Goal: Task Accomplishment & Management: Manage account settings

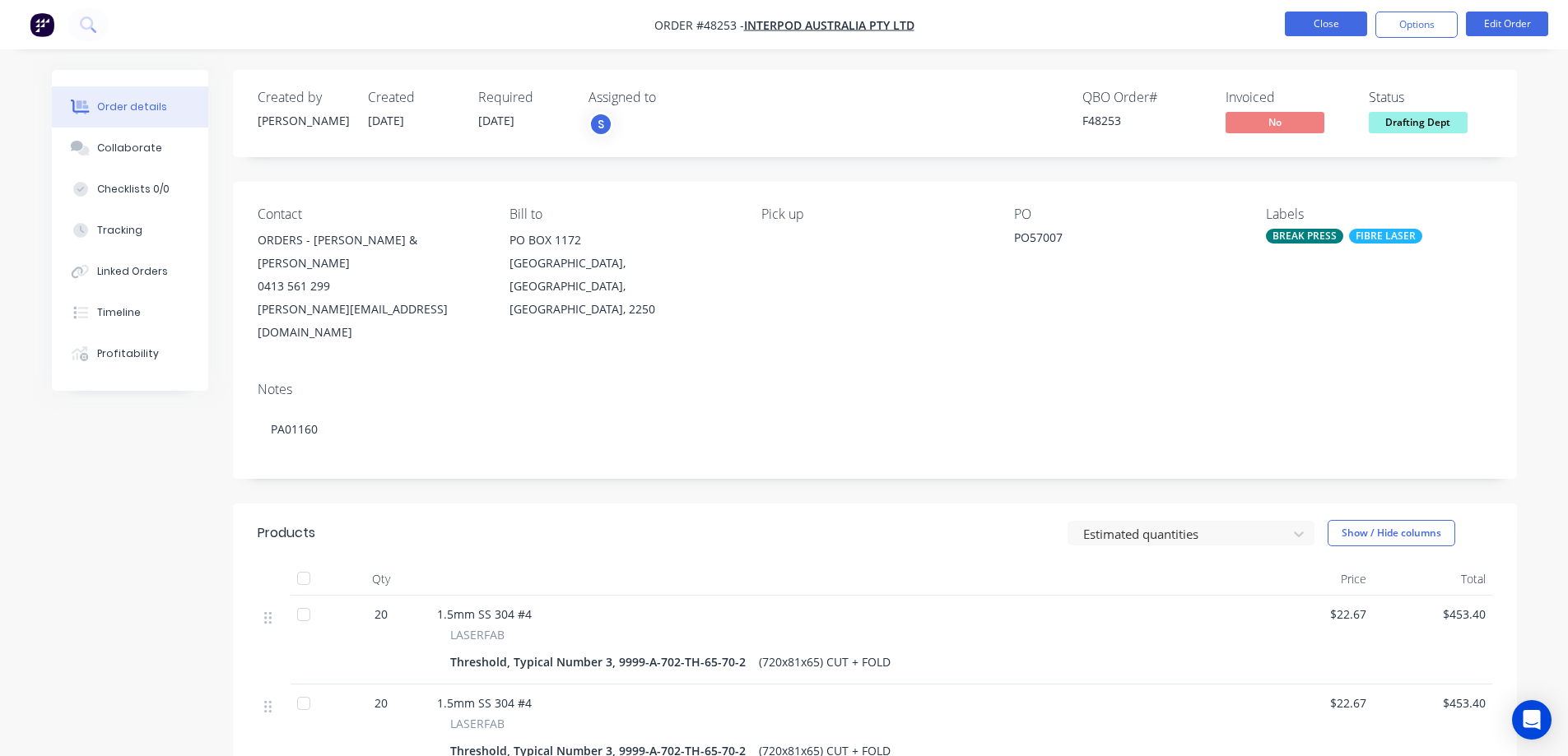
click at [1310, 20] on button "Close" at bounding box center [1326, 24] width 82 height 25
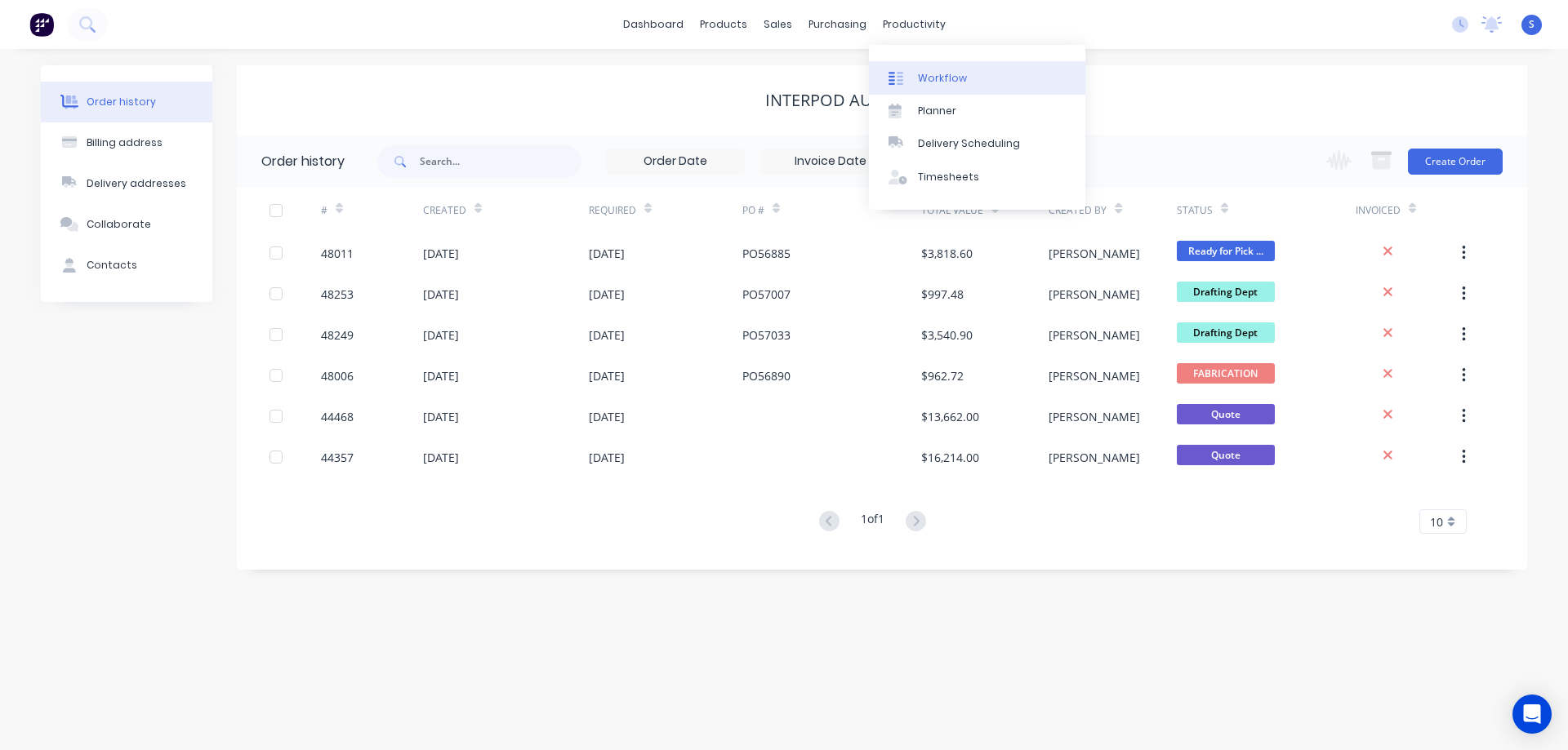
click at [958, 82] on div "Workflow" at bounding box center [943, 78] width 49 height 15
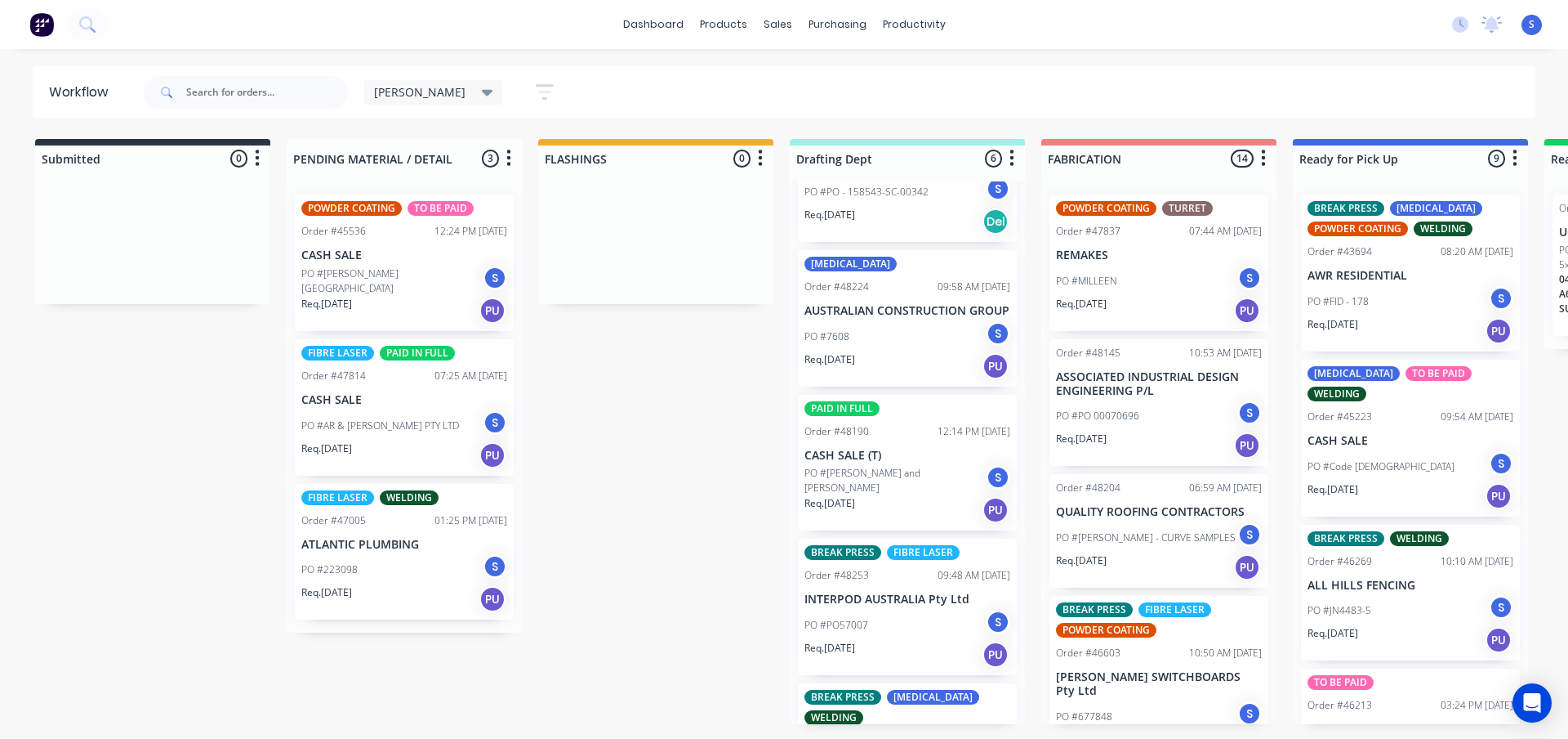
scroll to position [362, 0]
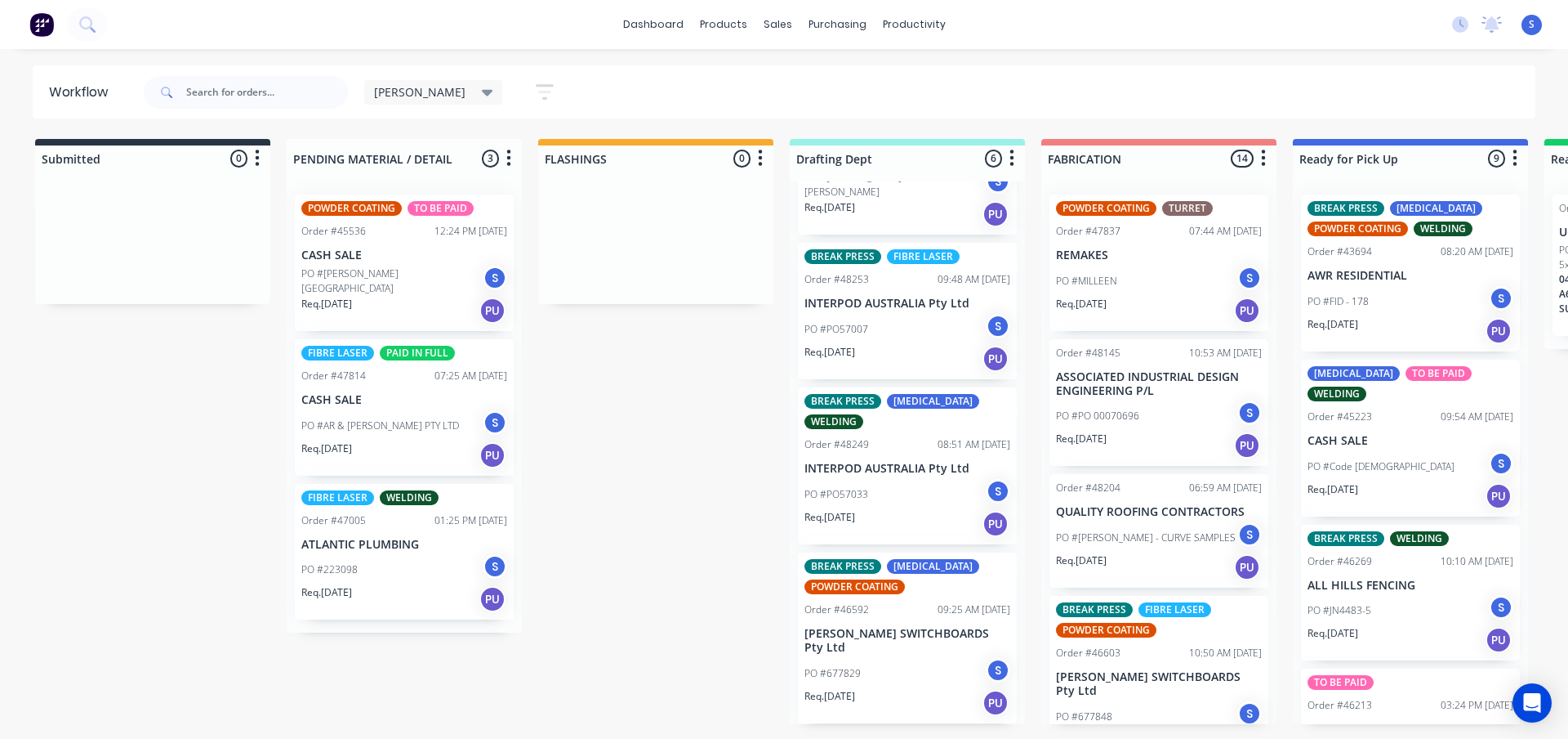
click at [912, 690] on div "Req. 15/11/25 PU" at bounding box center [908, 703] width 206 height 28
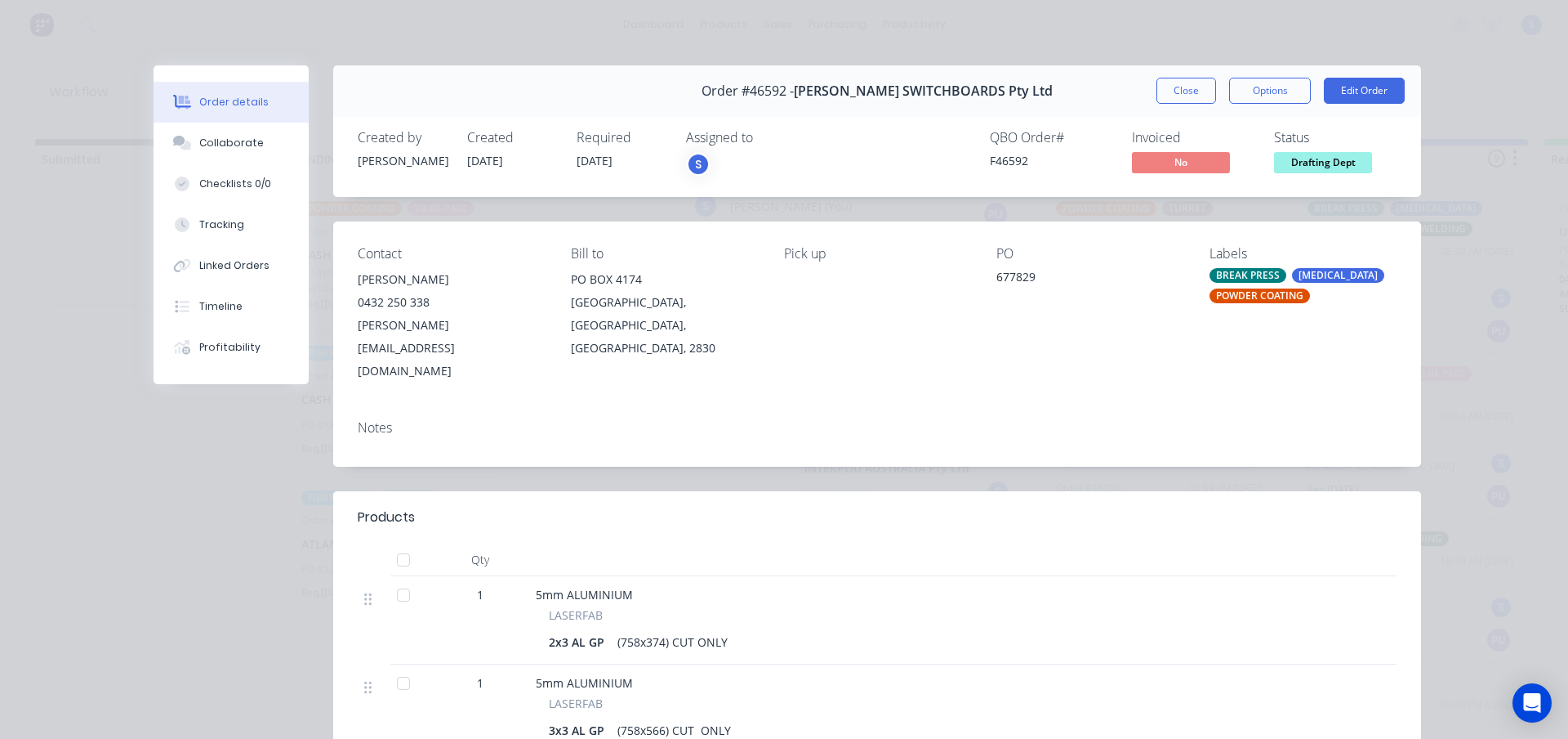
click at [691, 166] on div "S" at bounding box center [698, 164] width 25 height 25
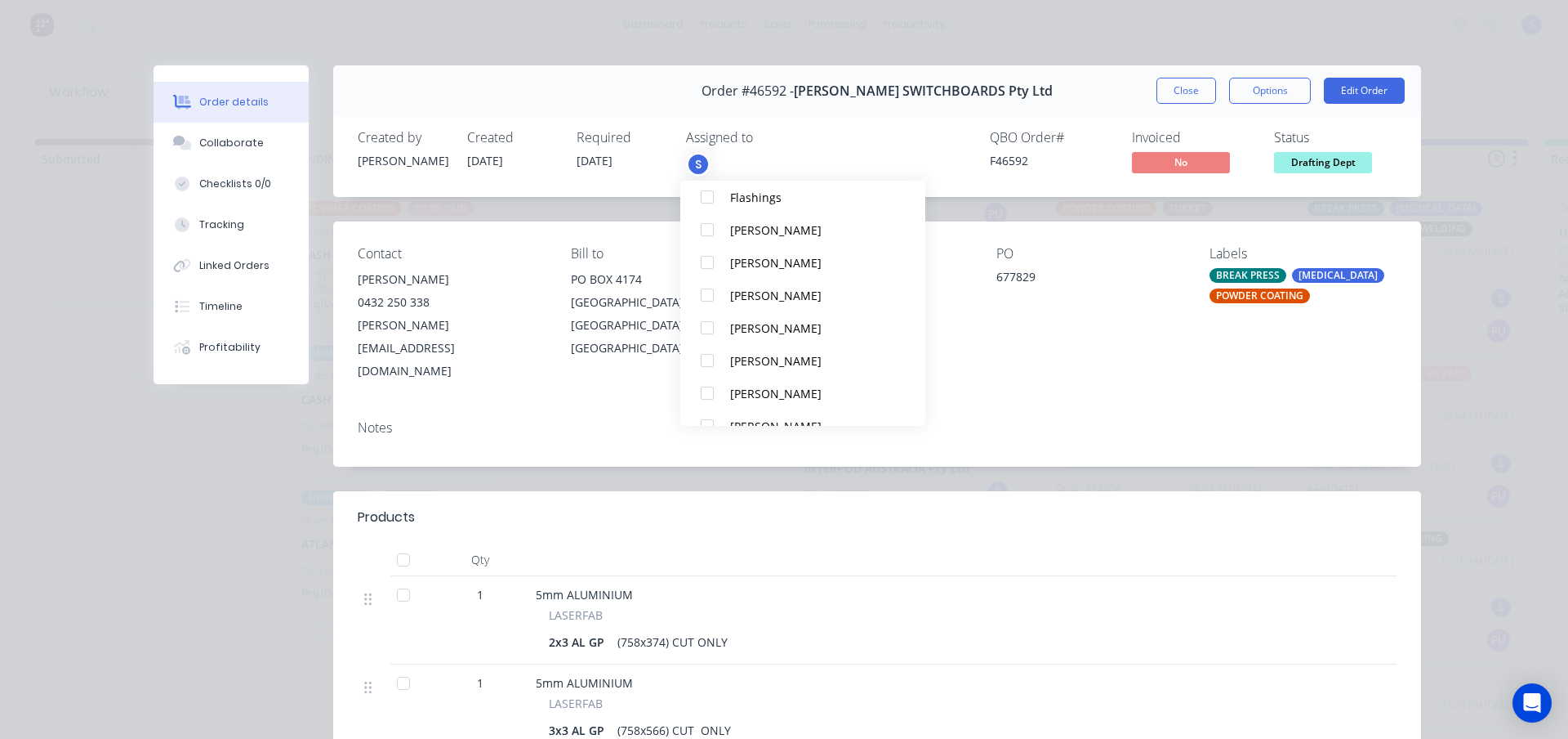
scroll to position [229, 0]
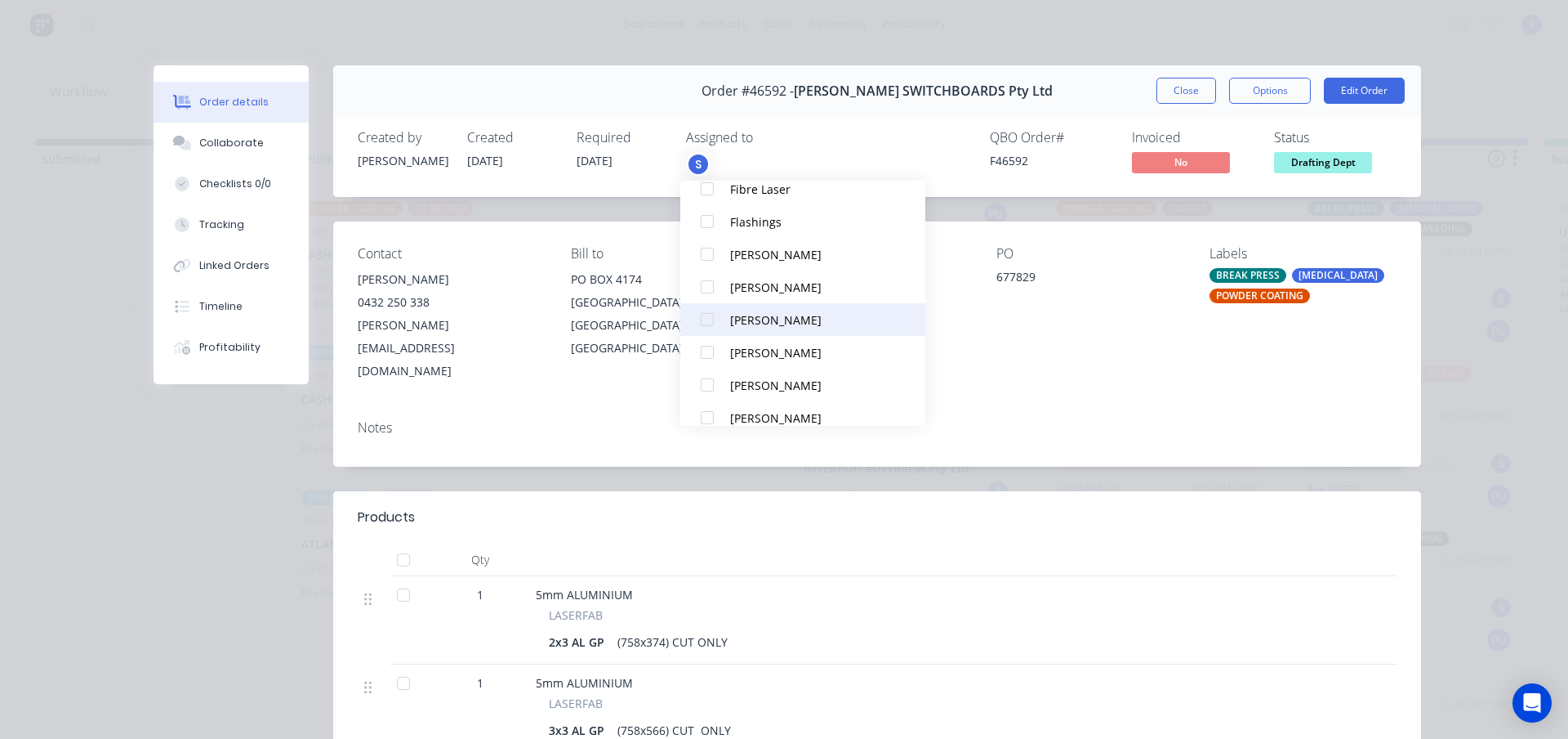
click at [712, 321] on div at bounding box center [707, 320] width 33 height 33
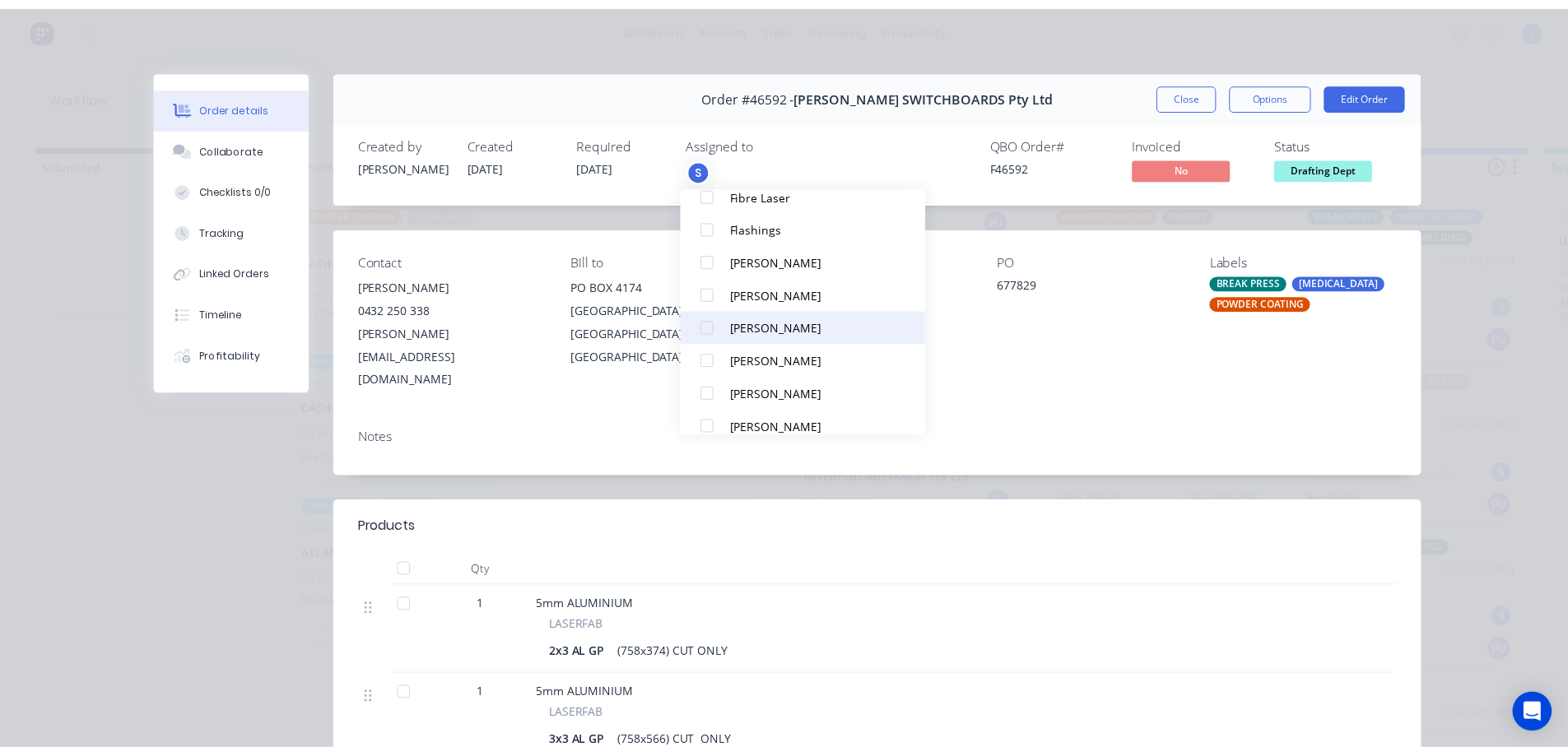
scroll to position [0, 0]
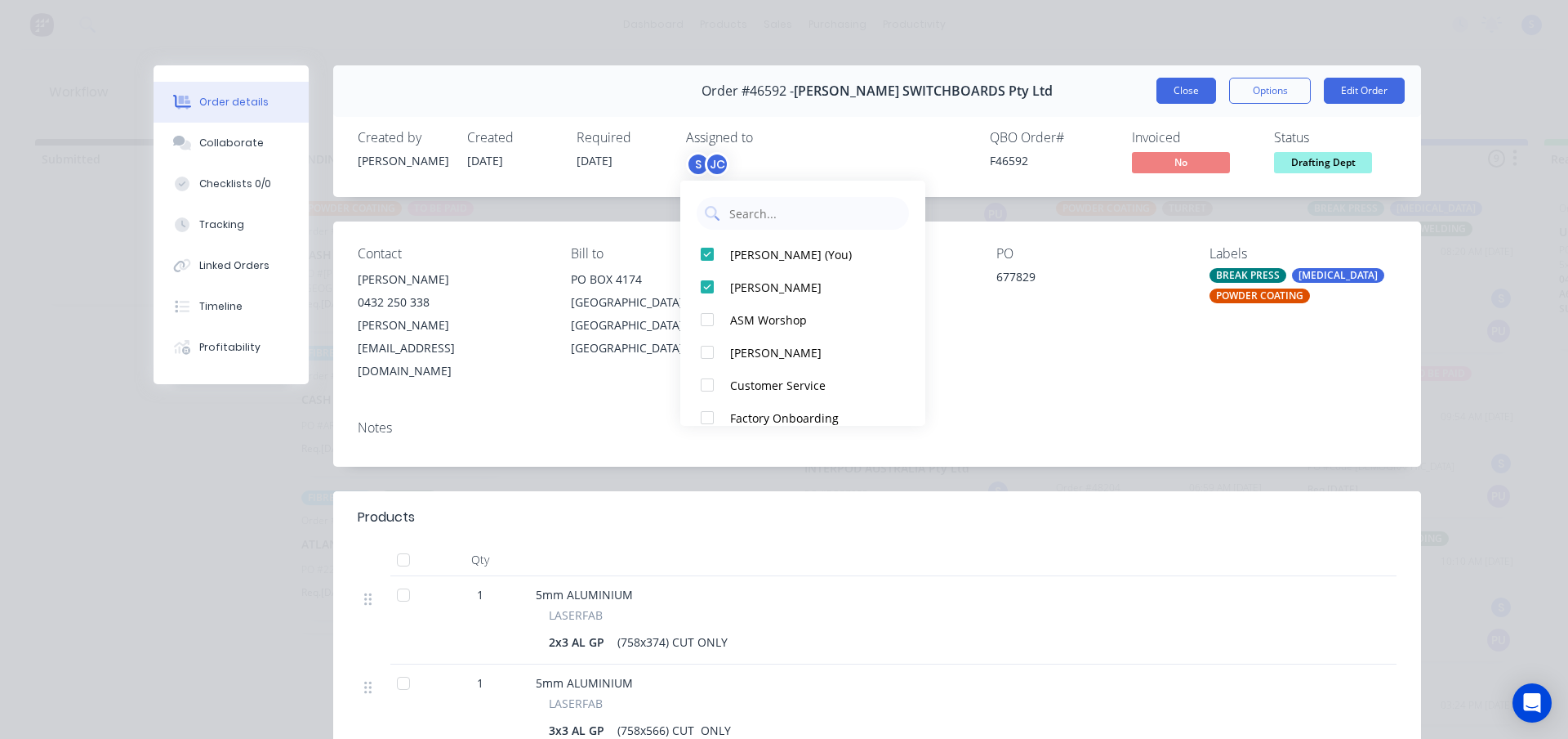
click at [1179, 97] on button "Close" at bounding box center [1186, 91] width 59 height 26
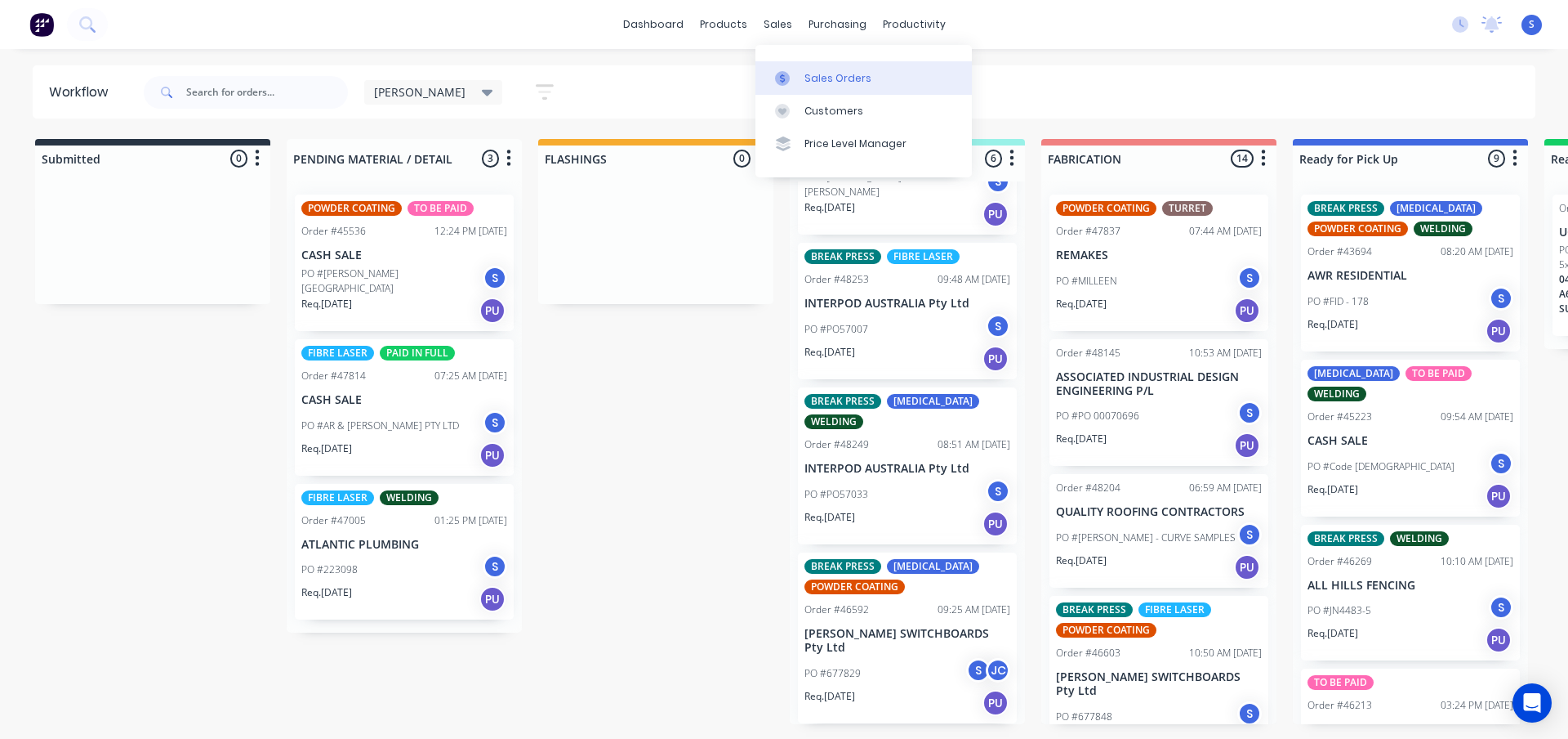
click at [864, 68] on link "Sales Orders" at bounding box center [863, 77] width 217 height 33
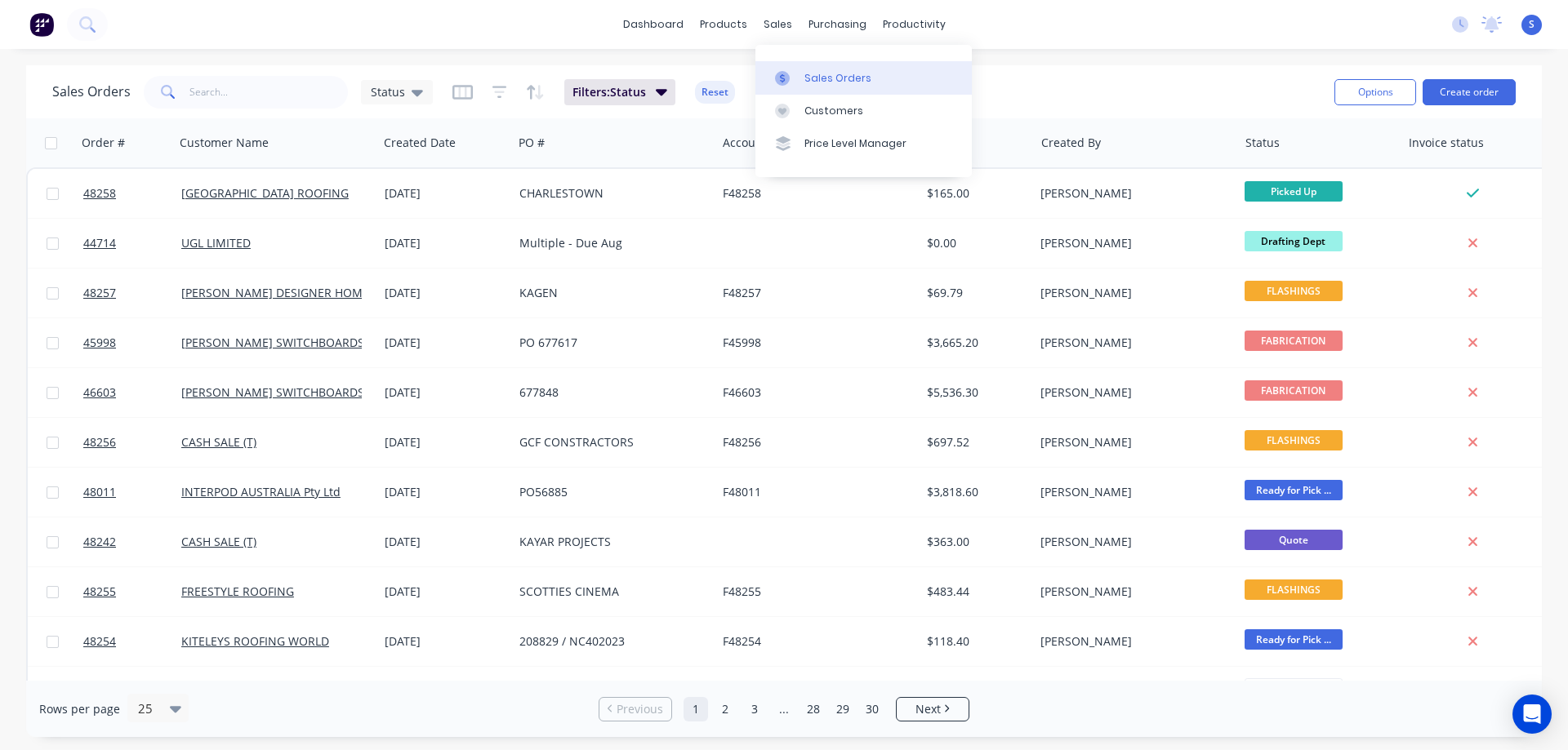
click at [824, 68] on link "Sales Orders" at bounding box center [863, 77] width 217 height 33
click at [1445, 95] on button "Create order" at bounding box center [1469, 92] width 93 height 26
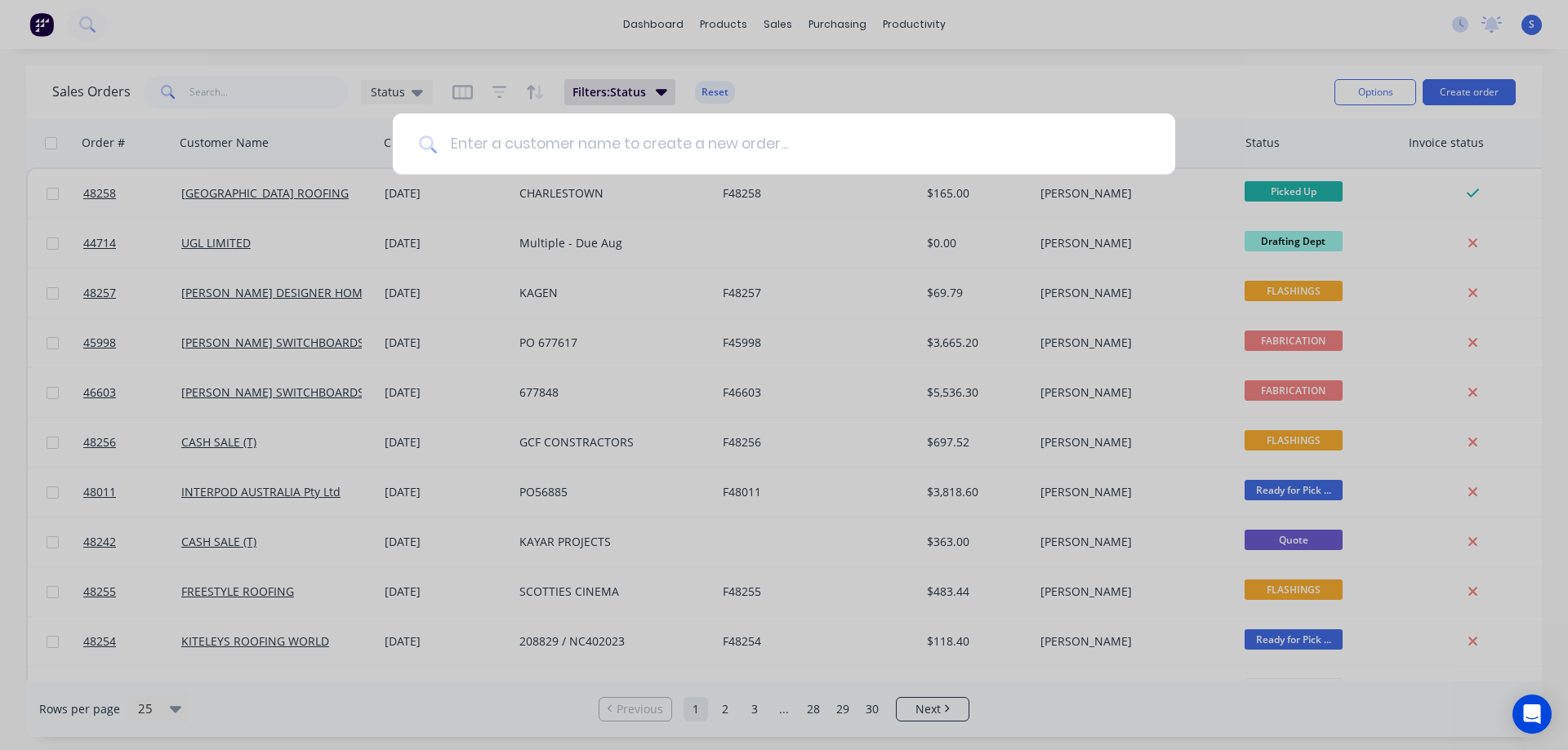
click at [540, 140] on input at bounding box center [793, 144] width 712 height 61
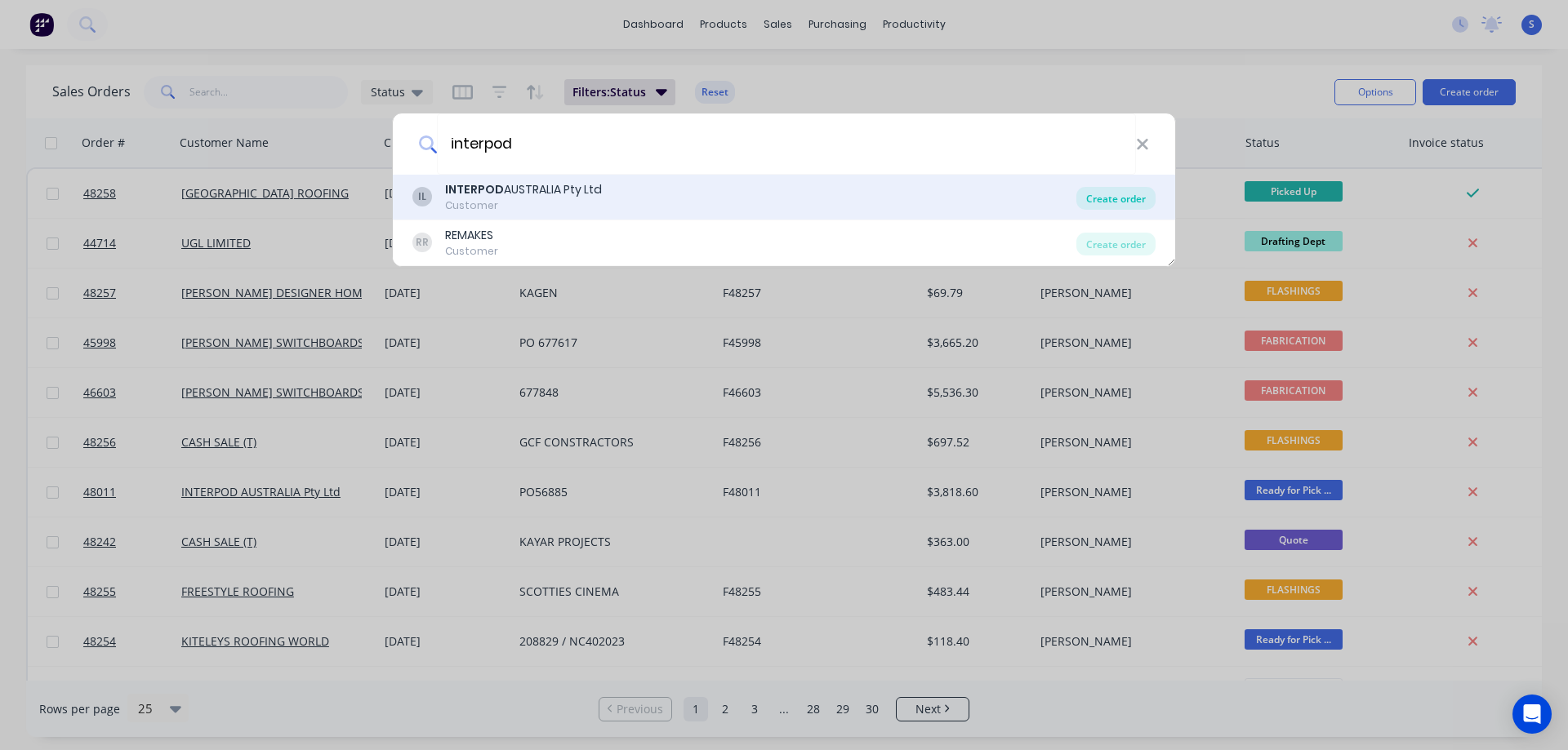
type input "interpod"
click at [1136, 203] on div "Create order" at bounding box center [1116, 198] width 79 height 23
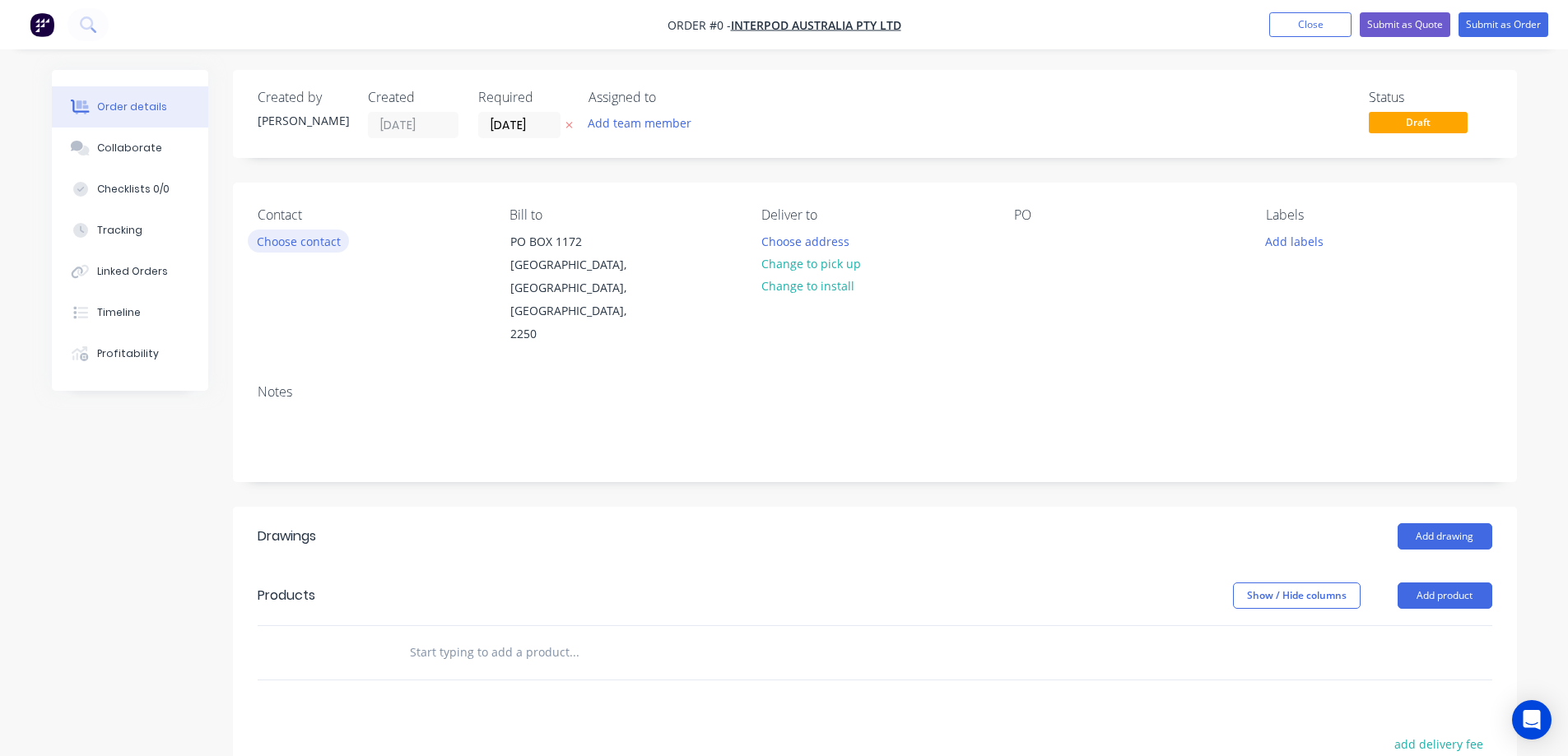
click at [294, 241] on button "Choose contact" at bounding box center [299, 241] width 101 height 22
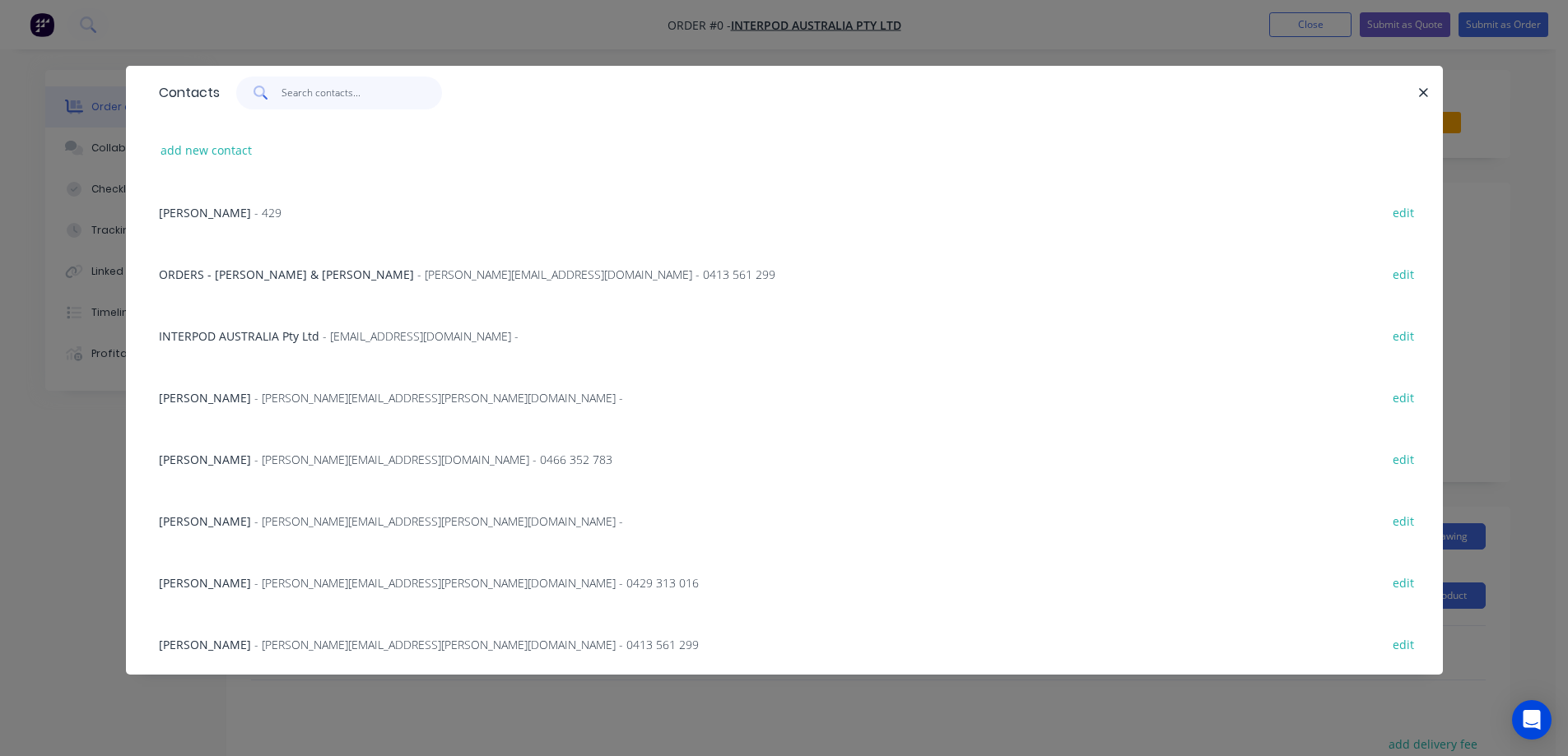
click at [300, 101] on input "text" at bounding box center [361, 93] width 160 height 33
click at [418, 276] on span "- harry.monks@interpod.com - 0413 561 299" at bounding box center [596, 274] width 358 height 16
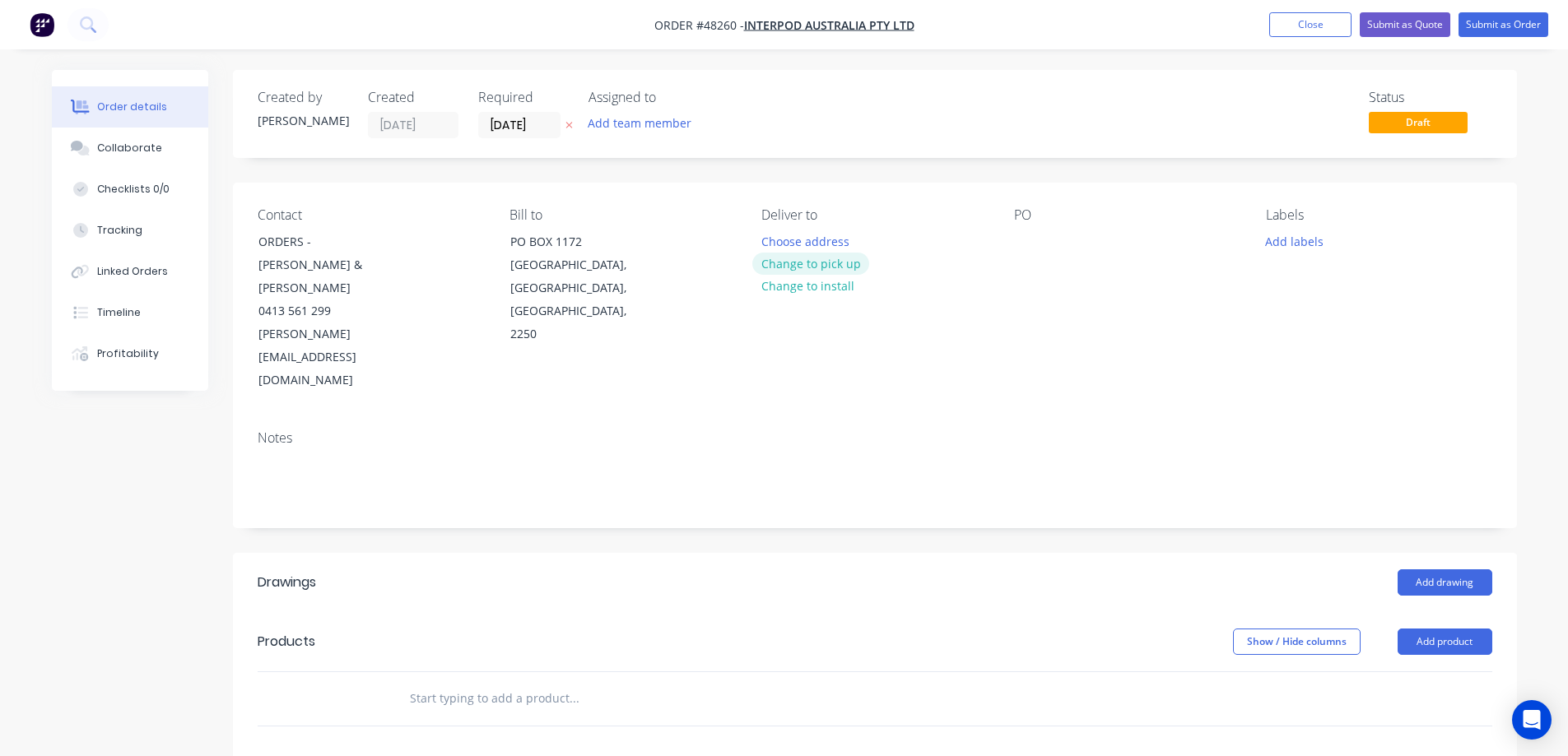
click at [825, 262] on button "Change to pick up" at bounding box center [810, 263] width 117 height 22
click at [633, 126] on button "Add team member" at bounding box center [639, 123] width 121 height 22
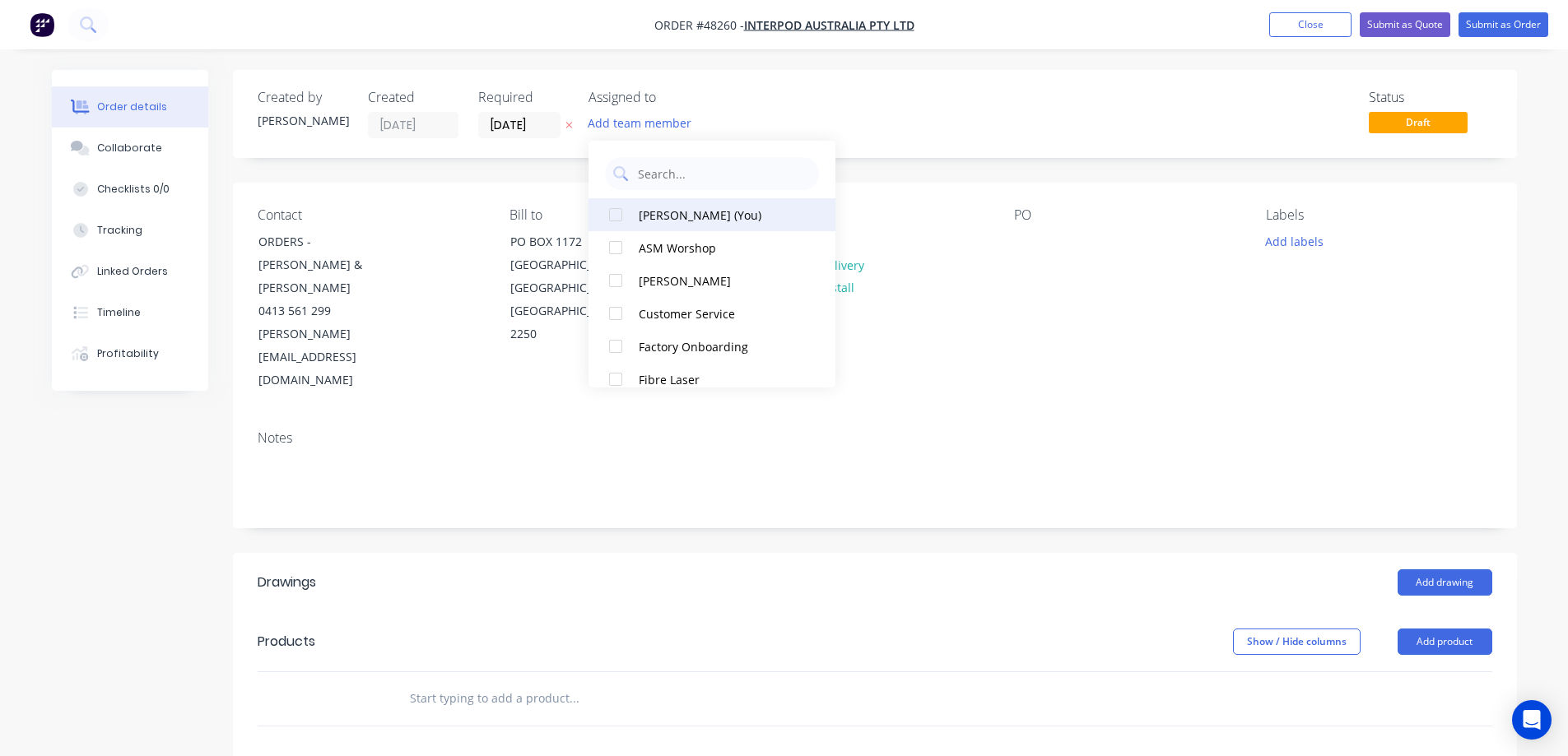
click at [618, 217] on div at bounding box center [616, 215] width 33 height 33
click at [530, 116] on input "[DATE]" at bounding box center [519, 125] width 81 height 25
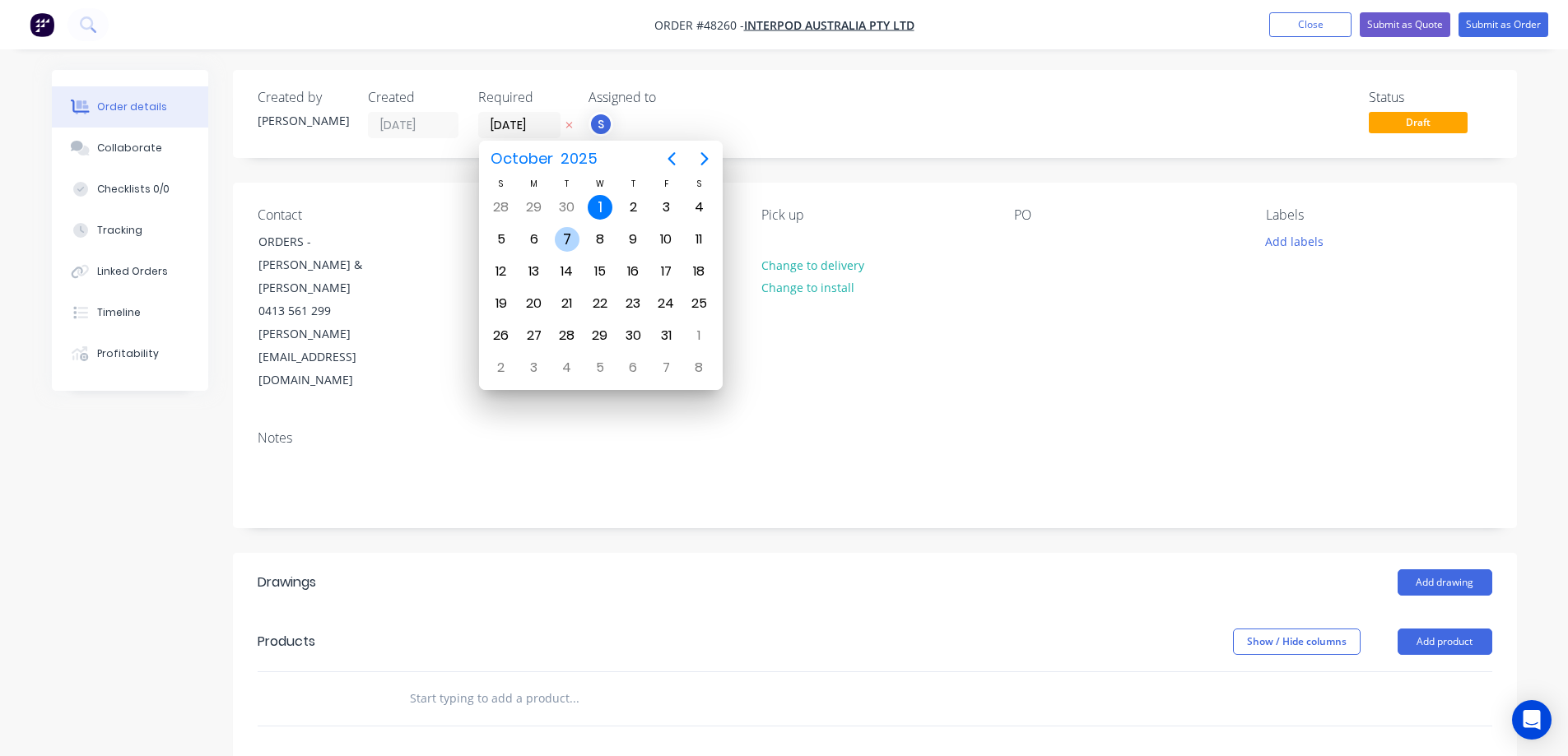
click at [569, 239] on div "7" at bounding box center [567, 240] width 25 height 25
type input "[DATE]"
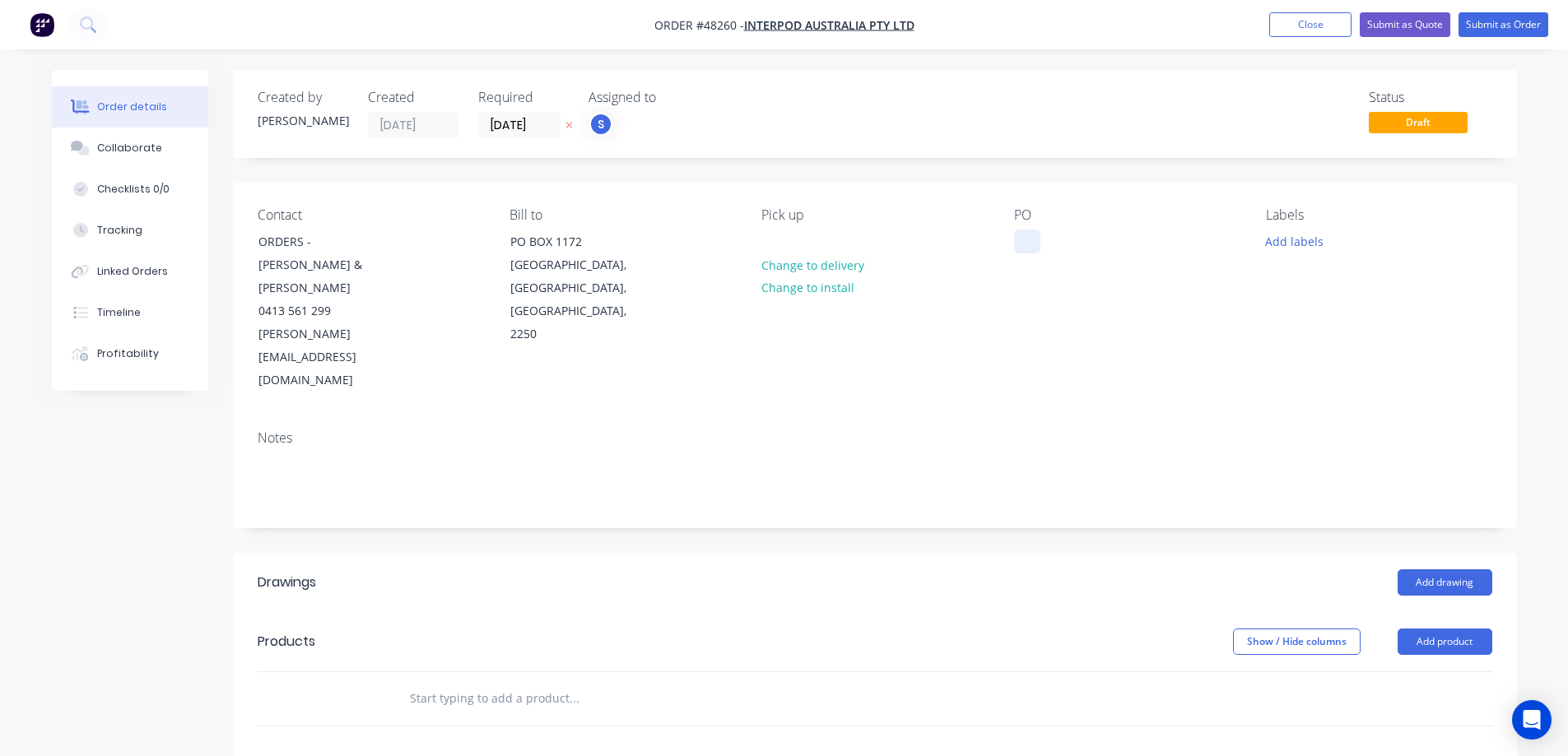
click at [1028, 237] on div at bounding box center [1028, 241] width 27 height 24
click at [1308, 238] on button "Add labels" at bounding box center [1294, 241] width 76 height 22
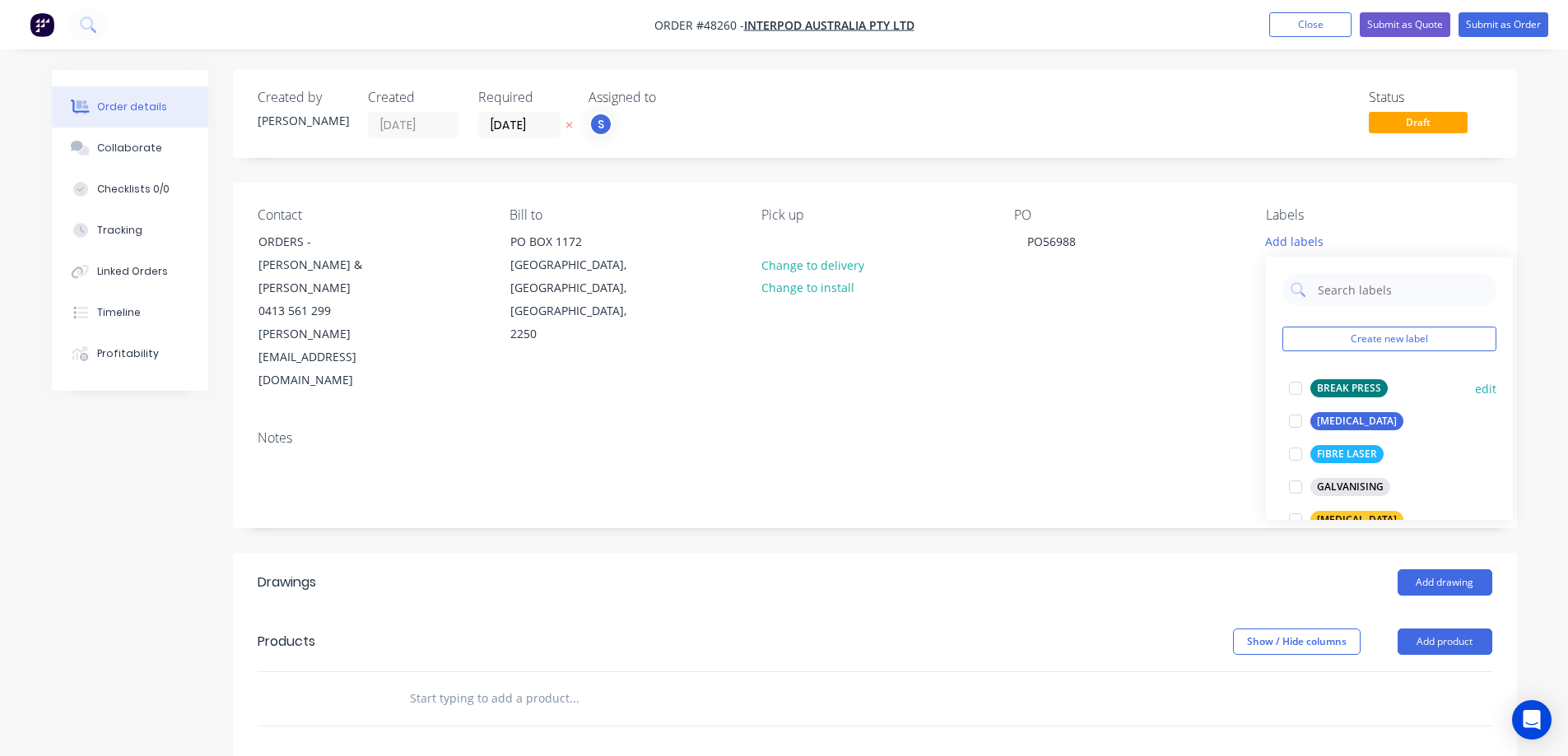
click at [1301, 387] on div at bounding box center [1296, 388] width 33 height 33
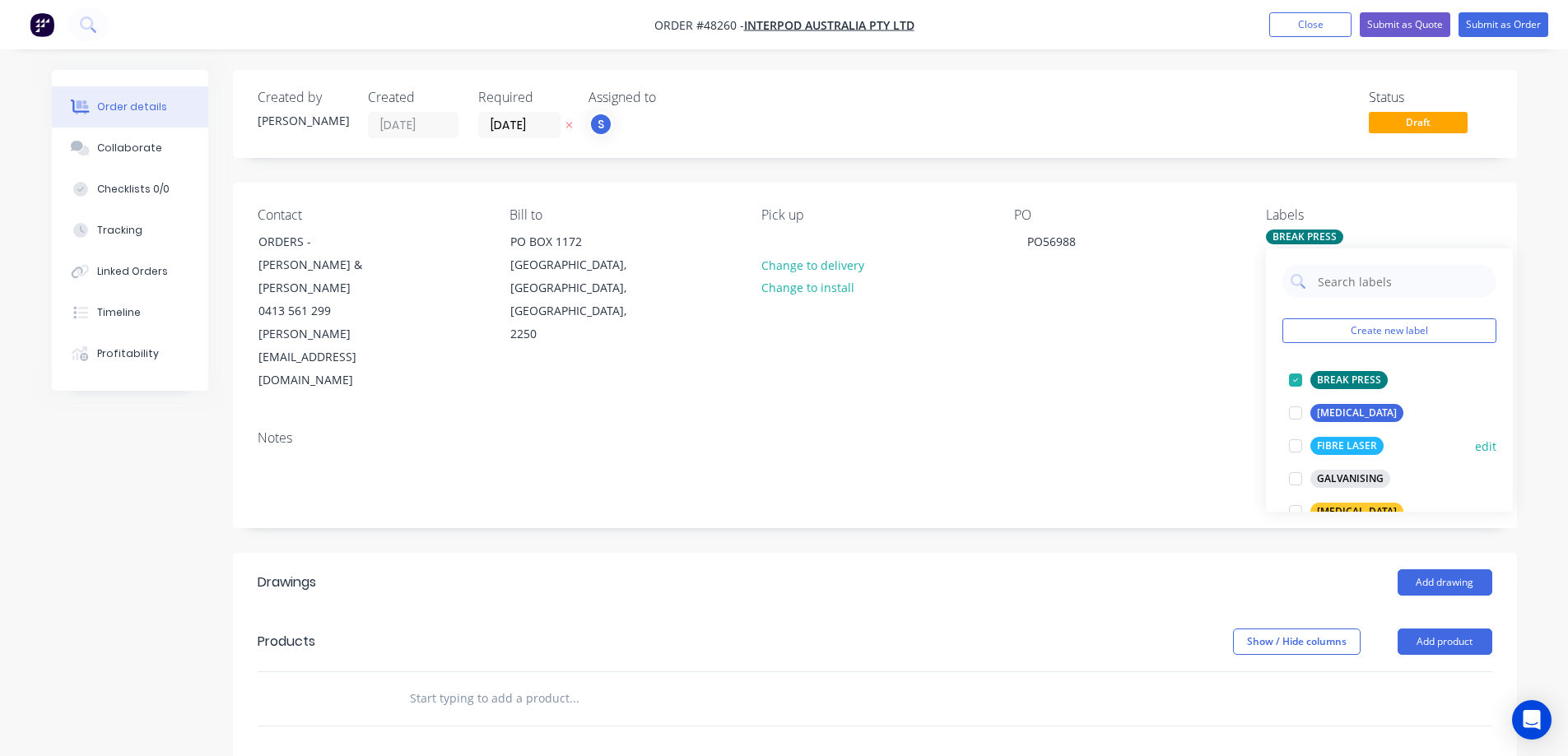
click at [1300, 444] on div at bounding box center [1296, 446] width 33 height 33
click at [1141, 569] on div "Add drawing" at bounding box center [1005, 583] width 972 height 27
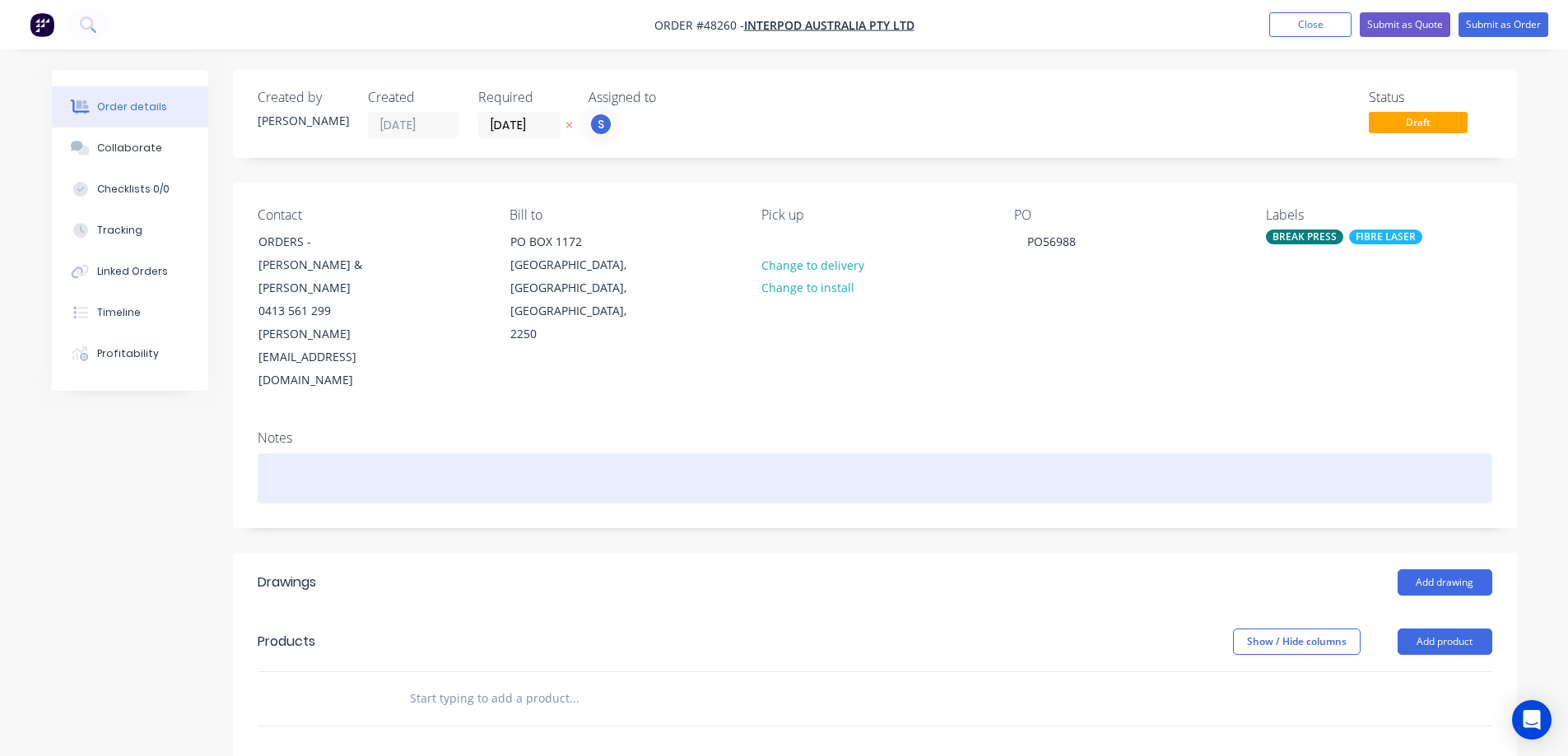
click at [481, 453] on div at bounding box center [875, 478] width 1235 height 50
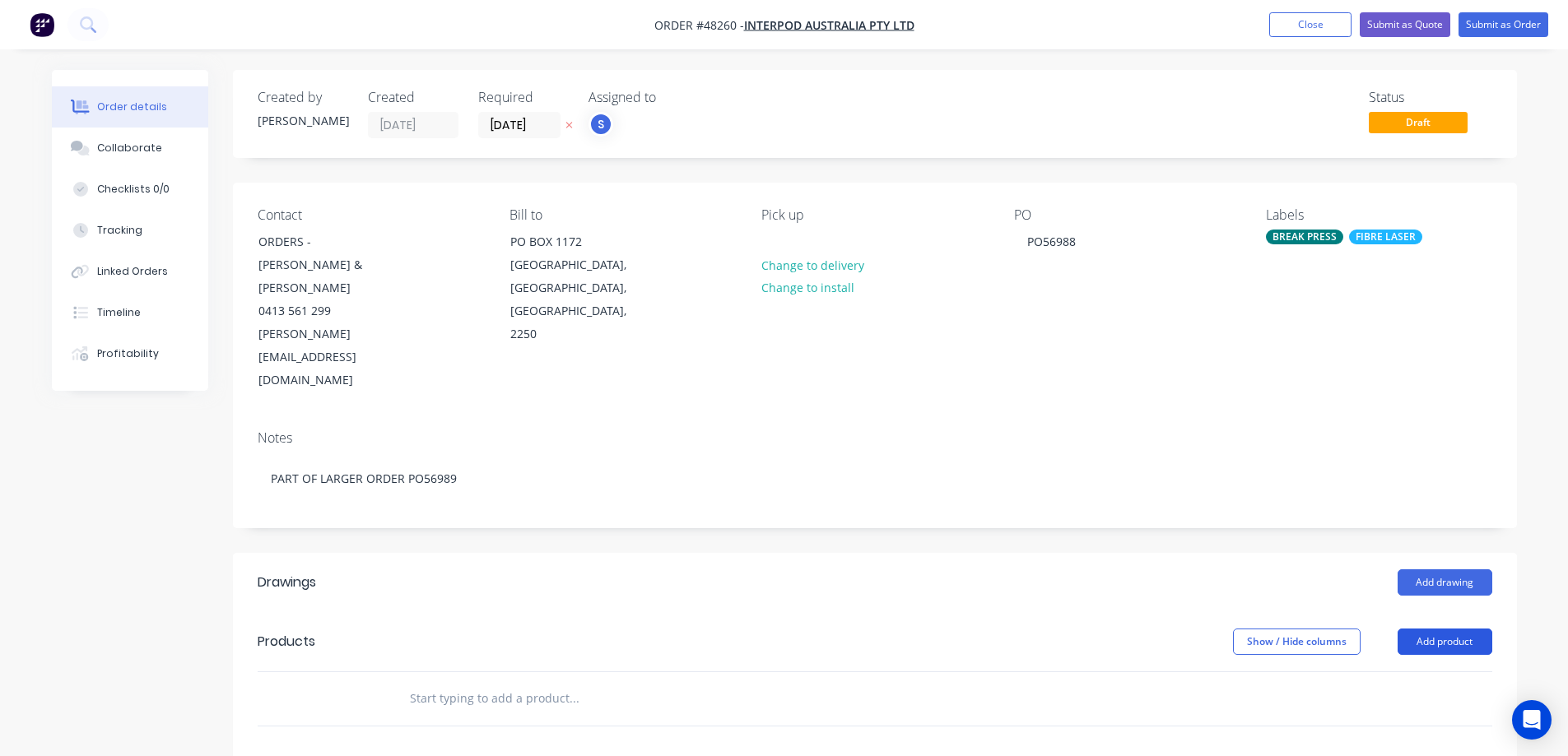
click at [1428, 629] on button "Add product" at bounding box center [1445, 642] width 95 height 27
click at [1399, 671] on div "Product catalogue" at bounding box center [1414, 683] width 127 height 24
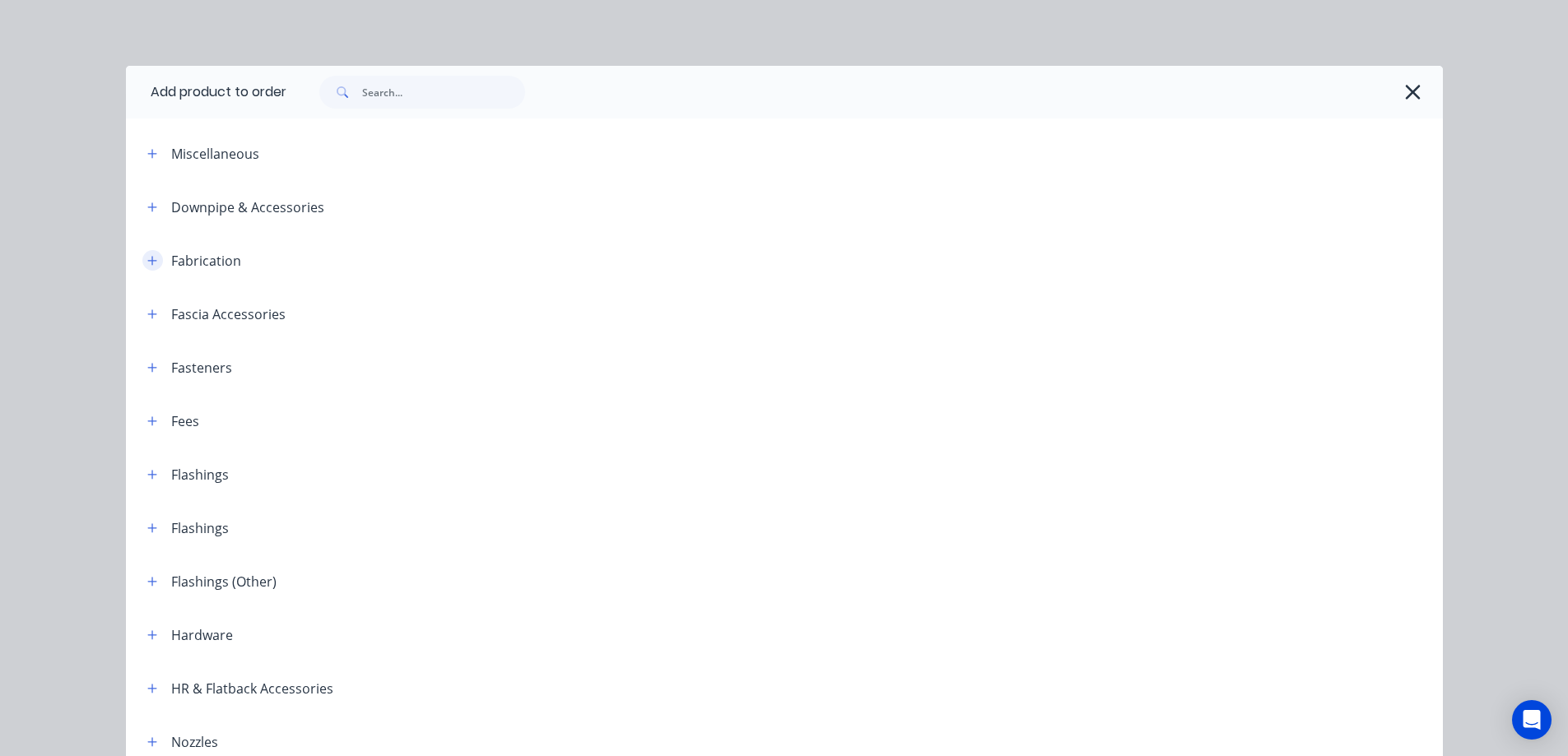
click at [148, 263] on icon "button" at bounding box center [152, 260] width 9 height 9
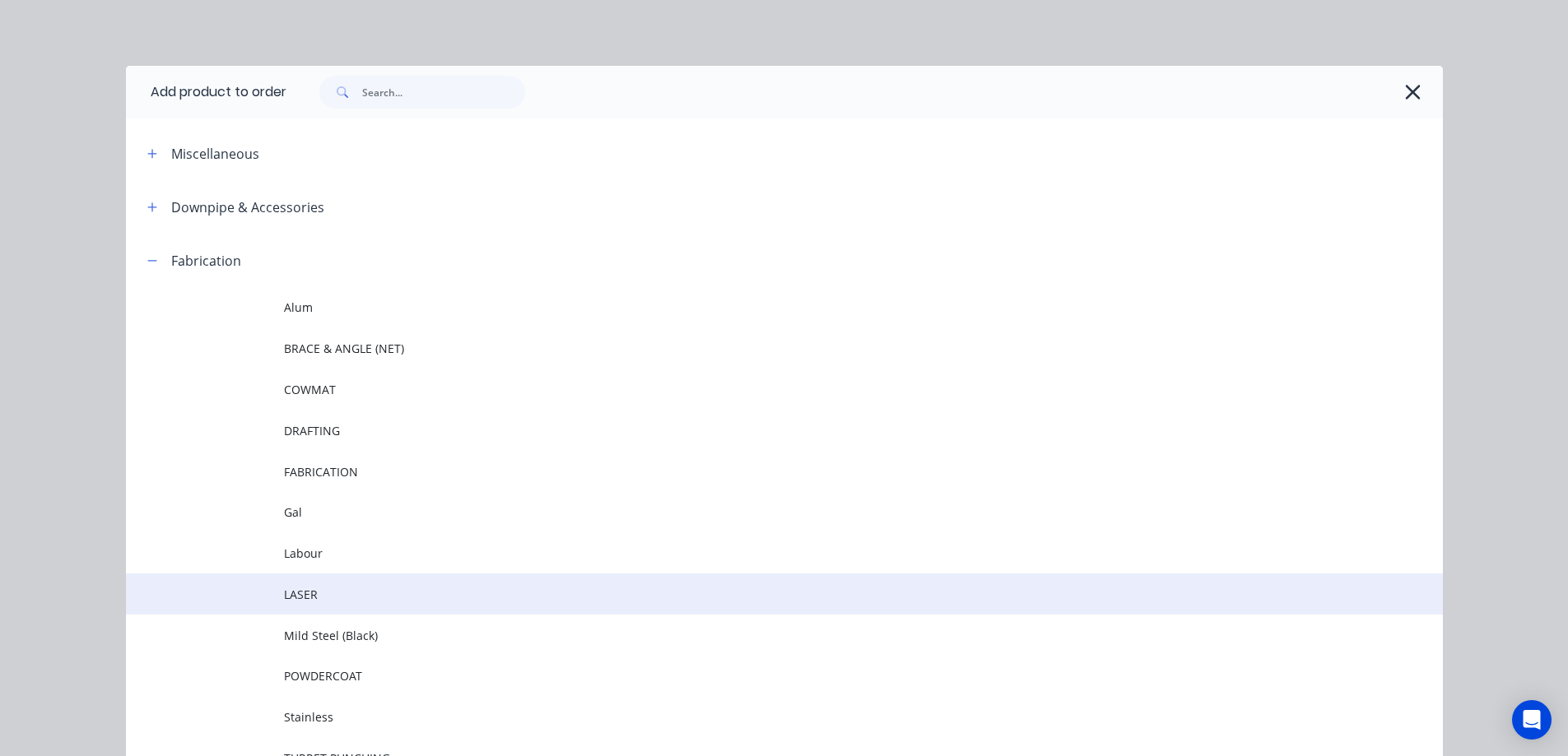
click at [303, 597] on span "LASER" at bounding box center [747, 594] width 927 height 17
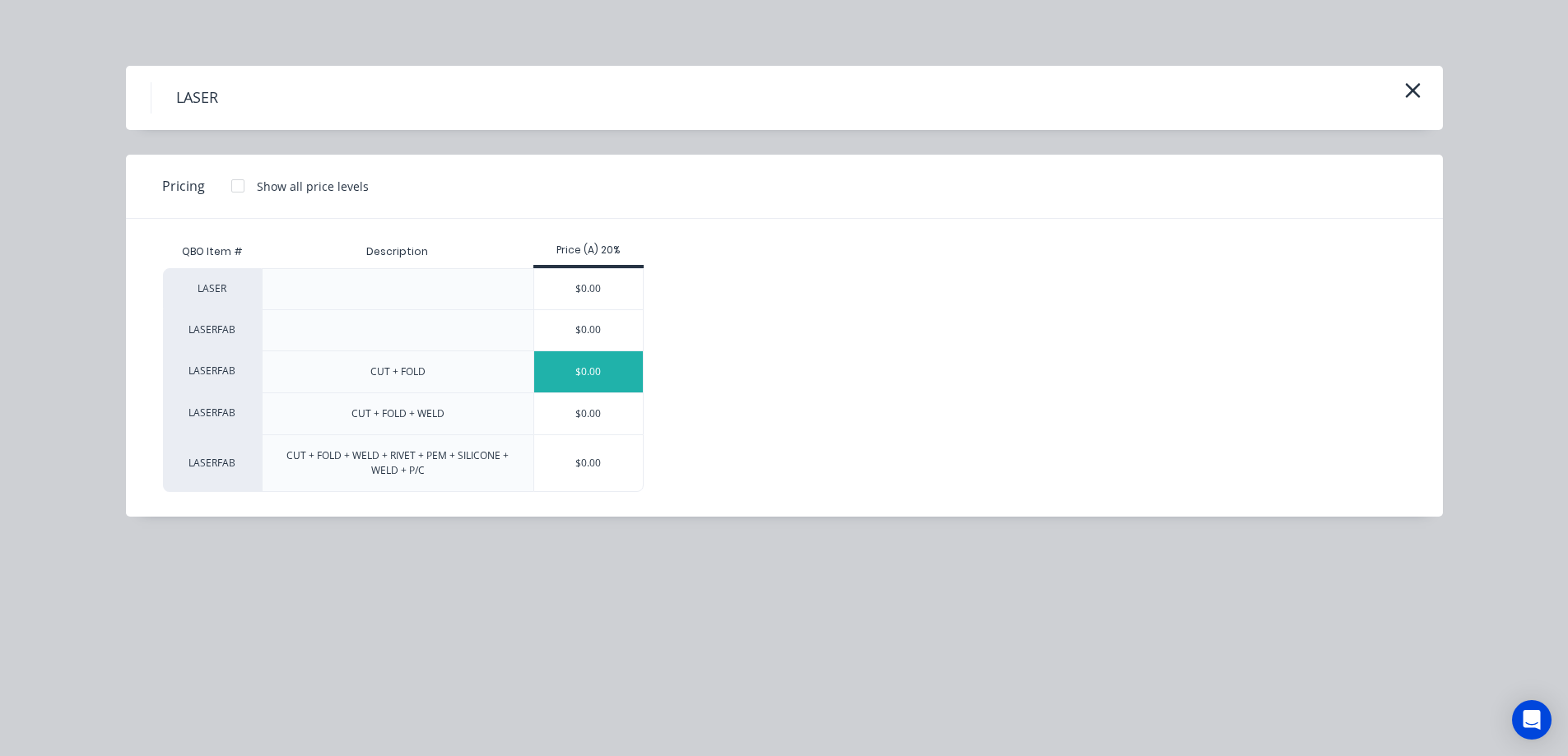
click at [590, 364] on div "$0.00" at bounding box center [589, 372] width 110 height 41
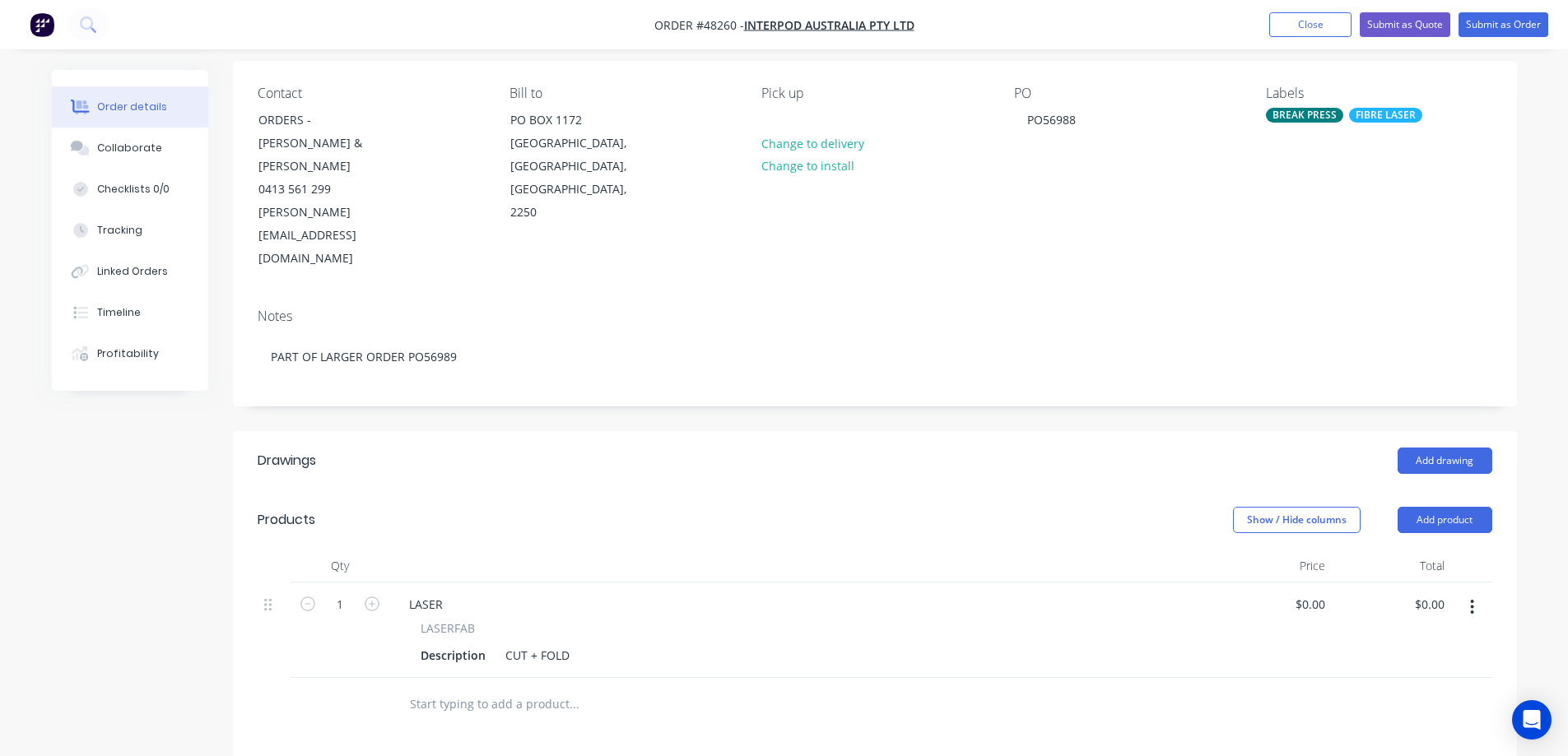
scroll to position [164, 0]
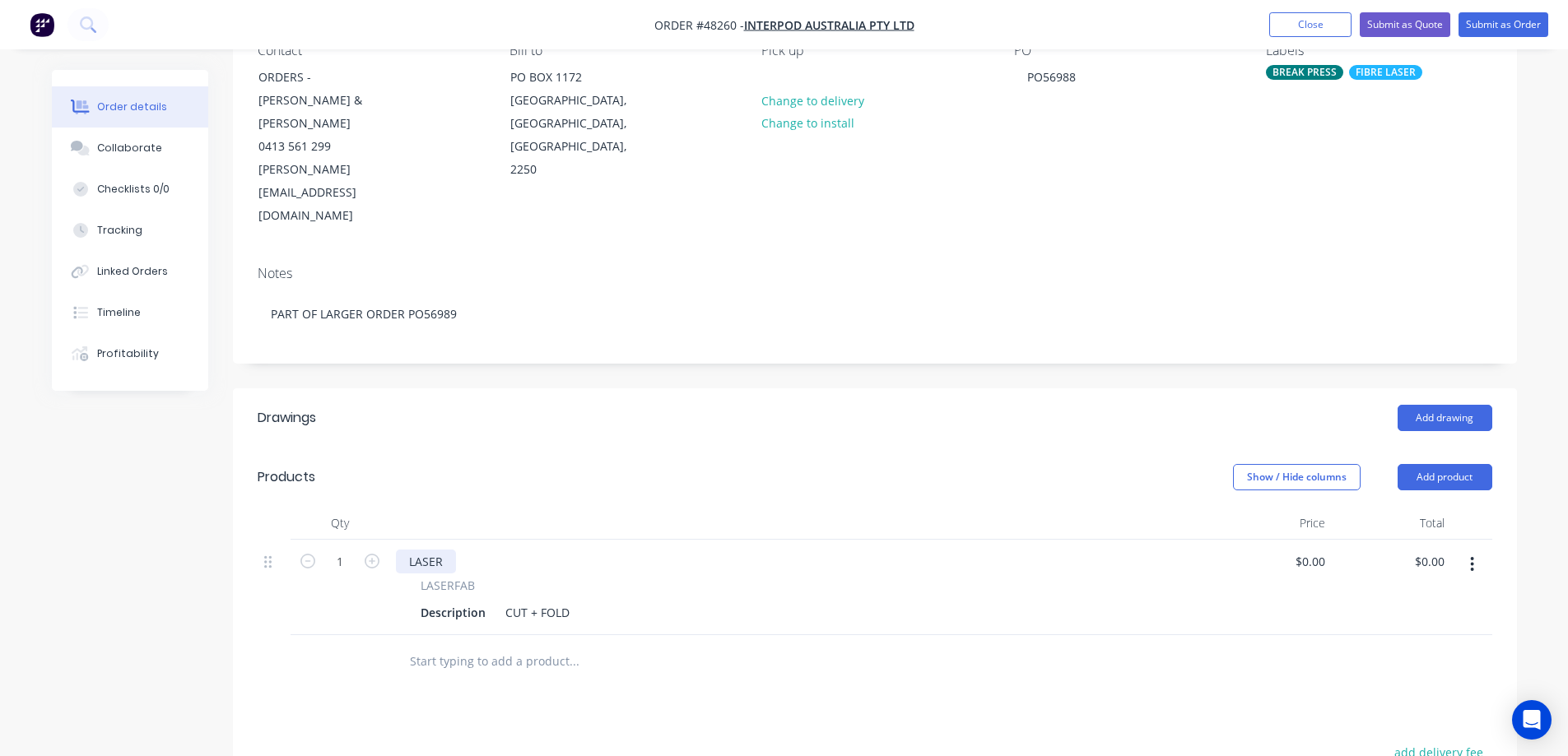
click at [432, 550] on div "LASER" at bounding box center [426, 562] width 60 height 24
click at [444, 601] on div "Description" at bounding box center [453, 612] width 78 height 24
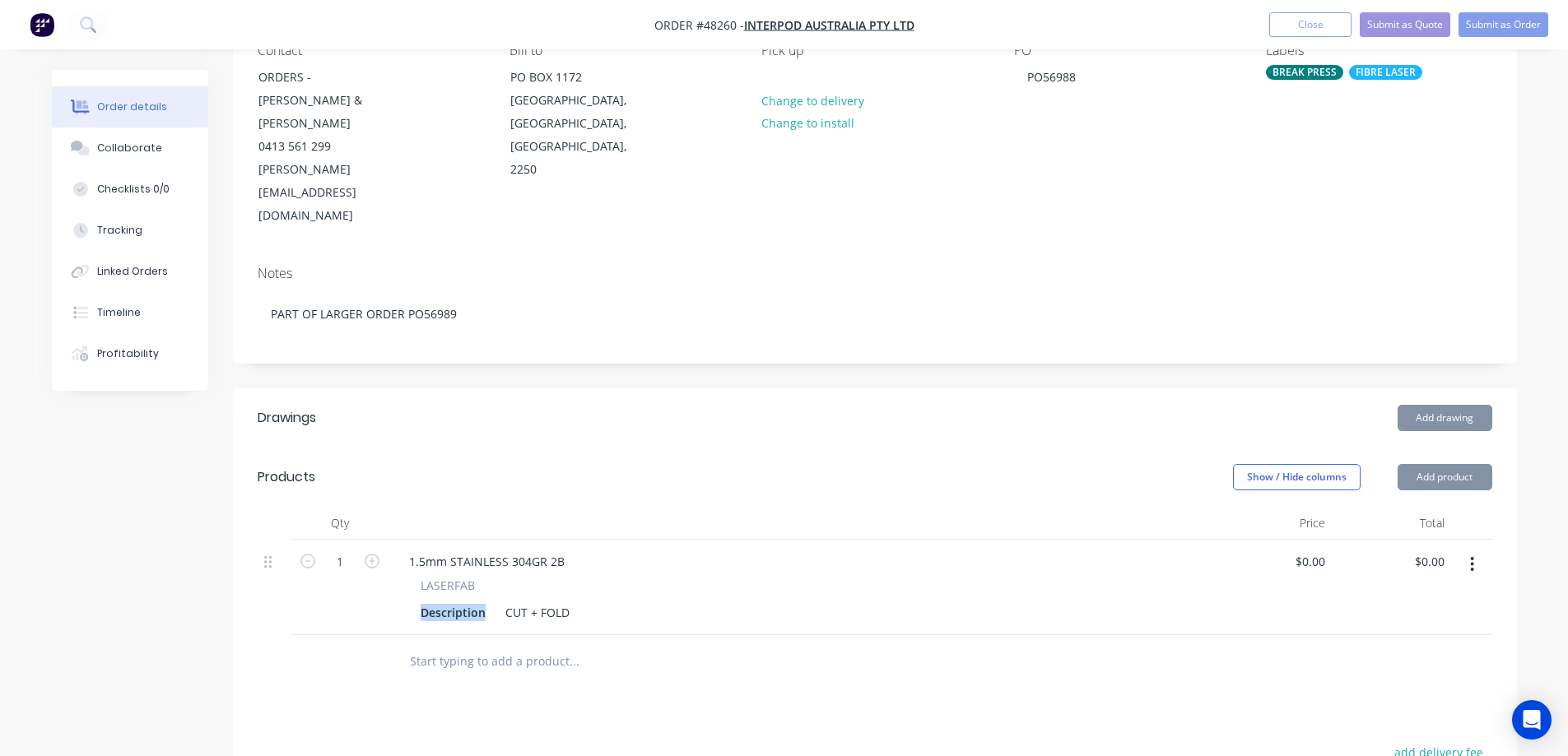
click at [444, 601] on div "Description" at bounding box center [453, 612] width 78 height 24
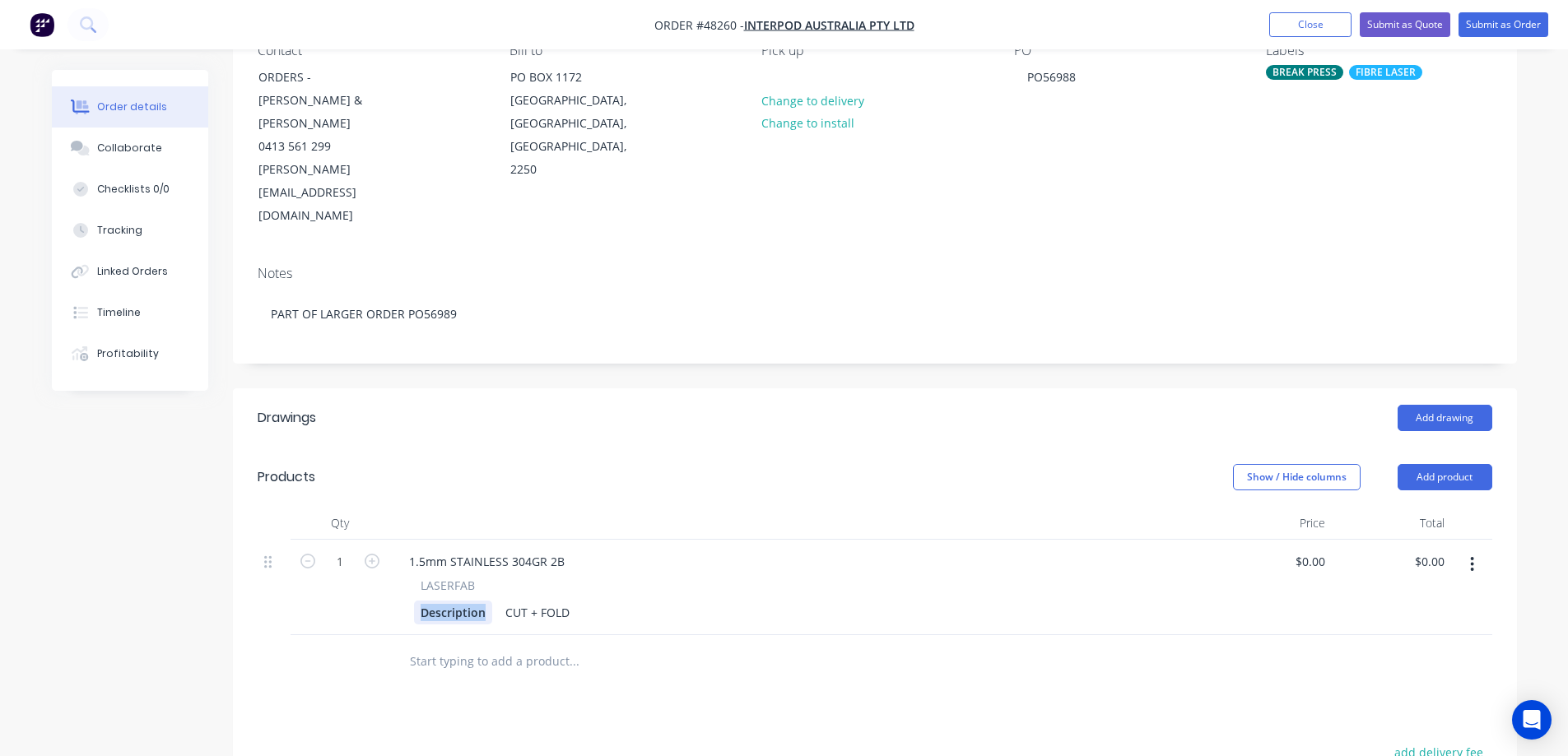
click at [435, 601] on div "Description" at bounding box center [453, 612] width 78 height 24
paste div
click at [1309, 550] on div "0 $0.00" at bounding box center [1310, 562] width 45 height 24
click at [1309, 550] on div "0 0" at bounding box center [1319, 562] width 26 height 24
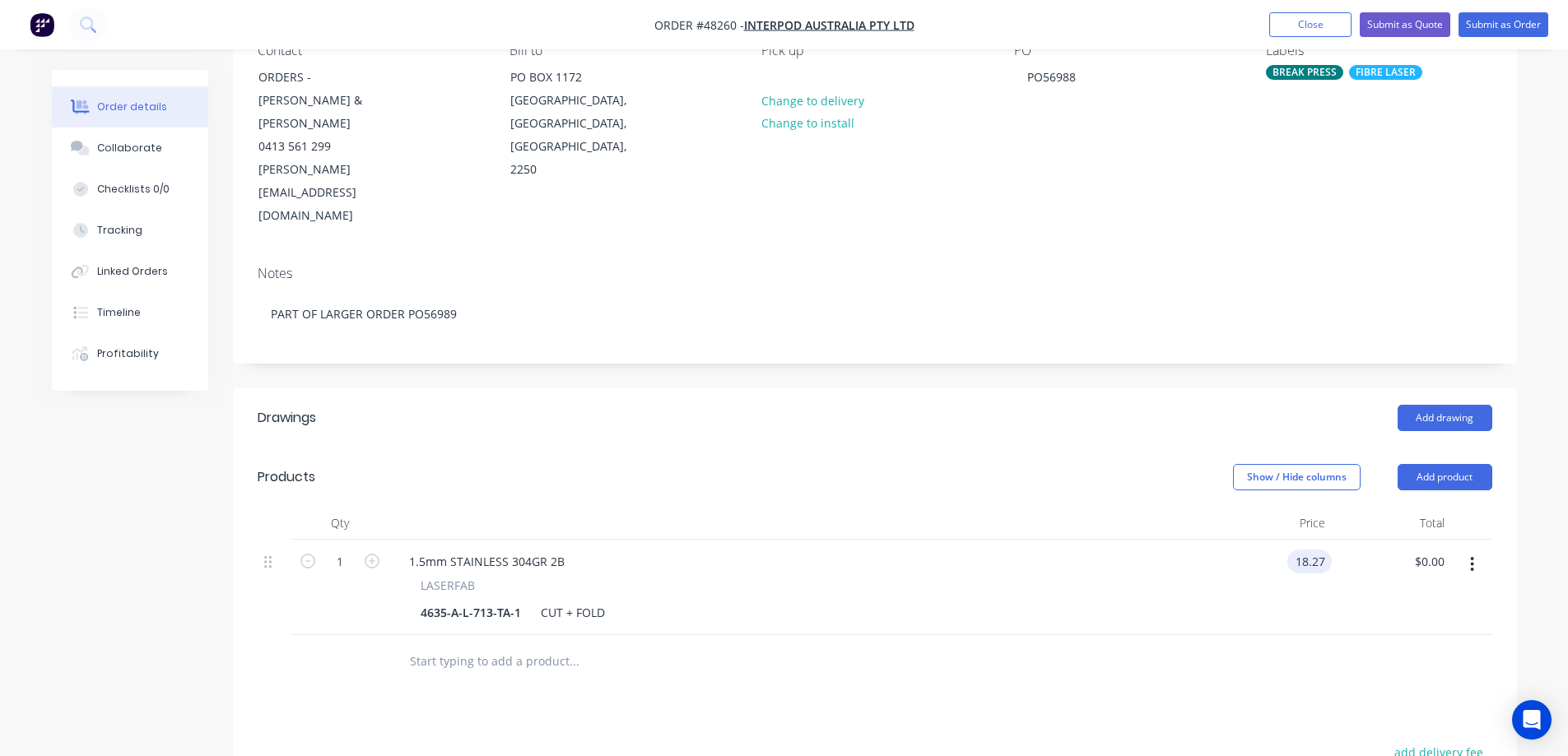
type input "$18.27"
click at [1033, 662] on div "Drawings Add drawing Products Show / Hide columns Add product Qty Price Total 1…" at bounding box center [875, 718] width 1284 height 659
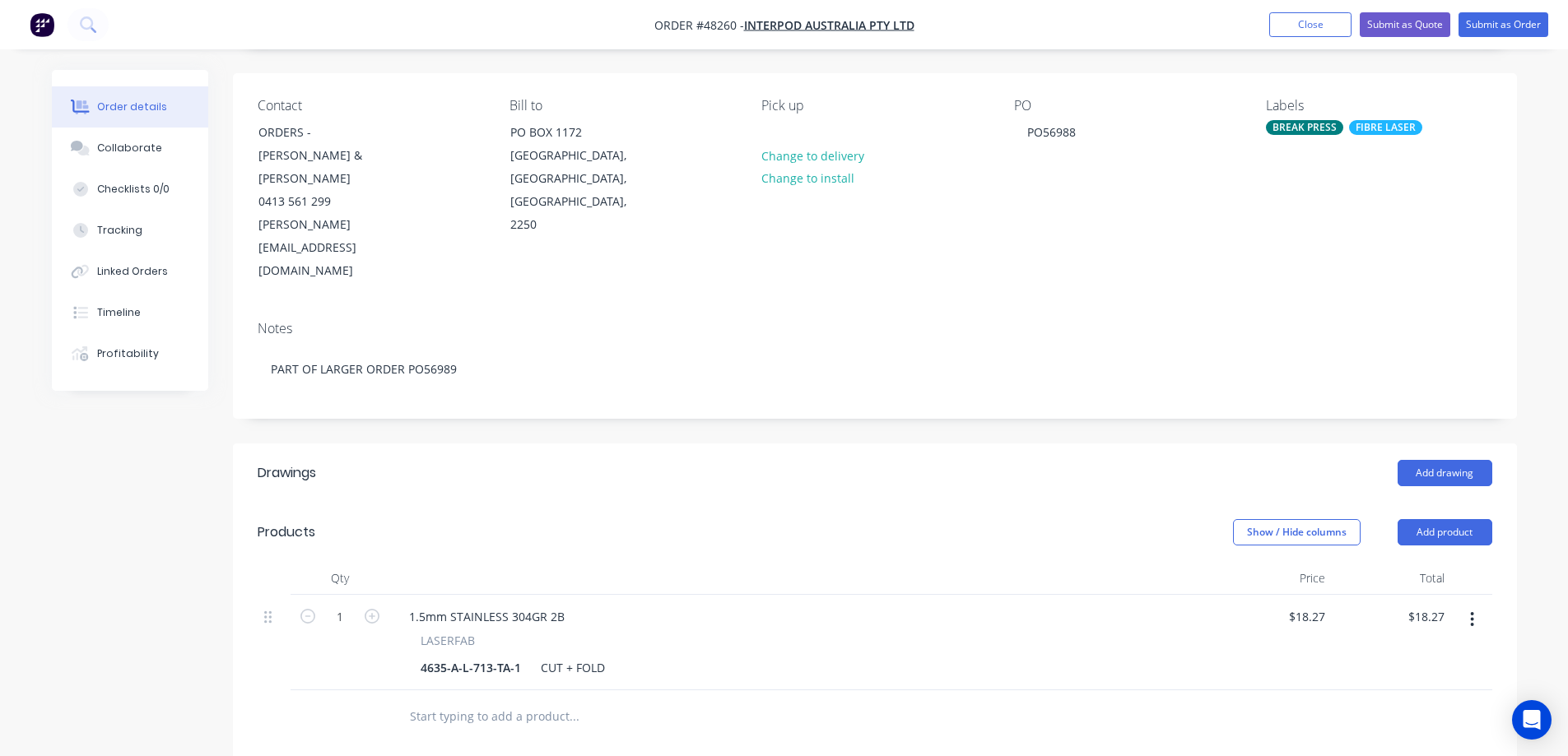
scroll to position [82, 0]
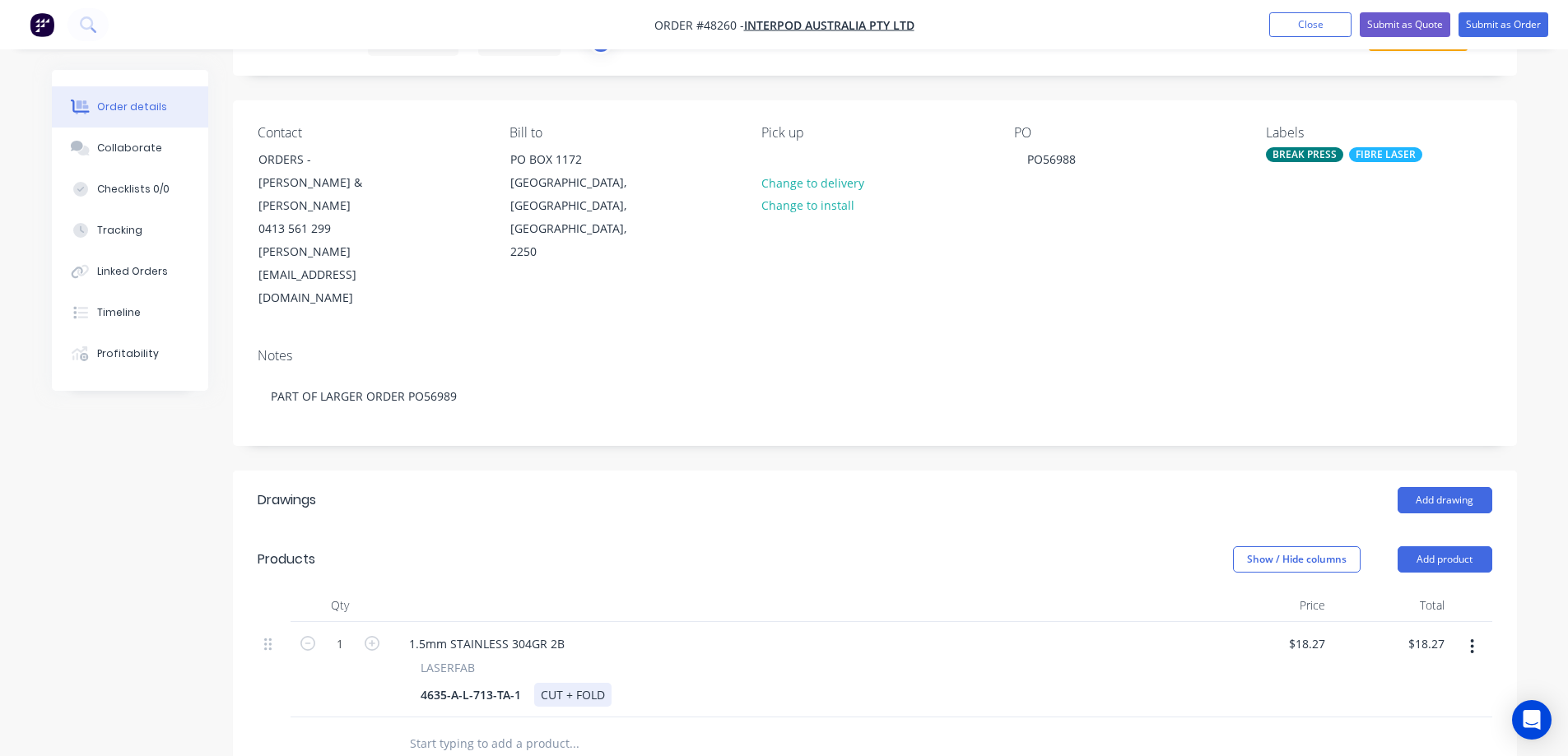
click at [535, 683] on div "CUT + FOLD" at bounding box center [573, 695] width 77 height 24
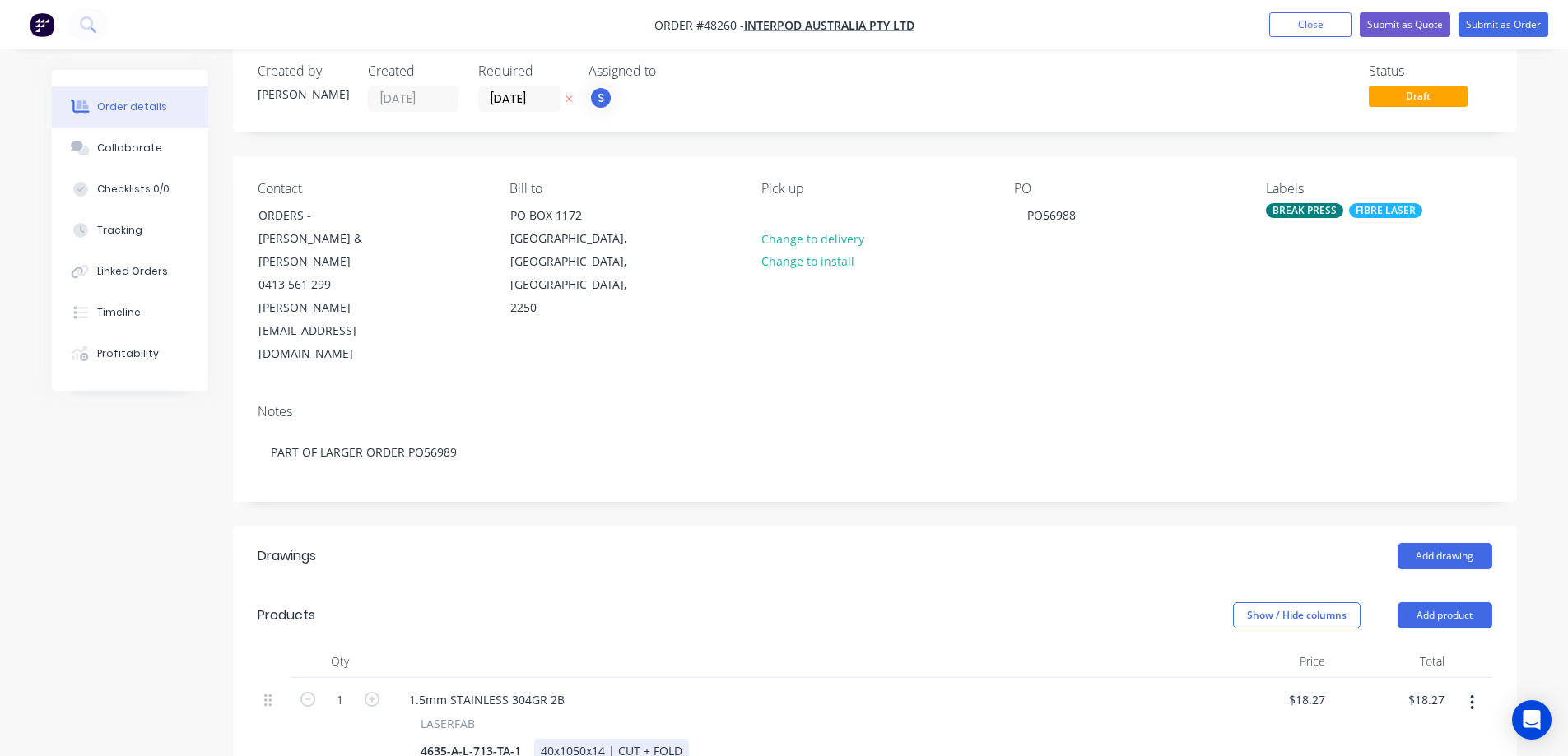
scroll to position [0, 0]
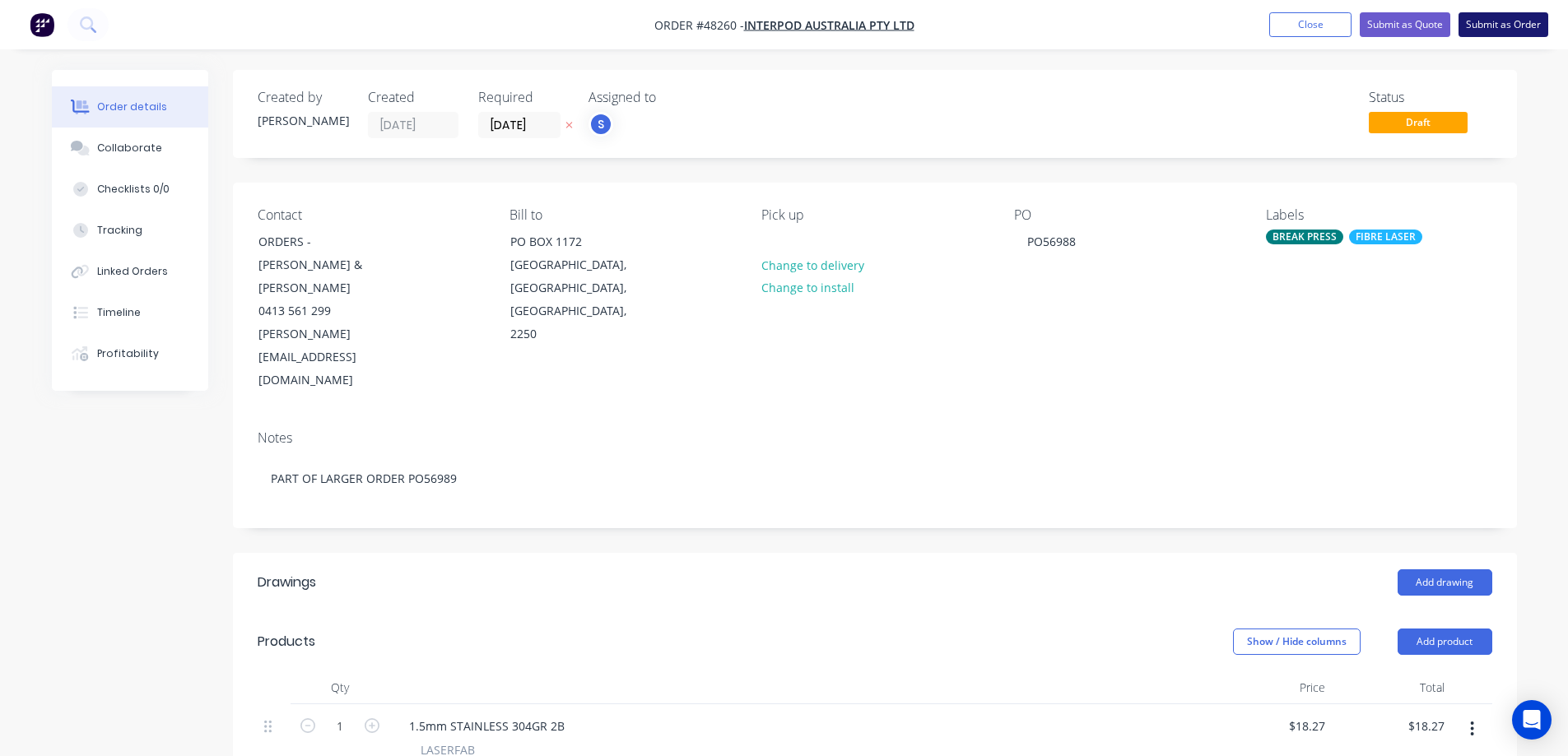
click at [1505, 22] on button "Submit as Order" at bounding box center [1503, 25] width 90 height 25
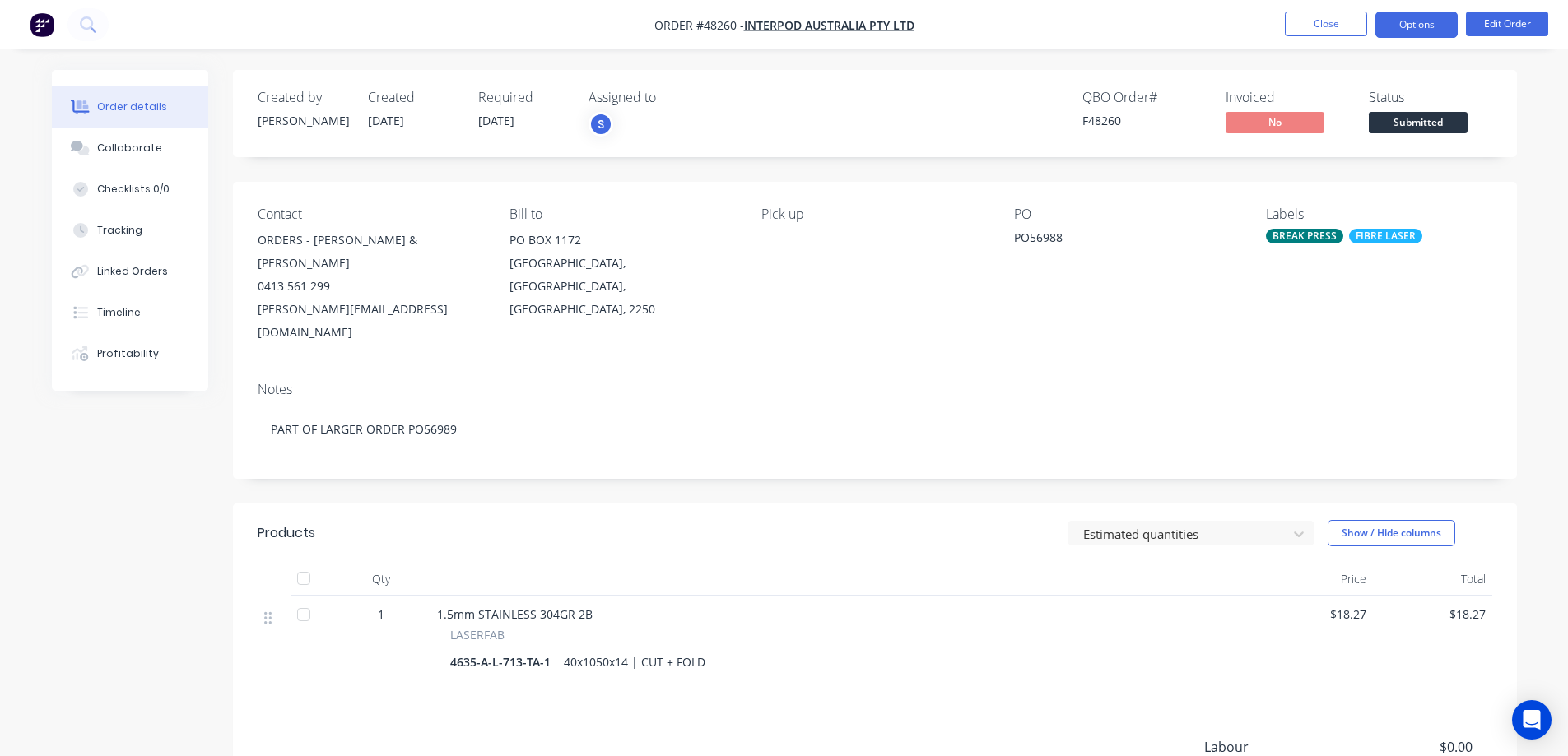
click at [1411, 25] on button "Options" at bounding box center [1416, 25] width 82 height 27
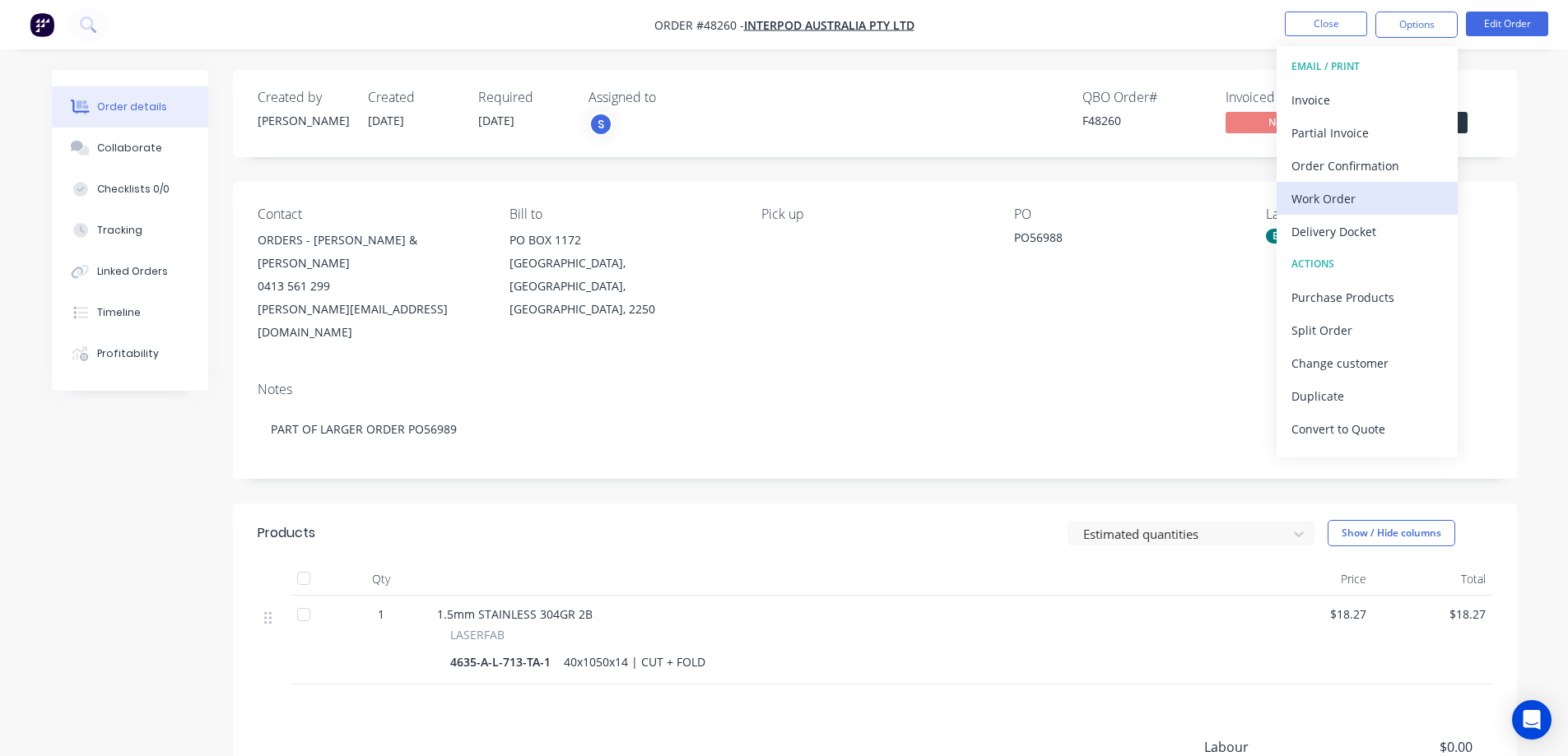
click at [1331, 206] on div "Work Order" at bounding box center [1367, 198] width 151 height 24
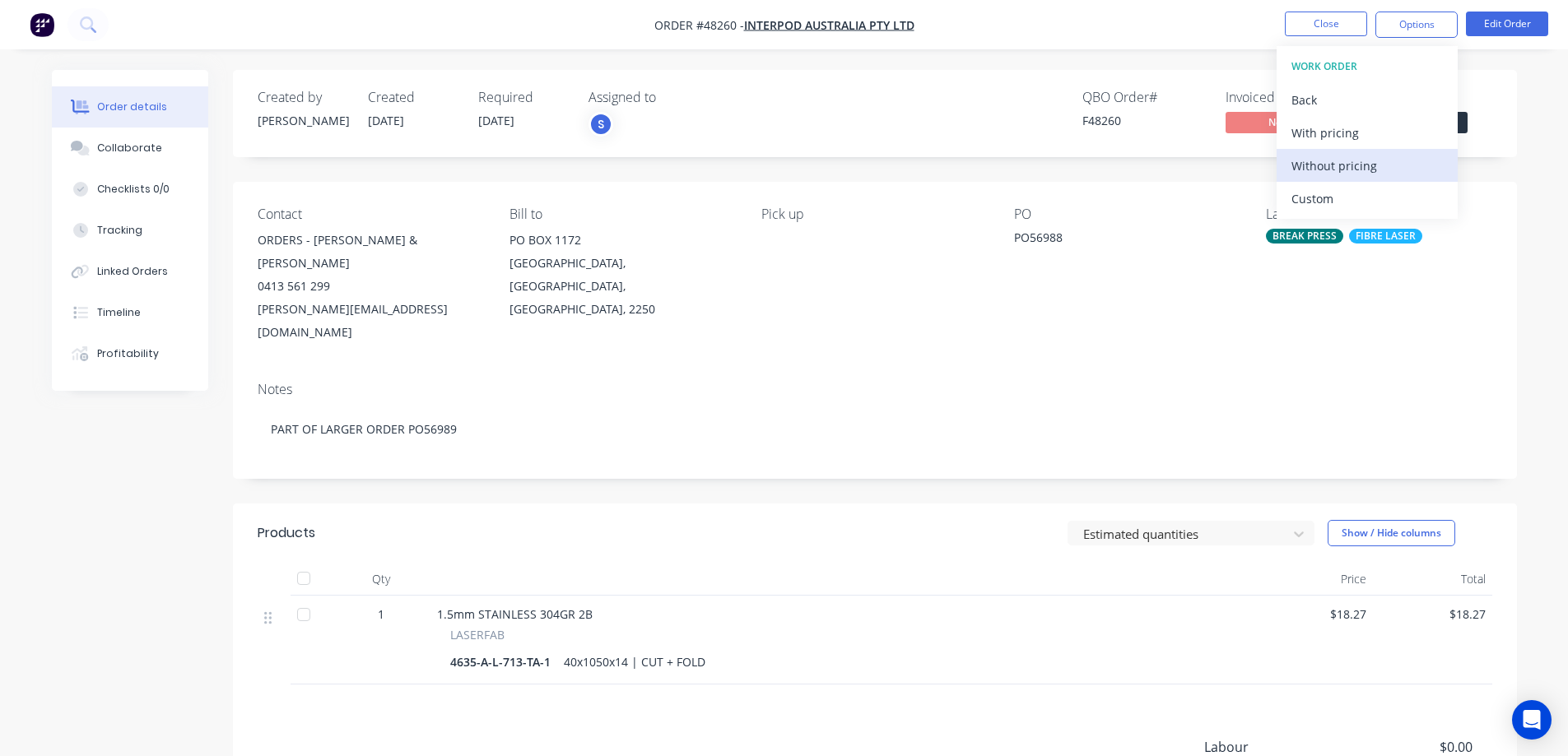
click at [1332, 178] on button "Without pricing" at bounding box center [1367, 166] width 181 height 33
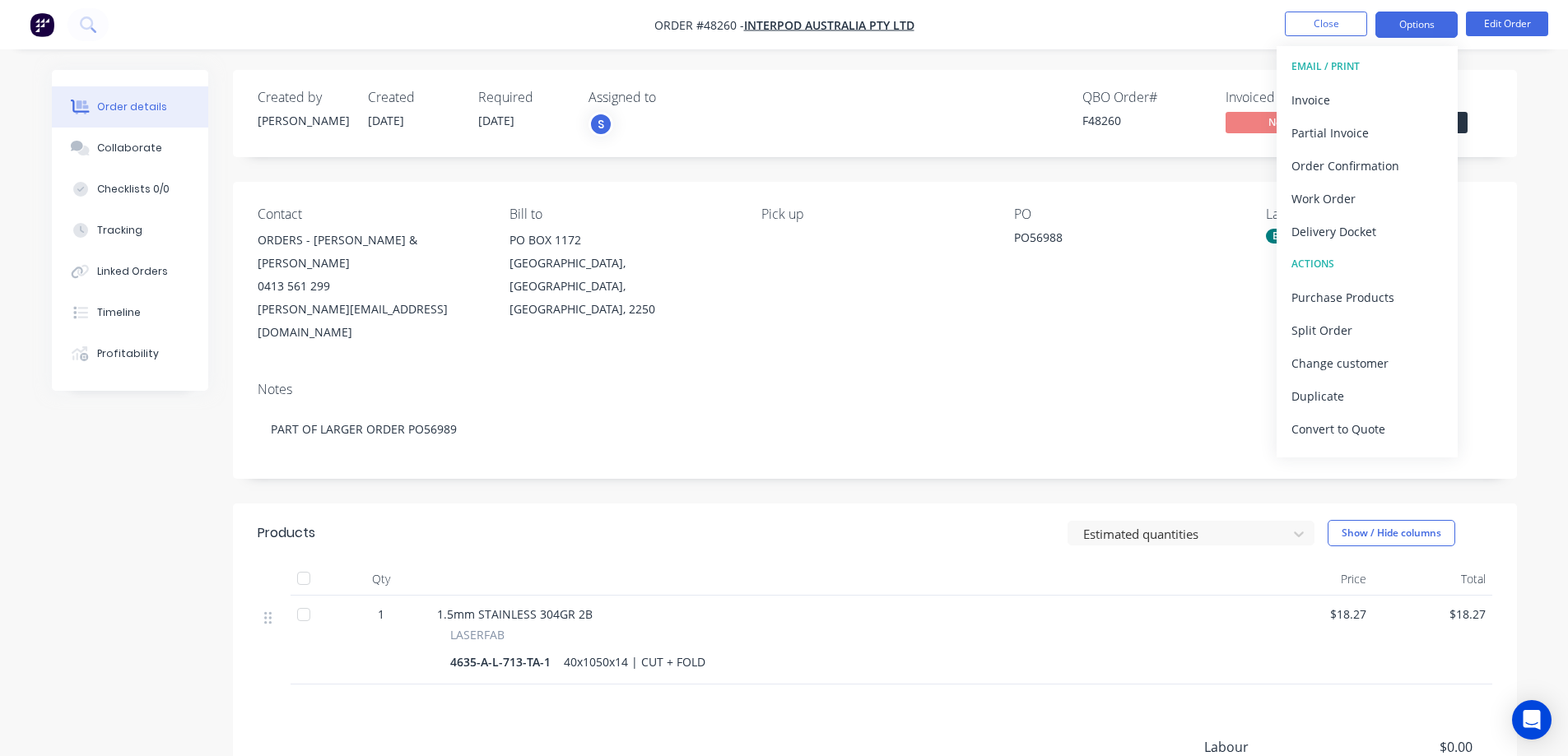
click at [1395, 27] on button "Options" at bounding box center [1416, 25] width 82 height 27
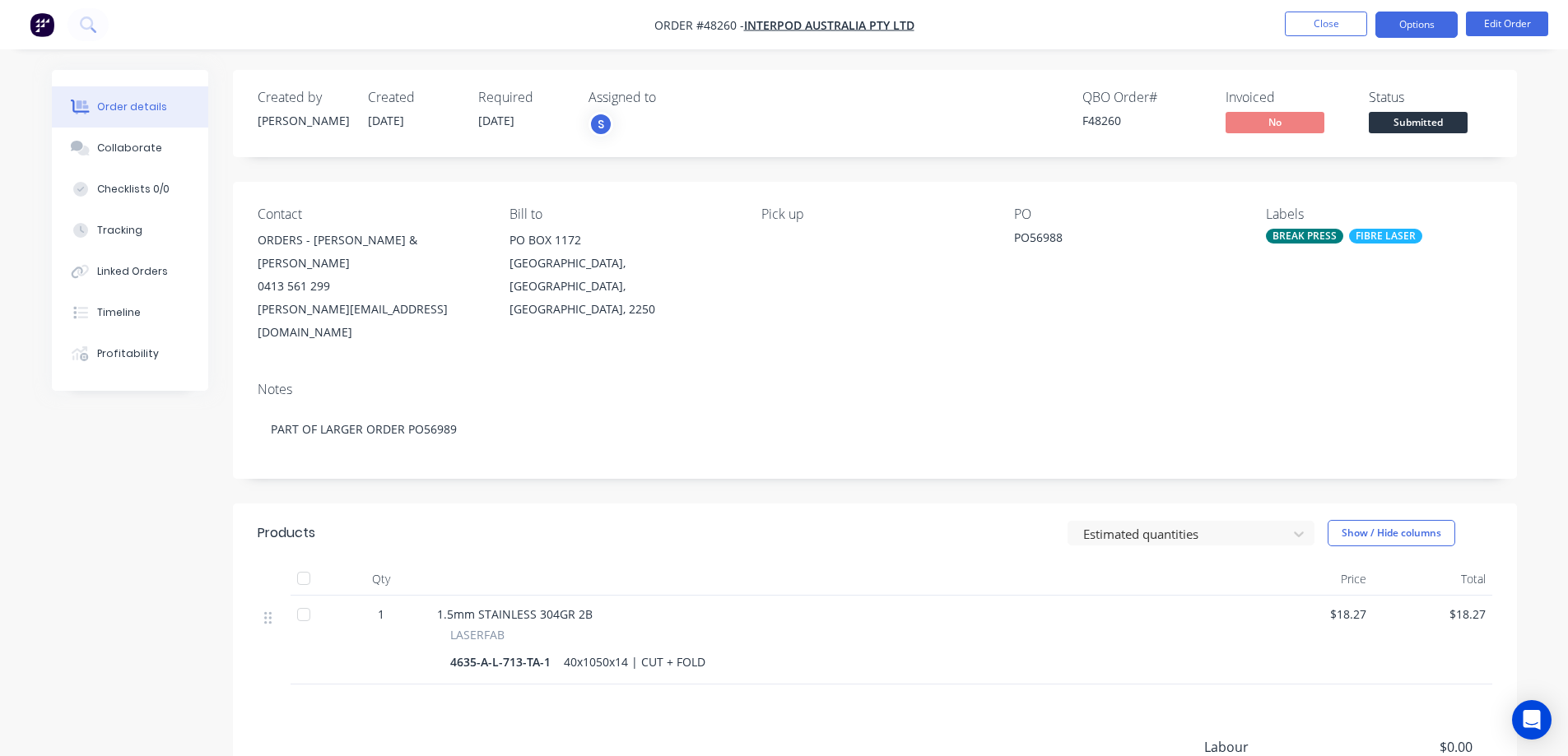
click at [1409, 37] on button "Options" at bounding box center [1416, 25] width 82 height 27
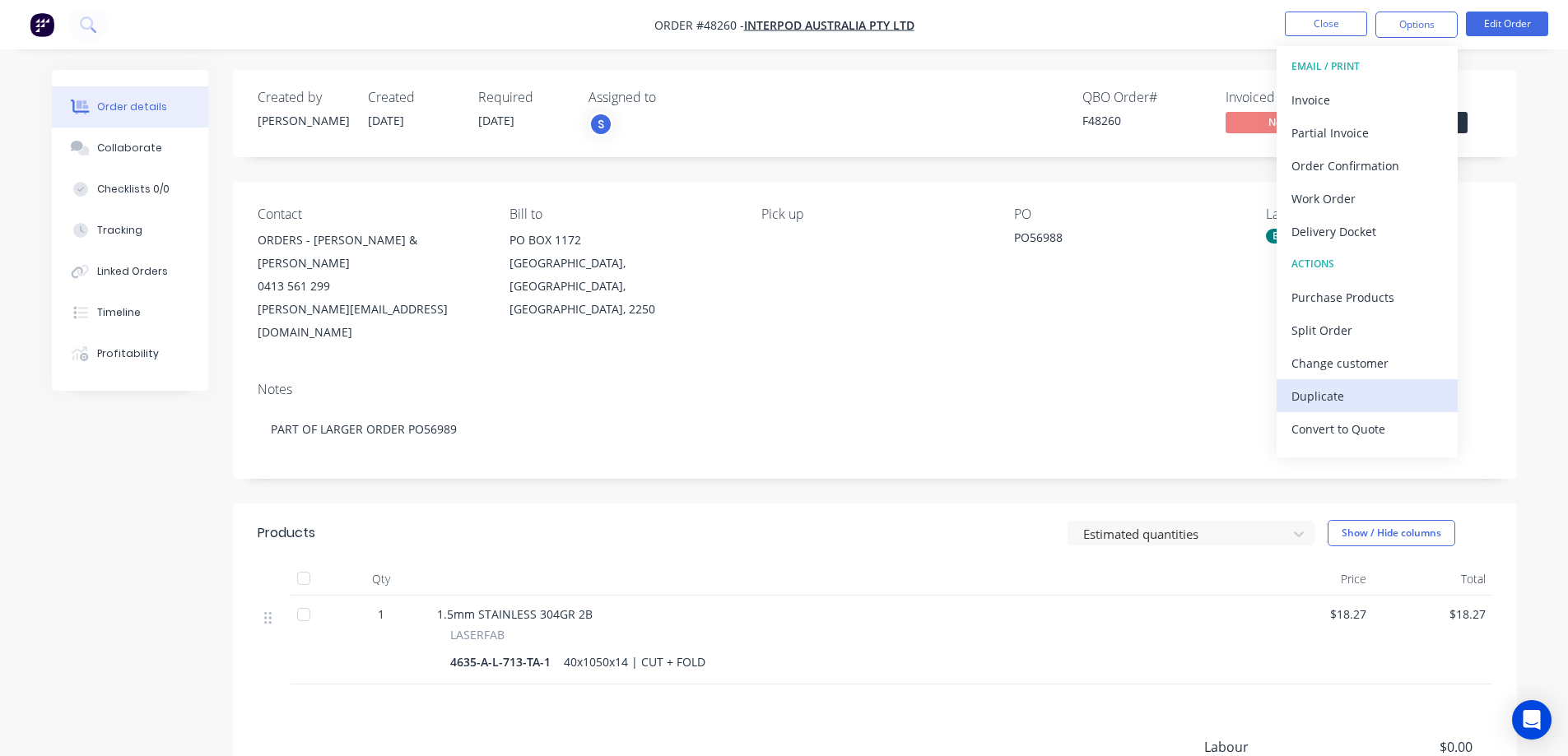
click at [1329, 399] on div "Duplicate" at bounding box center [1367, 396] width 151 height 24
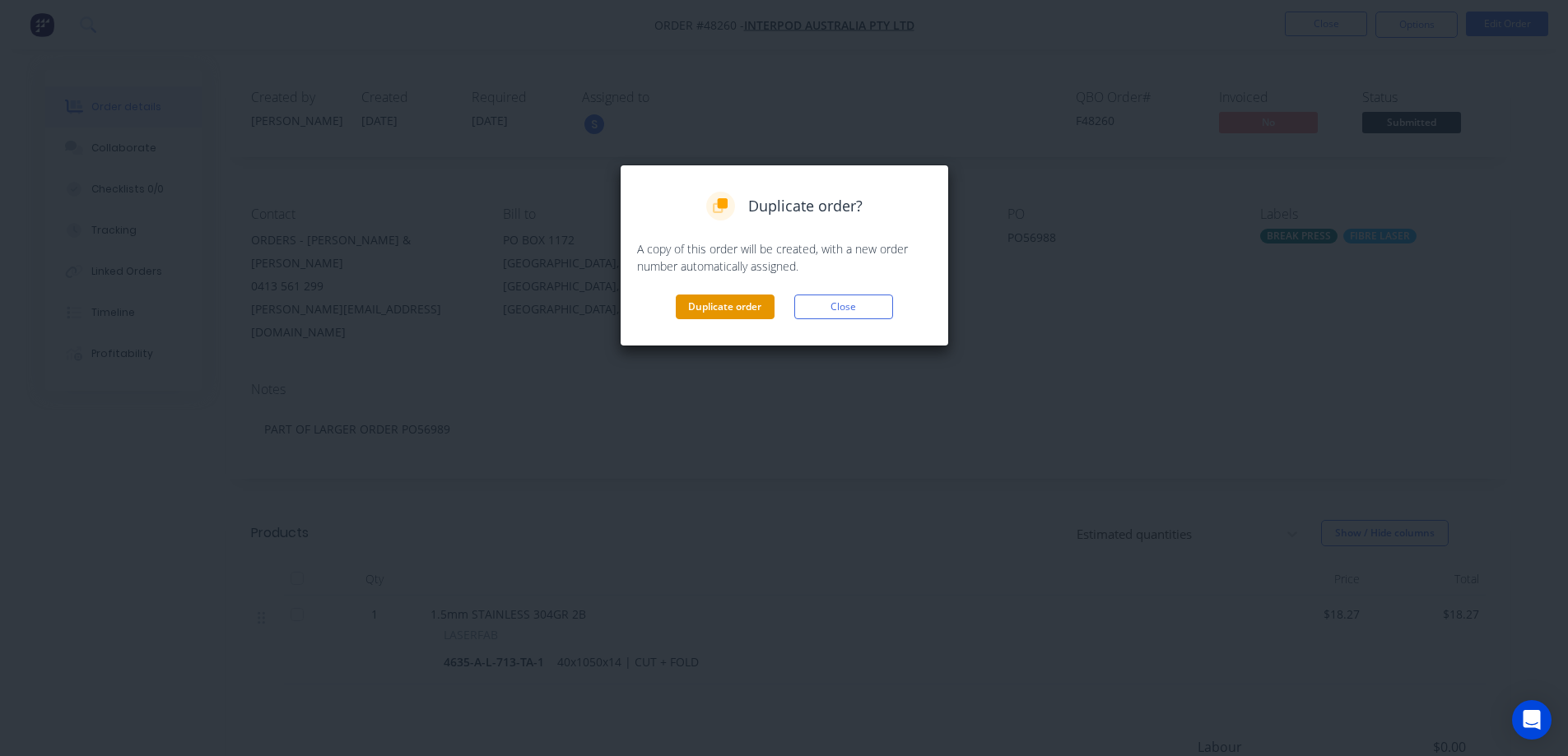
click at [722, 305] on button "Duplicate order" at bounding box center [725, 307] width 99 height 25
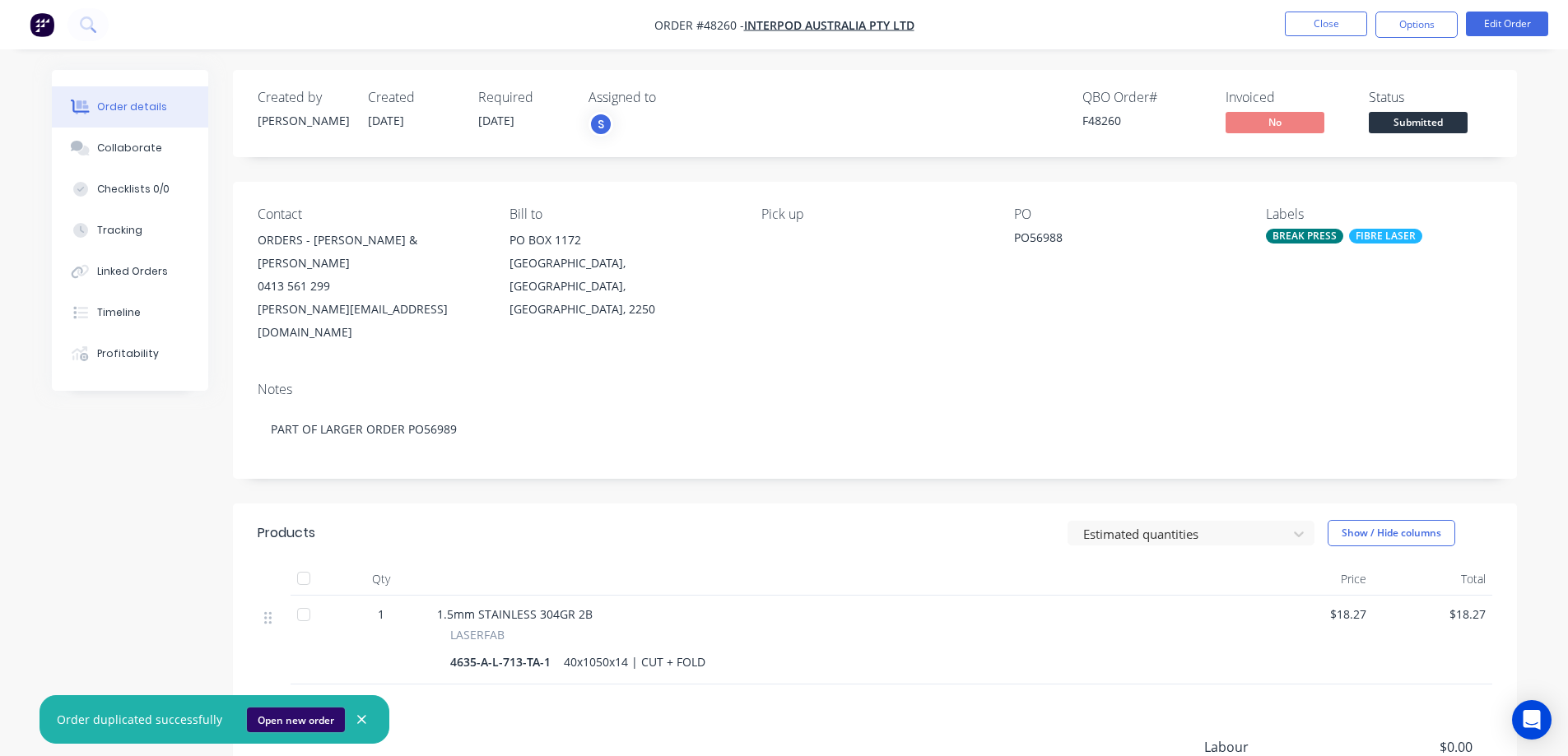
click at [276, 719] on button "Open new order" at bounding box center [296, 720] width 98 height 25
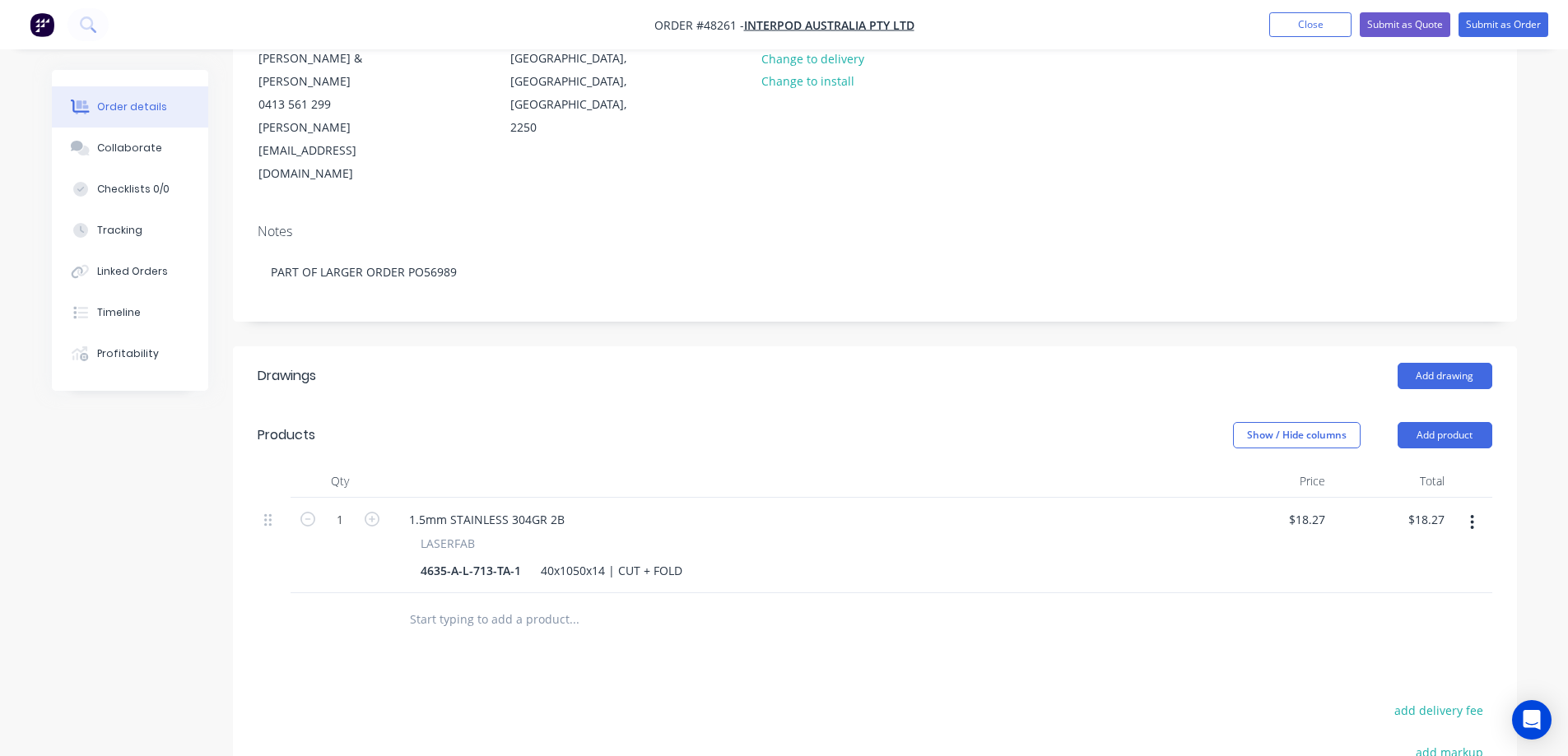
scroll to position [247, 0]
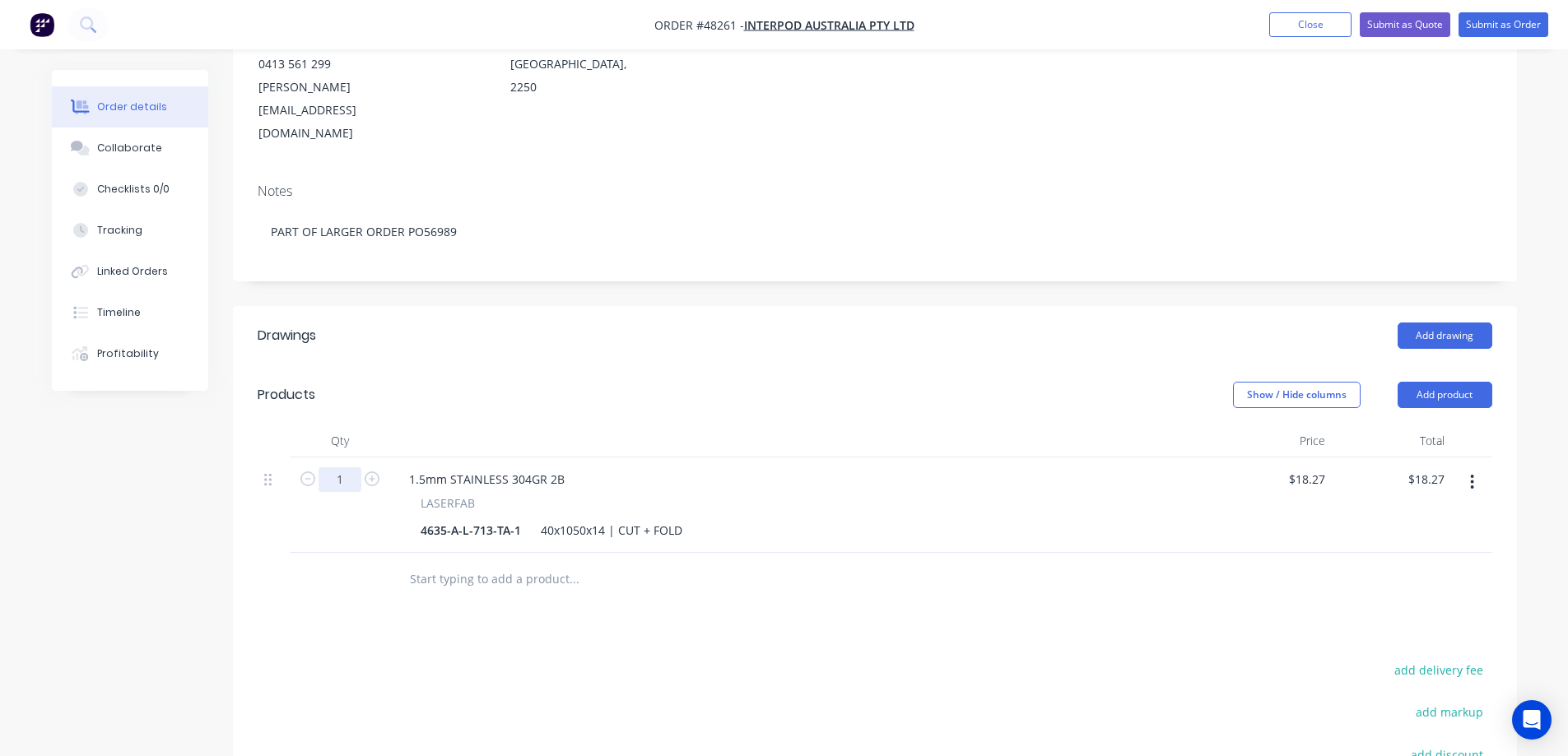
click at [348, 467] on input "1" at bounding box center [340, 480] width 43 height 25
type input "54"
type input "$986.58"
click at [198, 602] on div "Created by [PERSON_NAME] Created [DATE] Required [DATE] Assigned to Add team me…" at bounding box center [784, 407] width 1465 height 1167
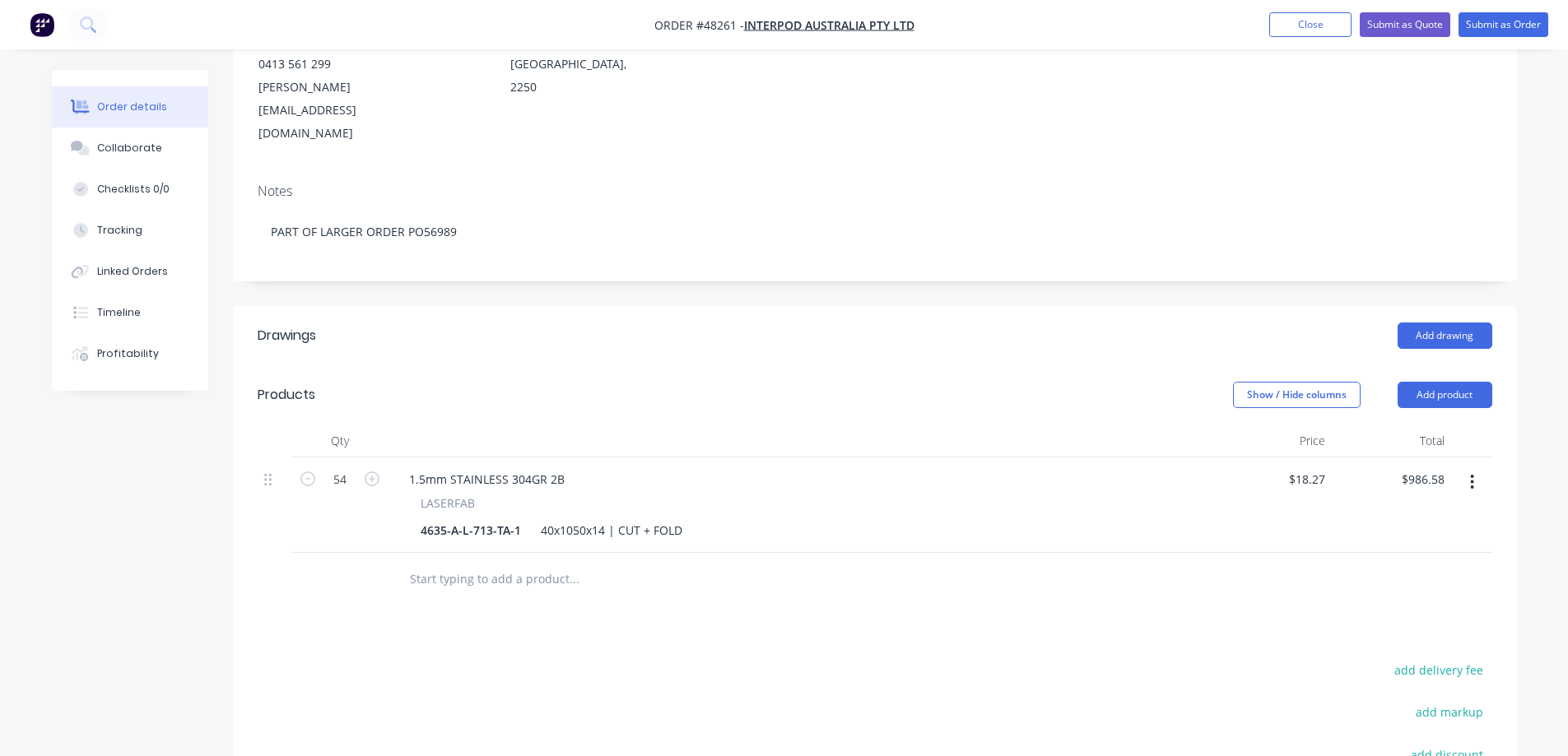
click at [1473, 473] on icon "button" at bounding box center [1472, 482] width 4 height 18
click at [1424, 547] on div "Duplicate" at bounding box center [1414, 558] width 127 height 24
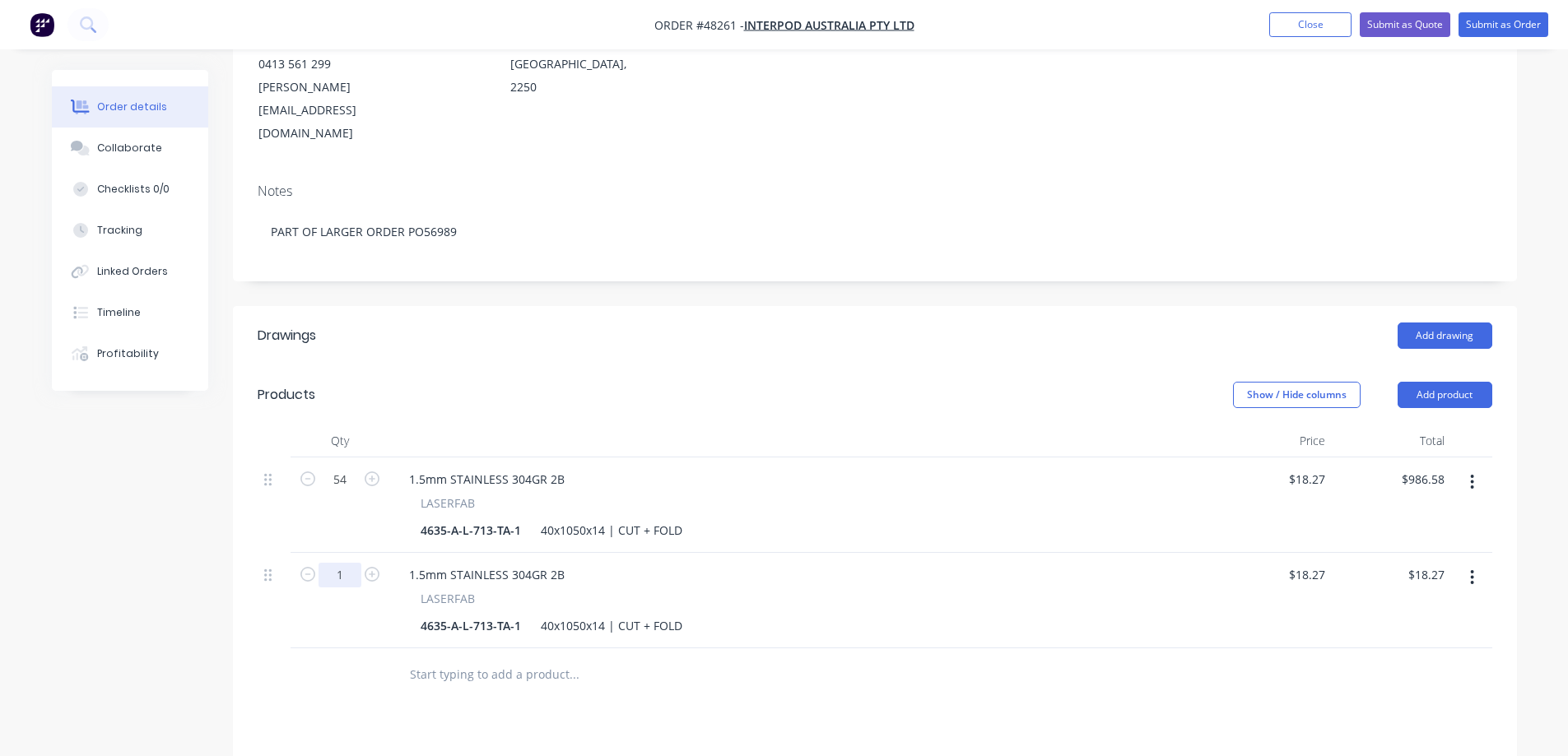
click at [345, 563] on input "1" at bounding box center [340, 575] width 43 height 25
click at [1478, 563] on button "button" at bounding box center [1472, 578] width 39 height 30
click at [1396, 642] on div "Duplicate" at bounding box center [1414, 654] width 127 height 24
click at [370, 662] on icon "button" at bounding box center [372, 670] width 15 height 15
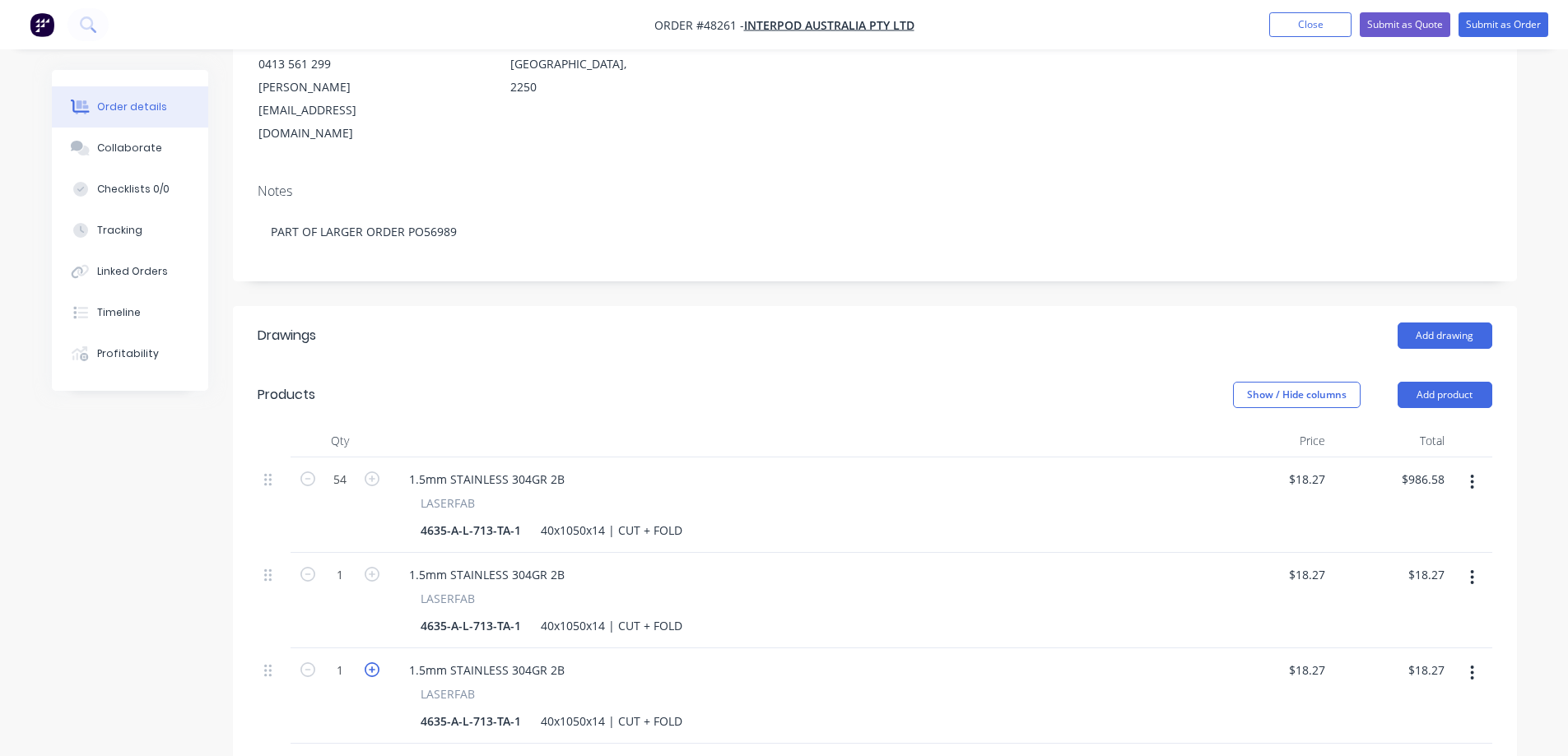
type input "2"
type input "$36.54"
click at [455, 614] on div "4635-A-L-713-TA-1" at bounding box center [471, 626] width 114 height 24
click at [451, 614] on div "4635-A-L-713-TA-1" at bounding box center [471, 626] width 114 height 24
click at [1312, 563] on input "18.27" at bounding box center [1310, 574] width 45 height 24
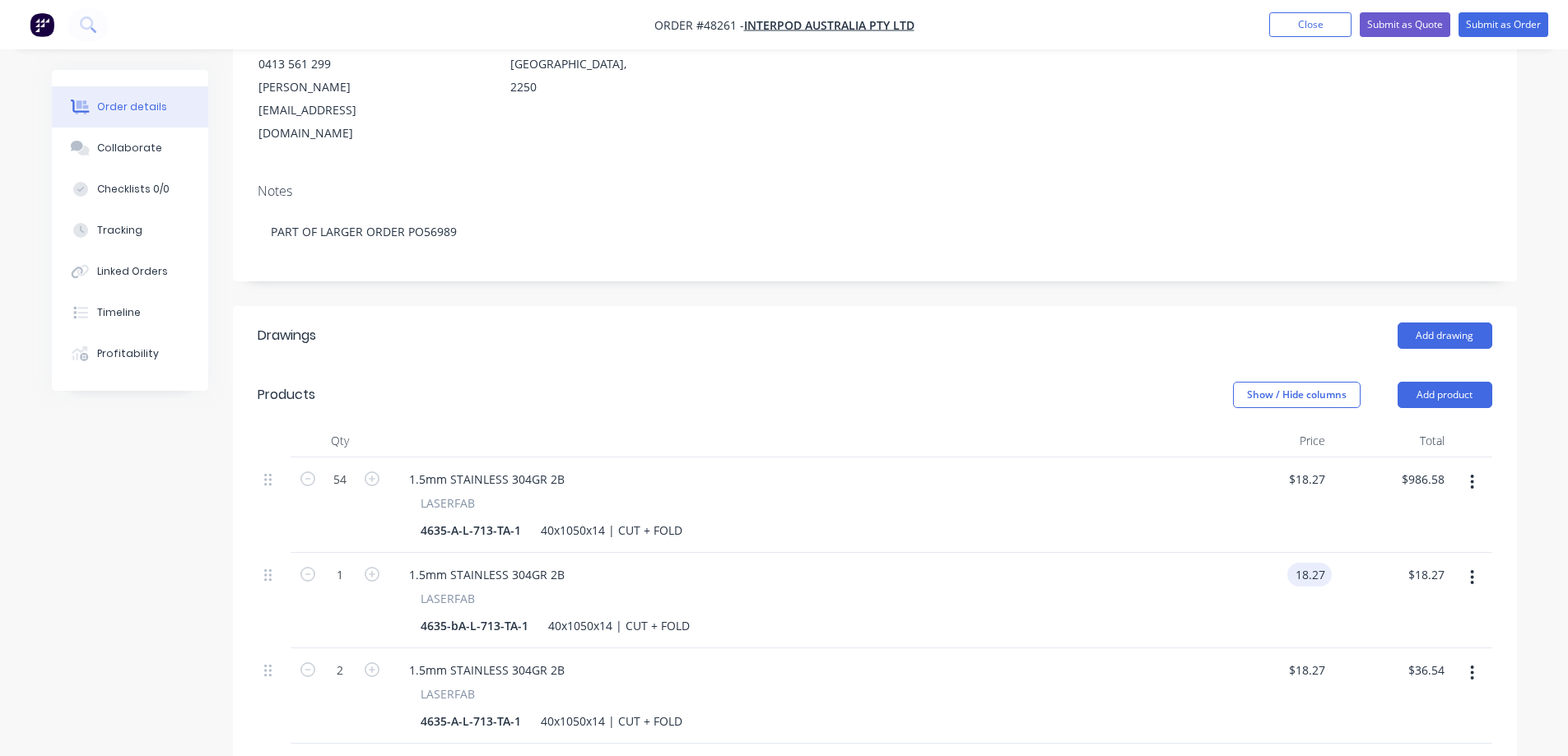
click at [1312, 563] on input "18.27" at bounding box center [1313, 574] width 38 height 24
type input "$85.59"
click at [337, 658] on input "2" at bounding box center [340, 671] width 43 height 25
click at [1322, 658] on input "18.27" at bounding box center [1310, 670] width 45 height 24
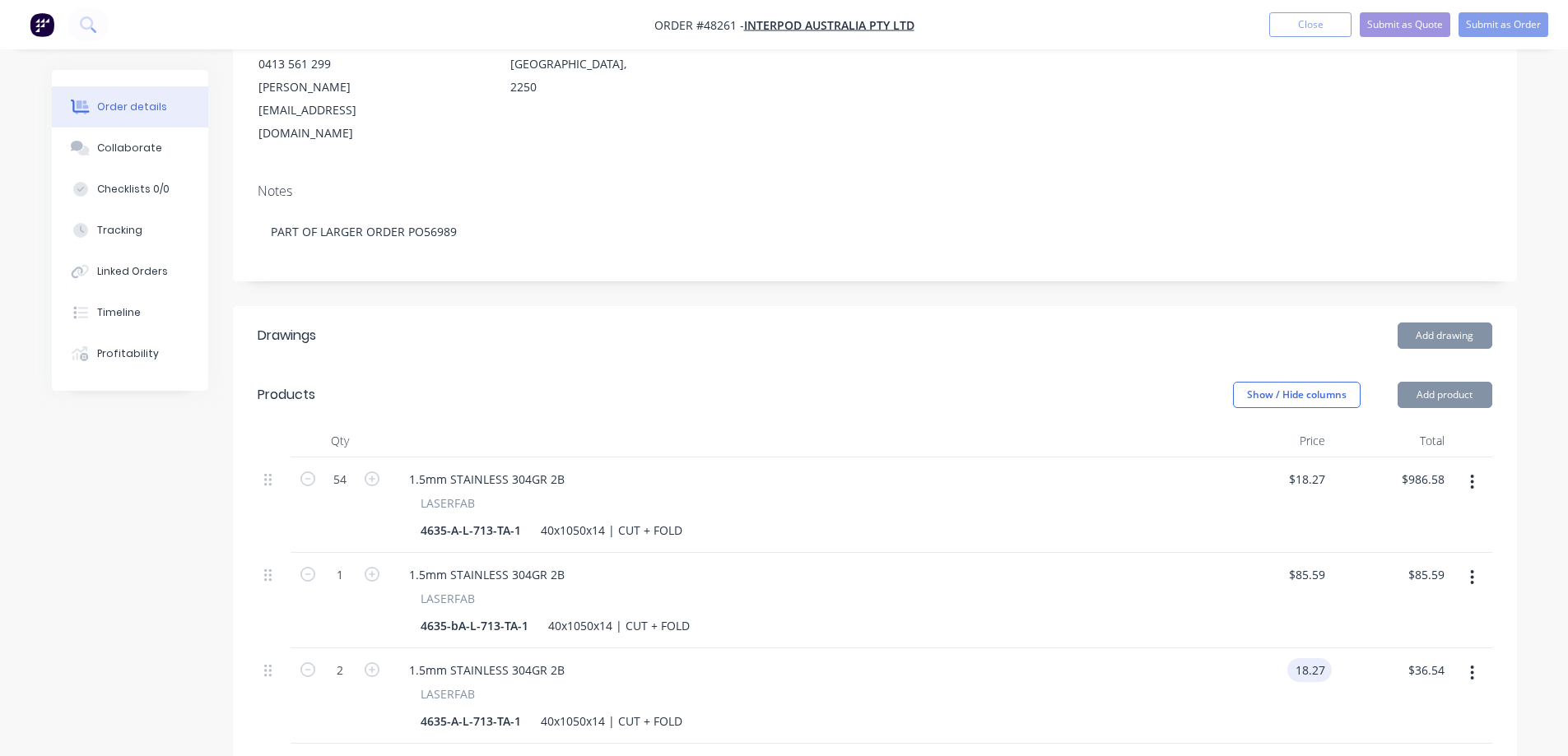
click at [1322, 658] on input "18.27" at bounding box center [1313, 670] width 38 height 24
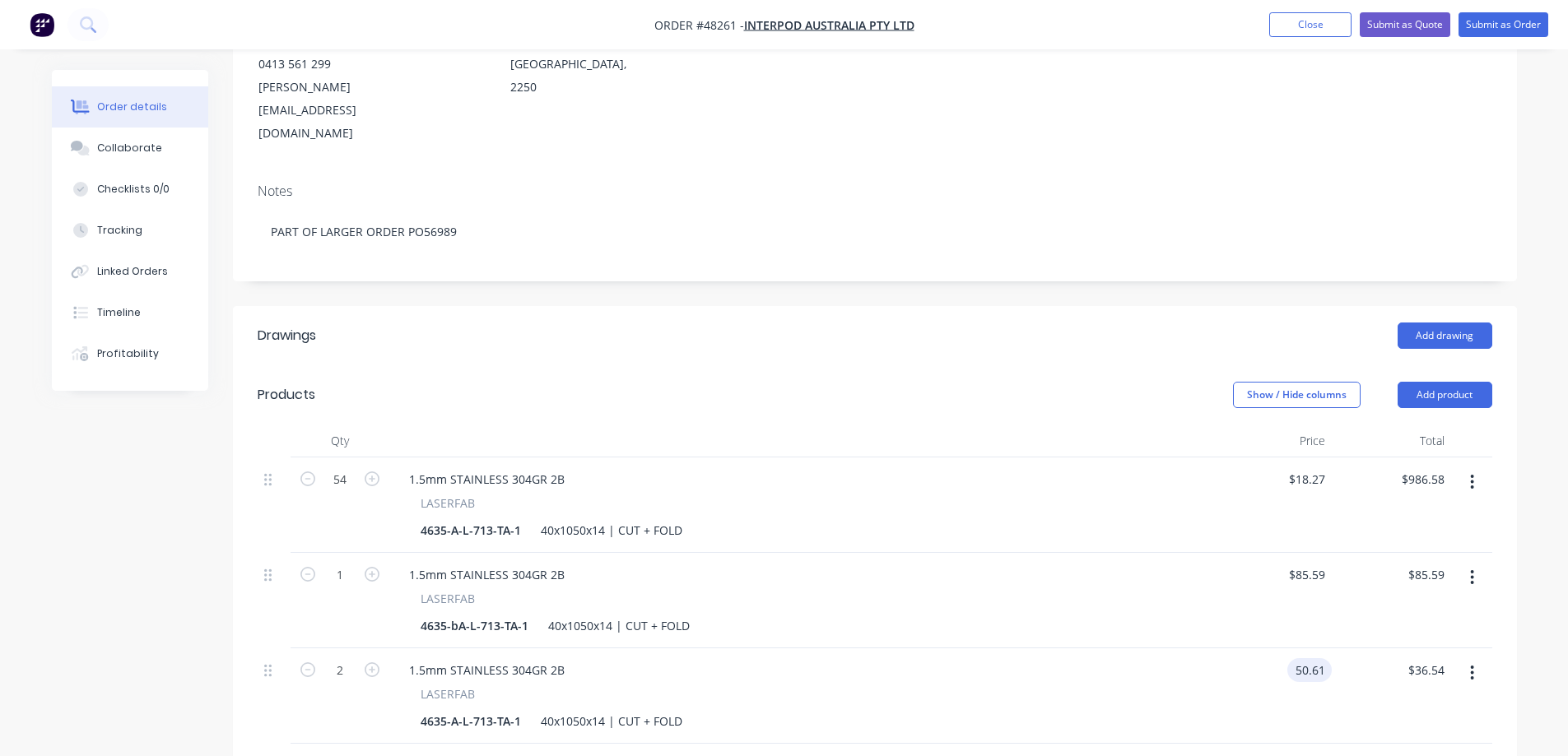
type input "$50.61"
type input "$101.22"
click at [117, 579] on div "Created by [PERSON_NAME] Created [DATE] Required [DATE] Assigned to Add team me…" at bounding box center [784, 502] width 1465 height 1358
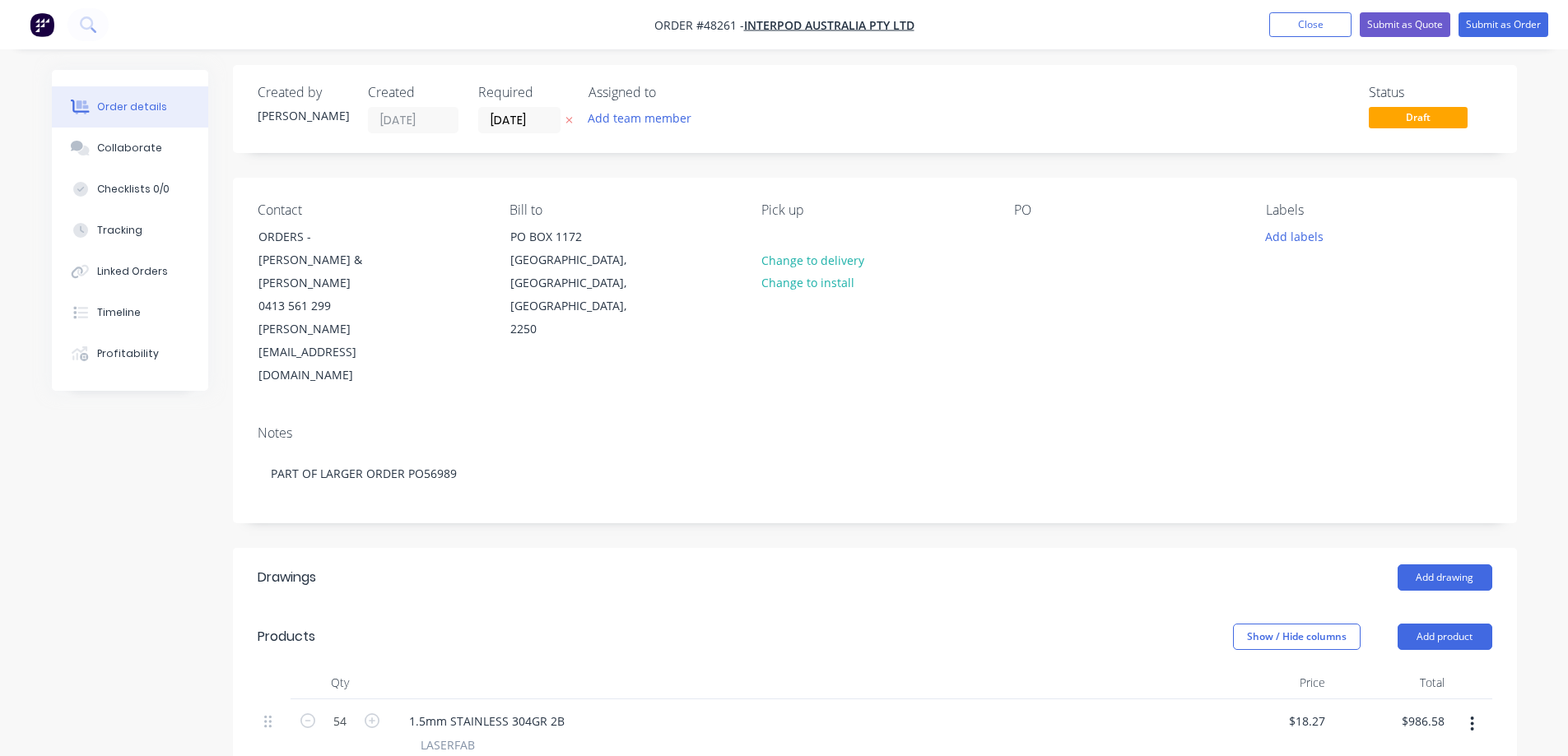
scroll to position [0, 0]
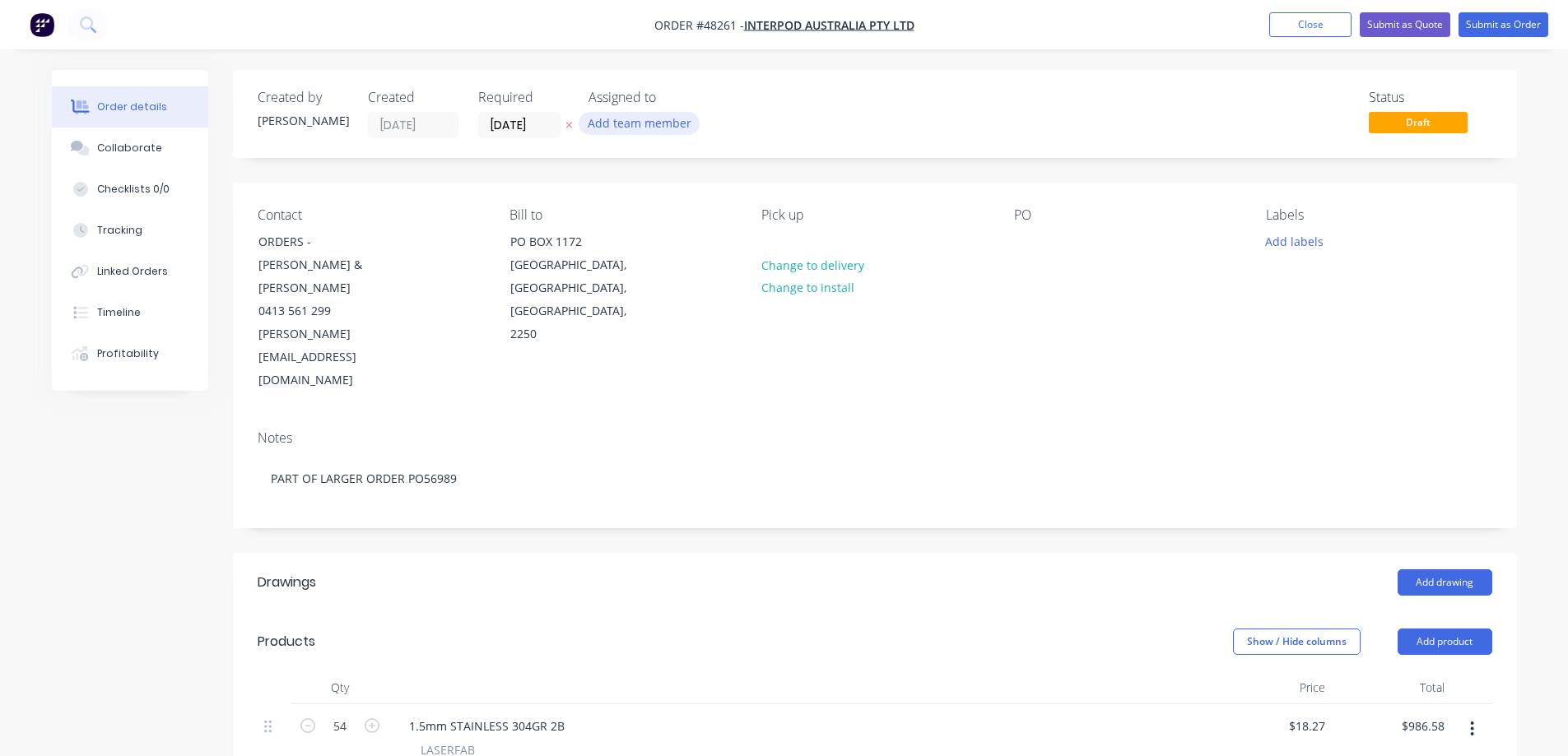
click at [615, 115] on button "Add team member" at bounding box center [639, 123] width 121 height 22
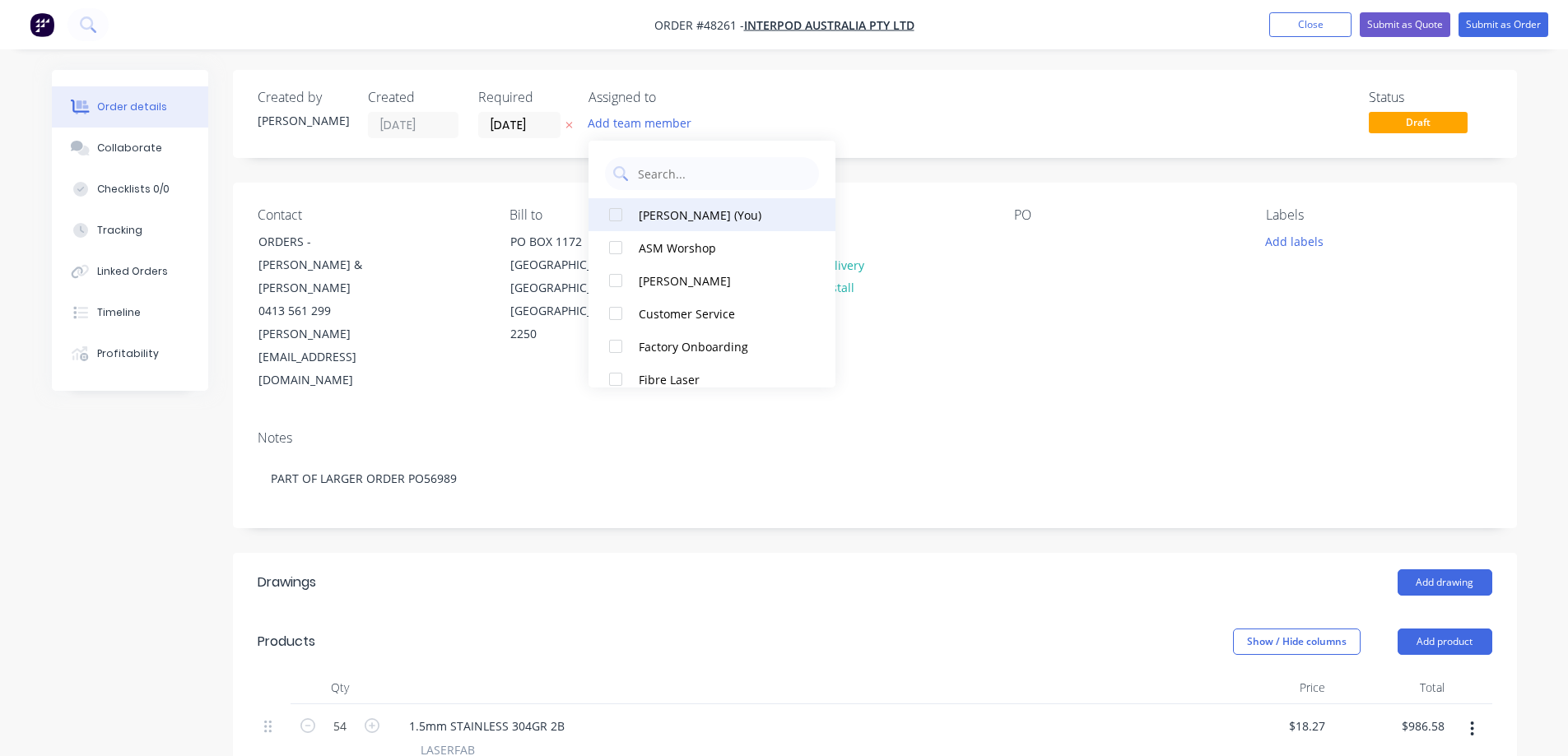
click at [614, 215] on div at bounding box center [616, 215] width 33 height 33
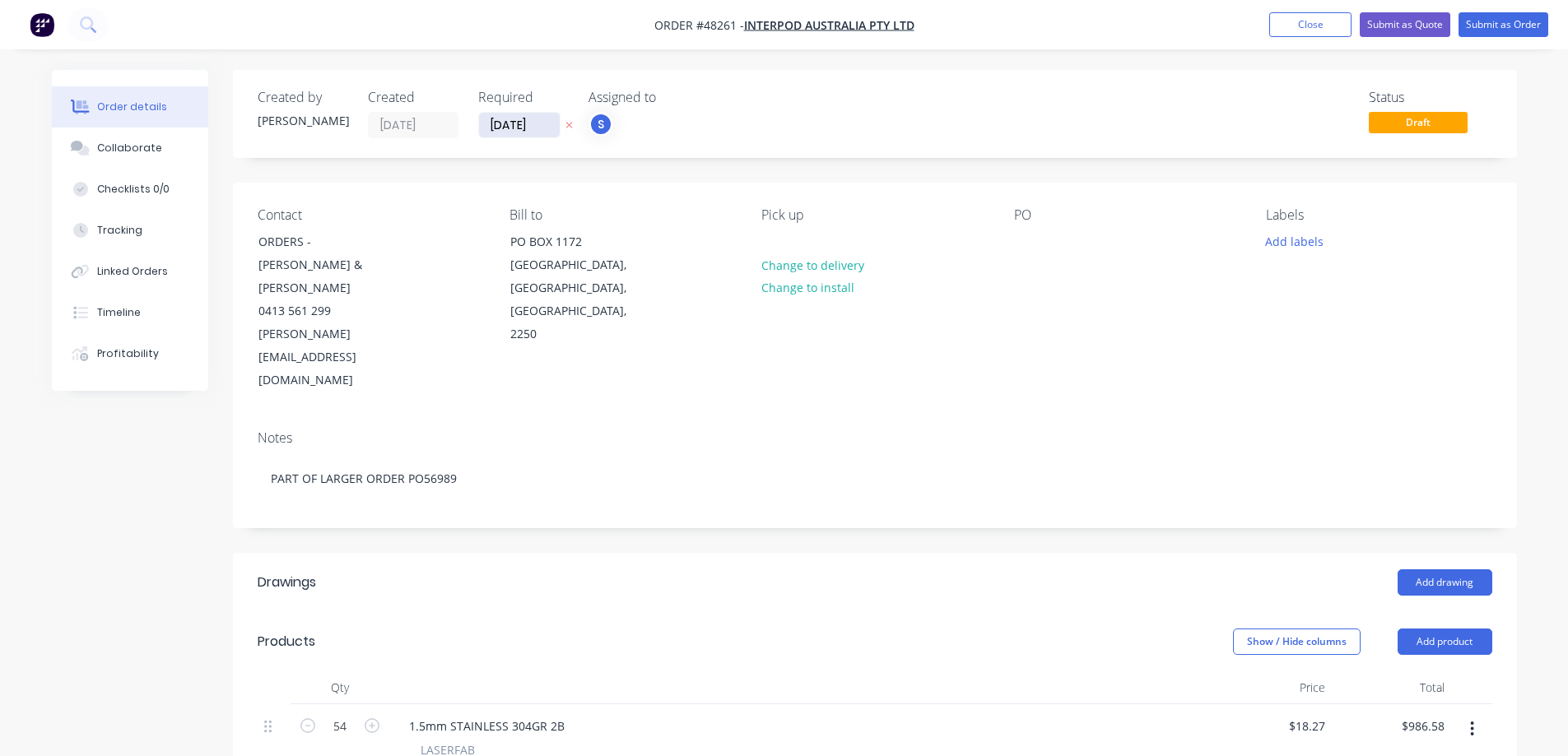
click at [539, 119] on input "[DATE]" at bounding box center [519, 125] width 81 height 25
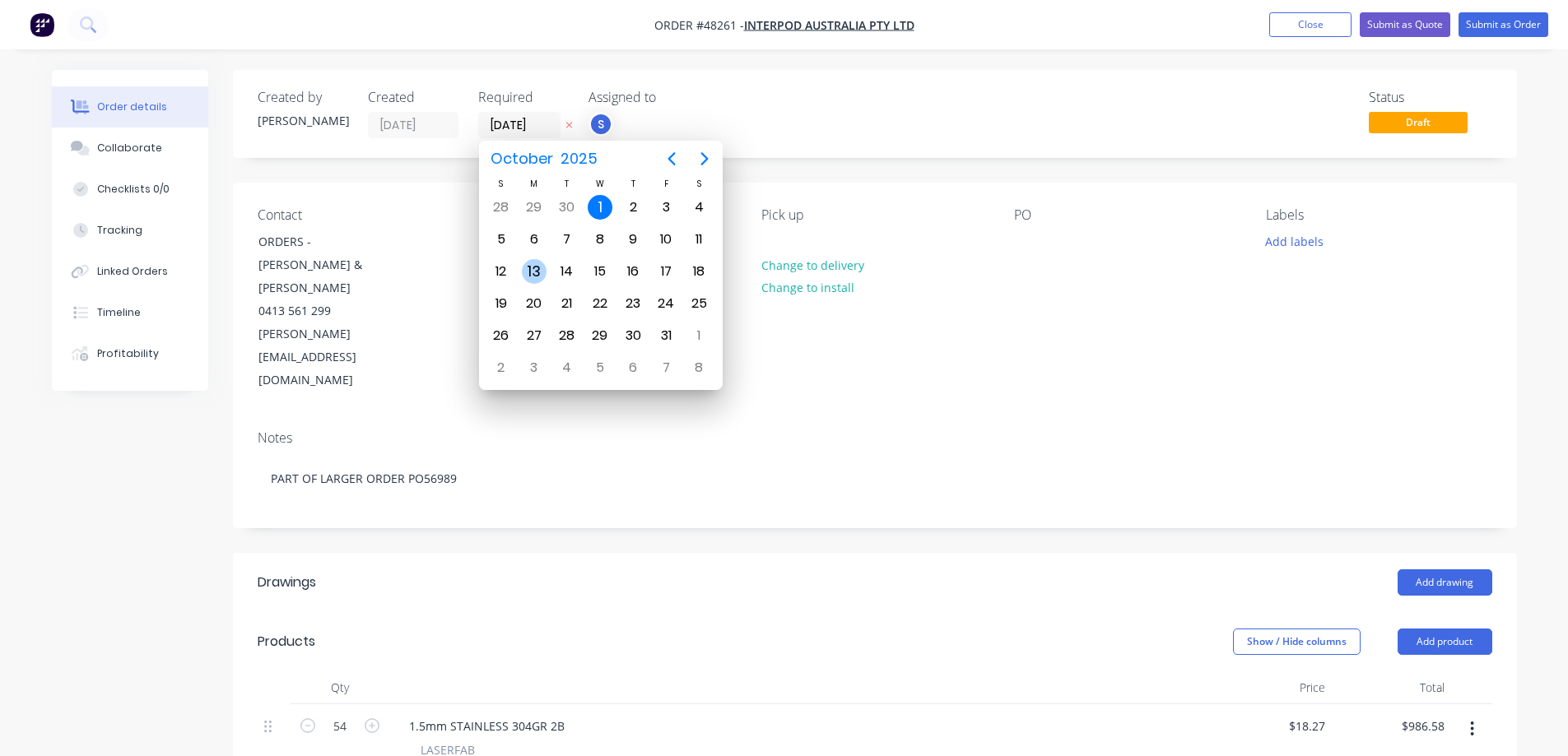
click at [537, 270] on div "13" at bounding box center [535, 271] width 25 height 25
type input "[DATE]"
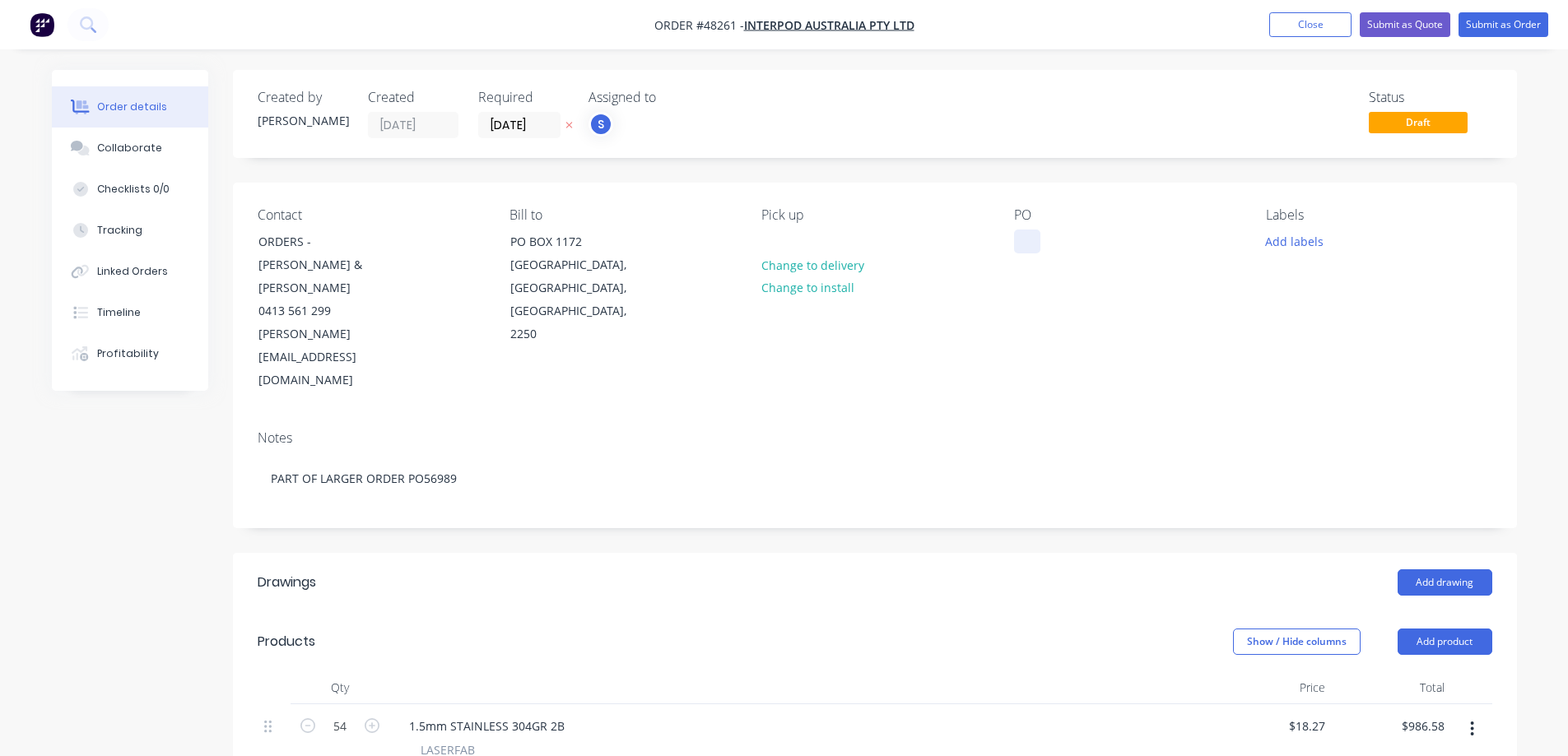
click at [1035, 241] on div at bounding box center [1028, 241] width 27 height 24
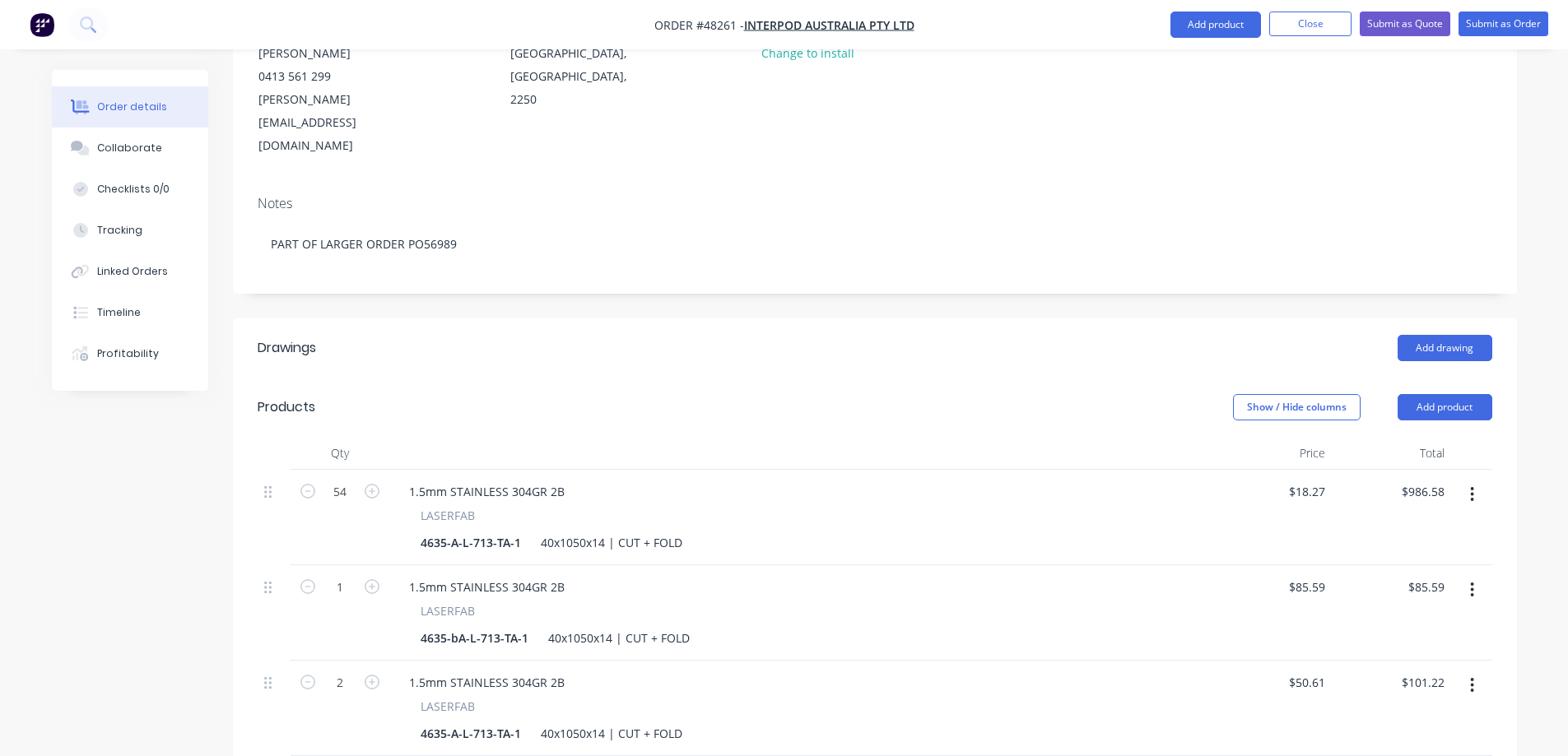
scroll to position [27, 0]
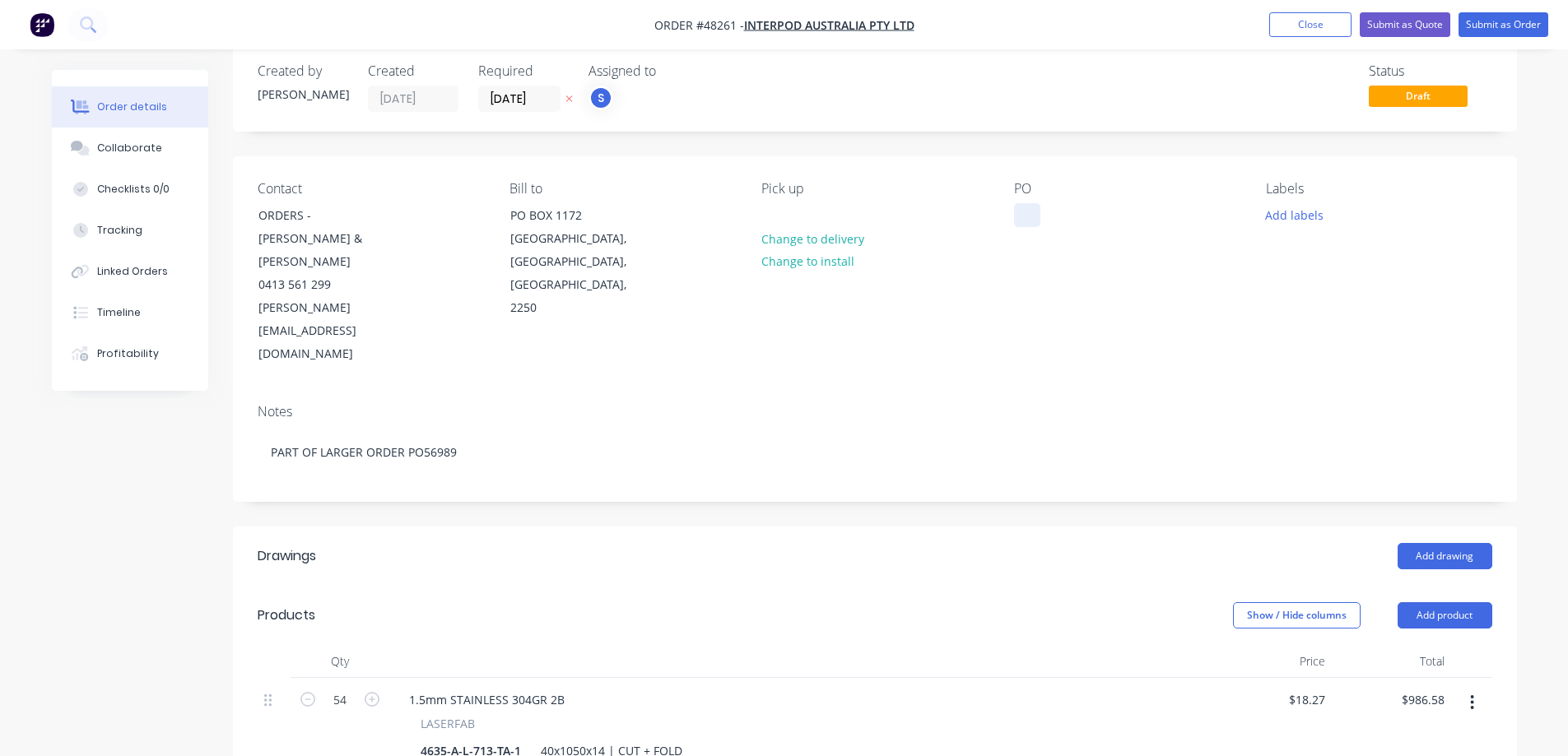
click at [1025, 212] on div at bounding box center [1028, 215] width 27 height 24
drag, startPoint x: 1038, startPoint y: 214, endPoint x: 924, endPoint y: 258, distance: 122.2
click at [1025, 225] on div "po56989" at bounding box center [1051, 215] width 73 height 24
drag, startPoint x: 1042, startPoint y: 215, endPoint x: 1002, endPoint y: 232, distance: 43.5
click at [1002, 232] on div "Contact ORDERS - [PERSON_NAME] & [PERSON_NAME] 0413 561 299 [PERSON_NAME][EMAIL…" at bounding box center [875, 273] width 1284 height 235
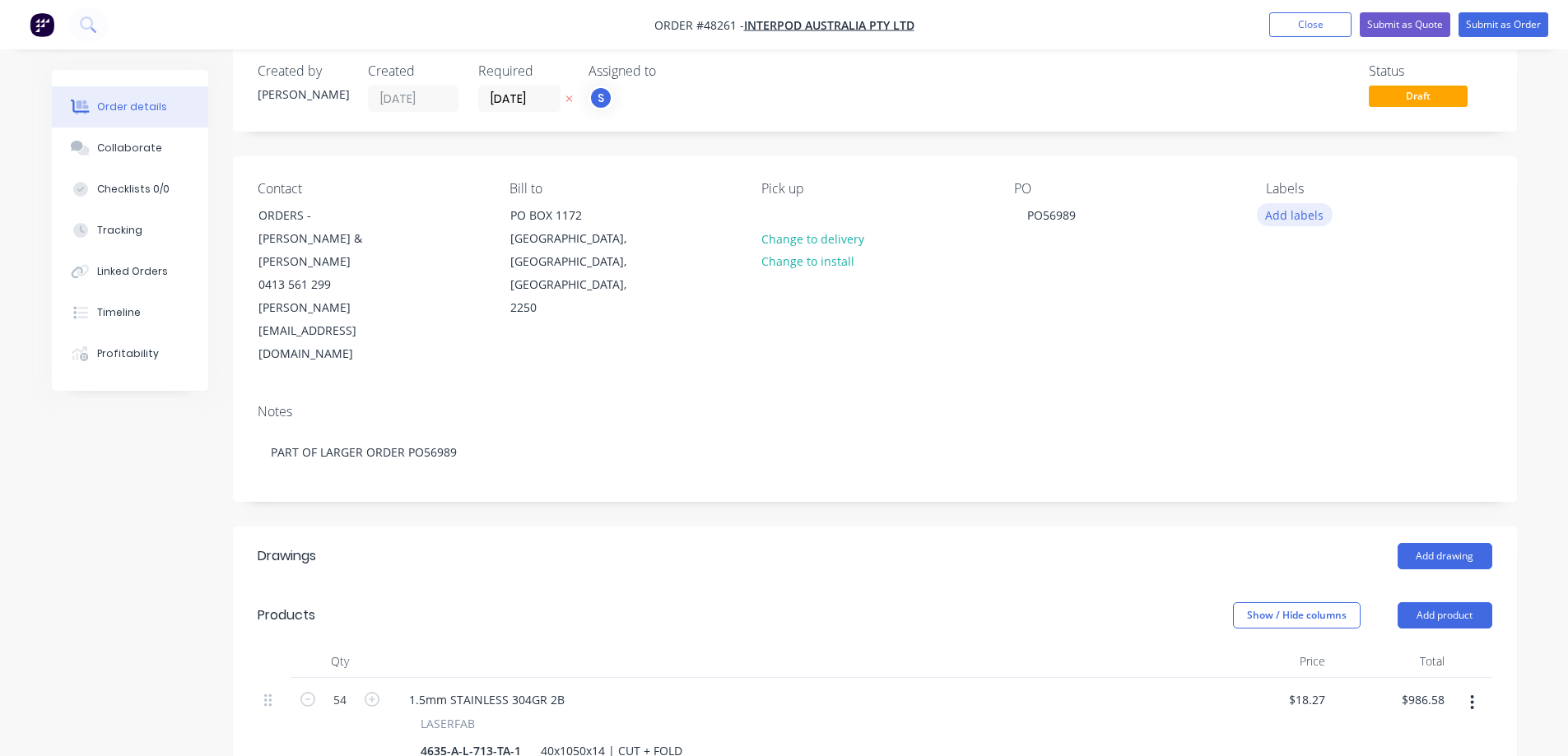
click at [1308, 213] on button "Add labels" at bounding box center [1294, 214] width 76 height 22
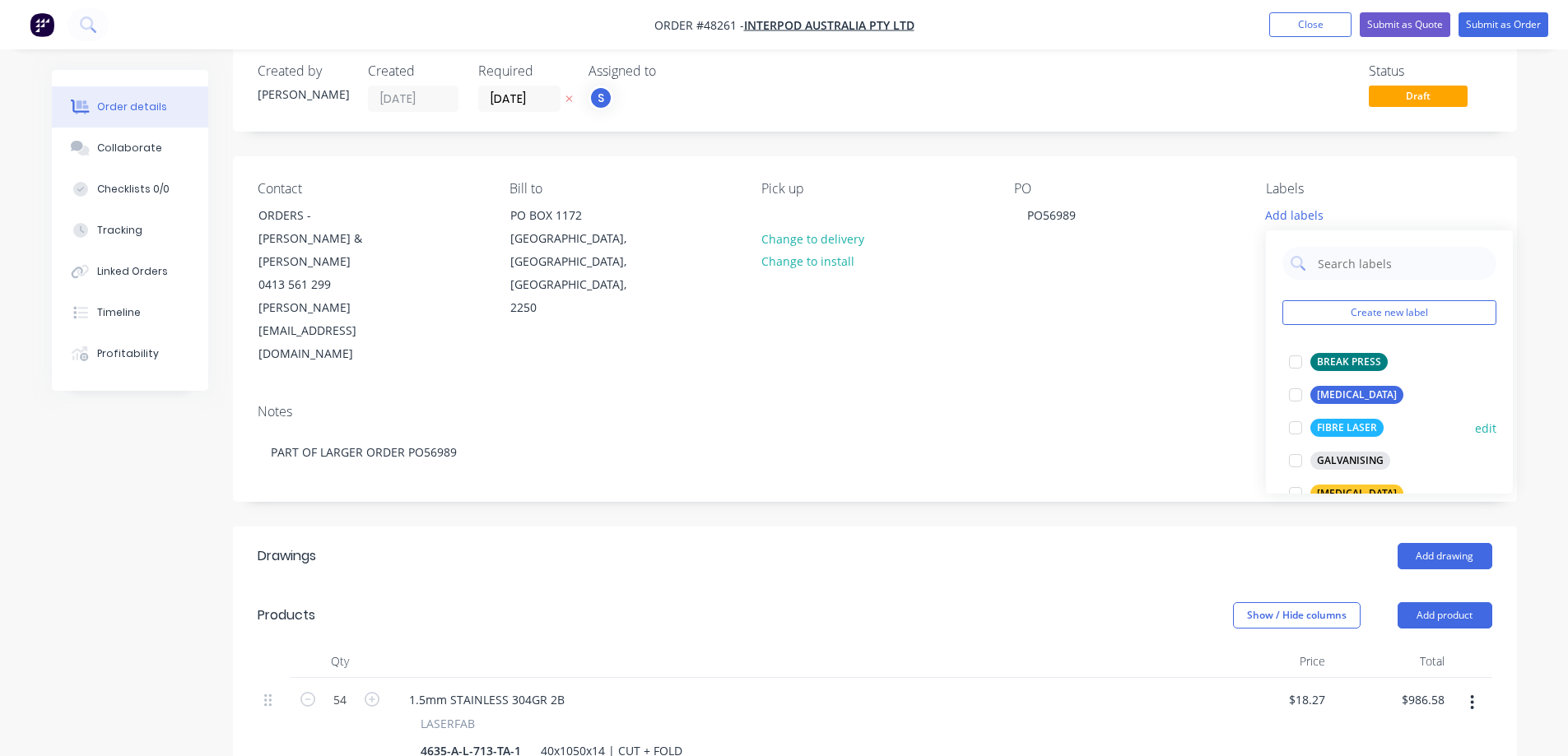
click at [1302, 430] on div at bounding box center [1296, 428] width 33 height 33
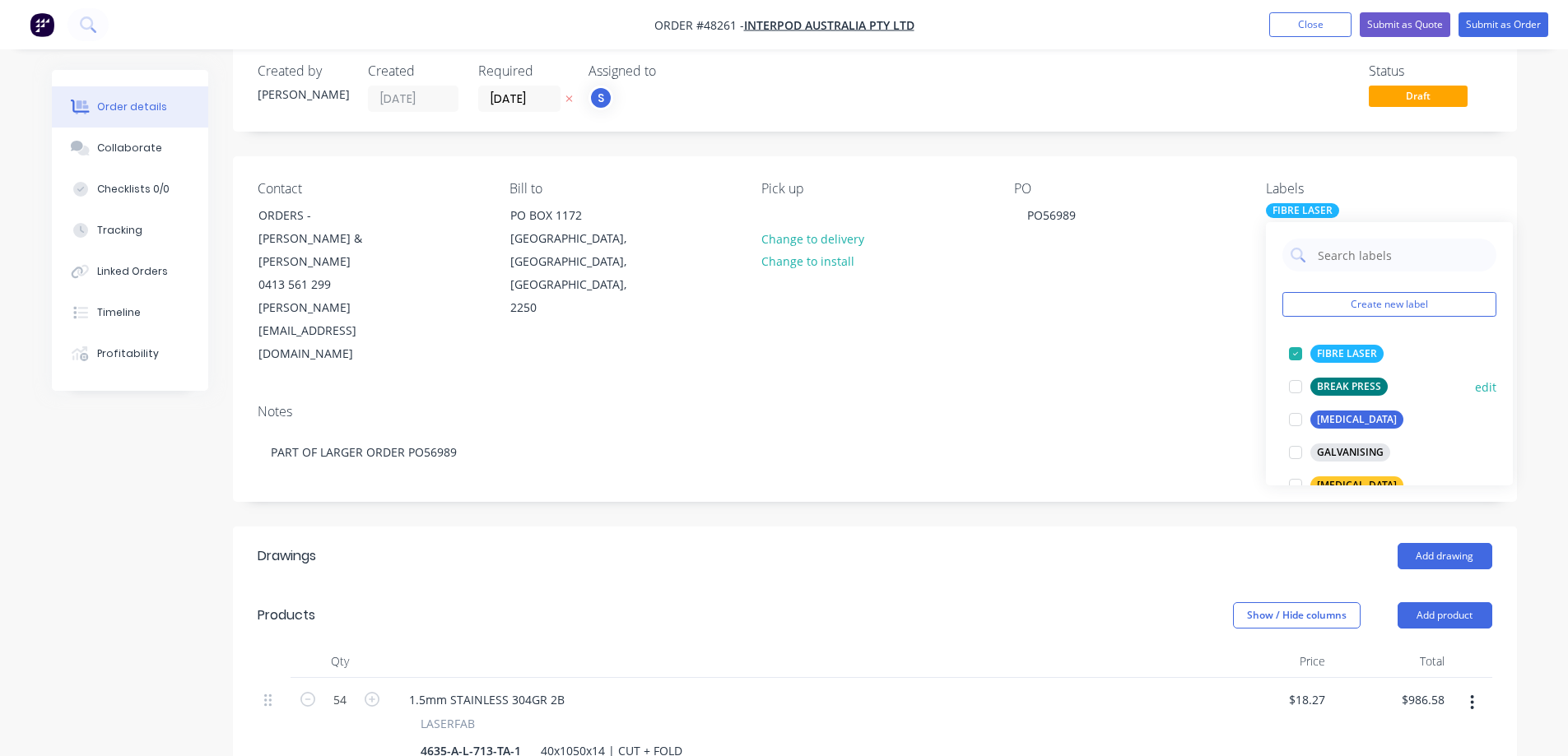
click at [1299, 390] on div at bounding box center [1296, 387] width 33 height 33
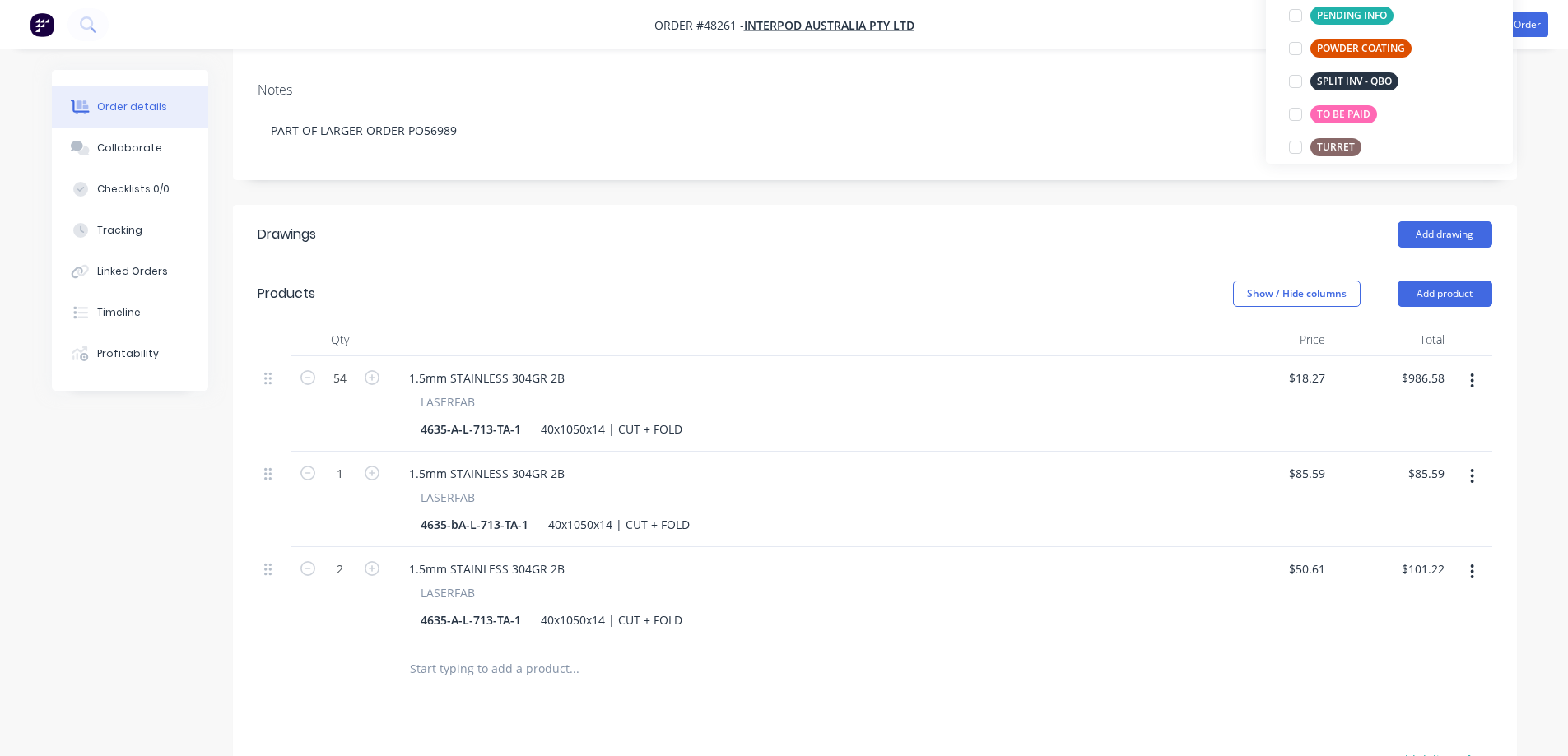
scroll to position [355, 0]
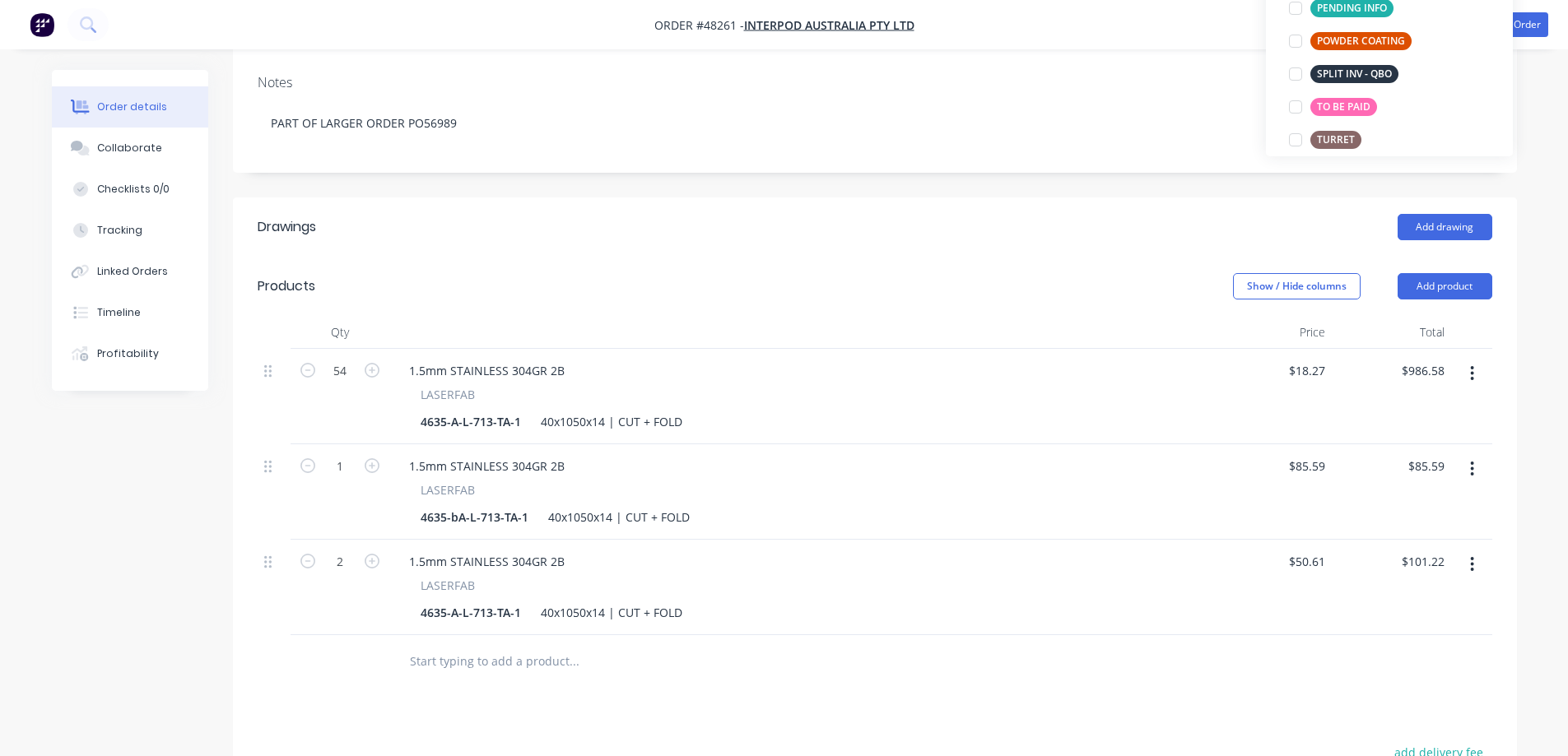
click at [189, 526] on div "Created by [PERSON_NAME] Created [DATE] Required [DATE] Assigned to S Status Dr…" at bounding box center [784, 393] width 1465 height 1358
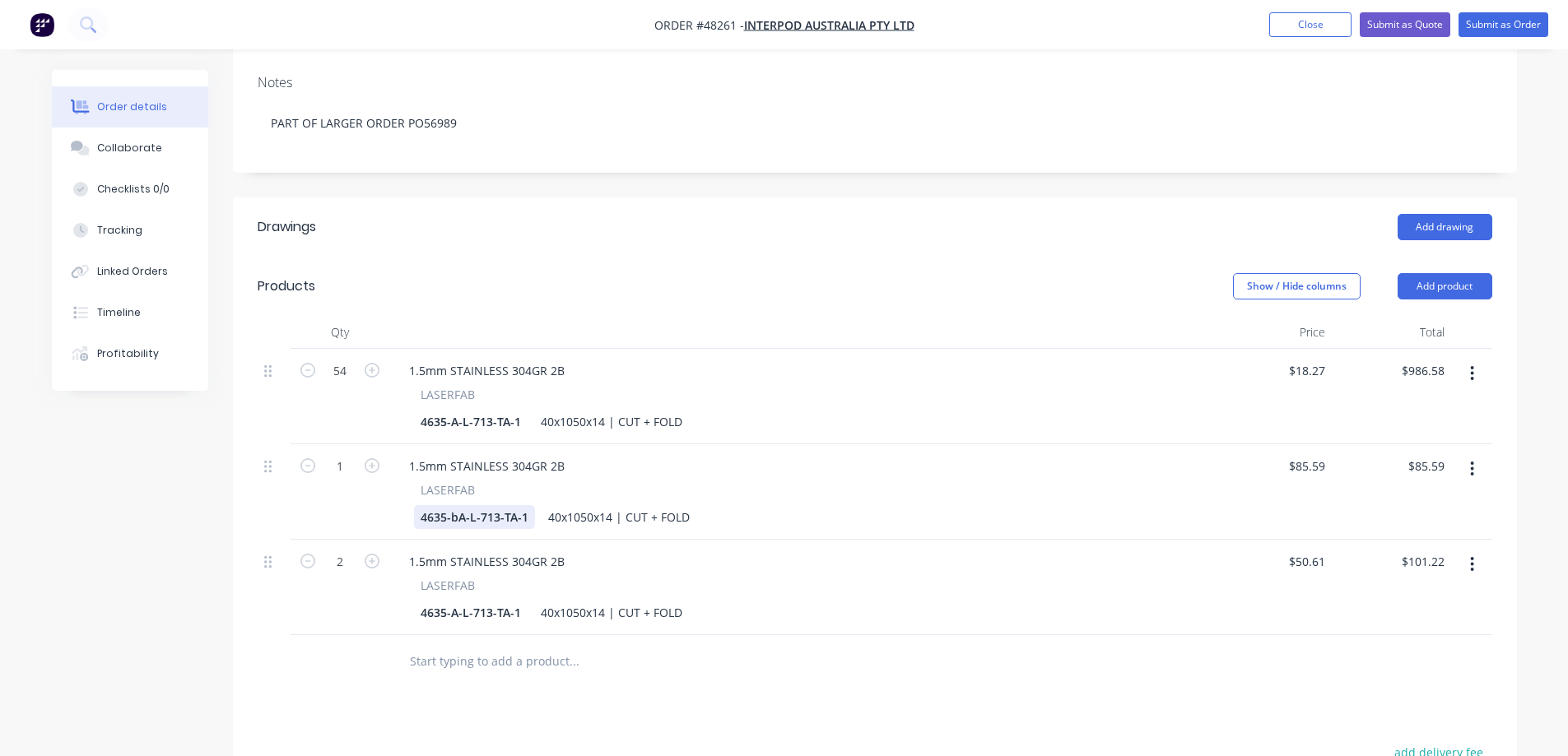
click at [457, 505] on div "4635-bA-L-713-TA-1" at bounding box center [475, 517] width 121 height 24
click at [457, 601] on div "4635-A-L-713-TA-1" at bounding box center [471, 612] width 114 height 24
click at [130, 589] on div "Created by [PERSON_NAME] Created [DATE] Required [DATE] Assigned to S Status Dr…" at bounding box center [784, 393] width 1465 height 1358
click at [198, 585] on div "Created by [PERSON_NAME] Created [DATE] Required [DATE] Assigned to S Status Dr…" at bounding box center [784, 393] width 1465 height 1358
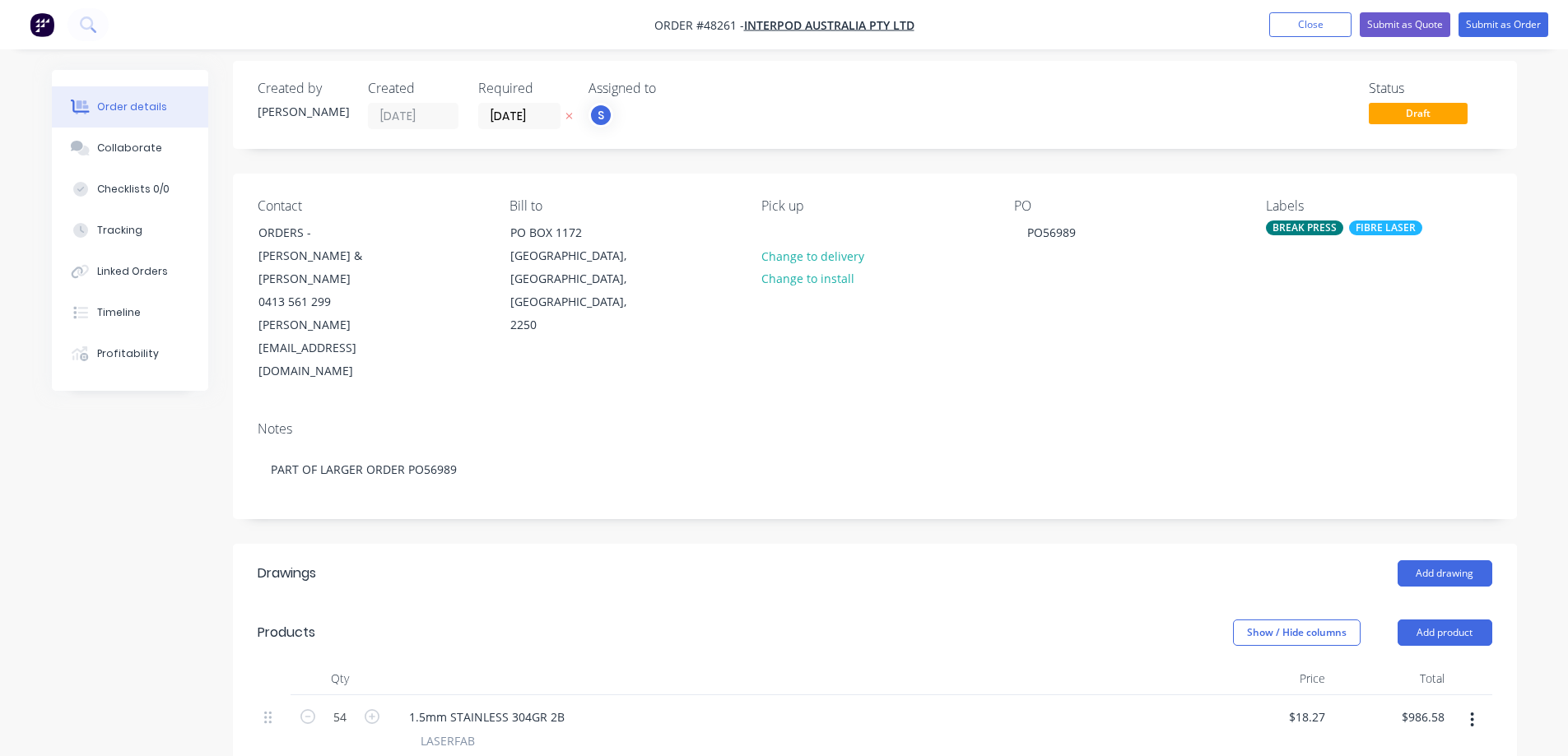
scroll to position [0, 0]
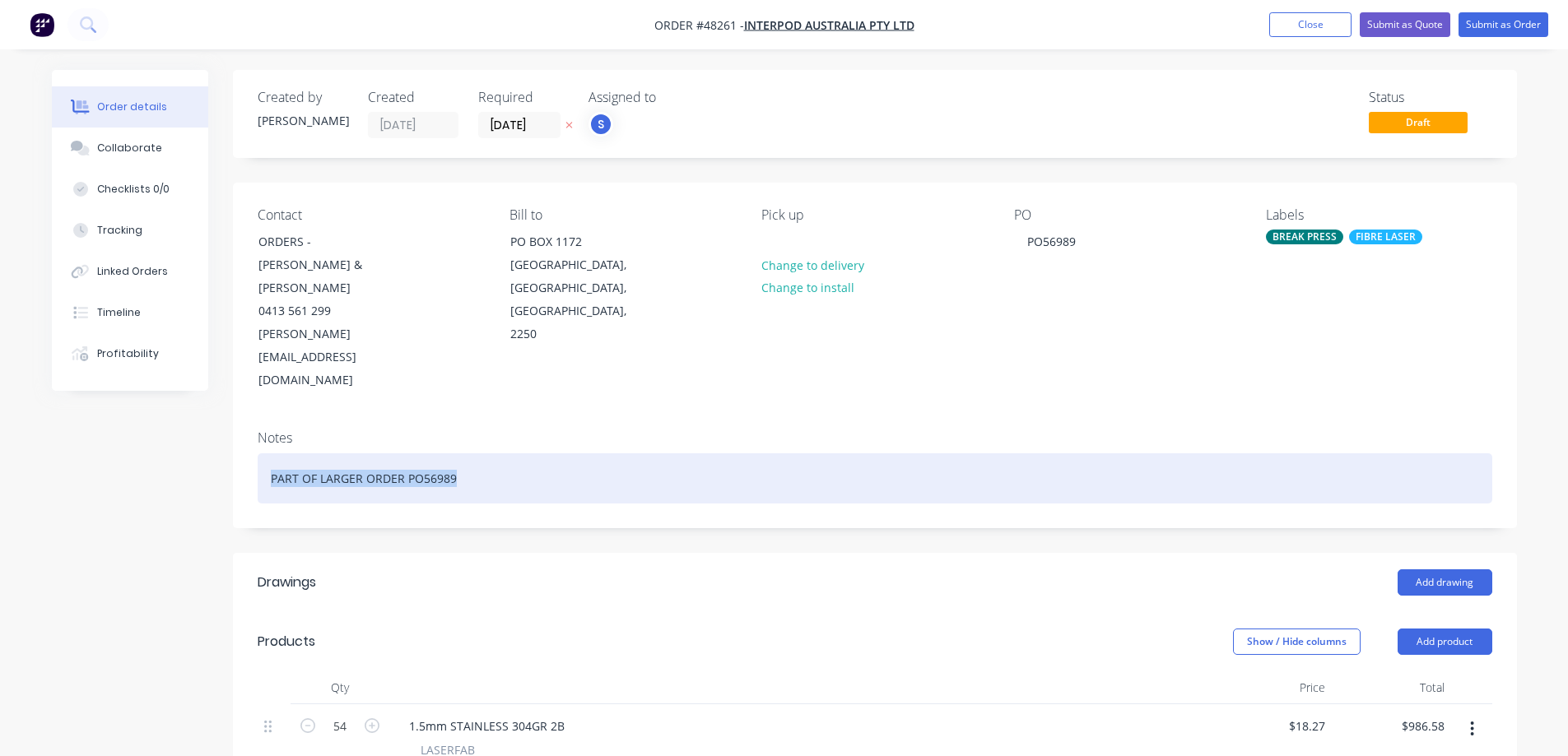
drag, startPoint x: 543, startPoint y: 403, endPoint x: 144, endPoint y: 428, distance: 399.8
click at [171, 427] on div "Created by [PERSON_NAME] Created [DATE] Required [DATE] Assigned to S Status Dr…" at bounding box center [784, 749] width 1465 height 1358
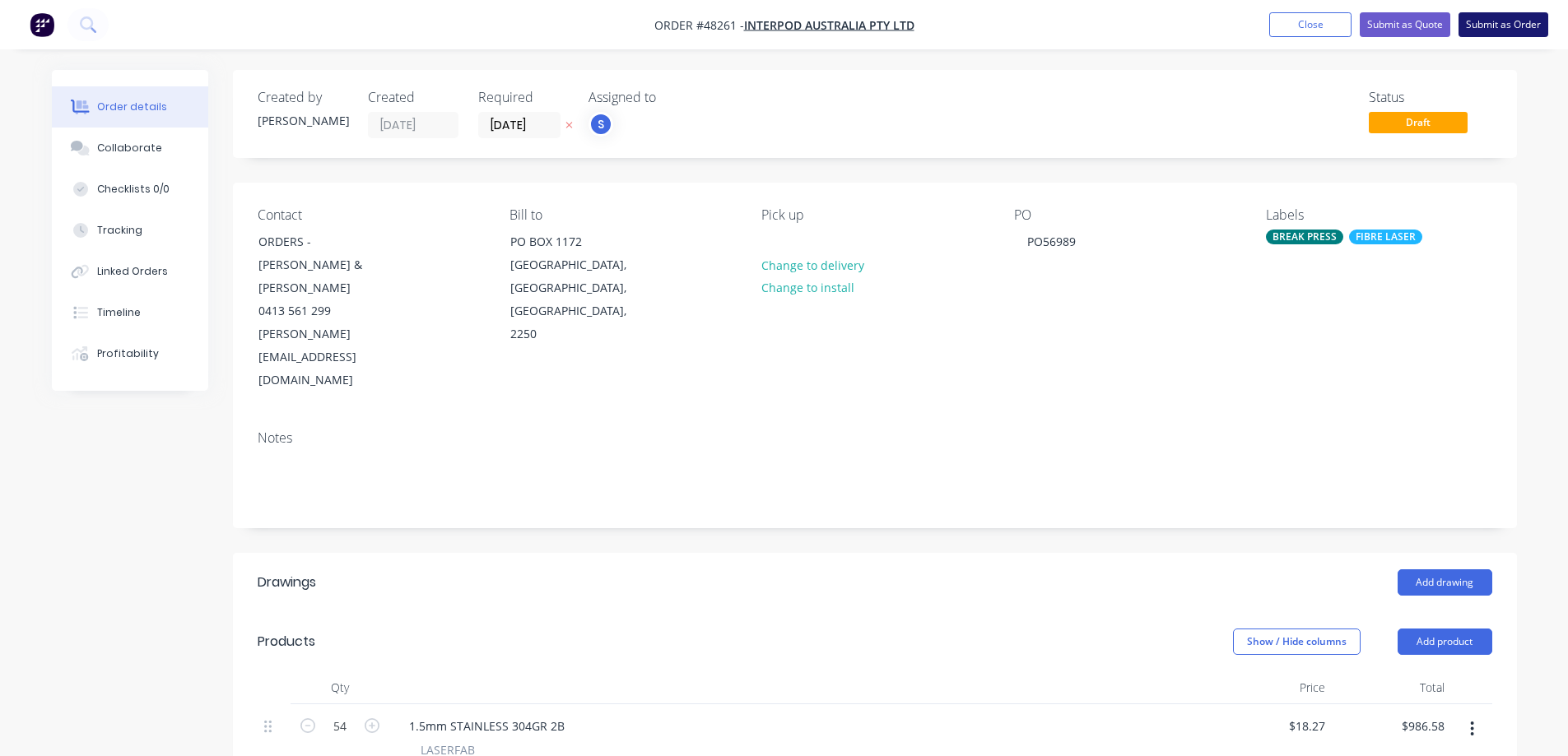
click at [1501, 22] on button "Submit as Order" at bounding box center [1503, 25] width 90 height 25
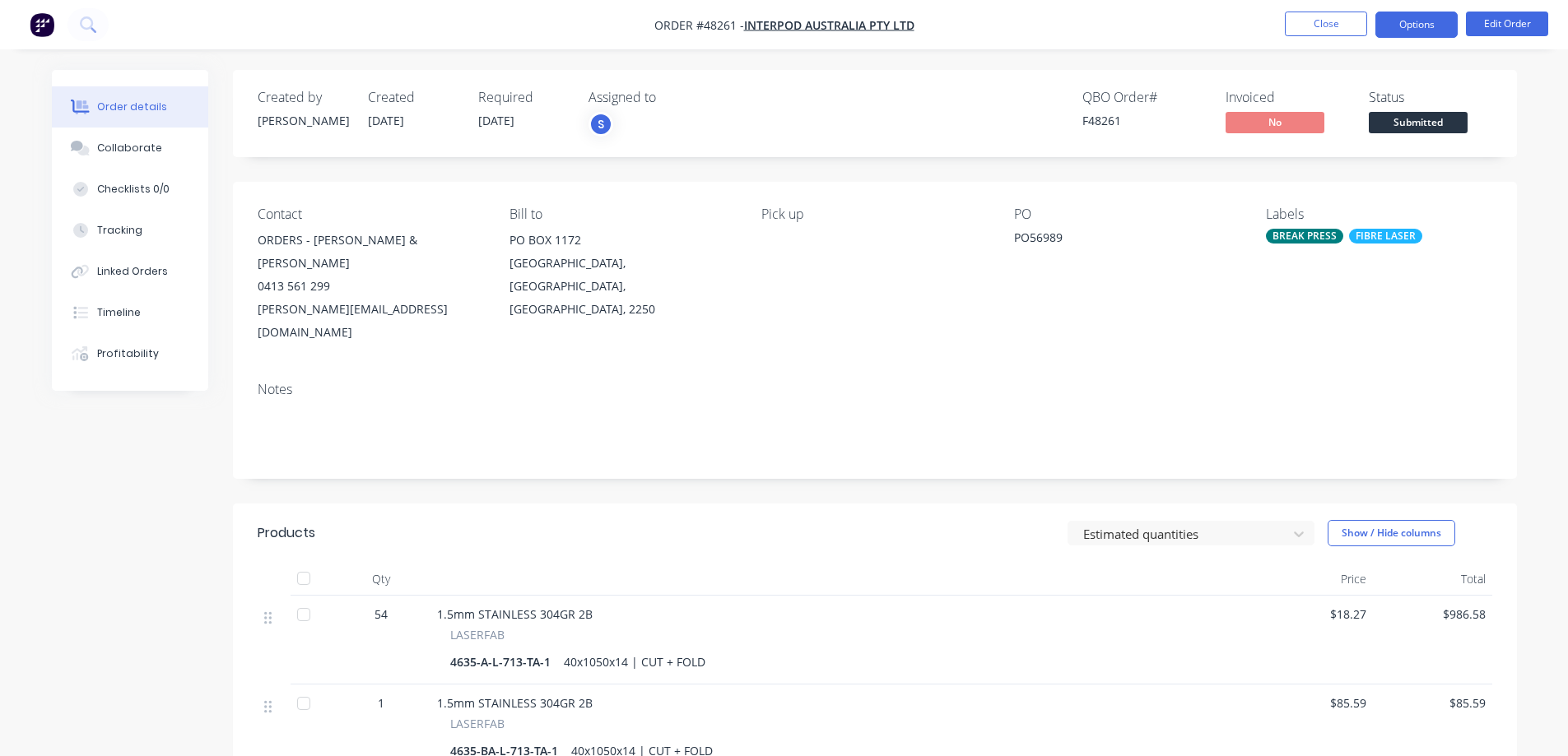
click at [1442, 27] on button "Options" at bounding box center [1416, 25] width 82 height 27
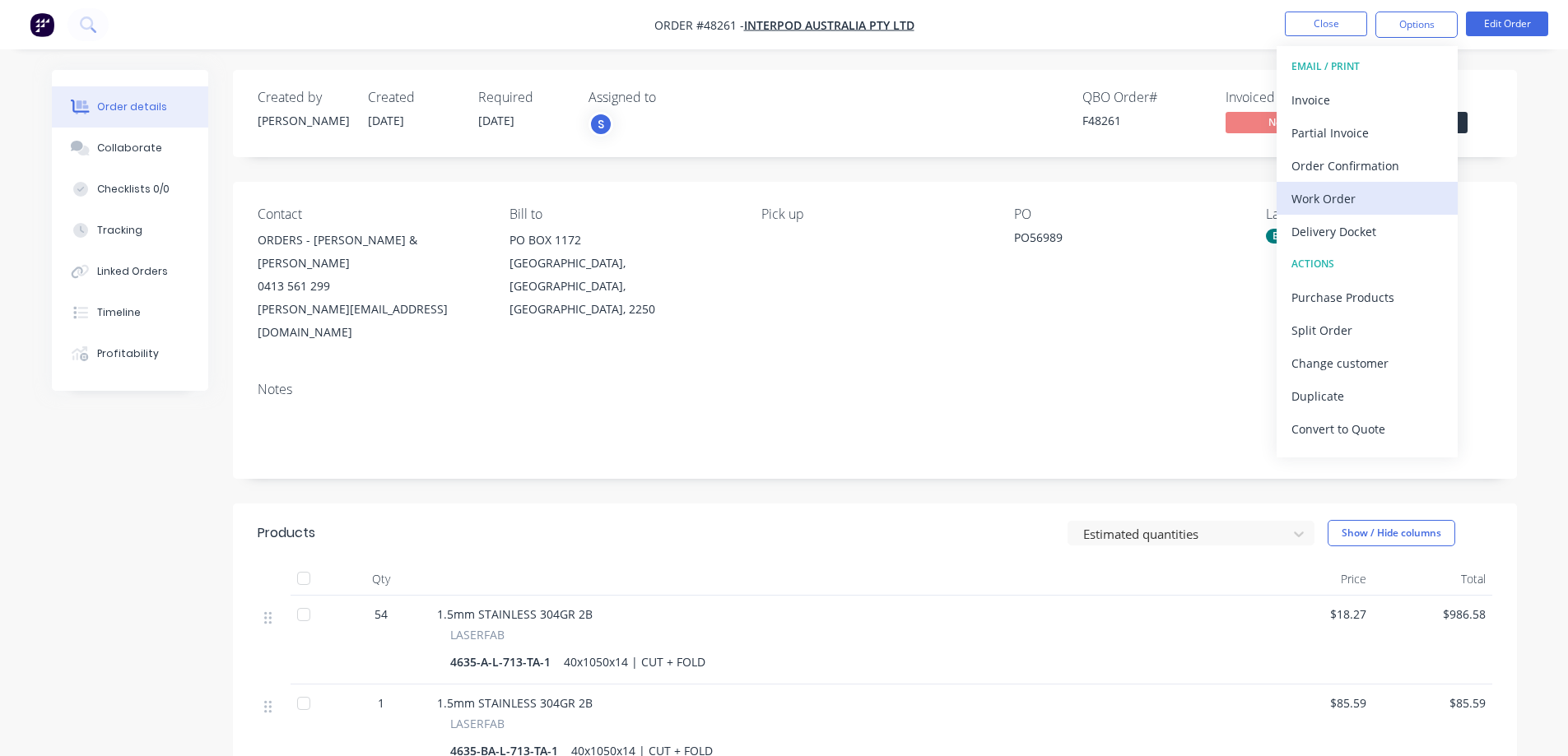
click at [1356, 202] on div "Work Order" at bounding box center [1367, 198] width 151 height 24
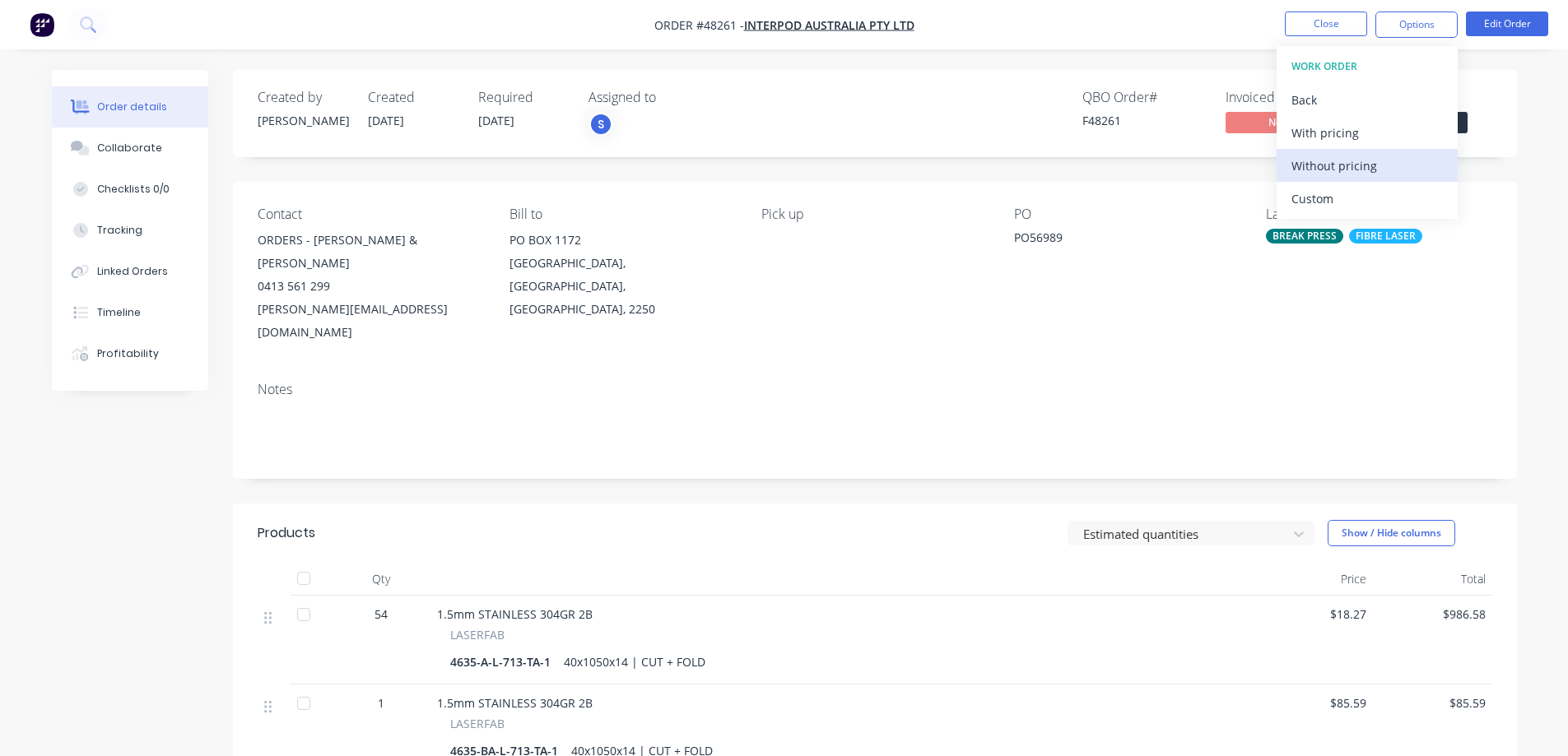
click at [1363, 156] on div "Without pricing" at bounding box center [1367, 165] width 151 height 24
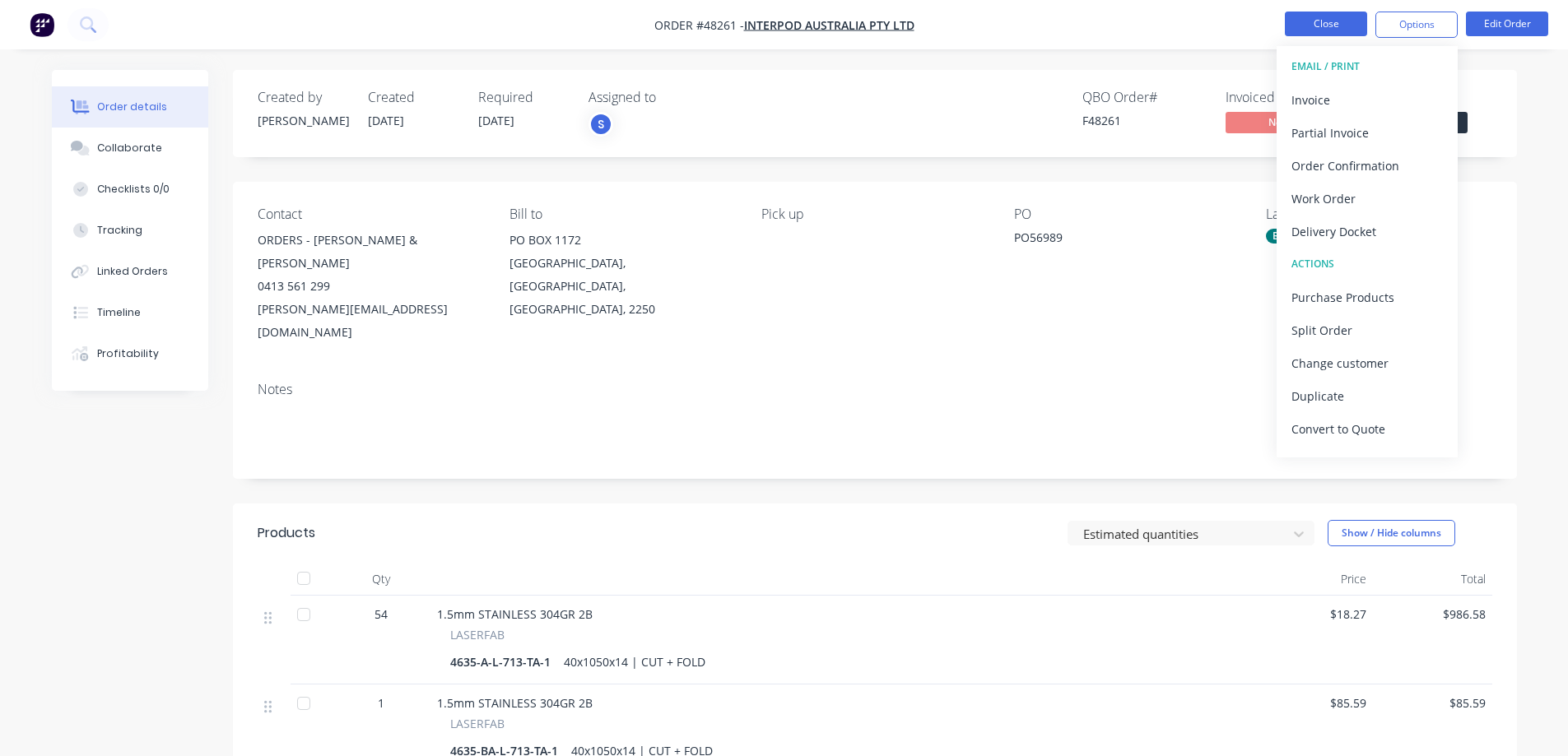
click at [1314, 27] on button "Close" at bounding box center [1326, 24] width 82 height 25
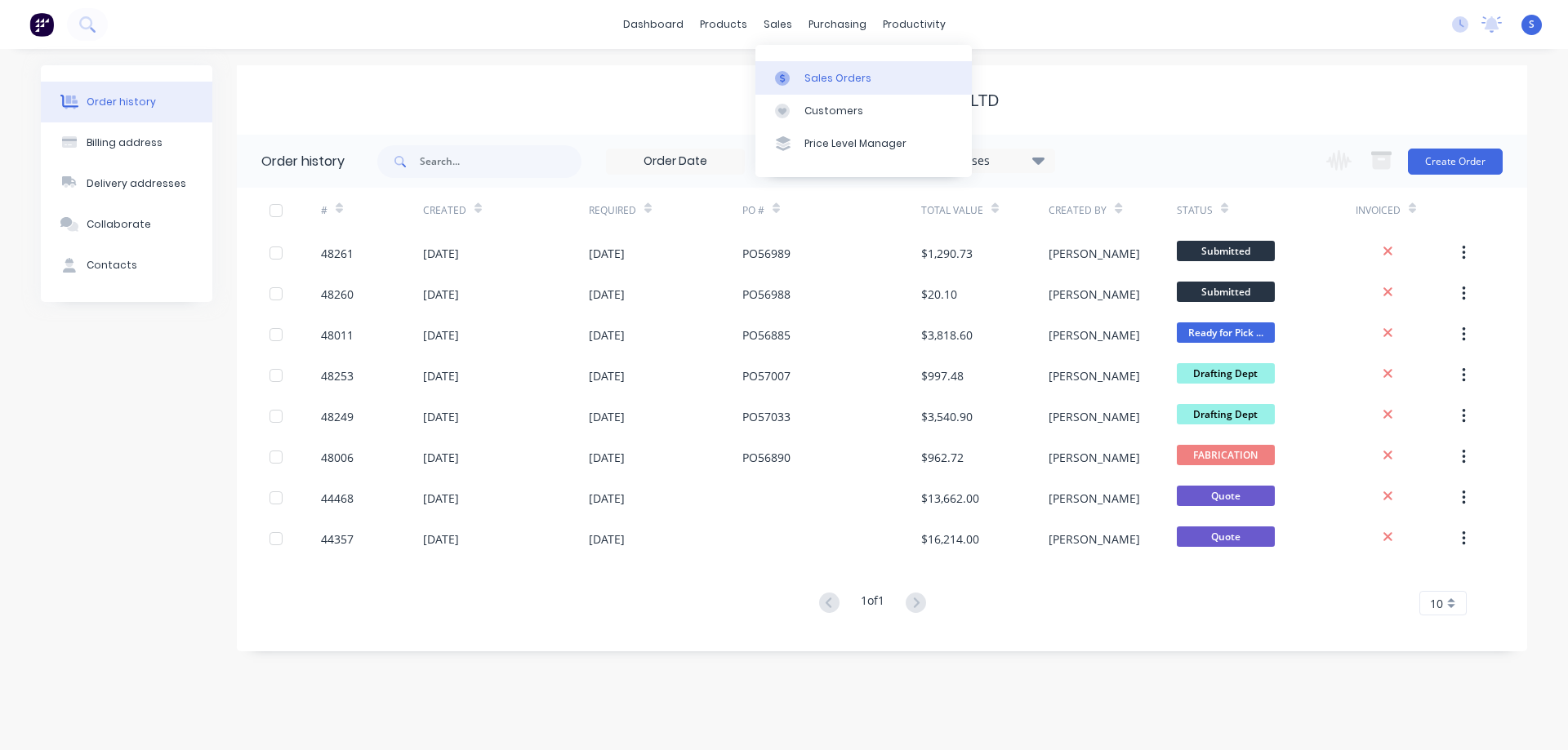
click at [810, 71] on div "Sales Orders" at bounding box center [838, 78] width 67 height 15
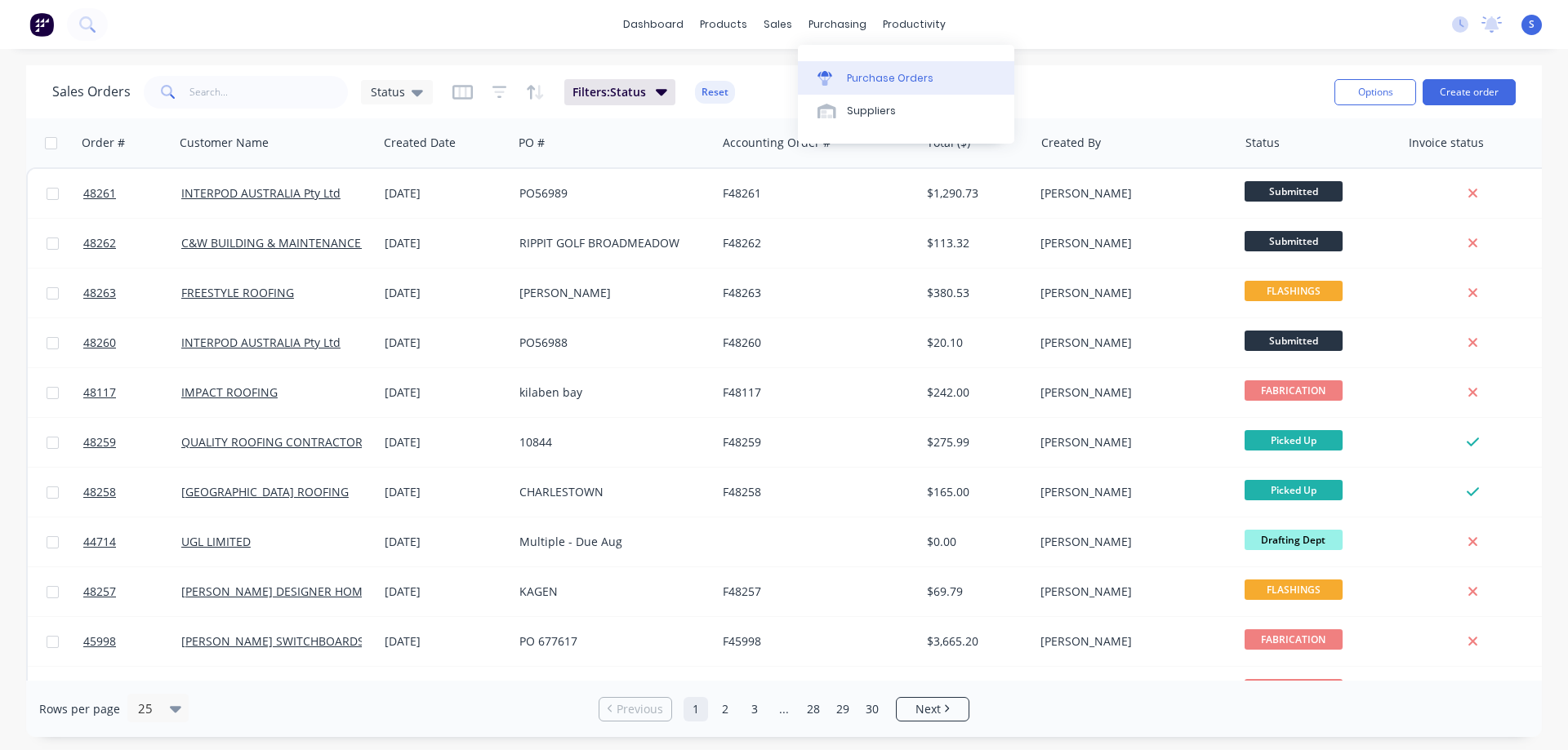
click at [901, 89] on link "Purchase Orders" at bounding box center [906, 77] width 217 height 33
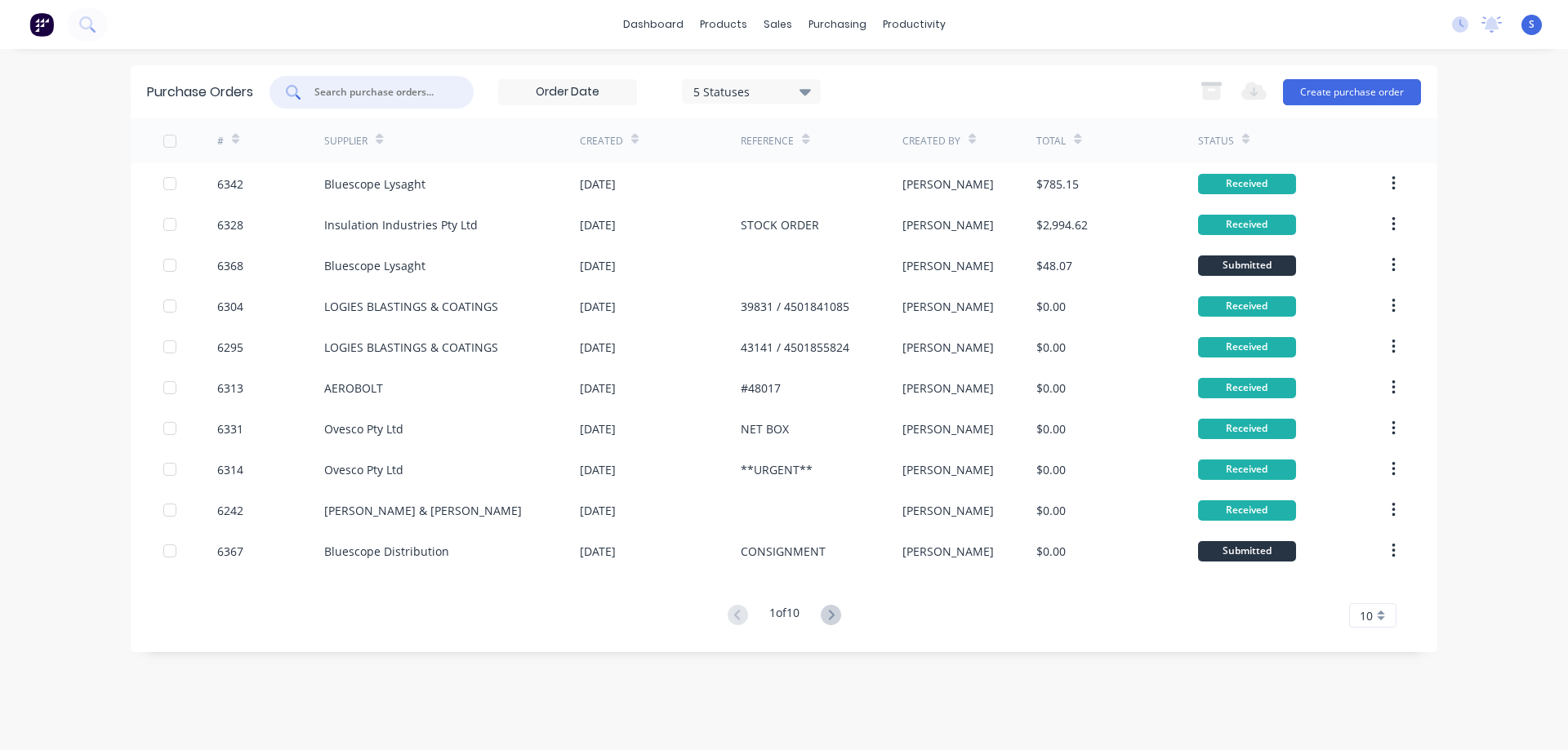
click at [390, 87] on input "text" at bounding box center [380, 92] width 136 height 16
click at [1316, 90] on button "Create purchase order" at bounding box center [1352, 92] width 138 height 26
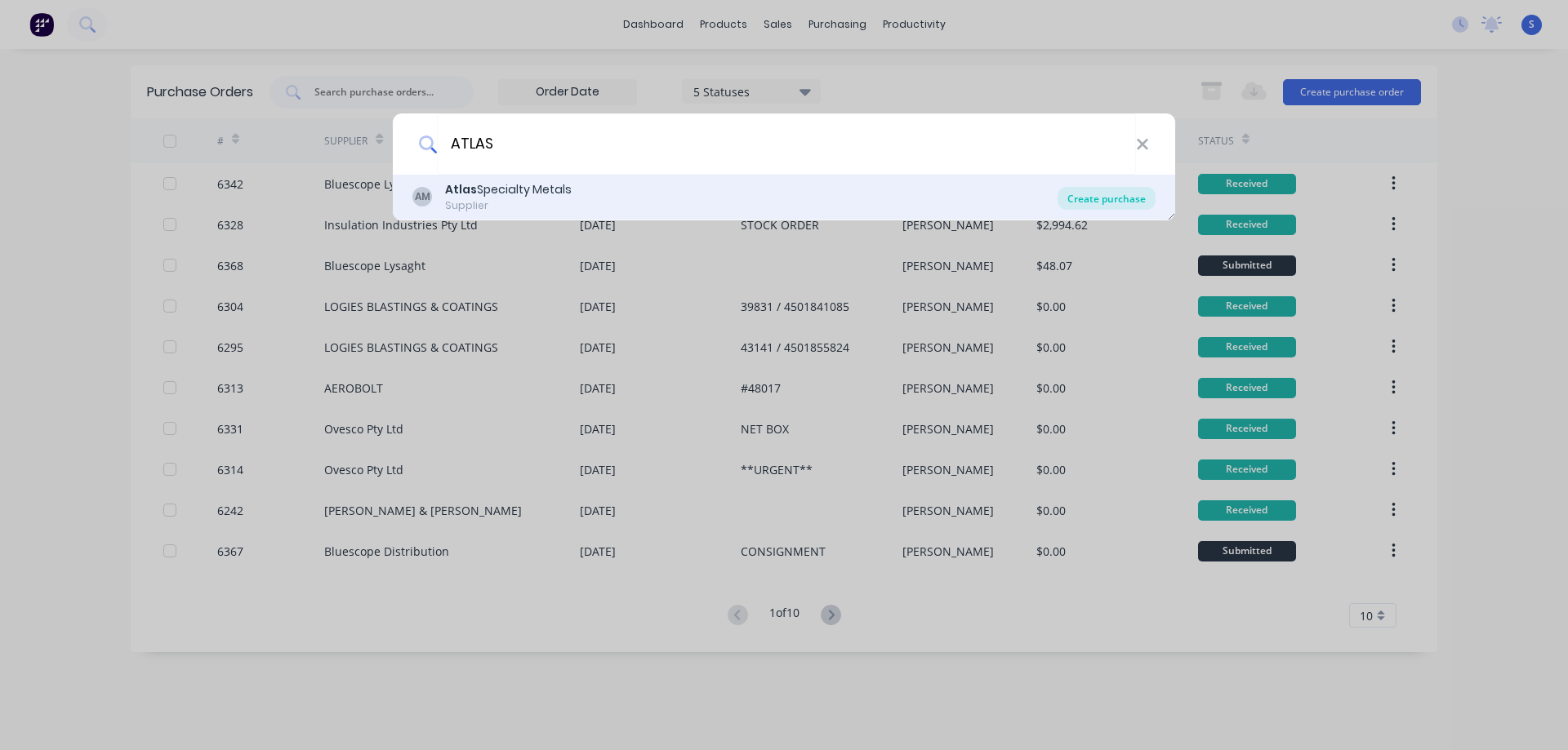
type input "ATLAS"
click at [1135, 201] on div "Create purchase" at bounding box center [1106, 198] width 98 height 23
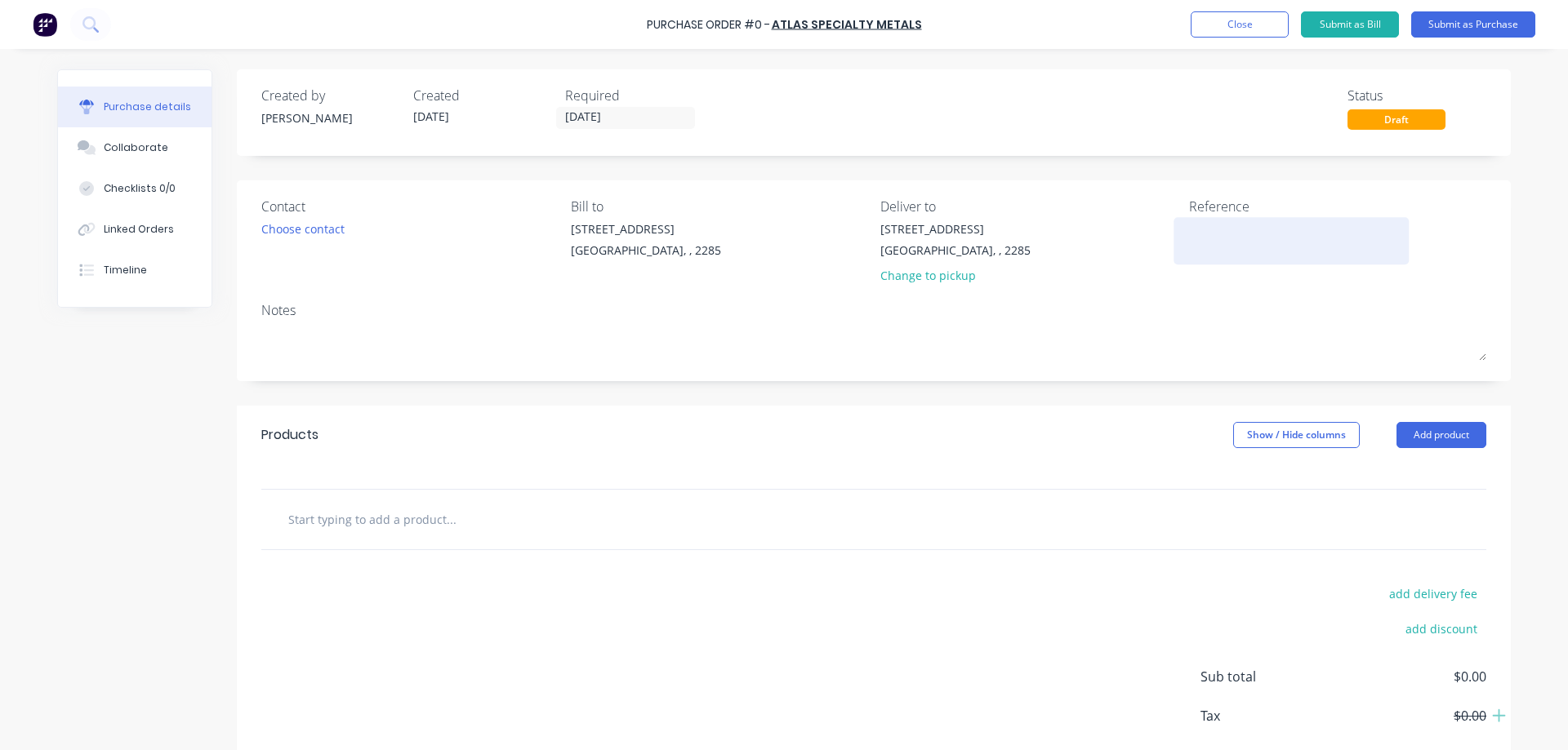
click at [1220, 237] on textarea at bounding box center [1291, 239] width 204 height 37
type textarea "#48260 - #48261"
click at [1203, 225] on textarea "#48260 - #48261" at bounding box center [1291, 239] width 204 height 37
type textarea "x"
click at [1203, 225] on textarea "#48260 - #48261" at bounding box center [1291, 239] width 204 height 37
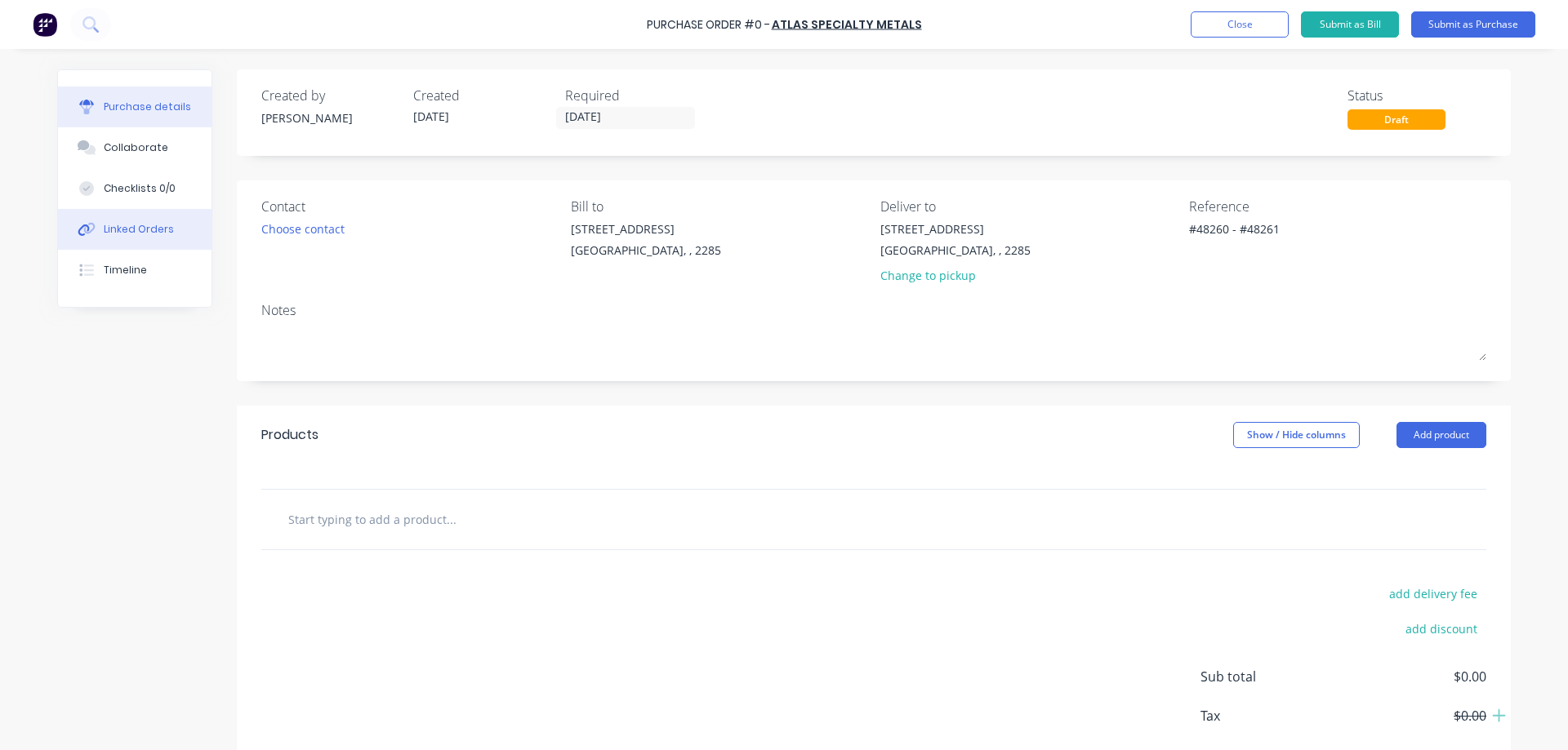
type textarea "#48260 - #48261"
type textarea "x"
type textarea "#48260 - #48261"
click at [124, 227] on div "Linked Orders" at bounding box center [138, 230] width 70 height 15
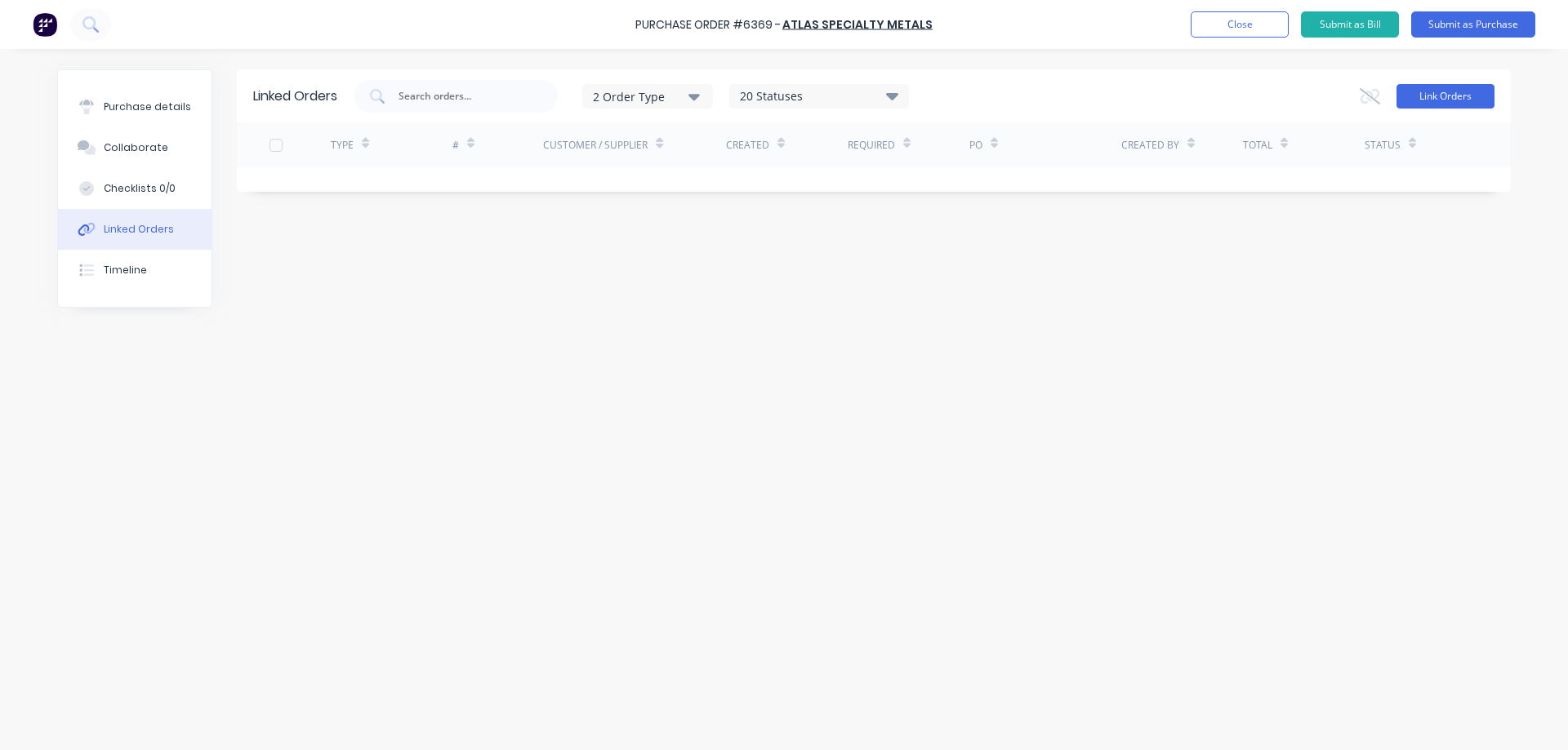
click at [1426, 93] on button "Link Orders" at bounding box center [1445, 96] width 98 height 25
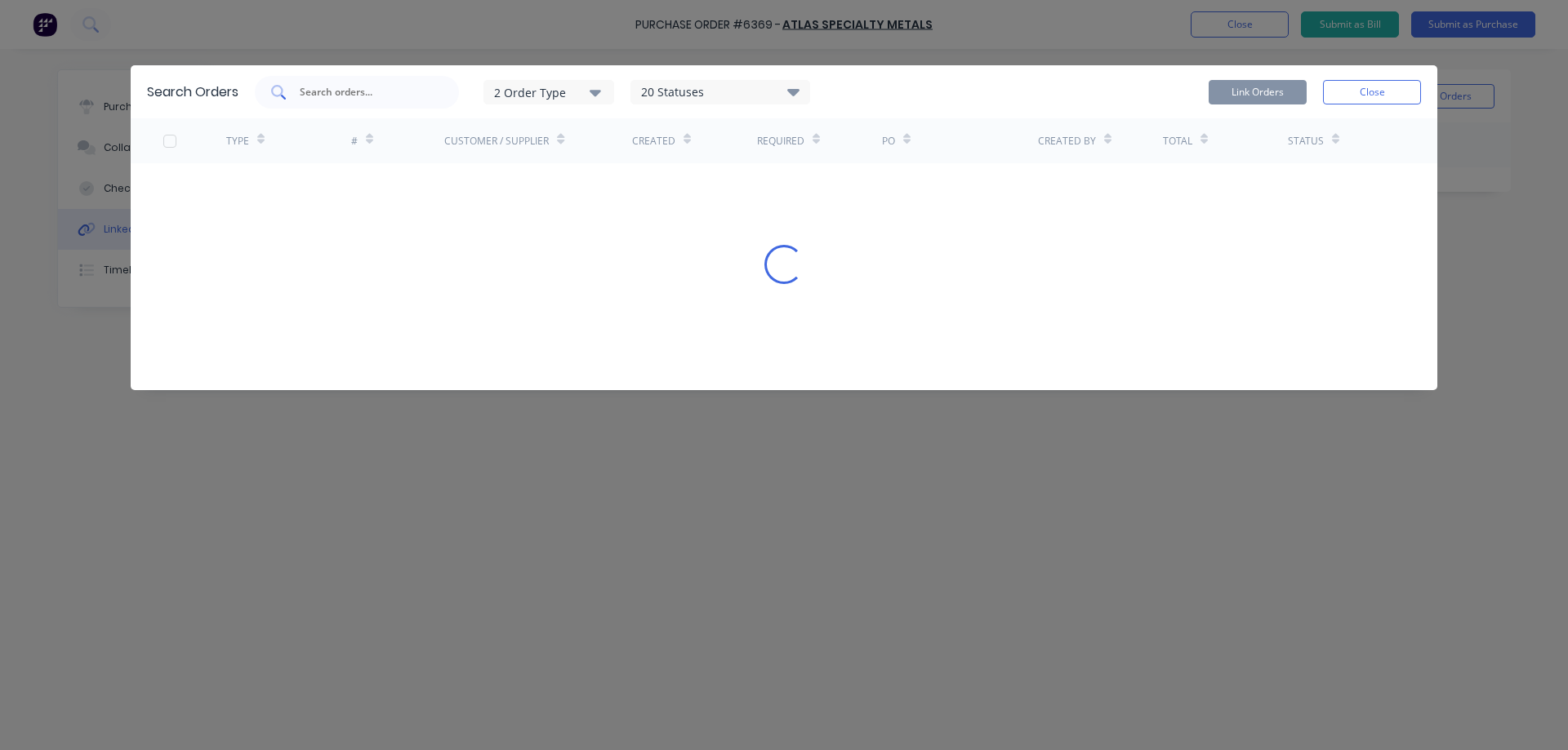
click at [398, 92] on input "text" at bounding box center [366, 92] width 136 height 16
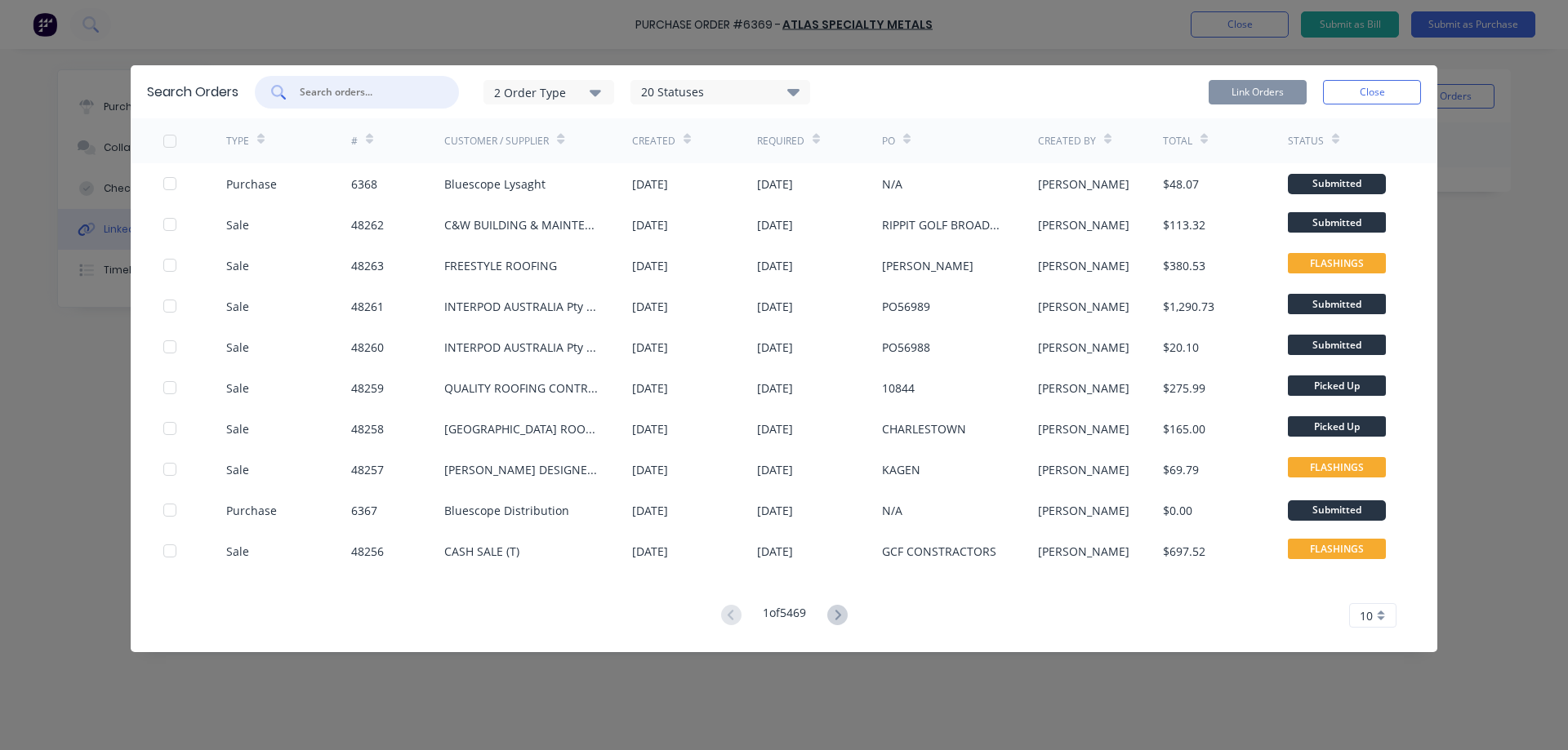
paste input "48260"
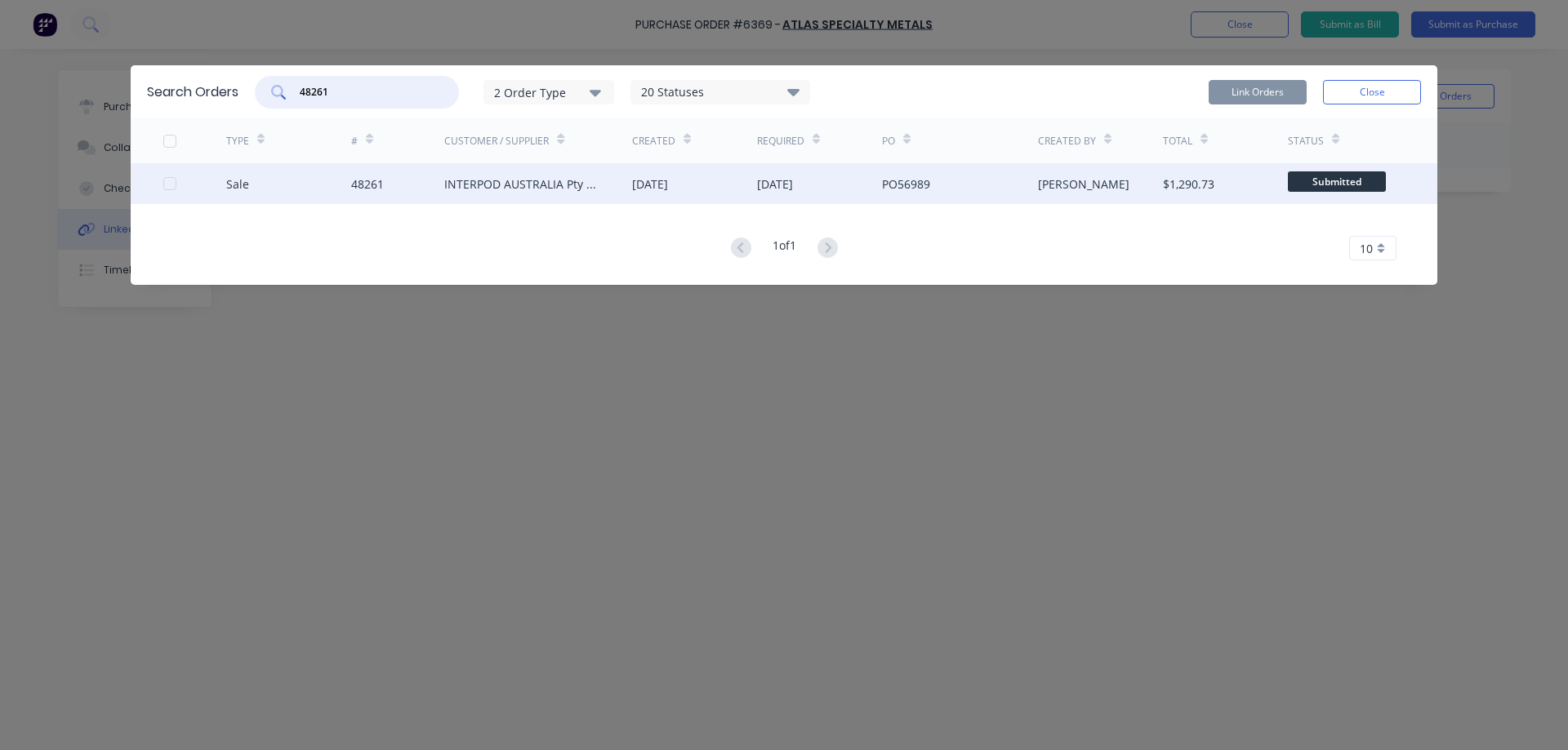
drag, startPoint x: 171, startPoint y: 185, endPoint x: 362, endPoint y: 161, distance: 192.5
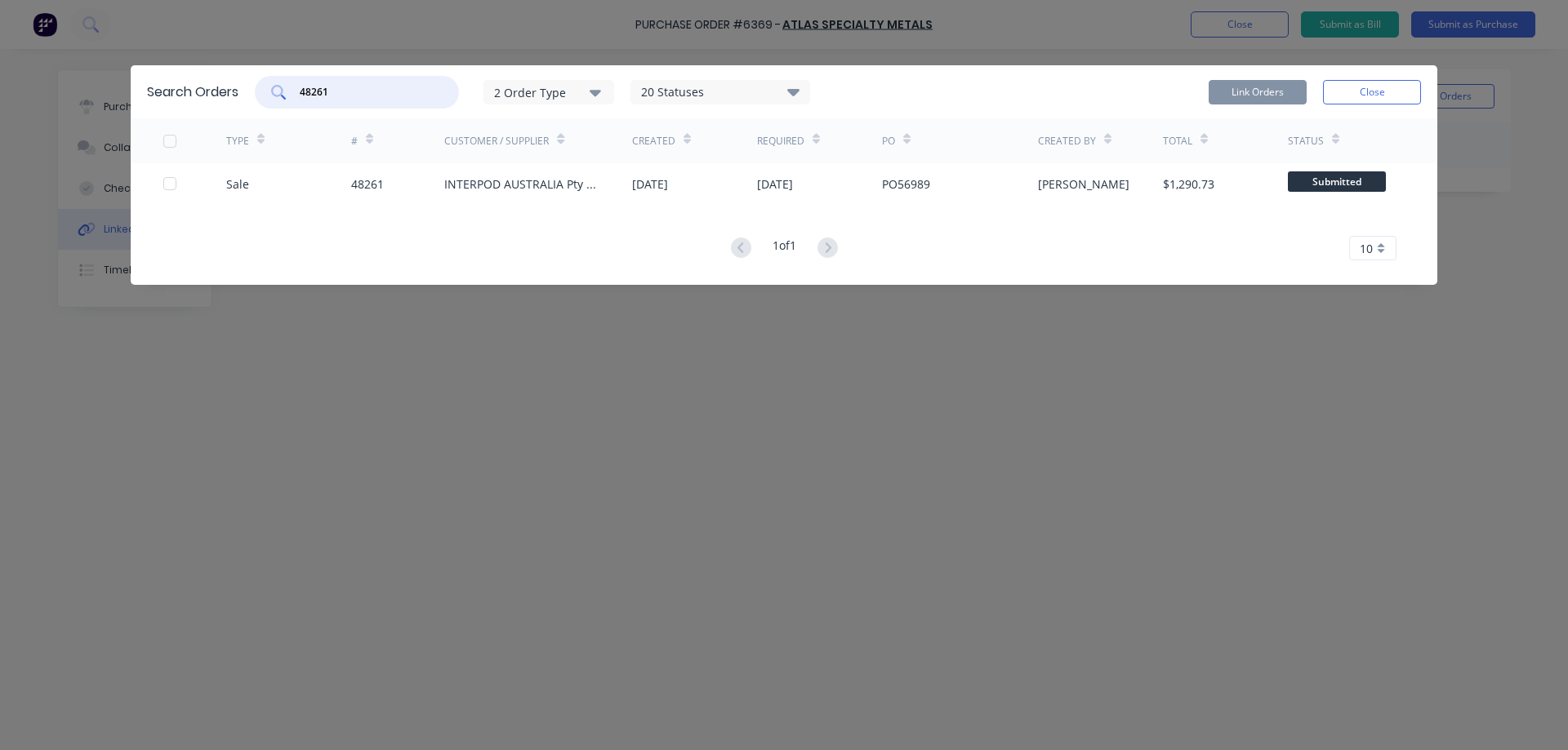
click at [171, 186] on div at bounding box center [170, 184] width 33 height 33
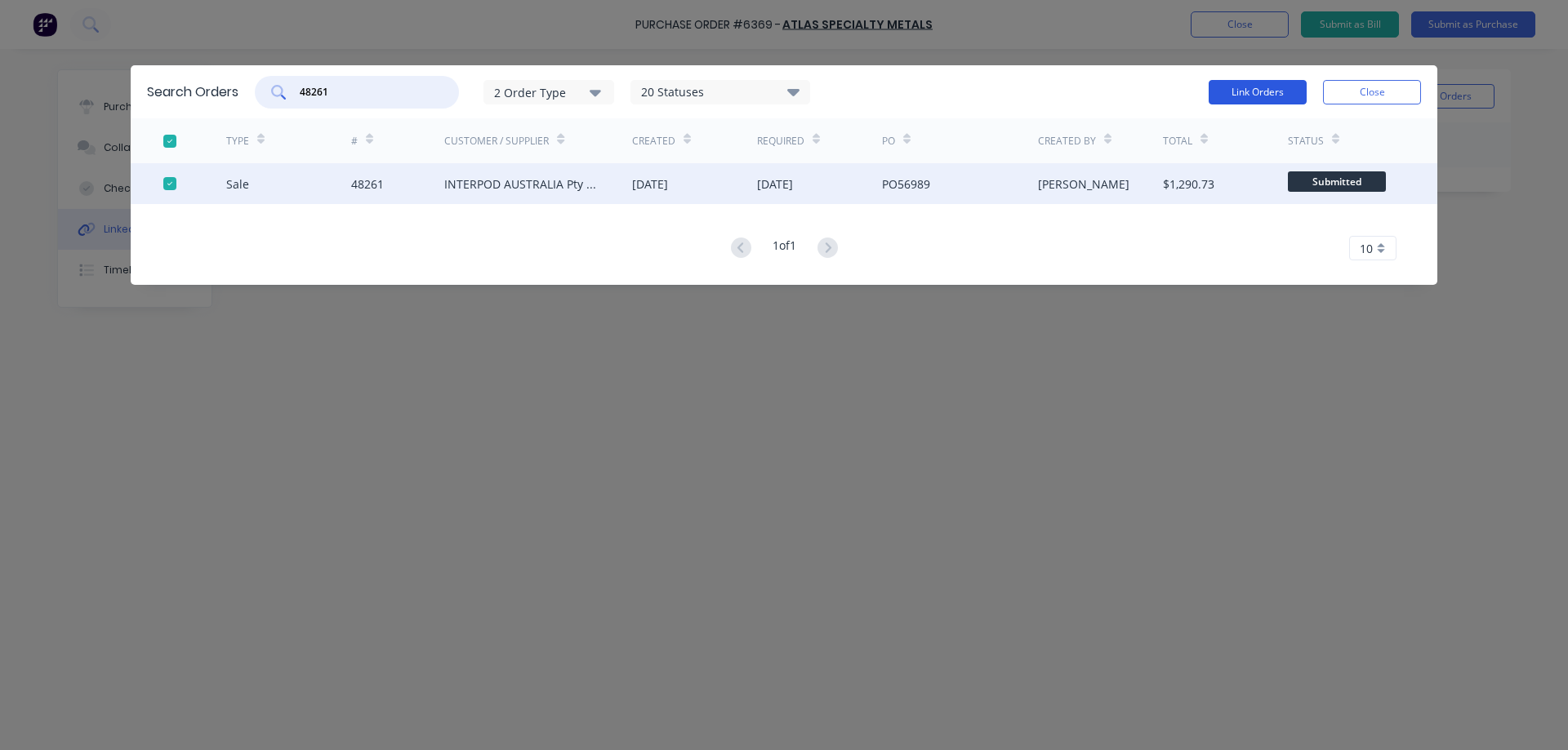
type input "48261"
click at [1267, 89] on button "Link Orders" at bounding box center [1258, 92] width 98 height 25
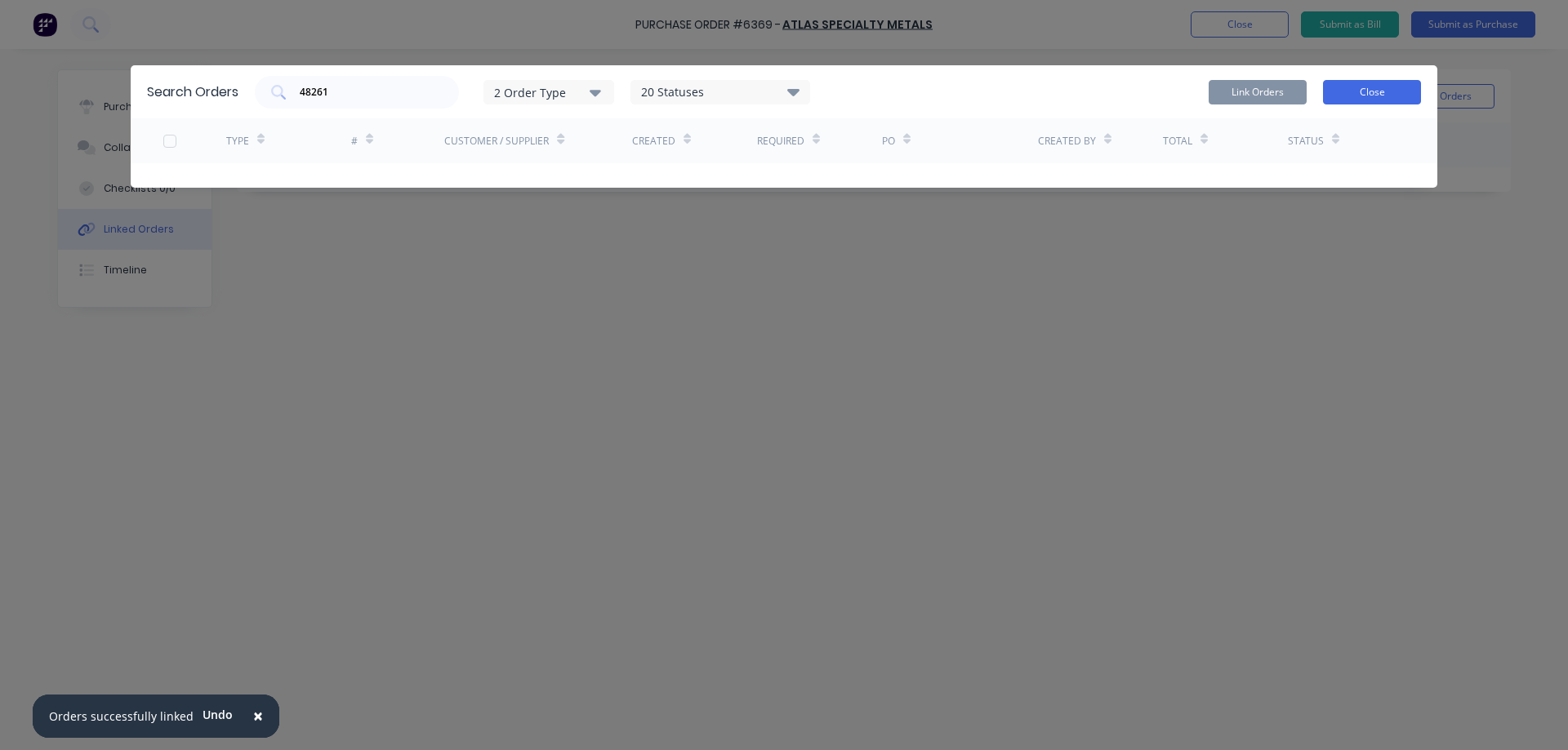
click at [1361, 95] on button "Close" at bounding box center [1372, 92] width 98 height 25
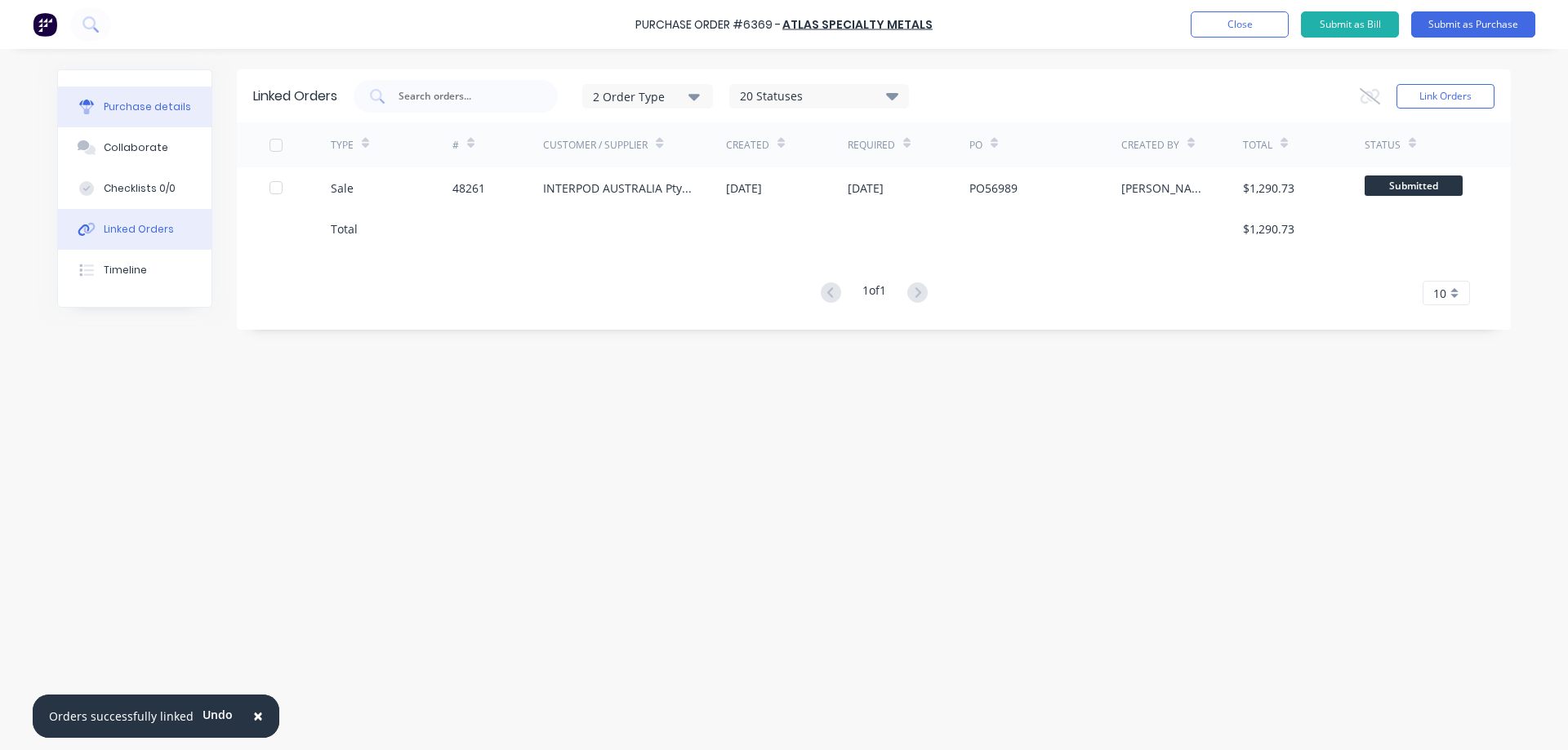
click at [155, 115] on button "Purchase details" at bounding box center [134, 107] width 153 height 41
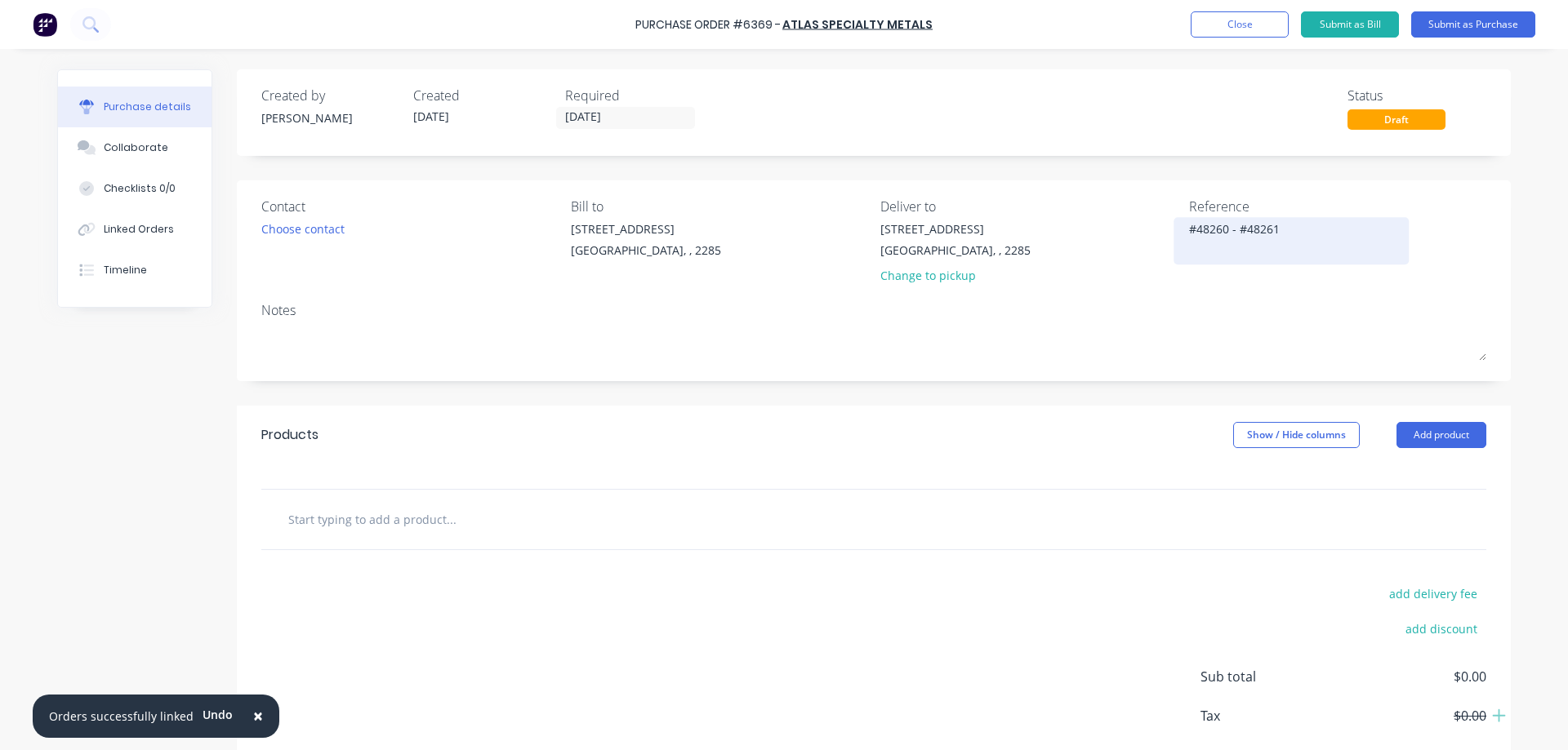
click at [1232, 228] on textarea "#48260 - #48261" at bounding box center [1291, 239] width 204 height 37
type textarea "x"
type textarea "#48260 -#48261"
type textarea "x"
type textarea "#48260 #48261"
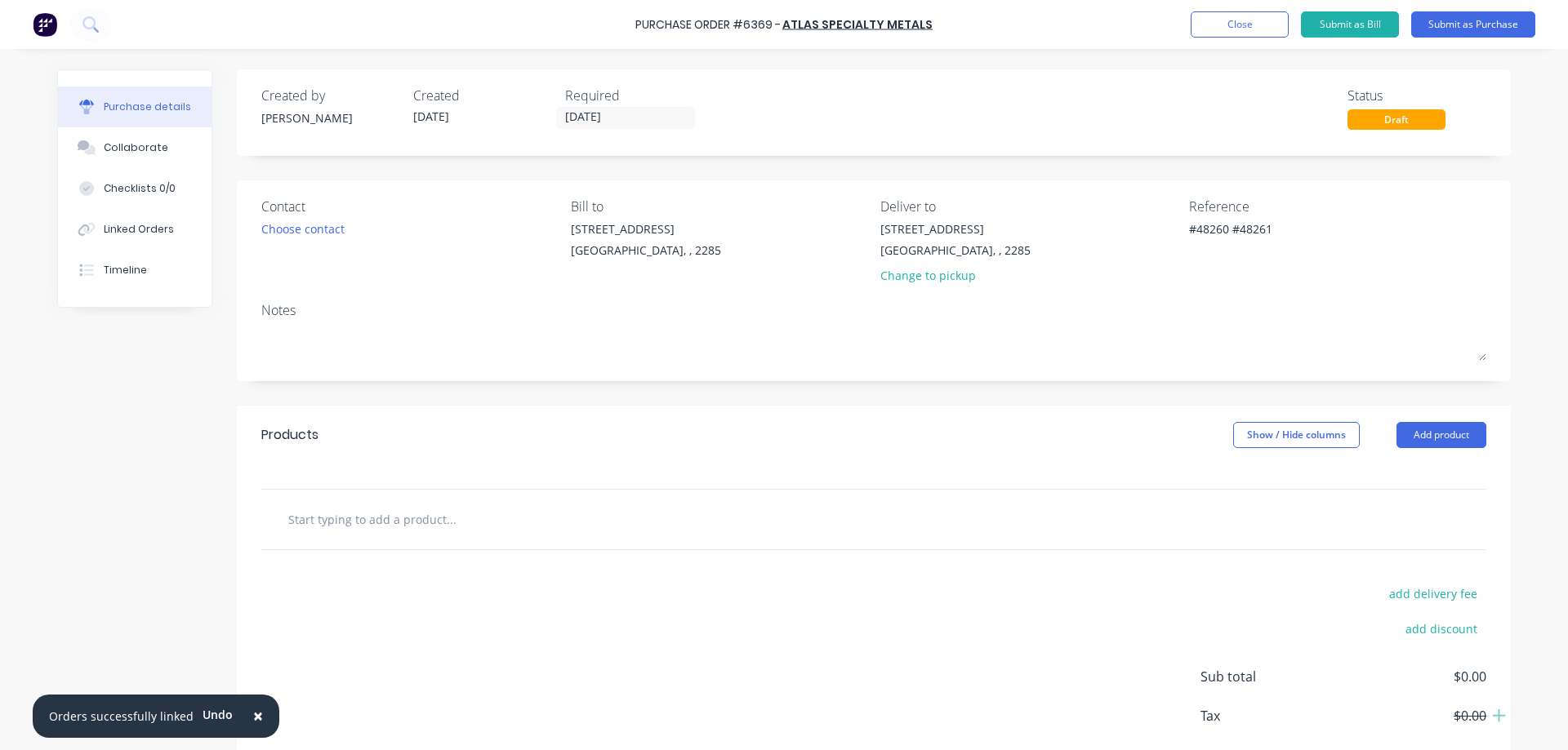
type textarea "x"
type textarea "#48260#48261"
type textarea "x"
type textarea "#4826#48261"
type textarea "x"
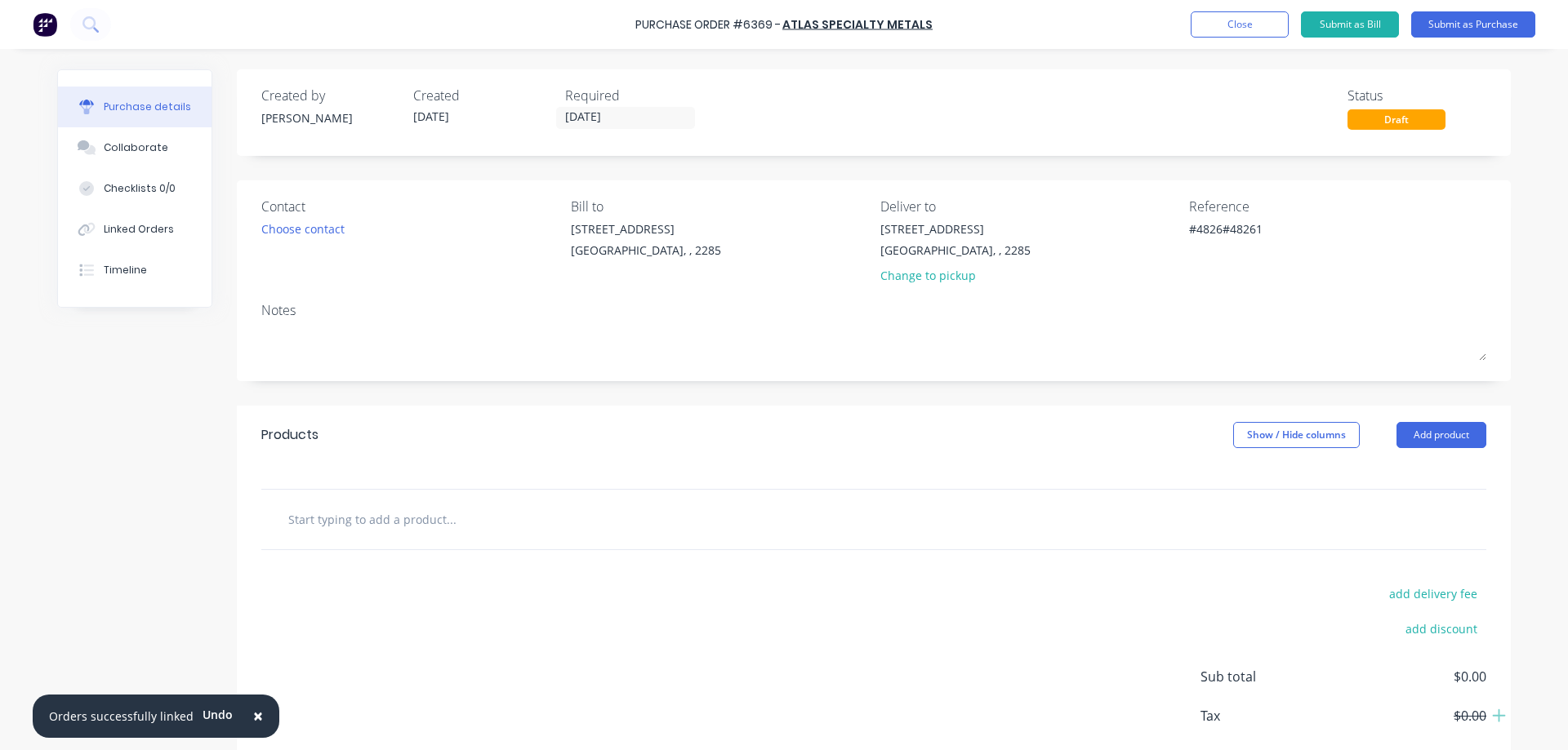
type textarea "#482#48261"
type textarea "x"
type textarea "#48#48261"
type textarea "x"
type textarea "#4#48261"
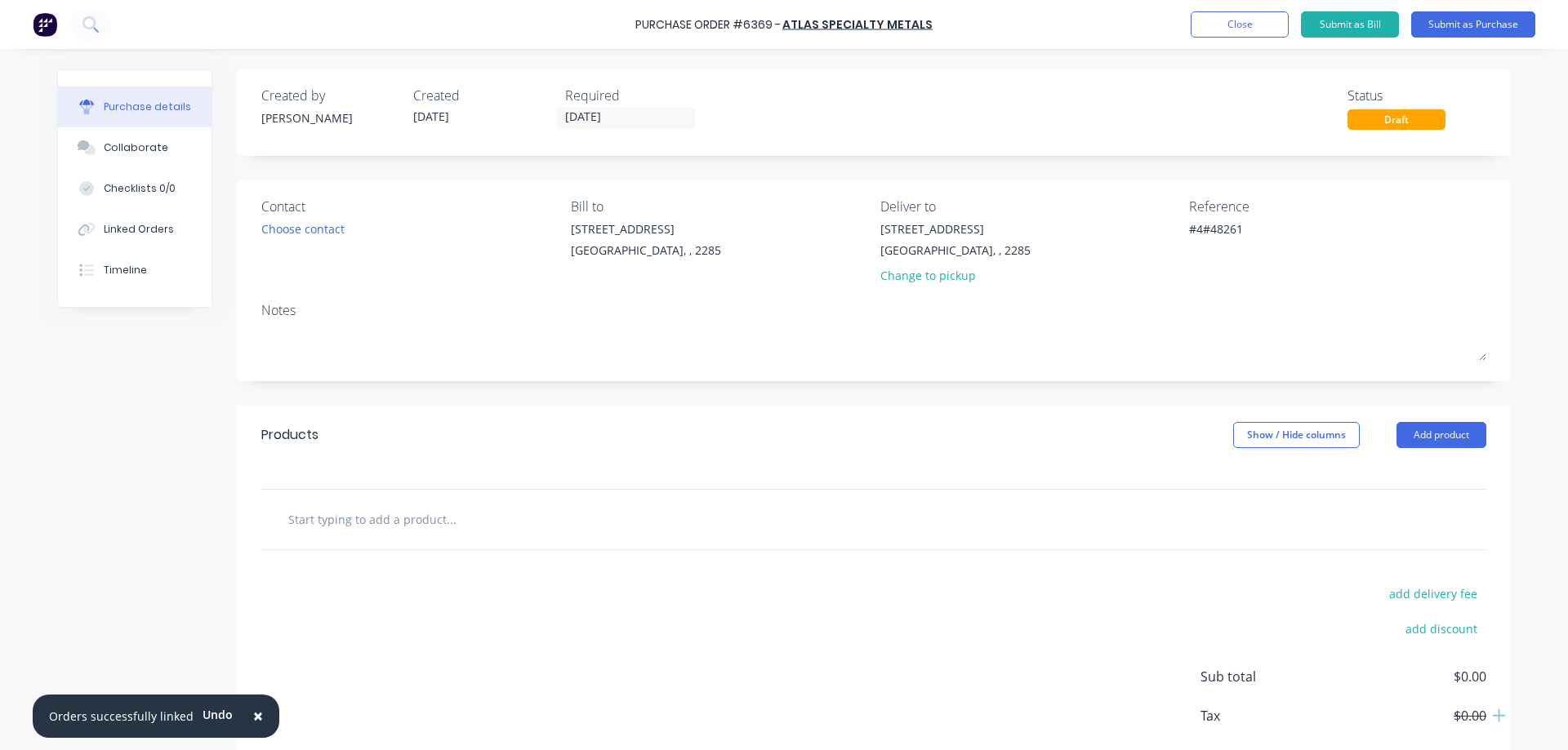
type textarea "x"
type textarea "##48261"
type textarea "x"
type textarea "#48261"
type textarea "x"
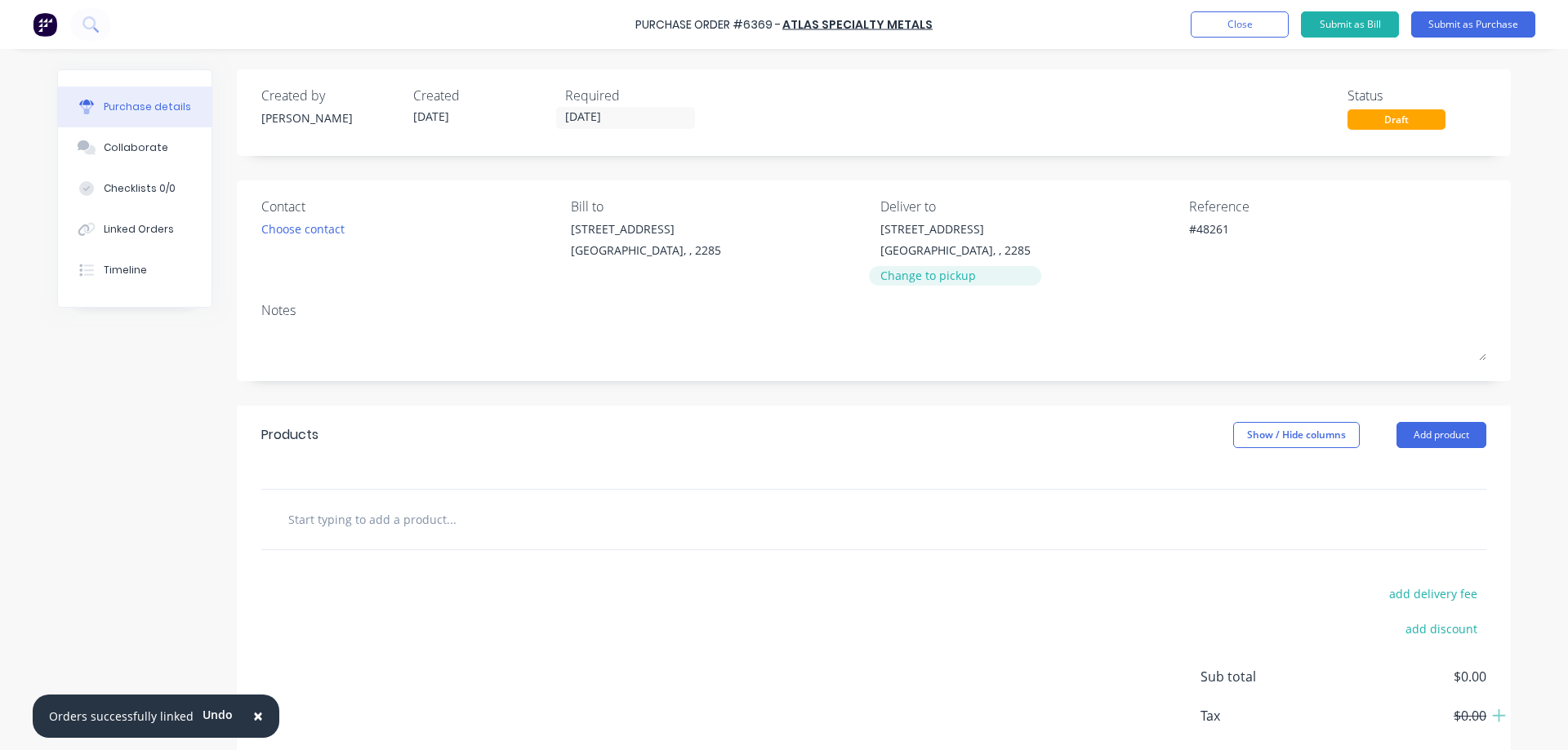
type textarea "#48261"
click at [922, 277] on div "Change to pickup" at bounding box center [955, 275] width 150 height 17
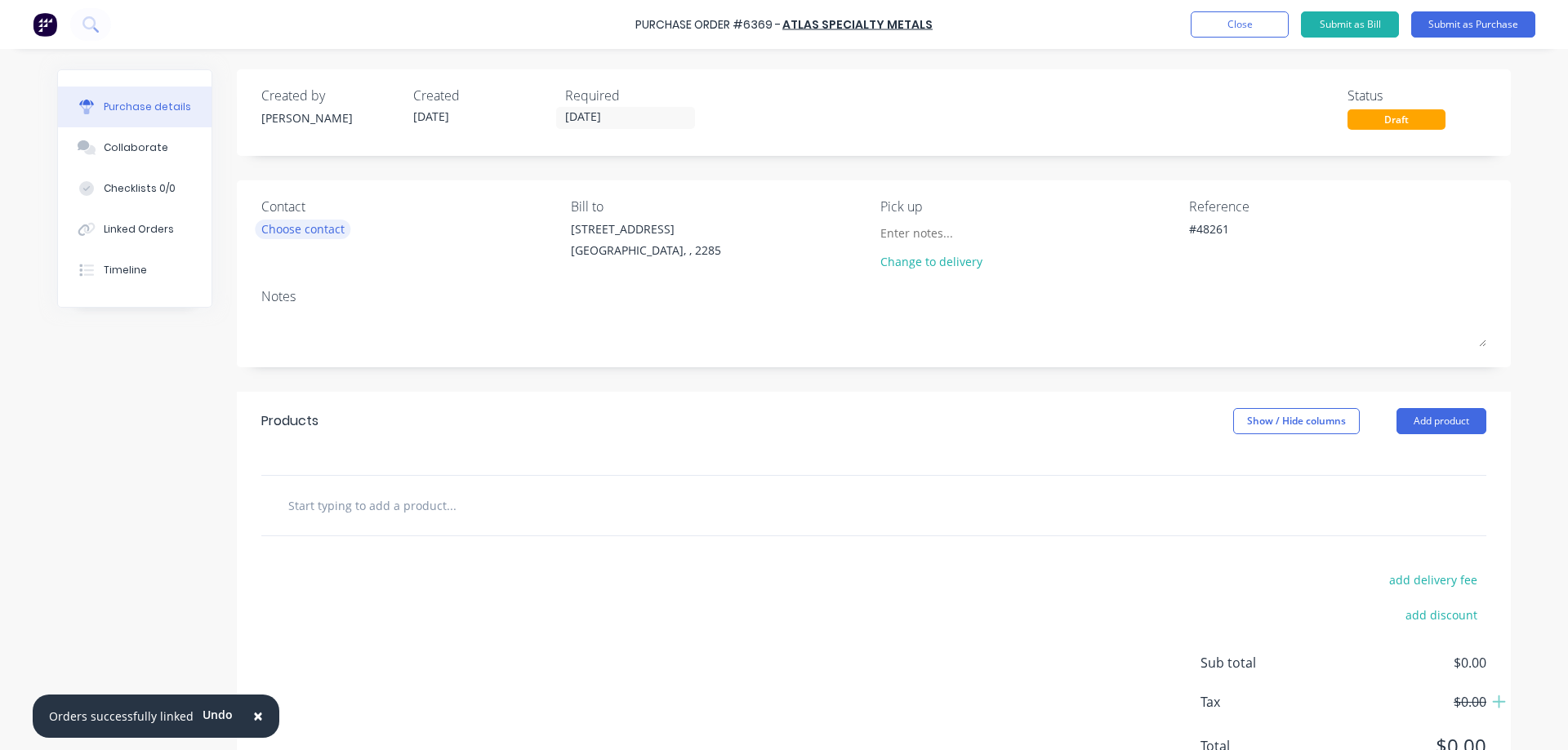
click at [318, 235] on div "Choose contact" at bounding box center [302, 229] width 83 height 17
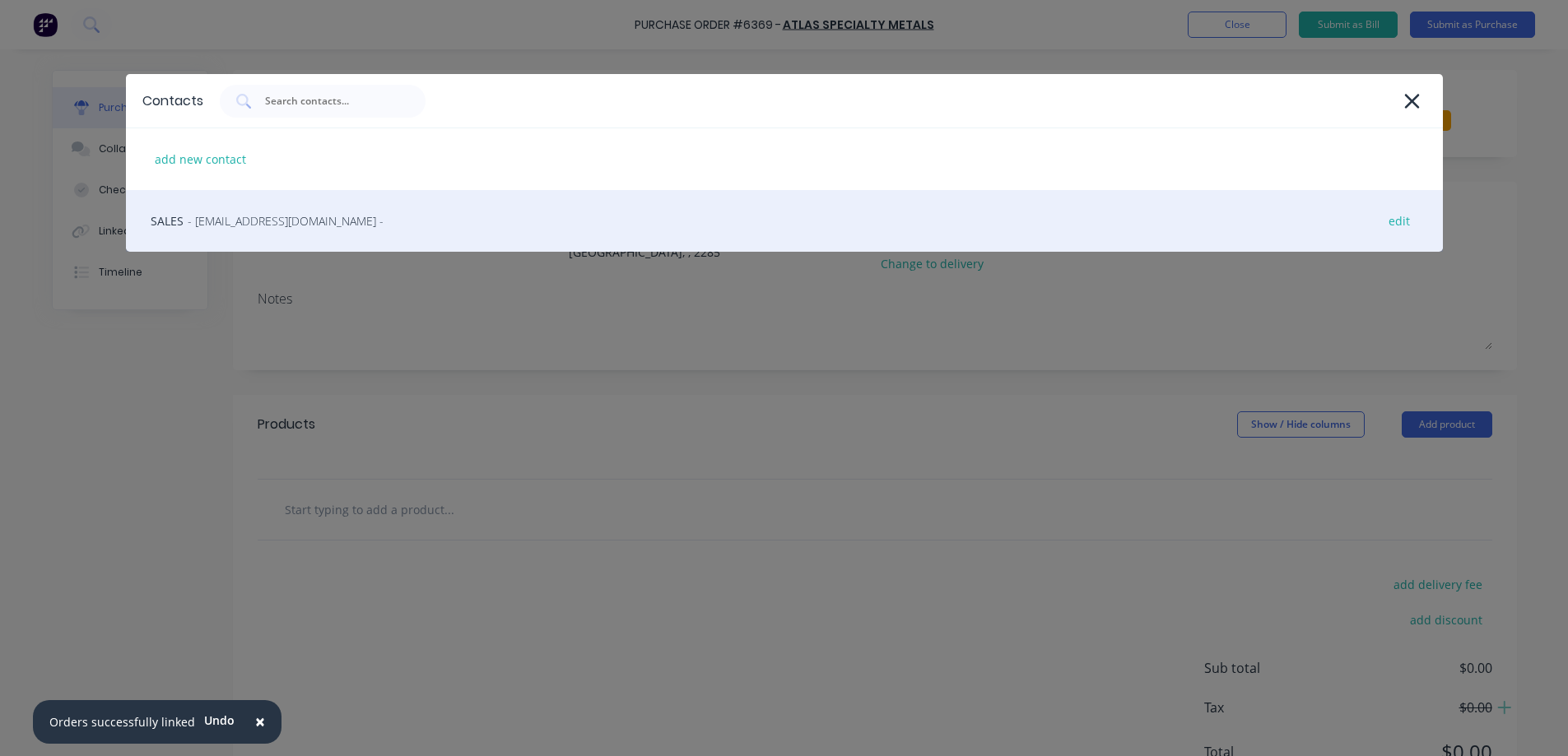
click at [277, 223] on span "- [EMAIL_ADDRESS][DOMAIN_NAME] -" at bounding box center [286, 221] width 196 height 17
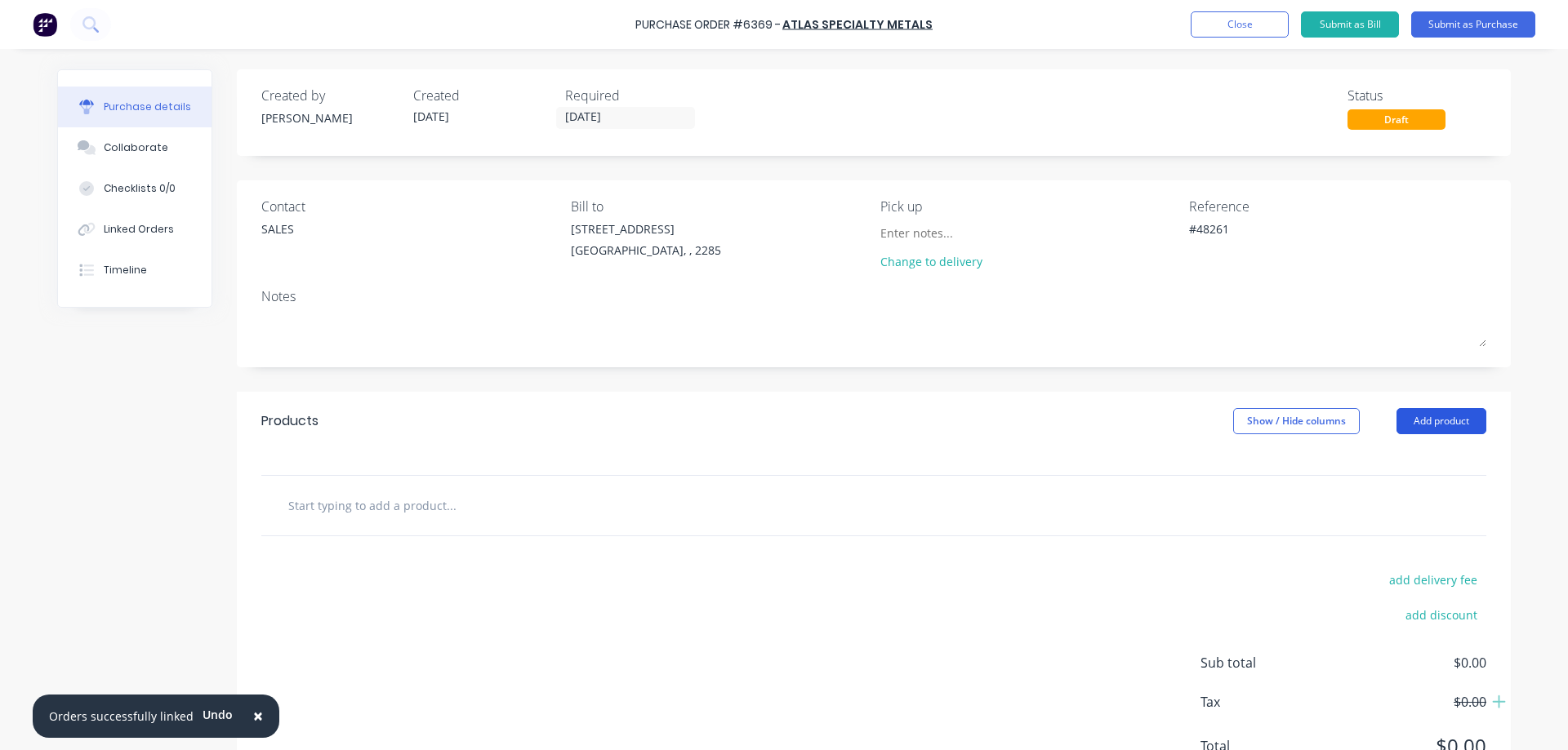
click at [1431, 422] on button "Add product" at bounding box center [1441, 422] width 90 height 26
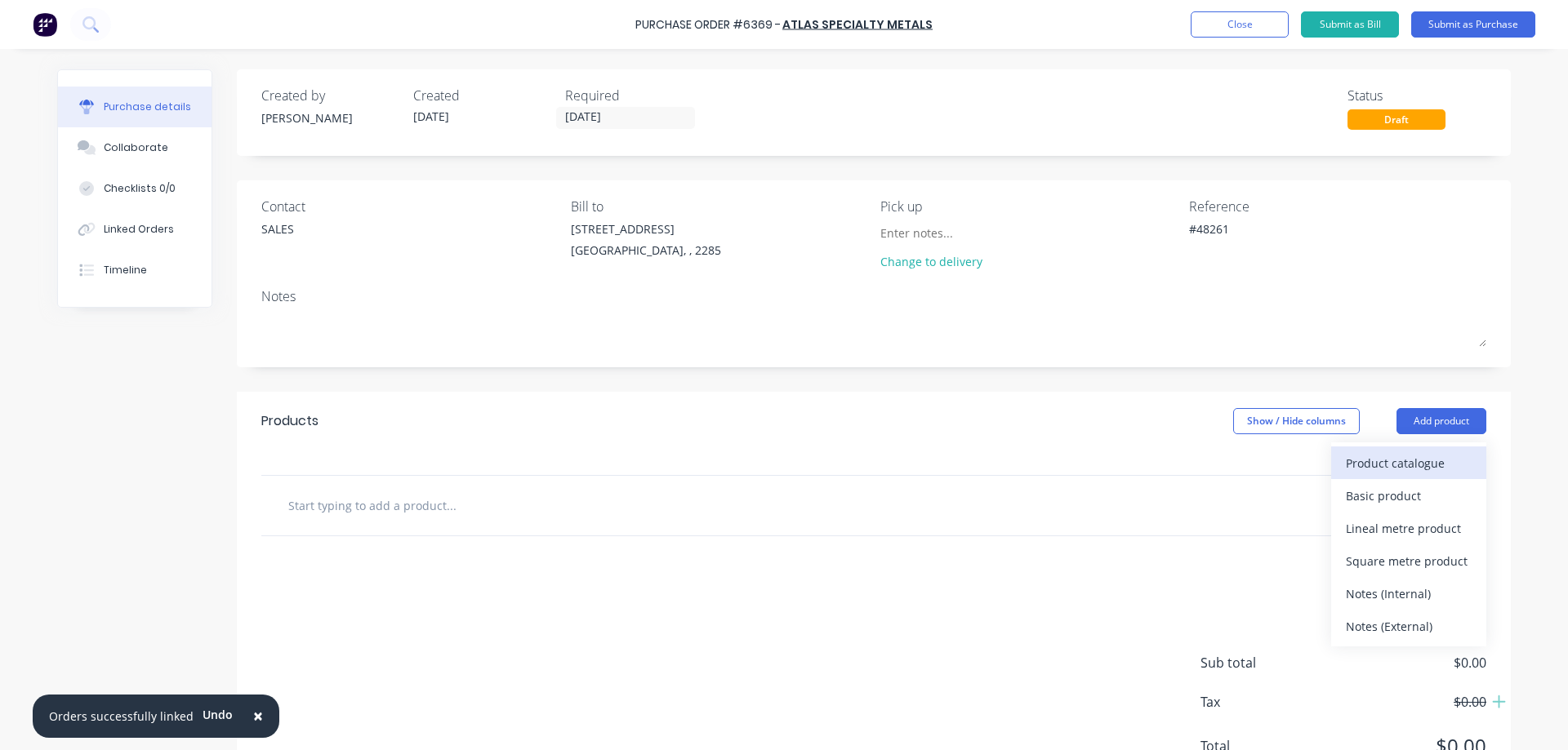
click at [1388, 454] on div "Product catalogue" at bounding box center [1408, 463] width 126 height 24
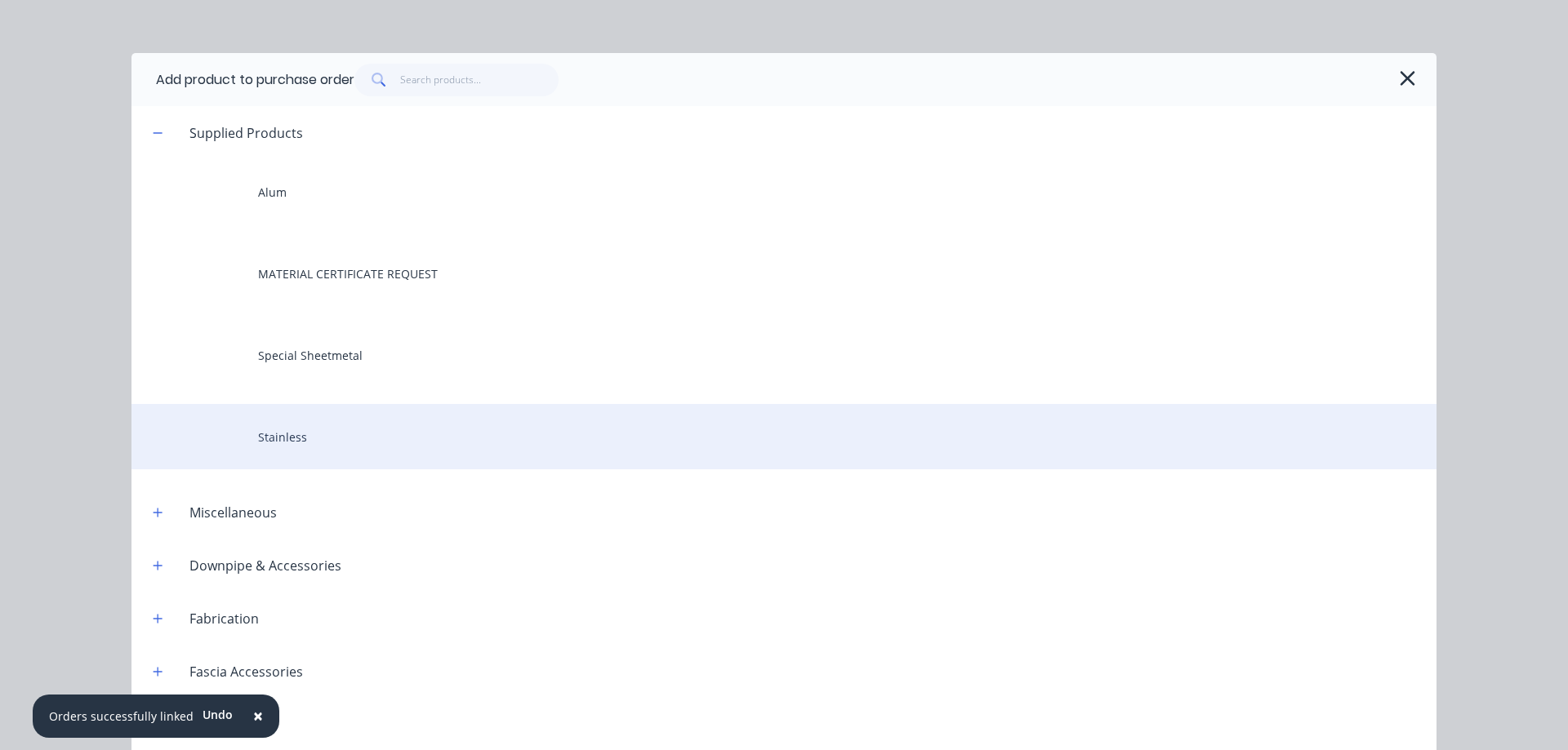
click at [274, 445] on div "Stainless" at bounding box center [784, 436] width 1305 height 65
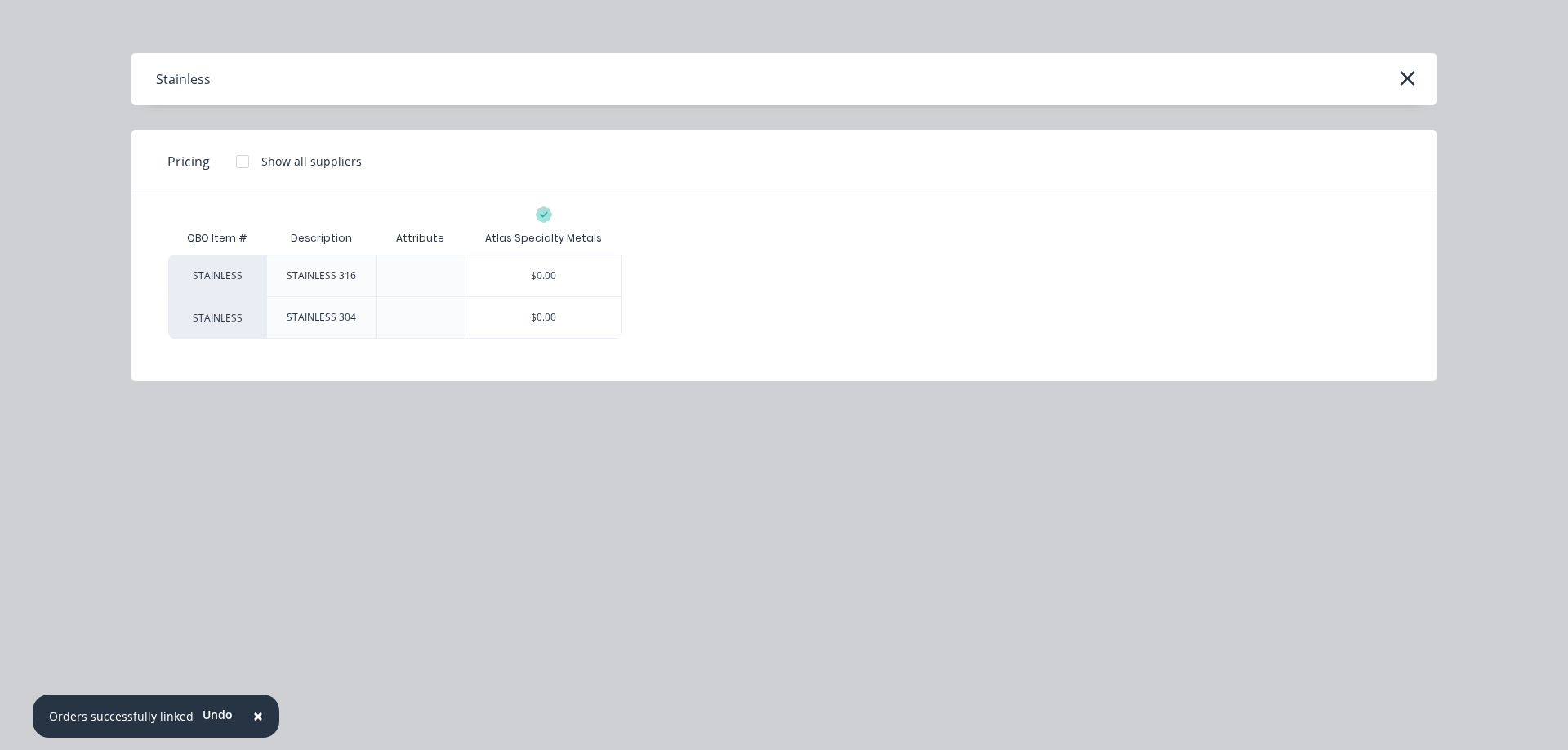
click at [556, 319] on div "$0.00" at bounding box center [543, 318] width 156 height 41
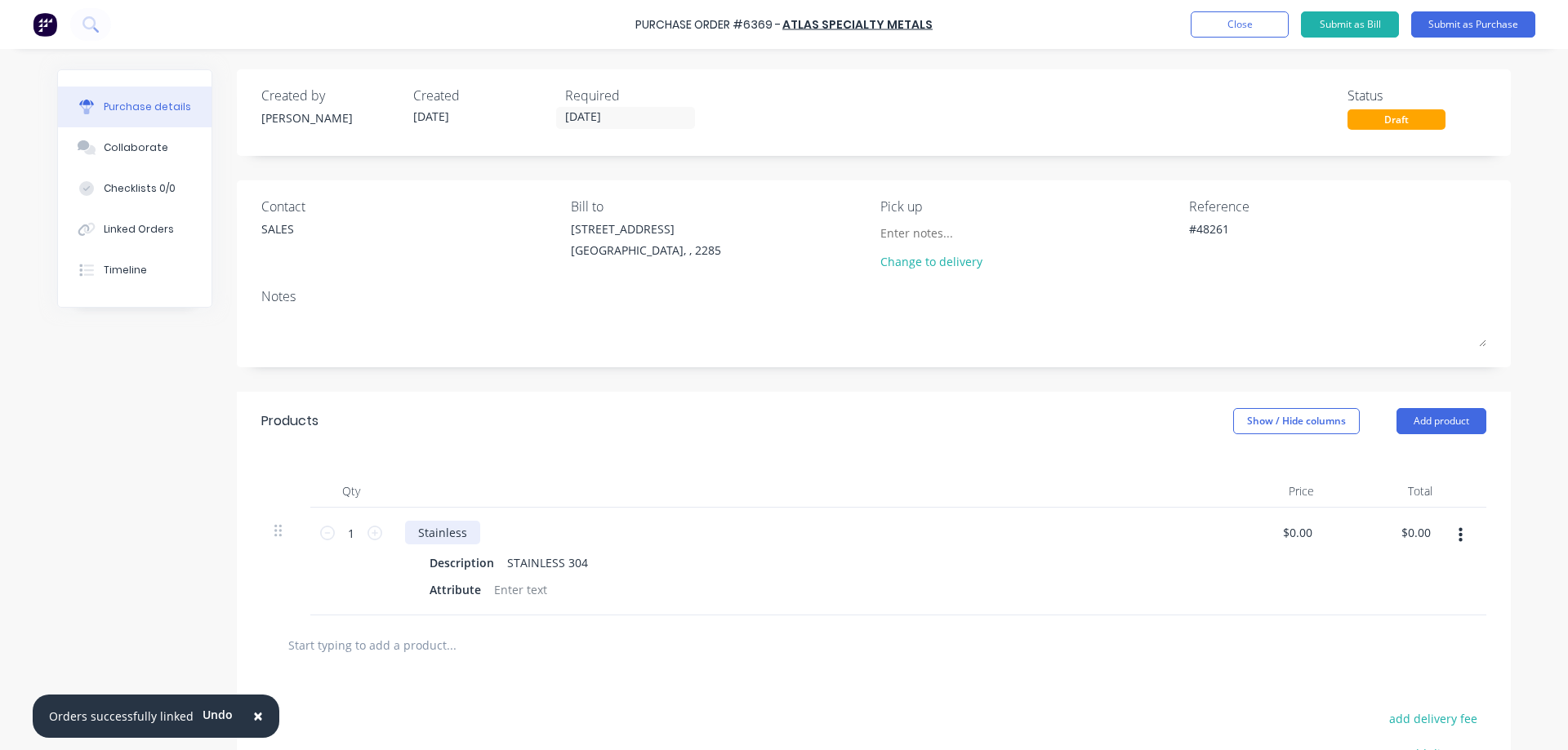
click at [437, 533] on div "Stainless" at bounding box center [442, 533] width 75 height 24
type textarea "x"
click at [437, 533] on div "Stainless" at bounding box center [442, 533] width 75 height 24
type textarea "x"
drag, startPoint x: 496, startPoint y: 559, endPoint x: 679, endPoint y: 564, distance: 183.1
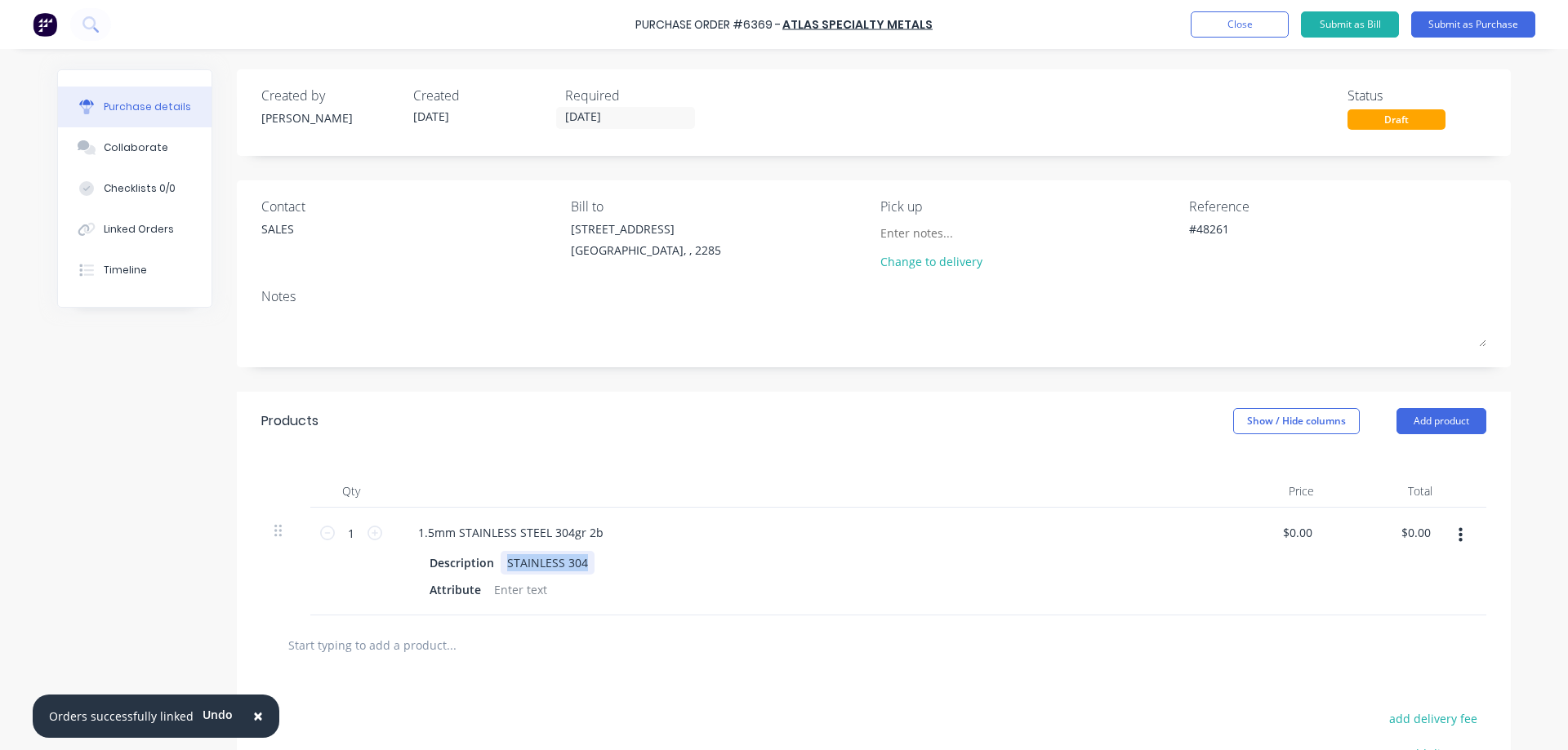
click at [679, 564] on div "Description STAINLESS 304" at bounding box center [797, 562] width 748 height 24
click at [464, 558] on div "Description" at bounding box center [462, 562] width 77 height 24
type textarea "x"
click at [464, 558] on div "Description" at bounding box center [462, 562] width 77 height 24
click at [460, 593] on div "Attribute" at bounding box center [455, 589] width 64 height 24
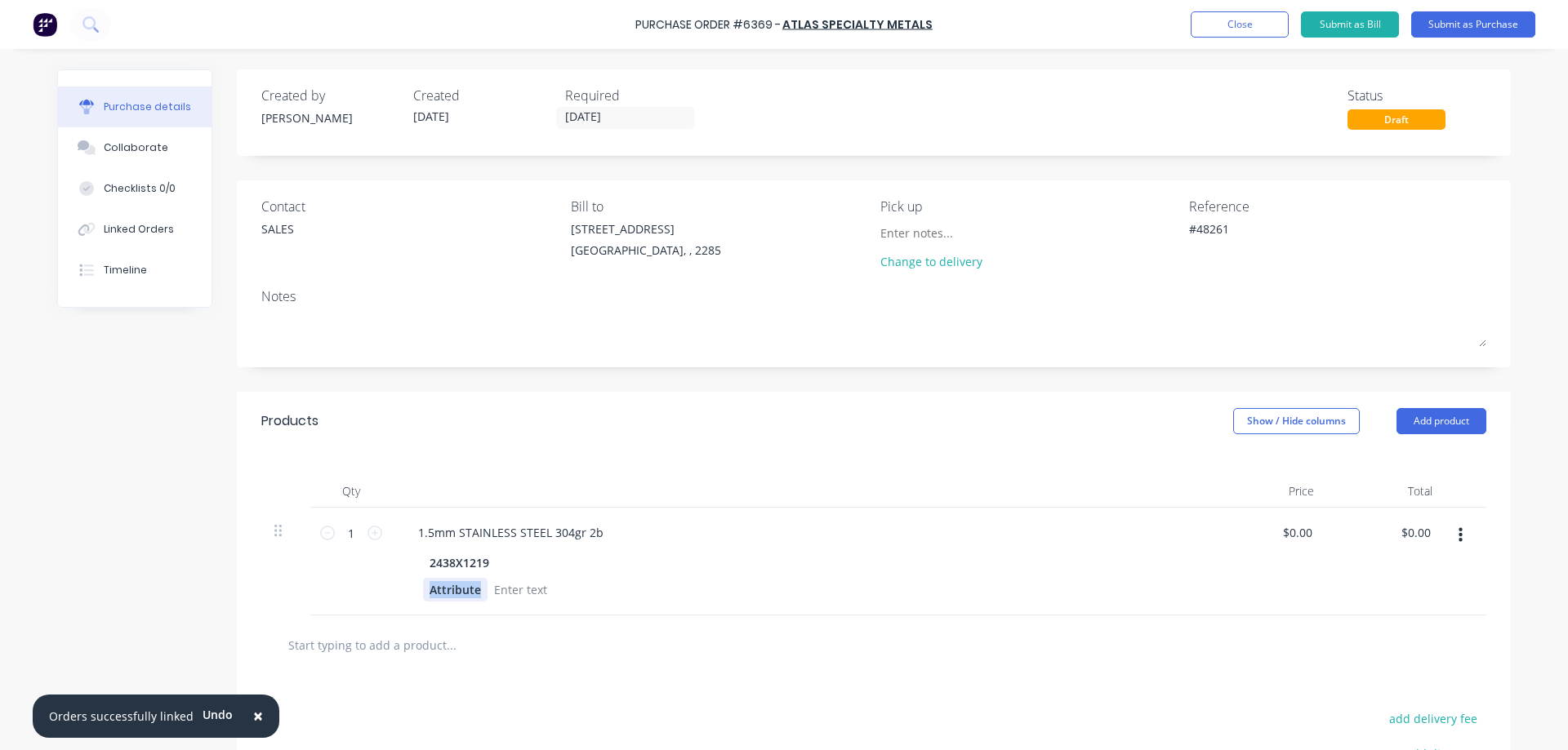
click at [460, 592] on div "Attribute" at bounding box center [455, 589] width 64 height 24
click at [533, 587] on div at bounding box center [520, 589] width 66 height 24
type textarea "x"
click at [533, 587] on div at bounding box center [520, 589] width 66 height 24
click at [533, 587] on div "FILM PROFERED" at bounding box center [537, 589] width 99 height 24
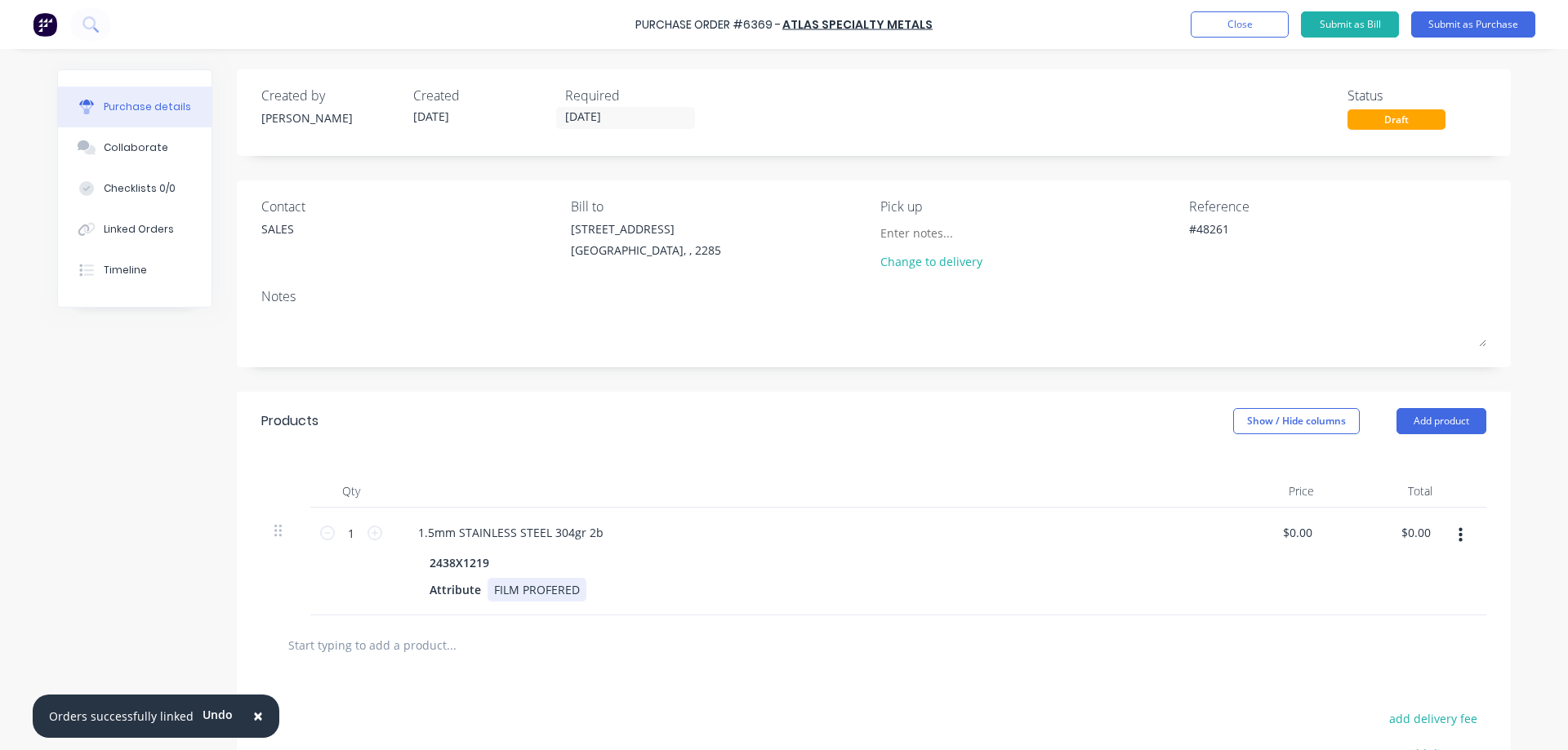
click at [538, 592] on div "FILM PROFERED" at bounding box center [537, 589] width 99 height 24
click at [844, 456] on div "Qty Price Total 1 1 1.5mm STAINLESS STEEL 304gr 2b 2438X1219 Attribute FILM PRE…" at bounding box center [874, 533] width 1274 height 165
click at [371, 537] on icon at bounding box center [375, 533] width 15 height 15
type textarea "x"
type input "2"
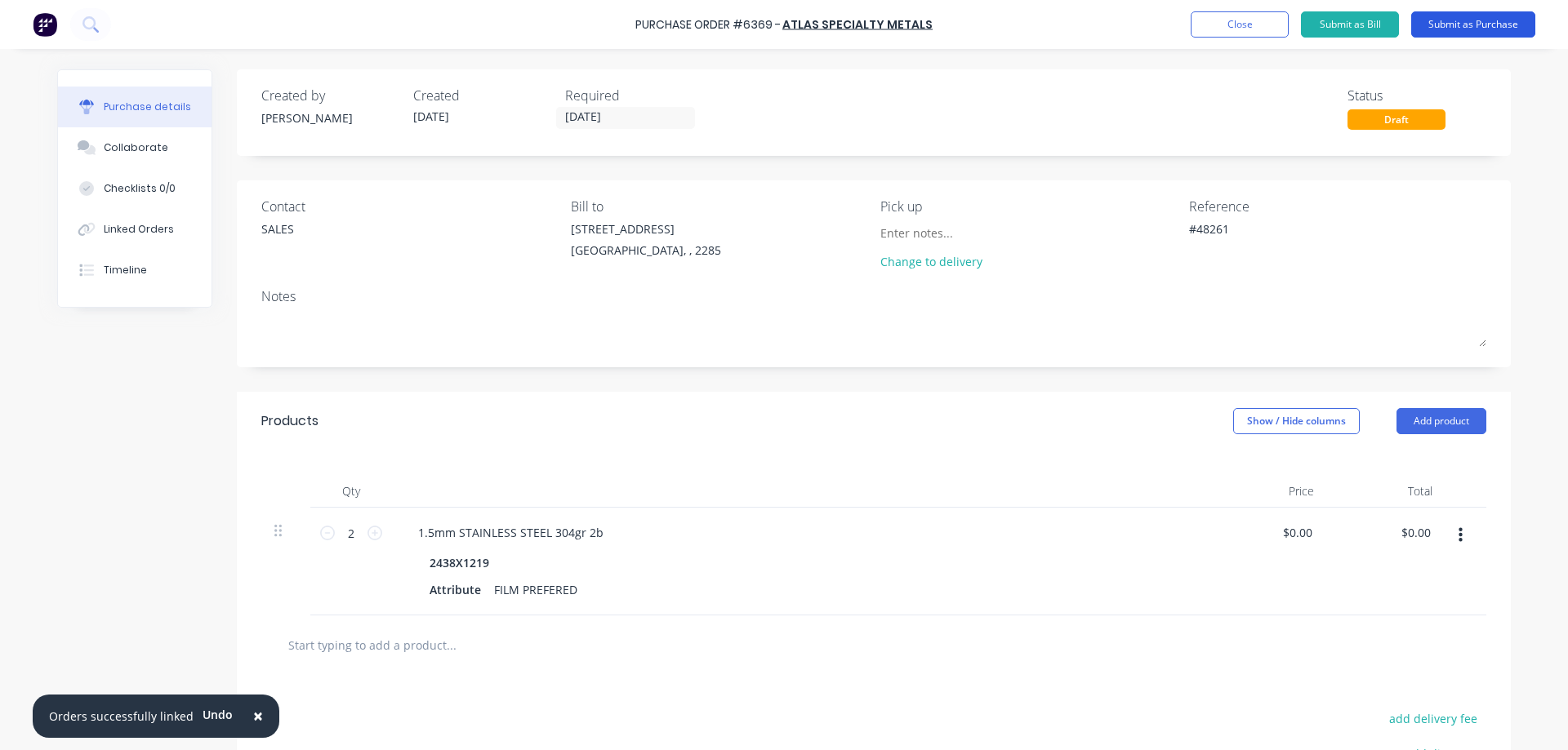
click at [1468, 21] on button "Submit as Purchase" at bounding box center [1473, 25] width 124 height 26
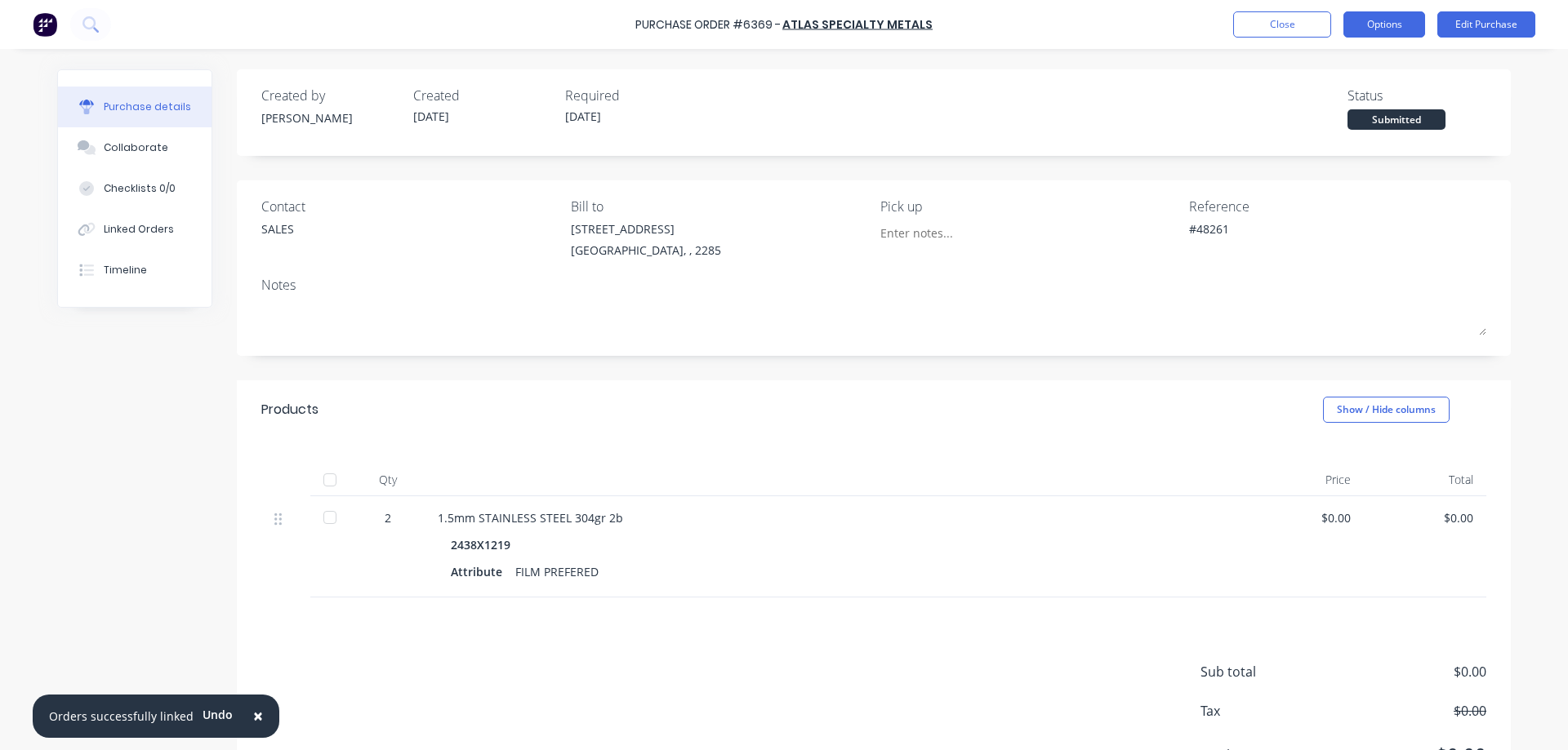
click at [1384, 25] on button "Options" at bounding box center [1384, 25] width 82 height 26
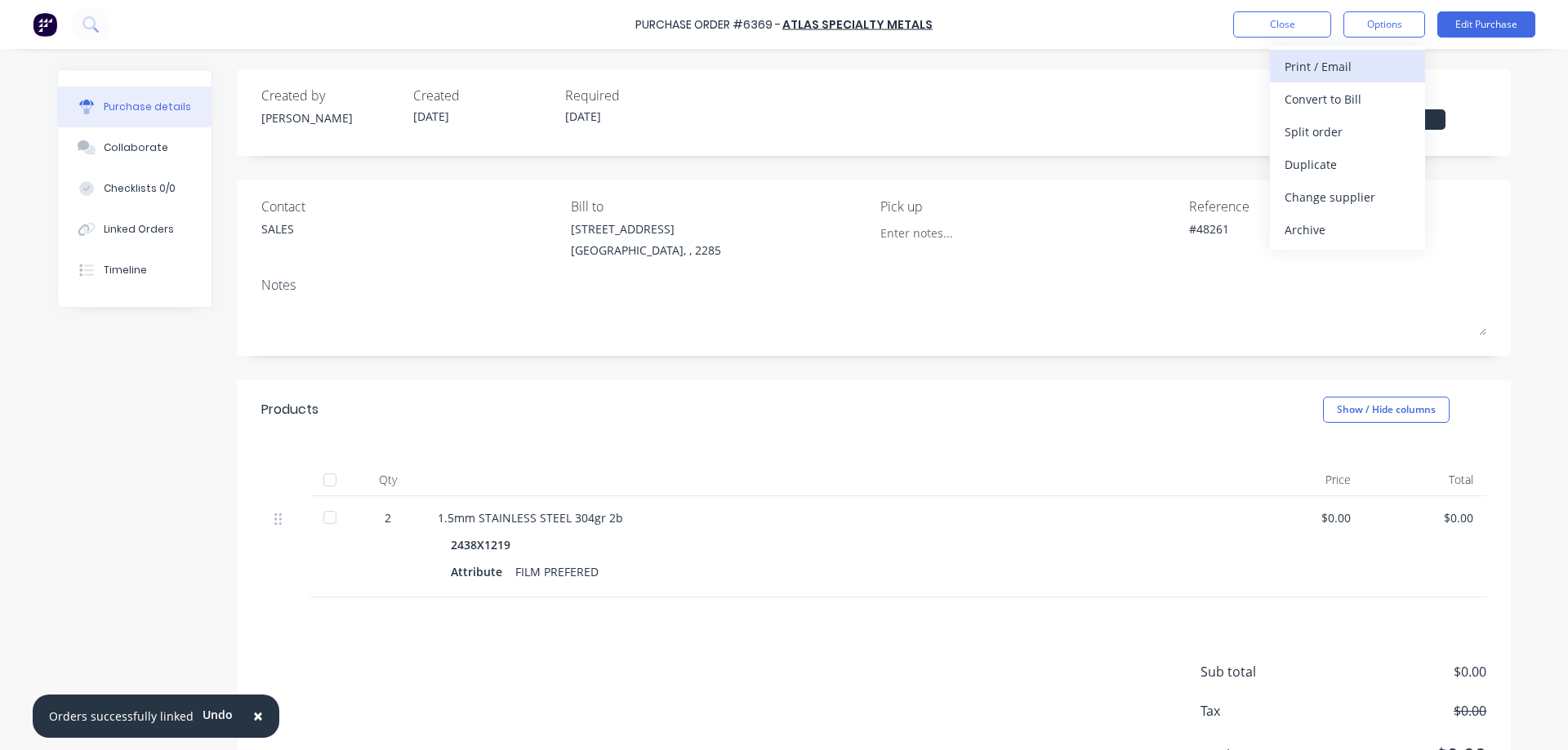
click at [1360, 65] on div "Print / Email" at bounding box center [1347, 66] width 126 height 24
click at [1346, 123] on div "Without pricing" at bounding box center [1347, 132] width 126 height 24
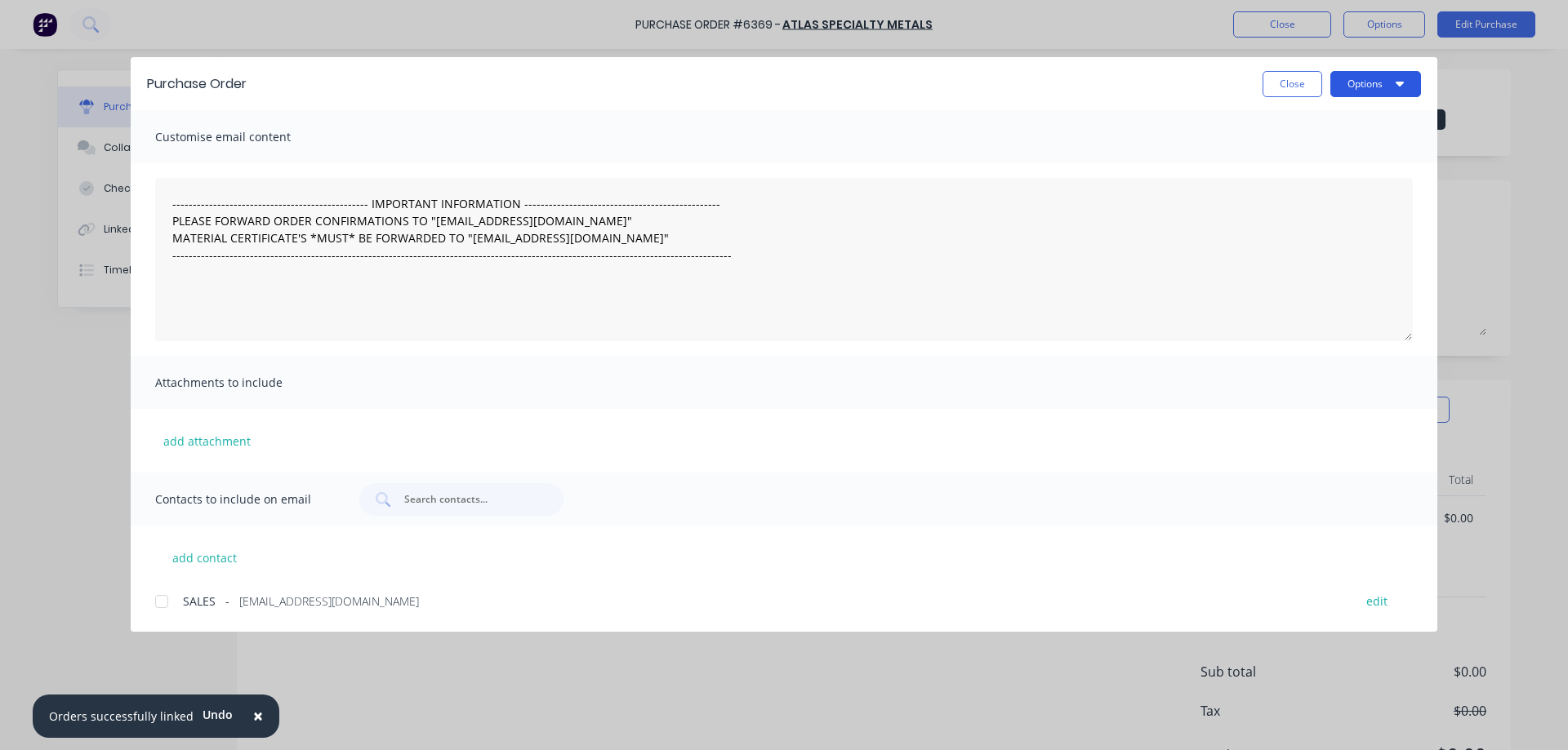
click at [1374, 79] on button "Options" at bounding box center [1376, 84] width 91 height 26
click at [1317, 147] on div "Print" at bounding box center [1343, 158] width 126 height 24
click at [1276, 77] on button "Close" at bounding box center [1292, 84] width 59 height 26
type textarea "x"
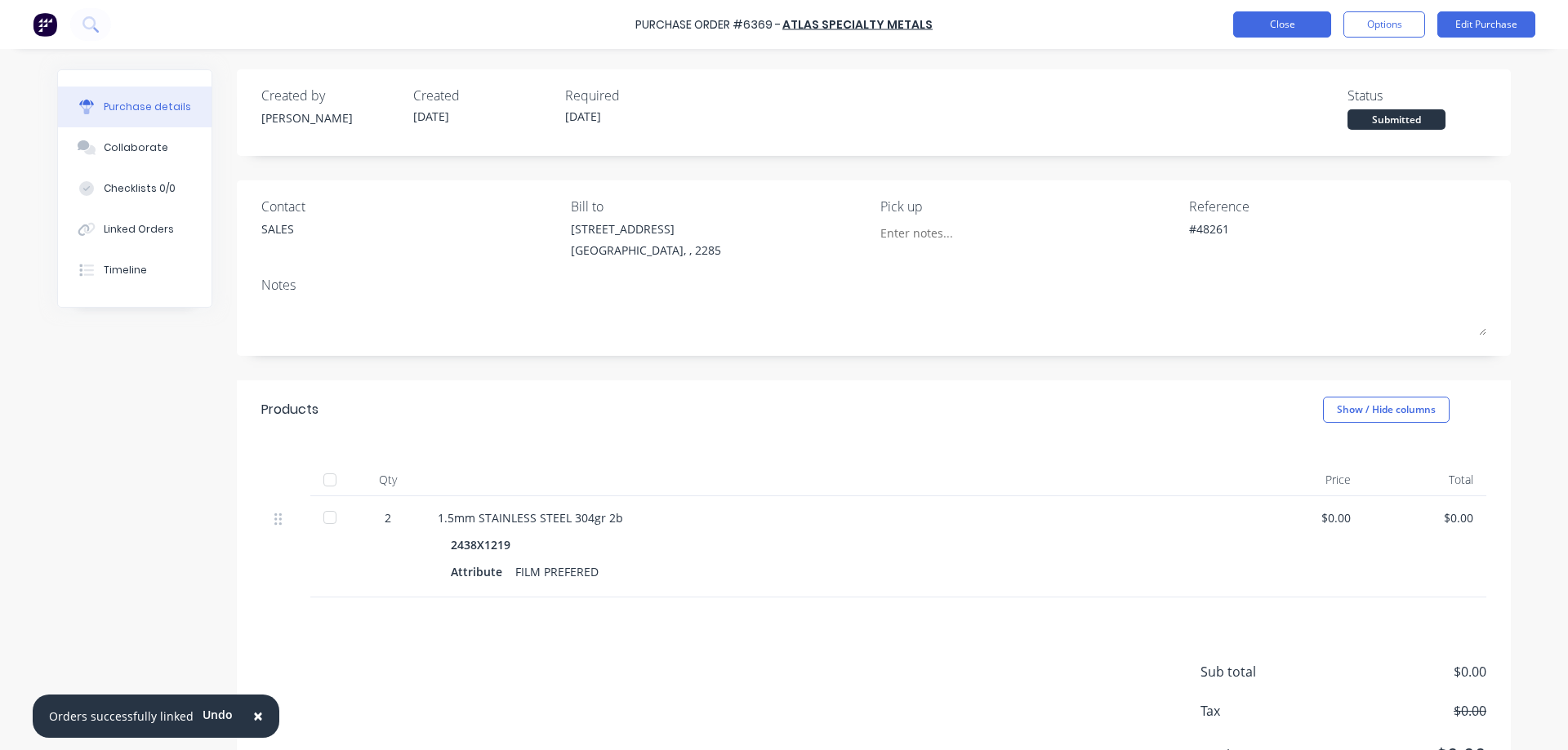
click at [1289, 28] on button "Close" at bounding box center [1282, 25] width 98 height 26
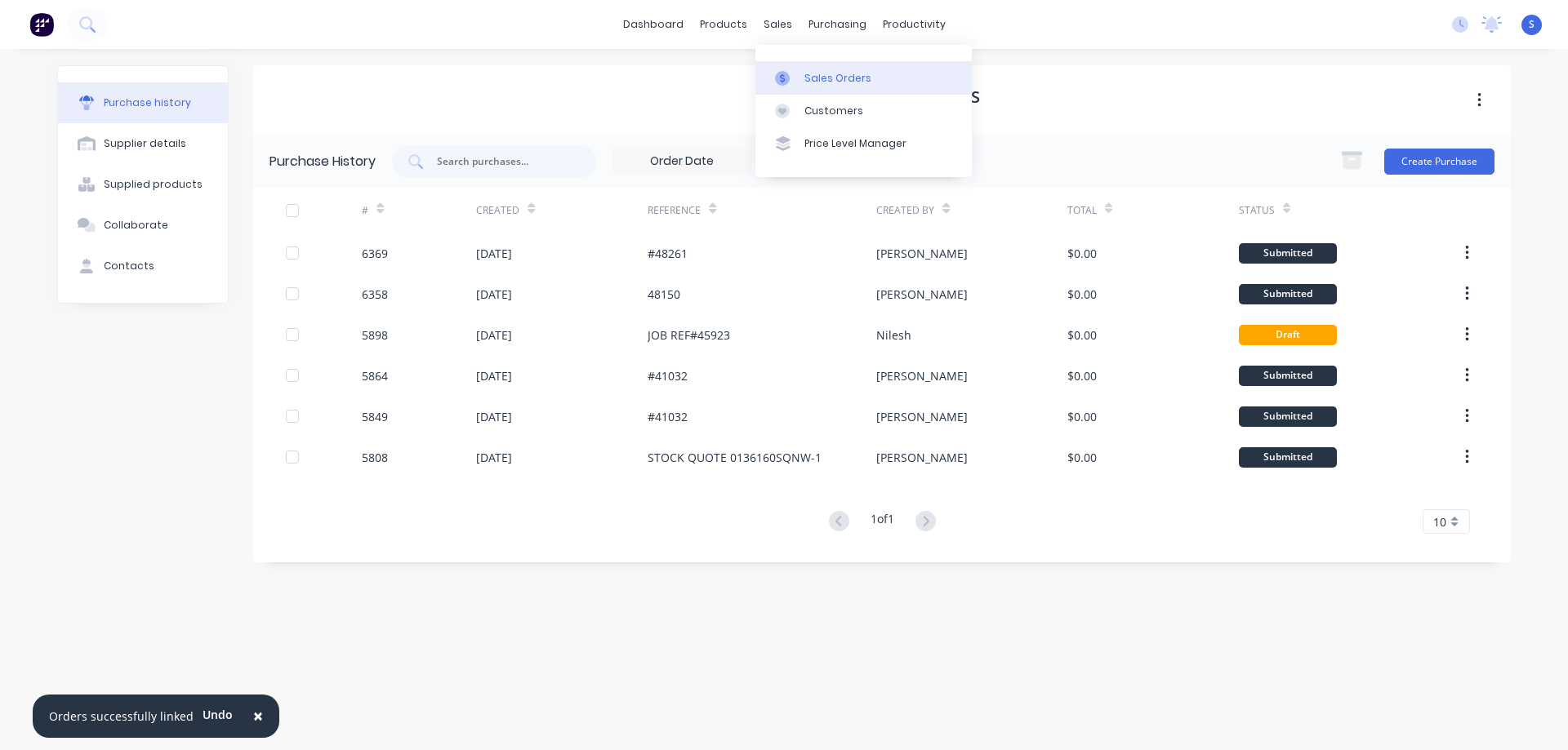
click at [846, 68] on link "Sales Orders" at bounding box center [863, 77] width 217 height 33
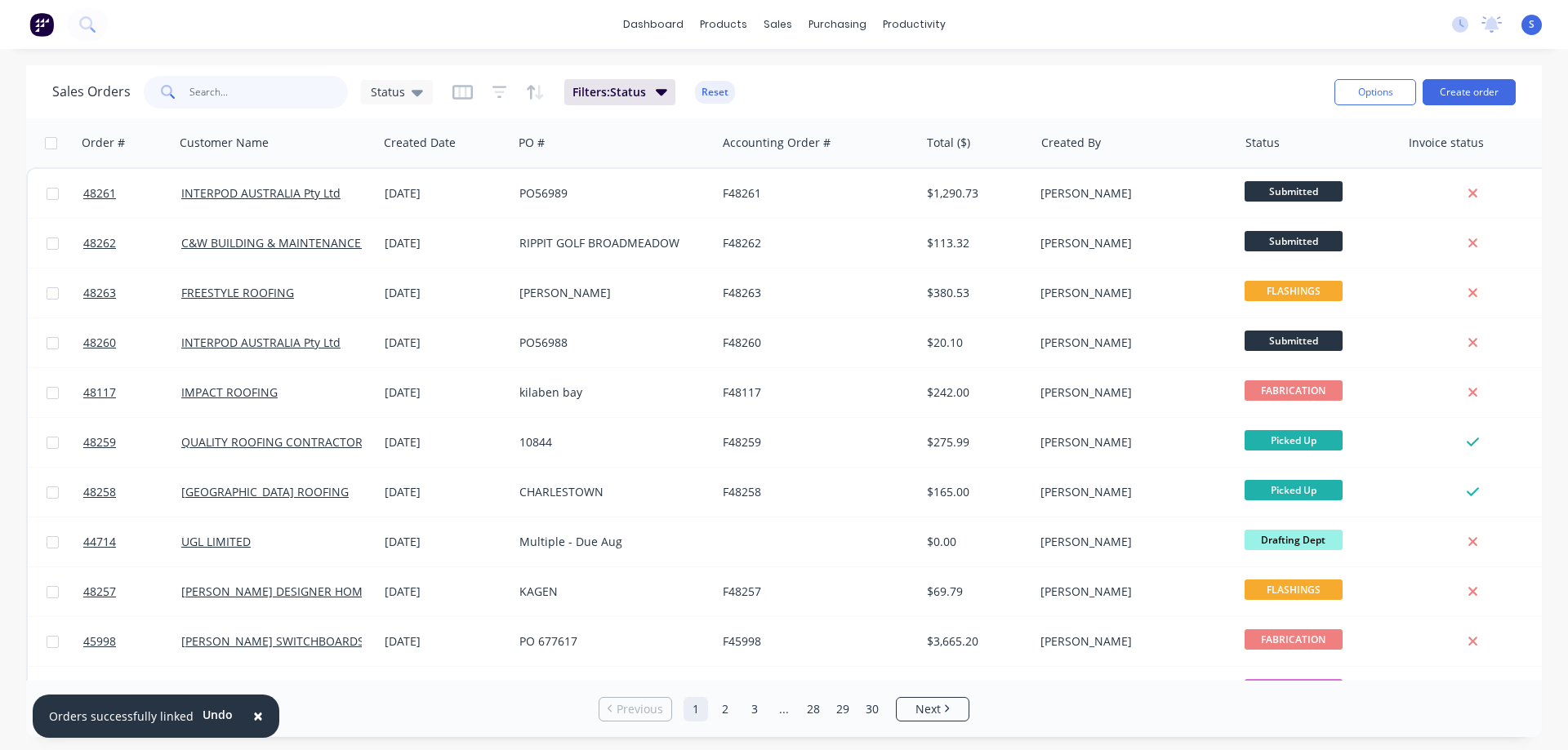
click at [262, 95] on input "text" at bounding box center [268, 92] width 159 height 33
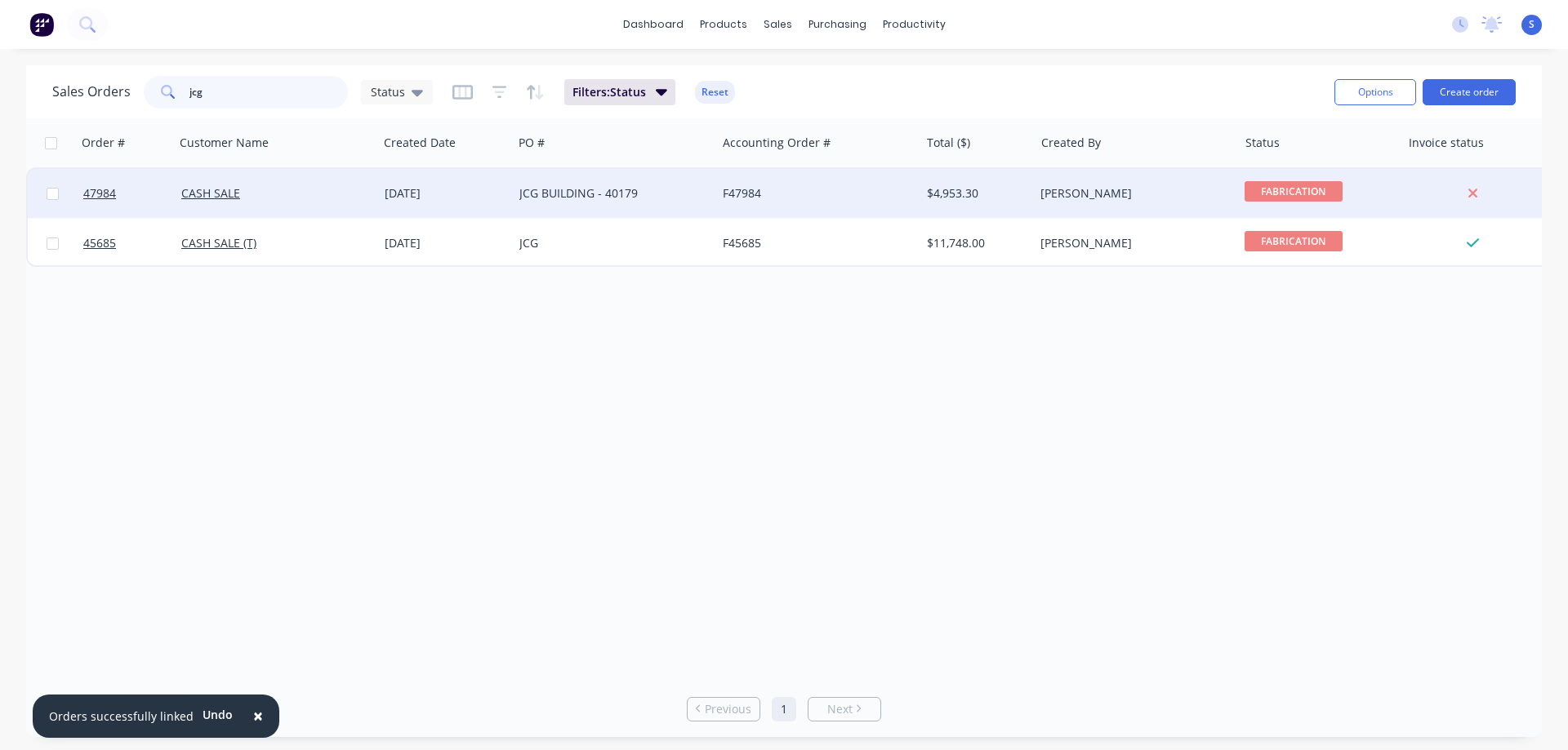
type input "jcg"
click at [338, 189] on div "CASH SALE" at bounding box center [272, 193] width 181 height 16
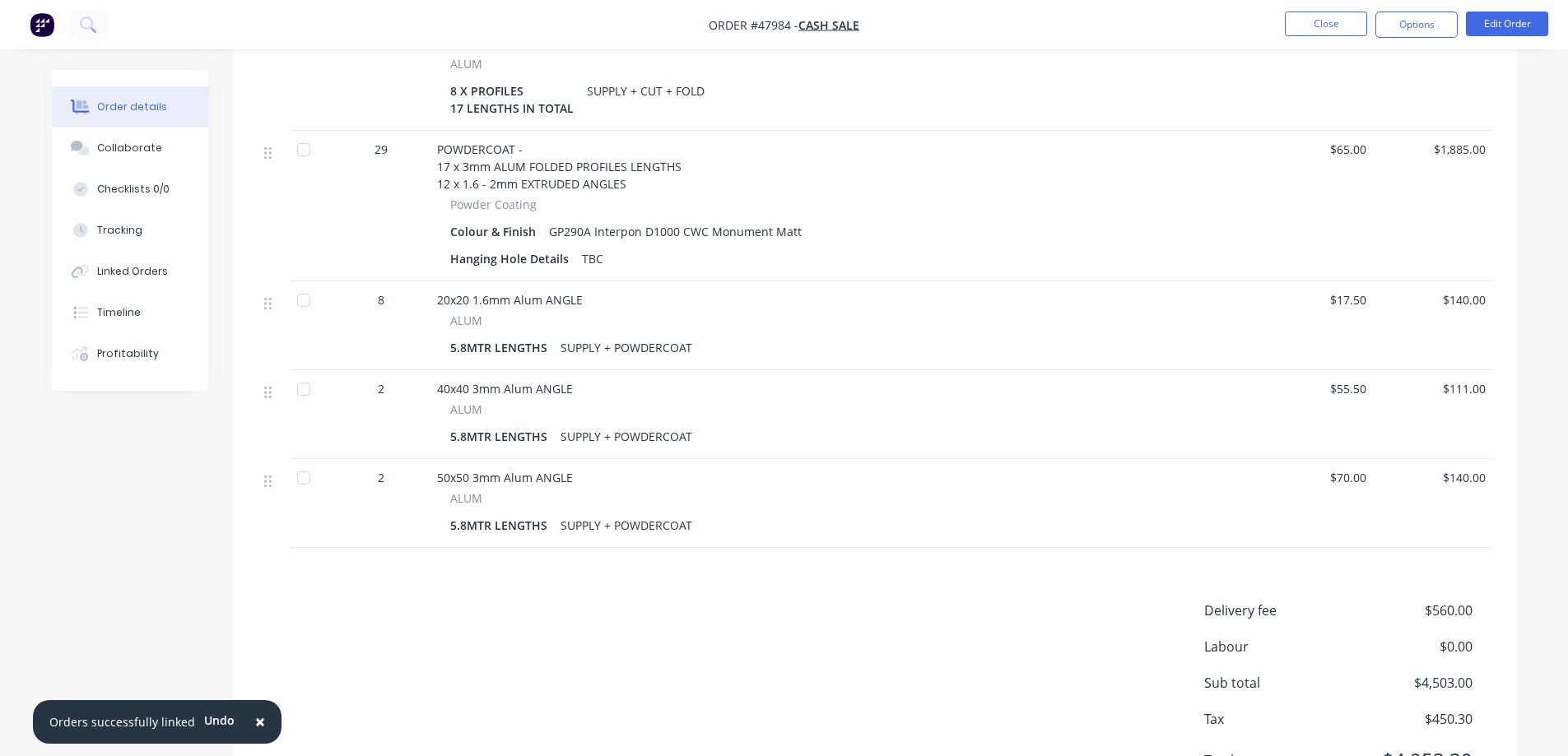
scroll to position [2126, 0]
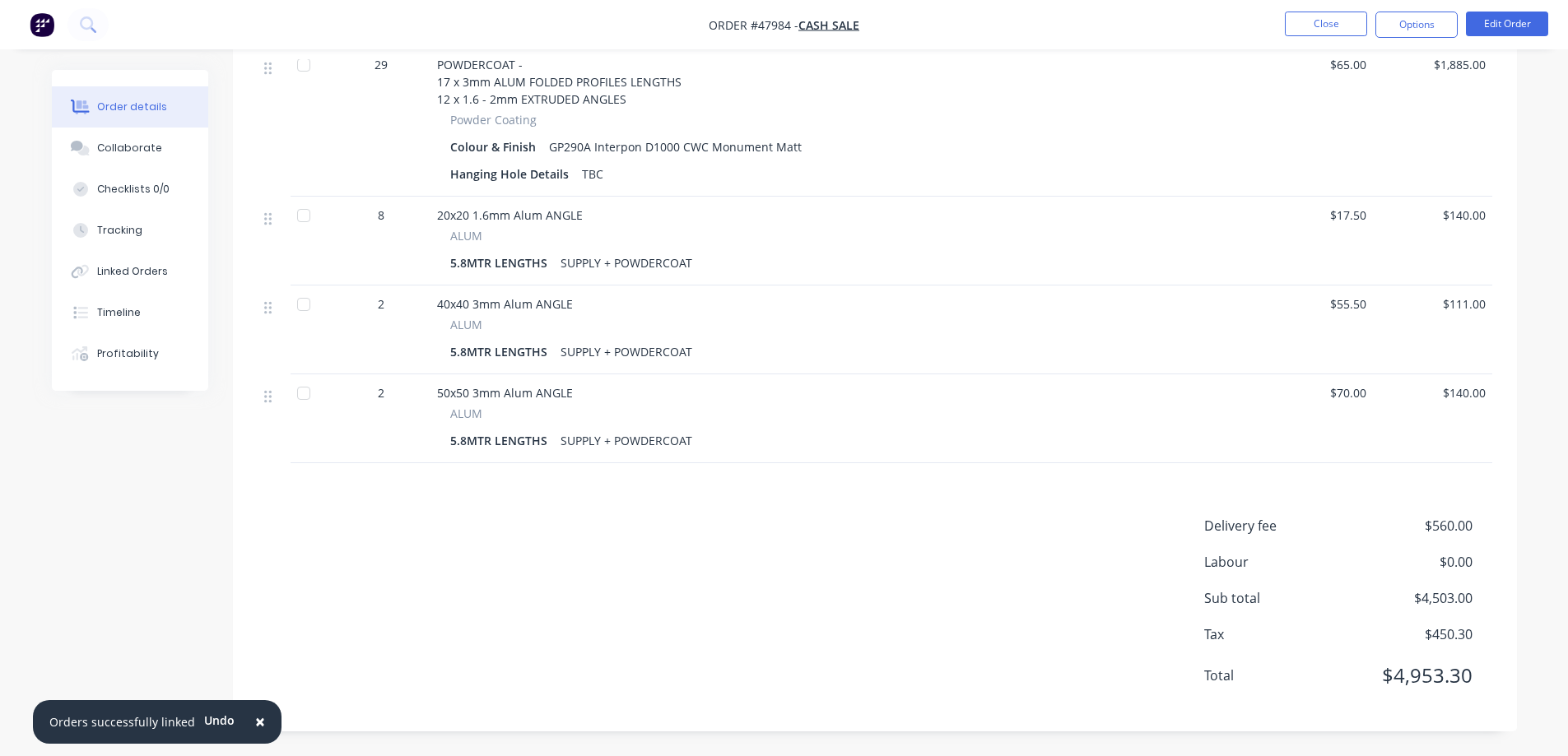
click at [51, 32] on img "button" at bounding box center [42, 25] width 25 height 25
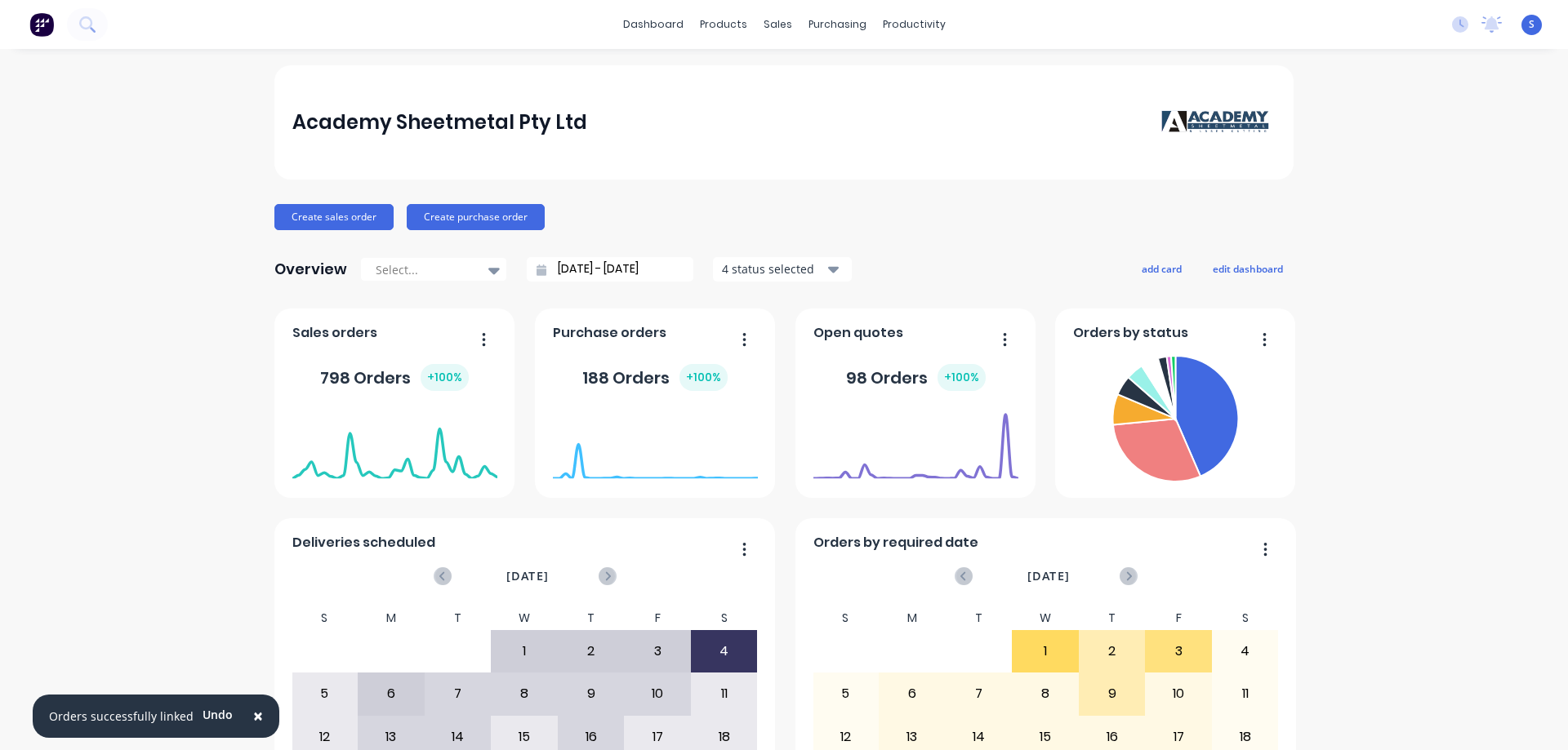
click at [1374, 204] on div "Academy Sheetmetal Pty Ltd Create sales order Create purchase order Overview Se…" at bounding box center [784, 491] width 1568 height 852
click at [950, 72] on div "Workflow" at bounding box center [937, 78] width 49 height 15
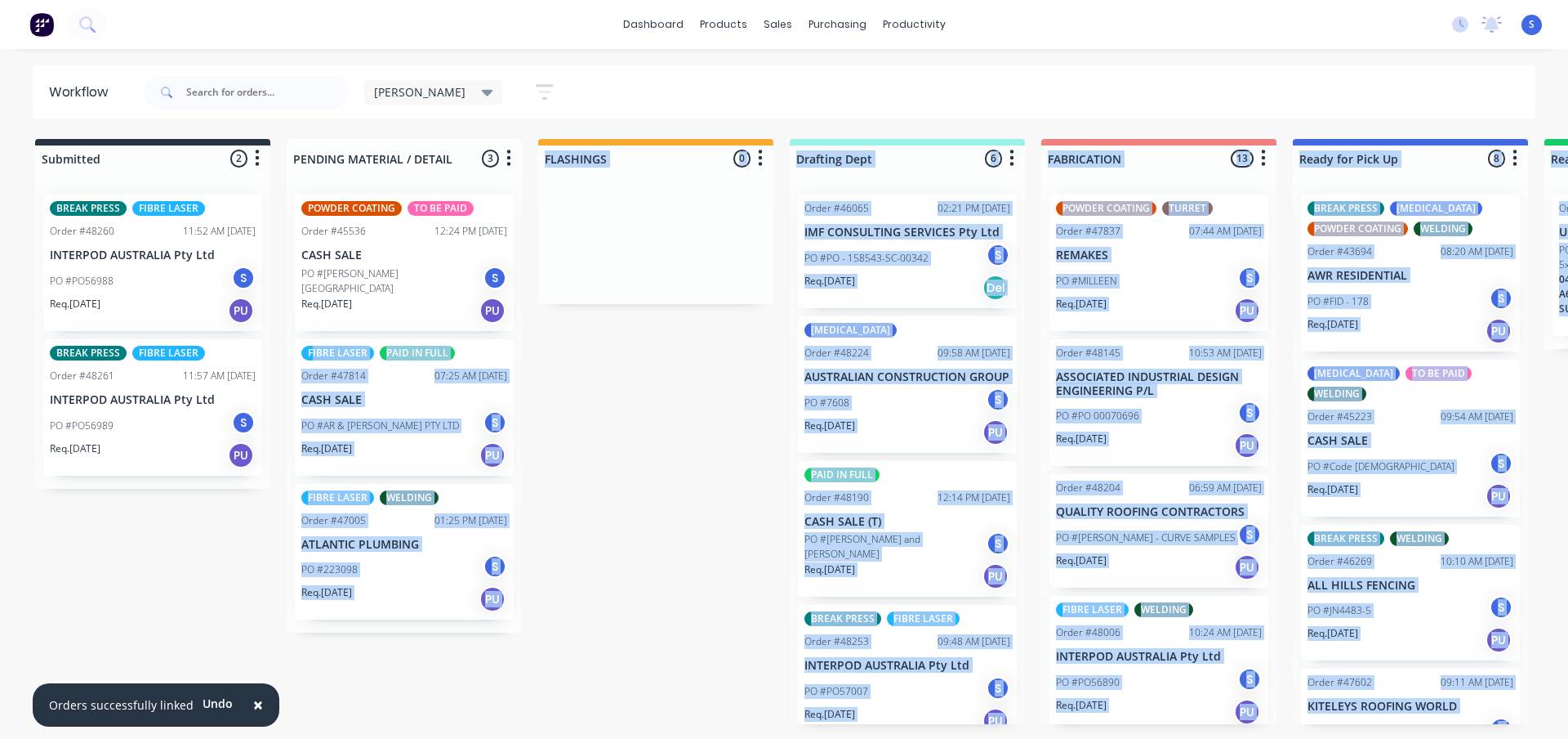
drag, startPoint x: 115, startPoint y: 301, endPoint x: 301, endPoint y: 344, distance: 190.9
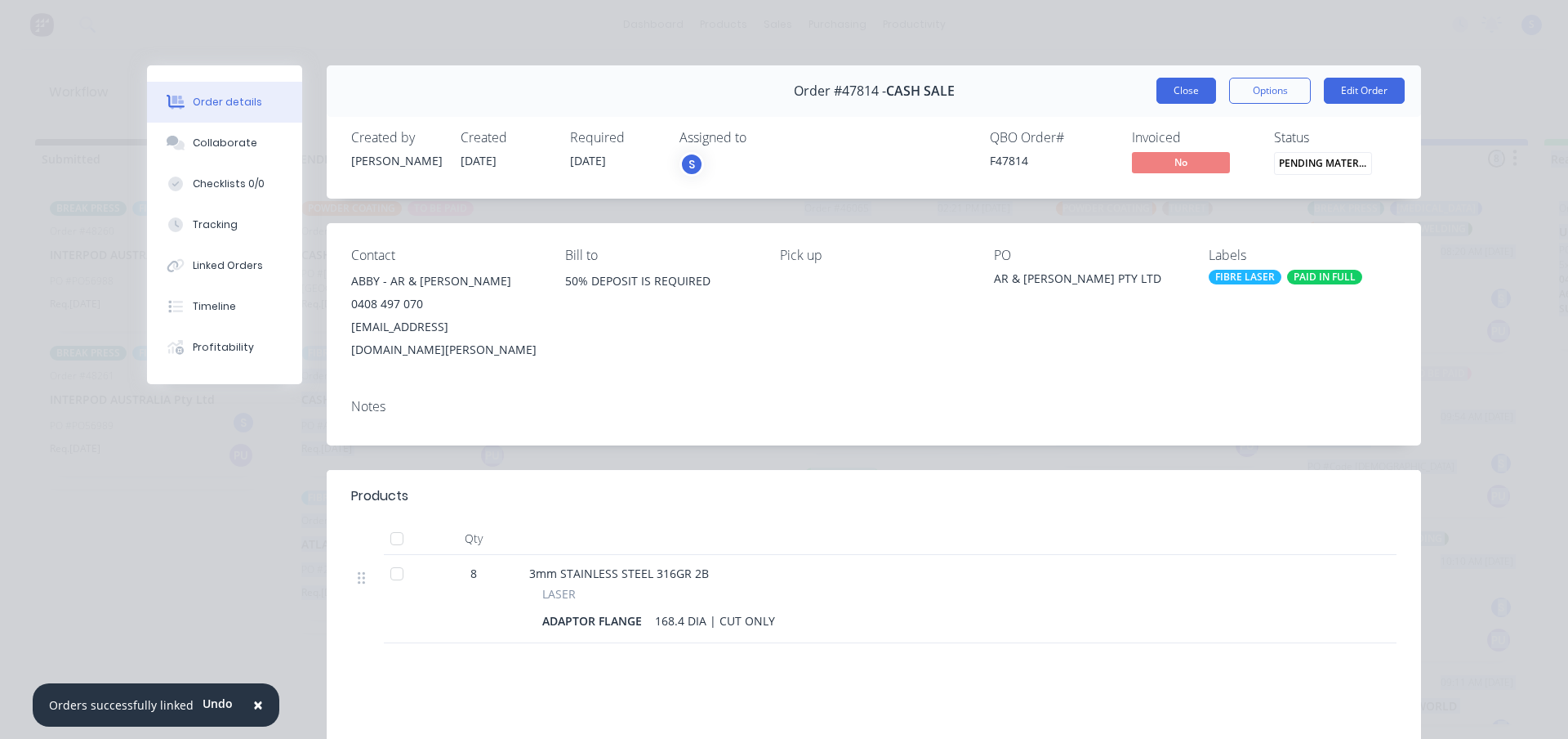
click at [1171, 91] on button "Close" at bounding box center [1186, 91] width 59 height 26
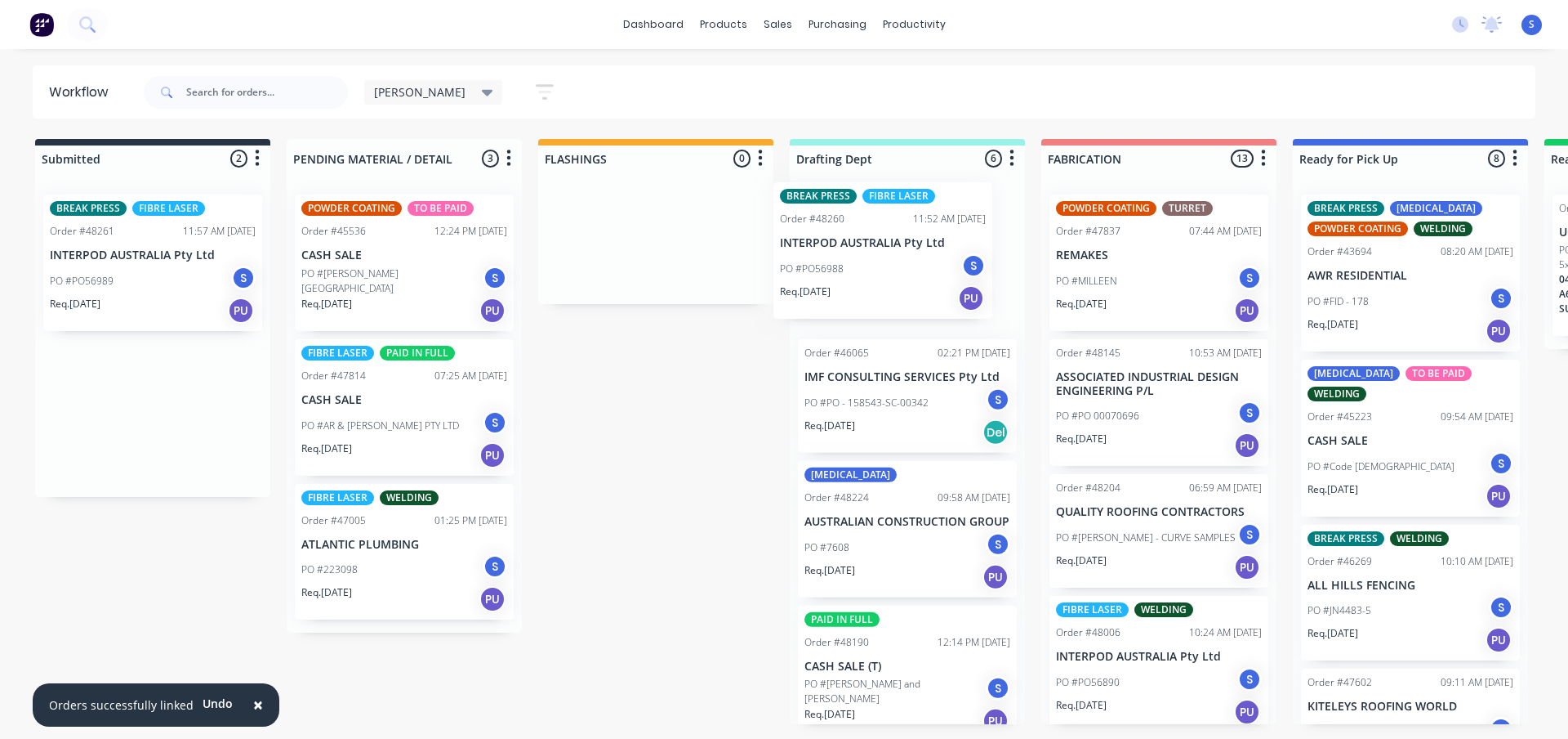
drag, startPoint x: 199, startPoint y: 280, endPoint x: 932, endPoint y: 274, distance: 733.0
click at [932, 274] on div "Submitted 2 Sort By Created date Required date Order number Customer name Most …" at bounding box center [1350, 432] width 2724 height 585
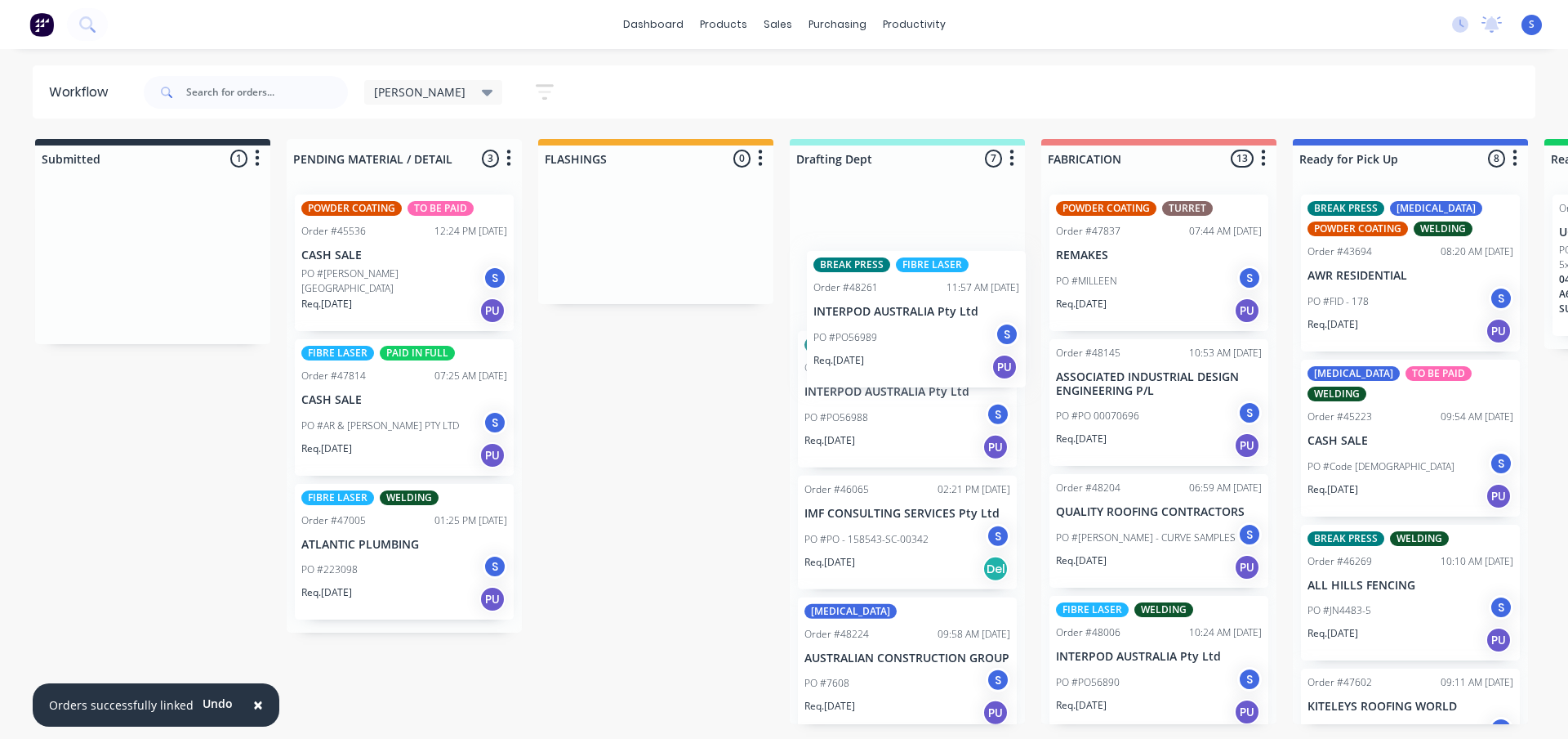
drag, startPoint x: 120, startPoint y: 286, endPoint x: 893, endPoint y: 350, distance: 775.6
click at [893, 350] on div "Submitted 1 Sort By Created date Required date Order number Customer name Most …" at bounding box center [1350, 432] width 2724 height 585
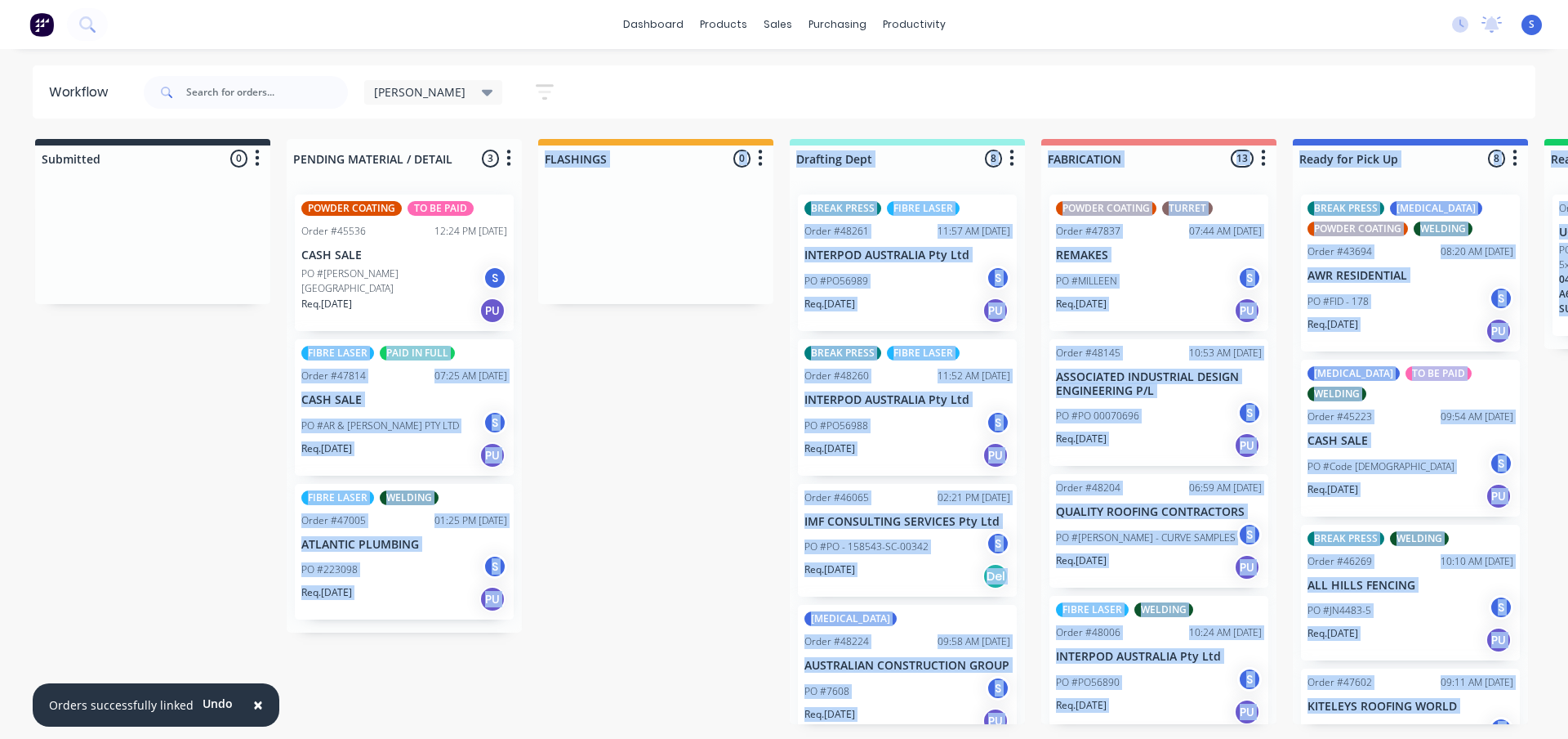
click at [682, 467] on div "Submitted 0 Sort By Created date Required date Order number Customer name Most …" at bounding box center [1350, 432] width 2724 height 585
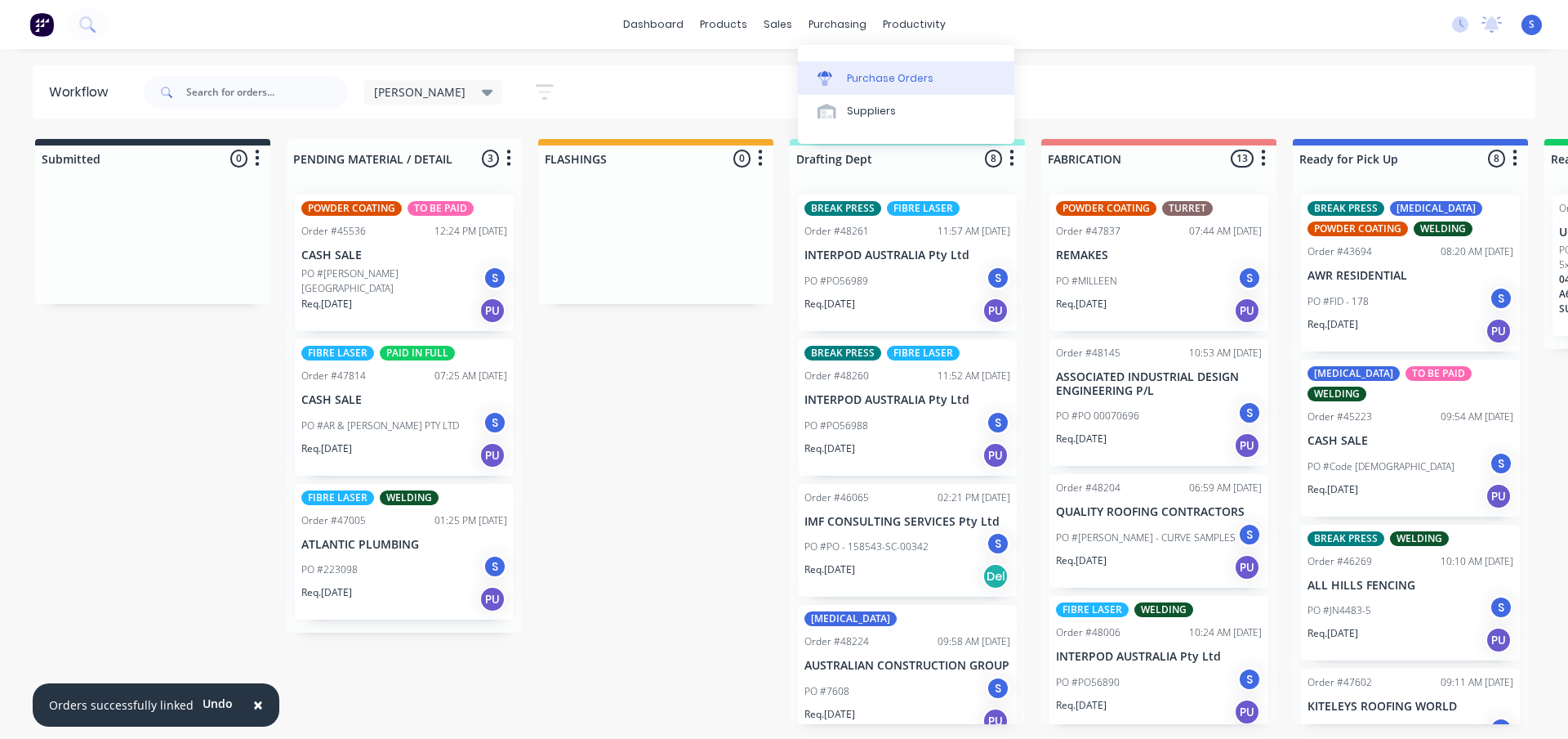
click at [858, 77] on div "Purchase Orders" at bounding box center [889, 78] width 86 height 15
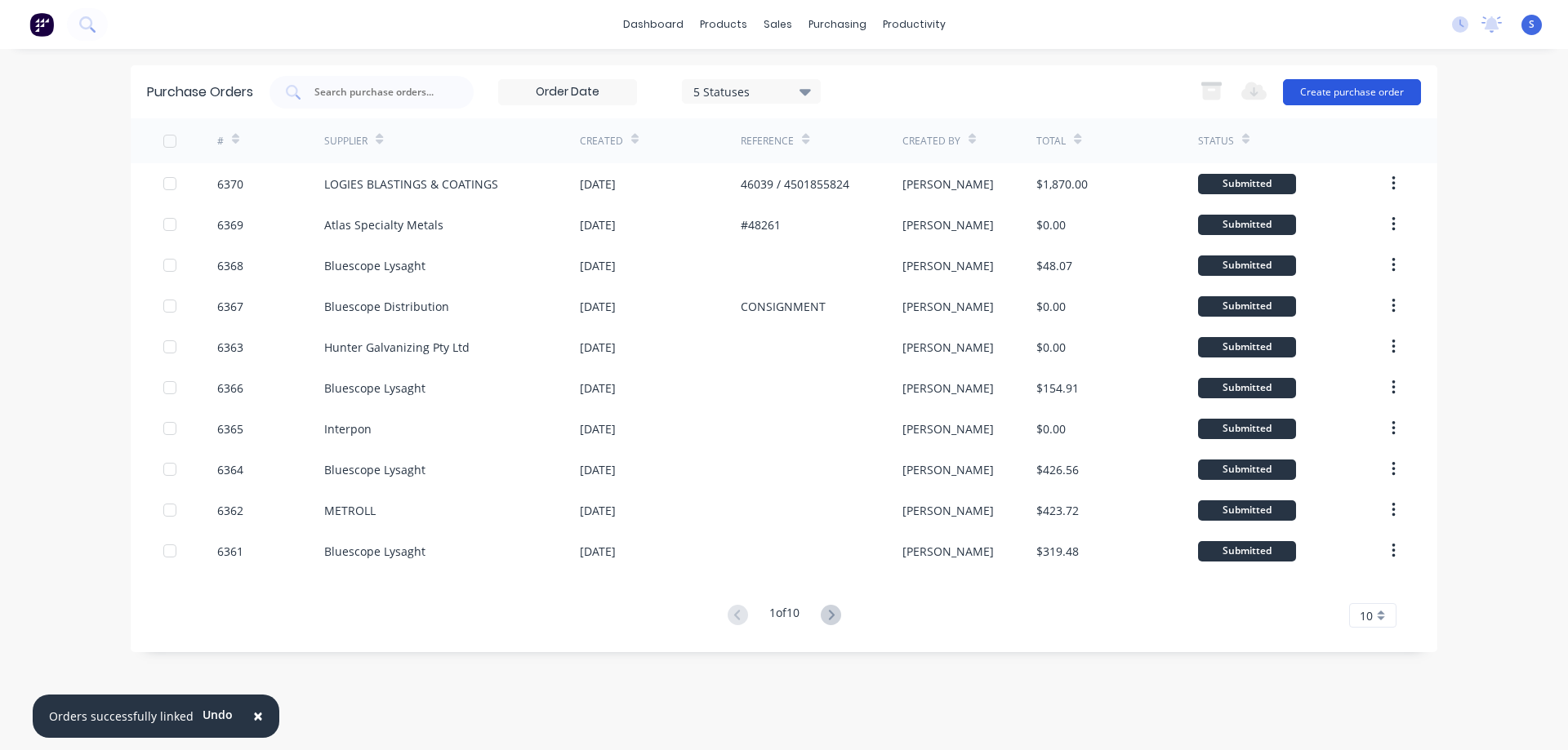
click at [1370, 91] on button "Create purchase order" at bounding box center [1352, 92] width 138 height 26
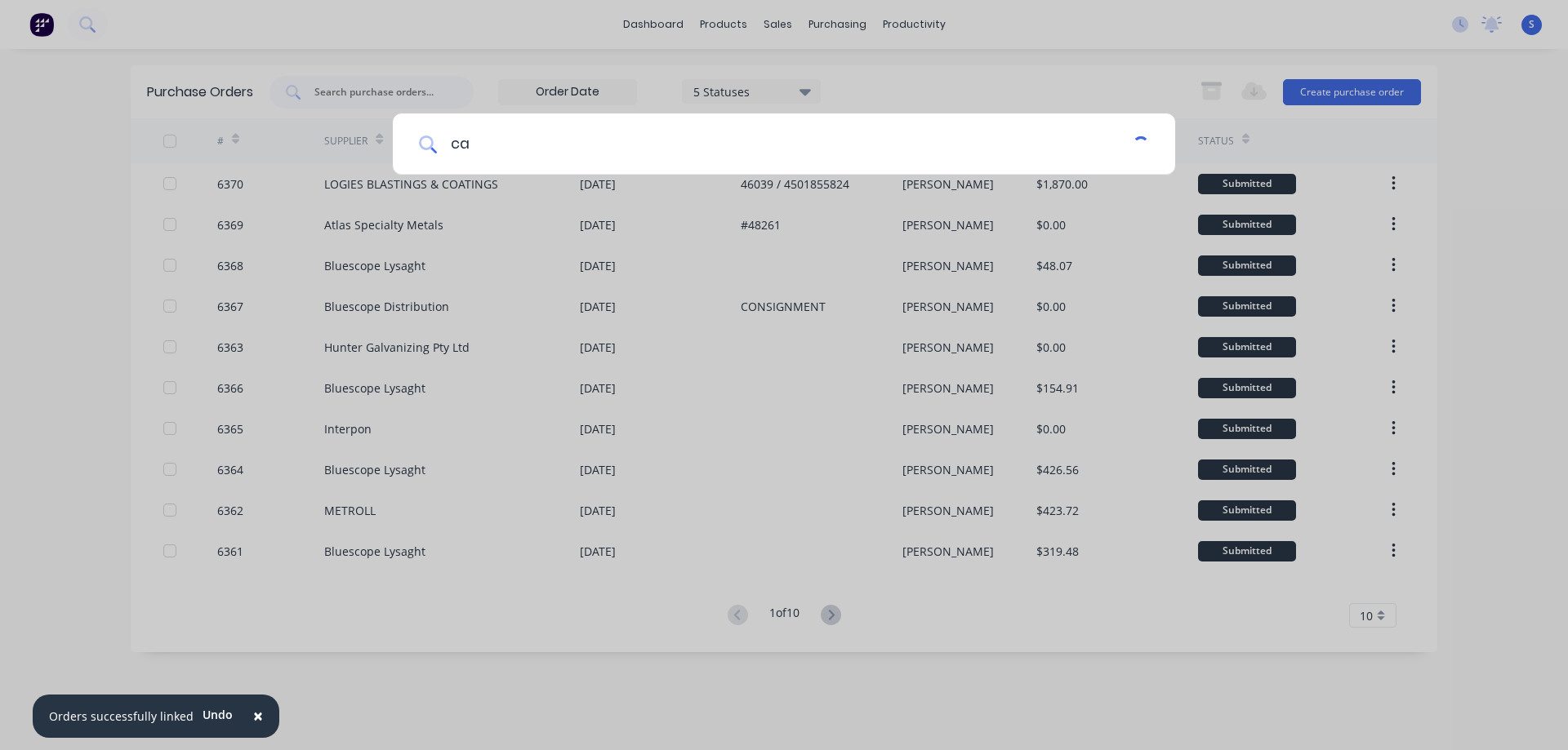
type input "c"
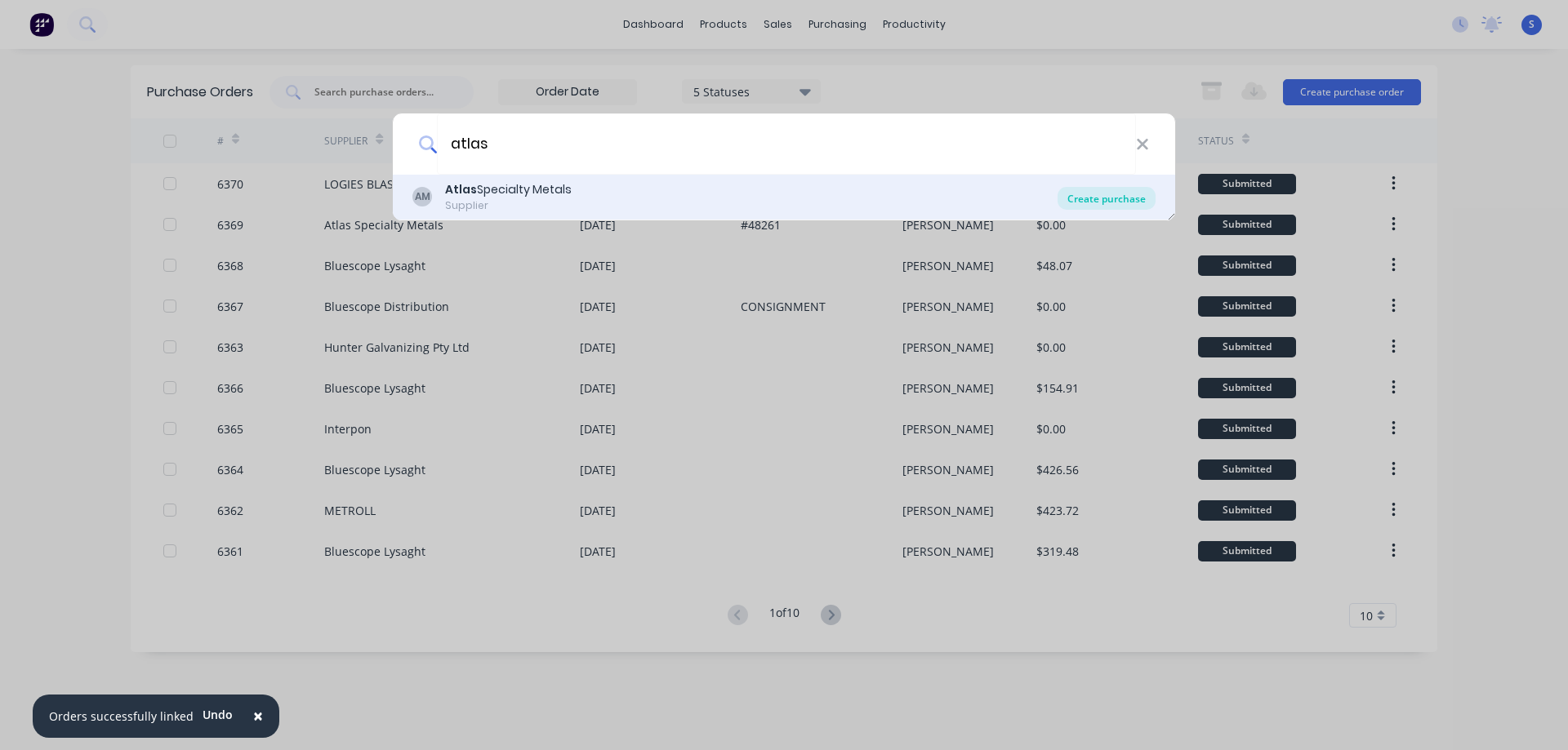
type input "atlas"
click at [1145, 199] on div "Create purchase" at bounding box center [1106, 198] width 98 height 23
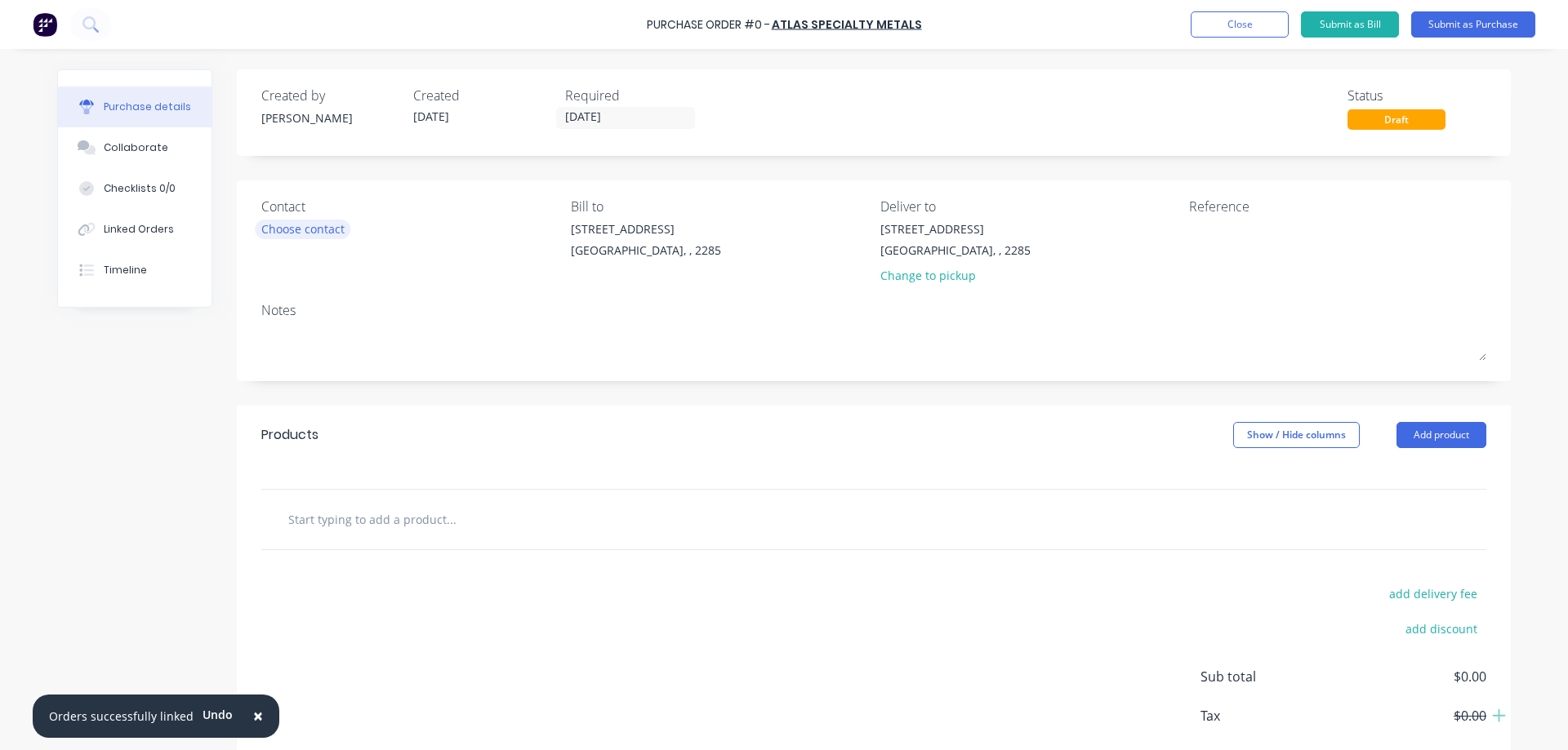
click at [322, 235] on div "Choose contact" at bounding box center [302, 229] width 83 height 17
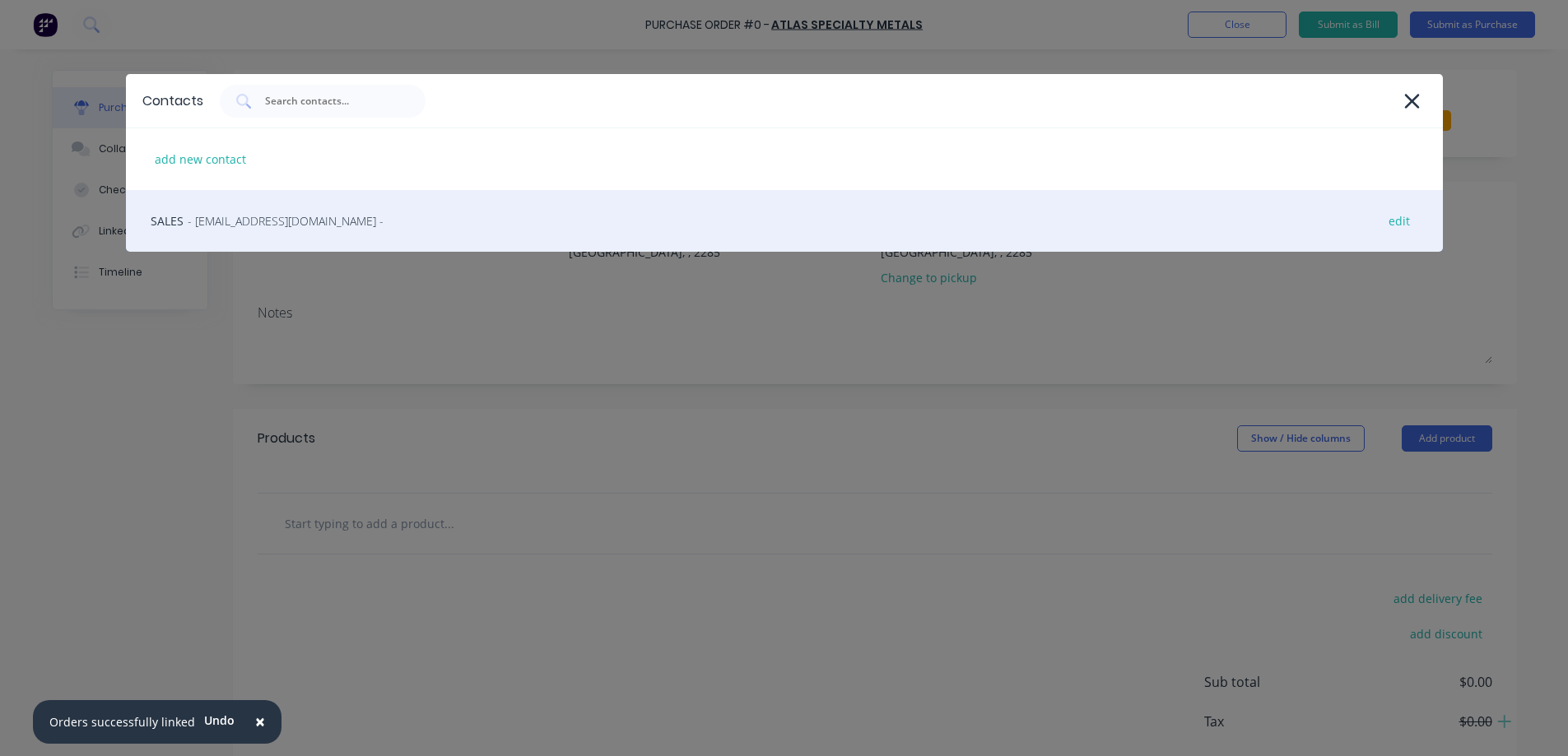
click at [253, 217] on span "- [EMAIL_ADDRESS][DOMAIN_NAME] -" at bounding box center [286, 221] width 196 height 17
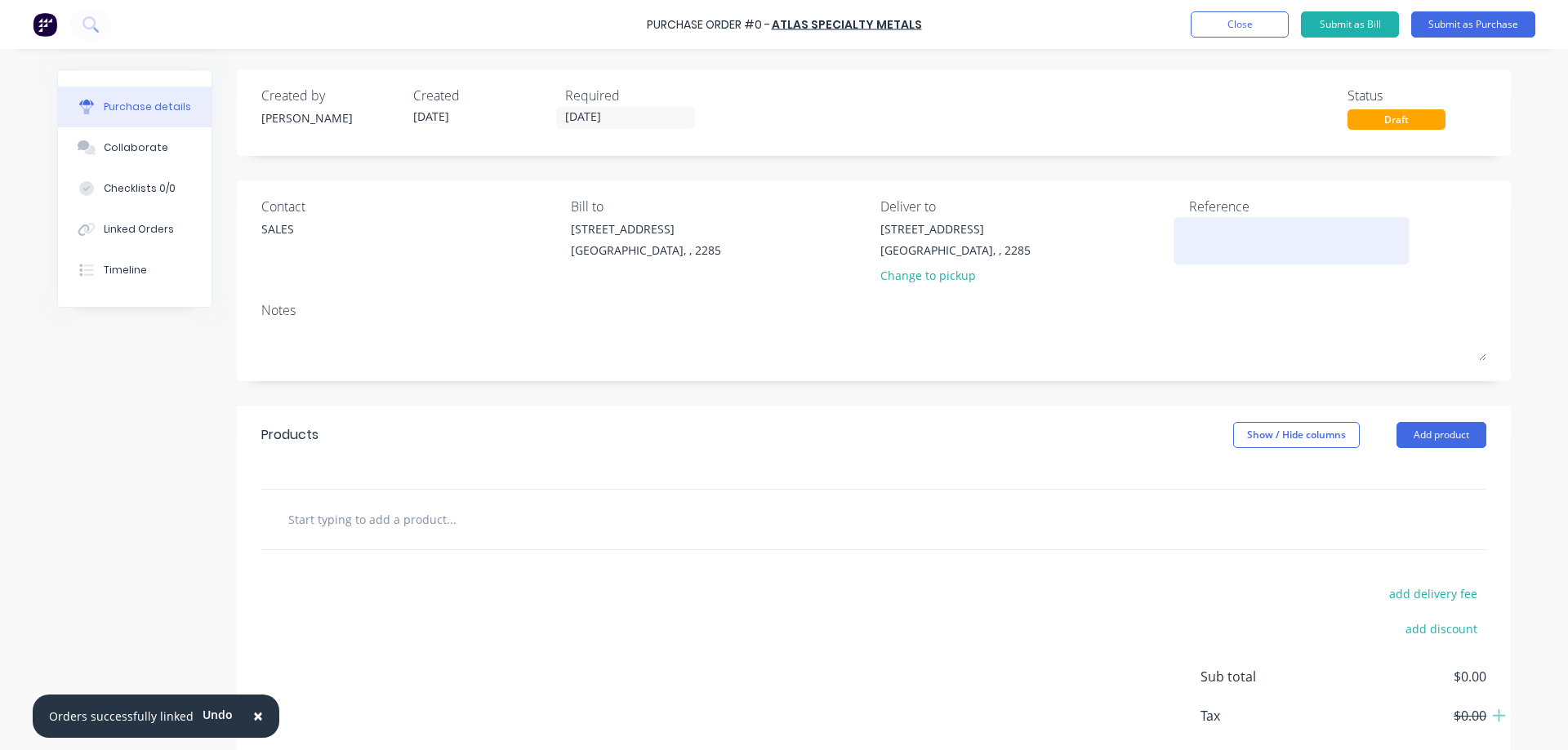
click at [1221, 235] on textarea at bounding box center [1291, 239] width 204 height 37
type textarea "4"
type textarea "#47631 - #43141"
type textarea "x"
type textarea "#47631 - #43141"
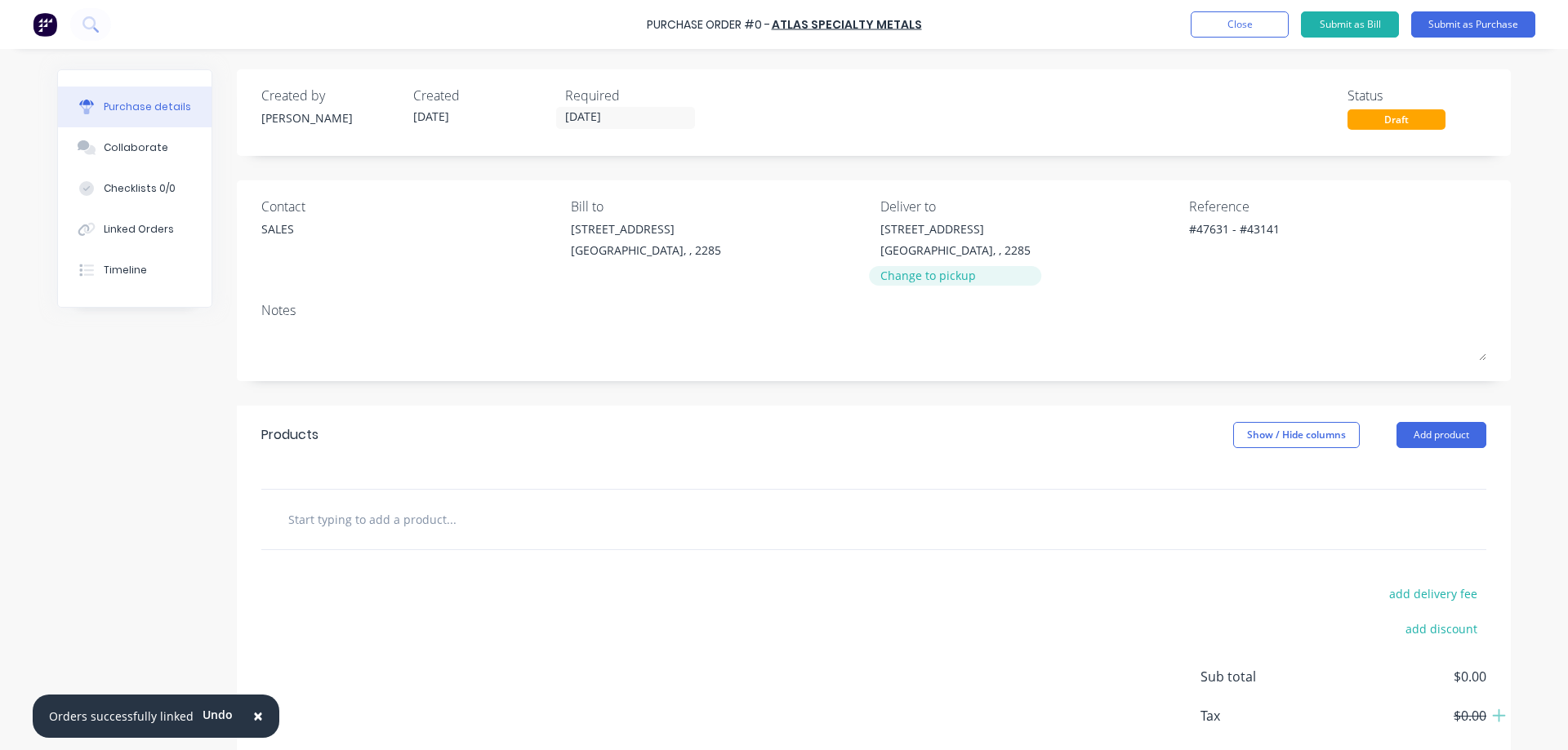
click at [901, 275] on div "Change to pickup" at bounding box center [955, 275] width 150 height 17
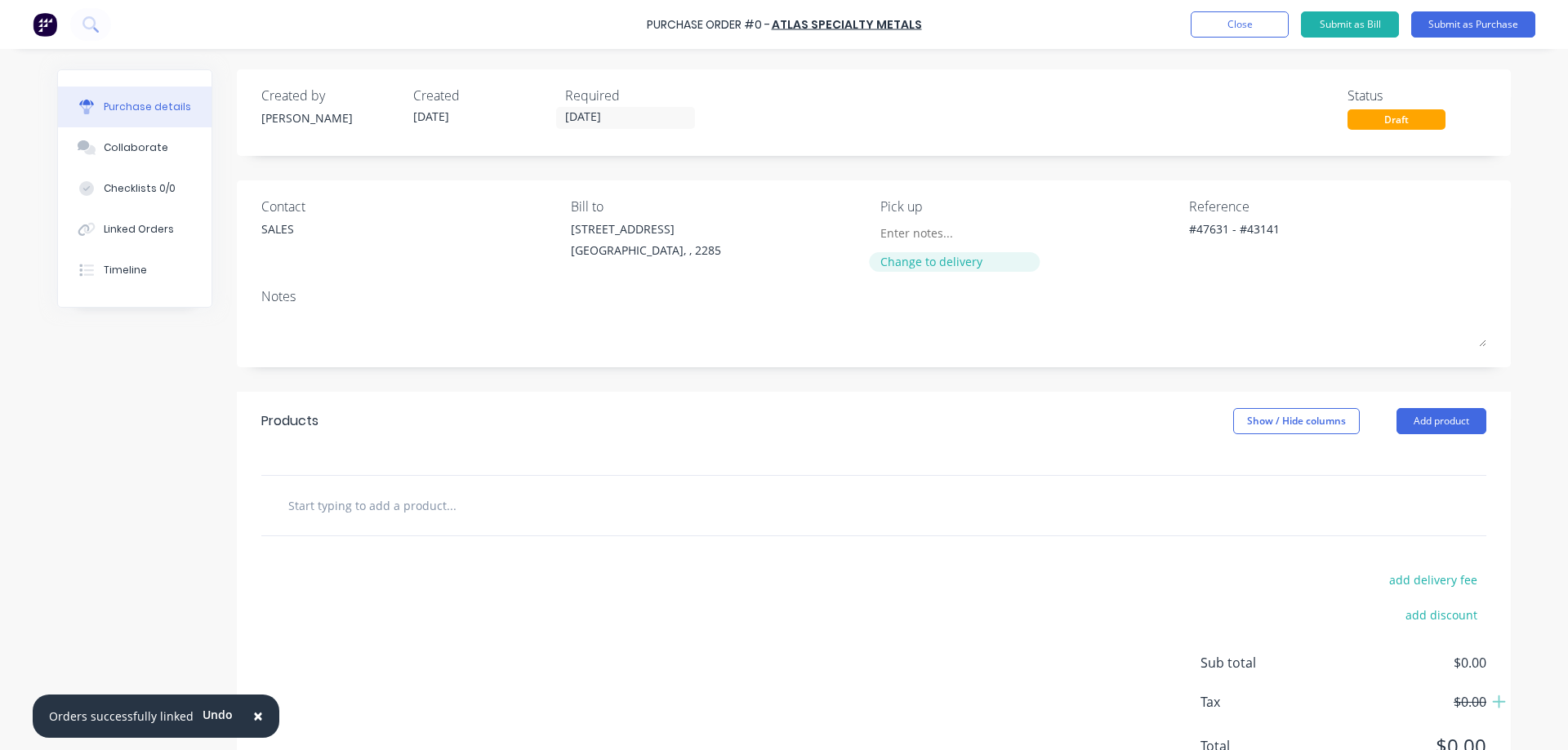
click at [914, 260] on div "Change to delivery" at bounding box center [954, 261] width 149 height 17
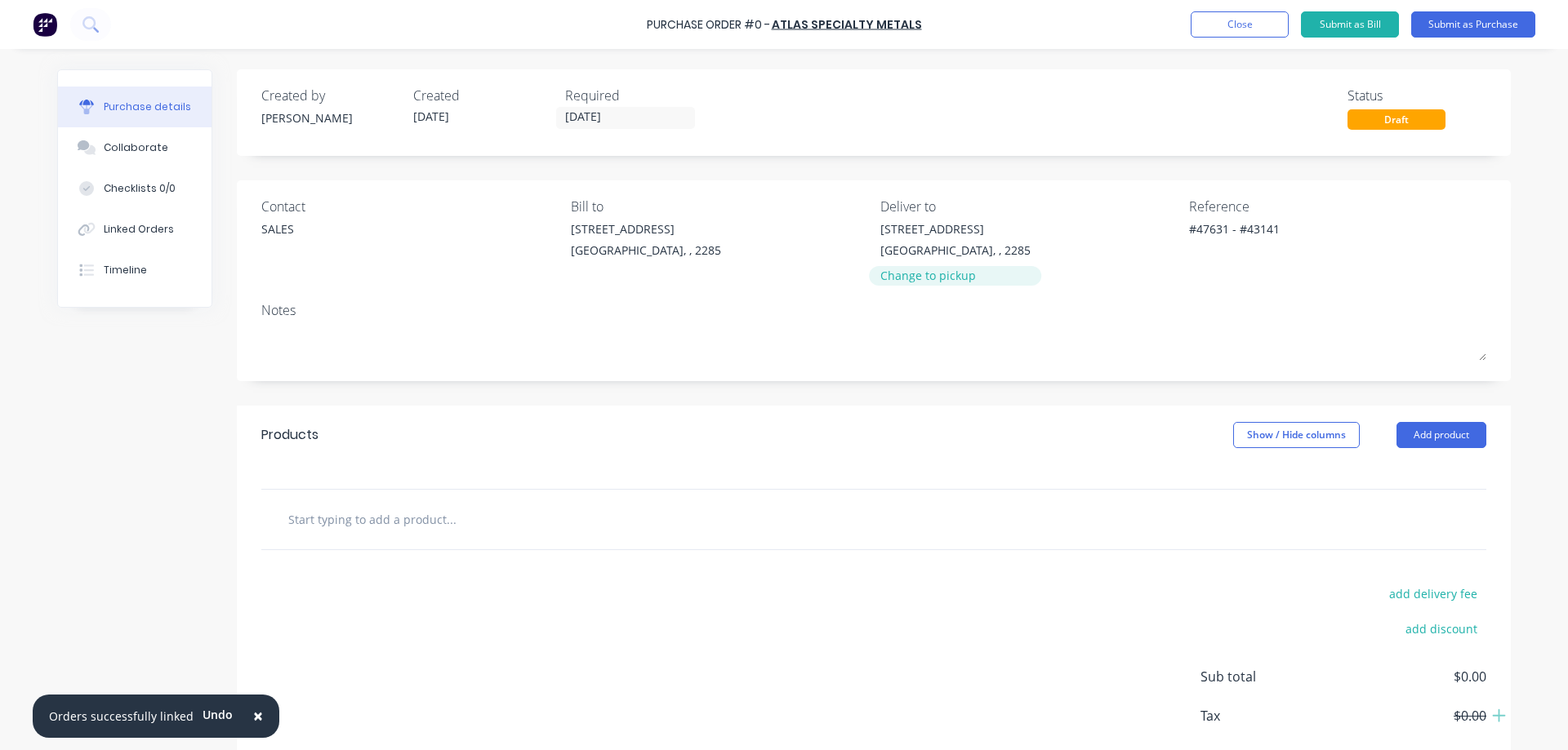
click at [934, 274] on div "Change to pickup" at bounding box center [955, 275] width 150 height 17
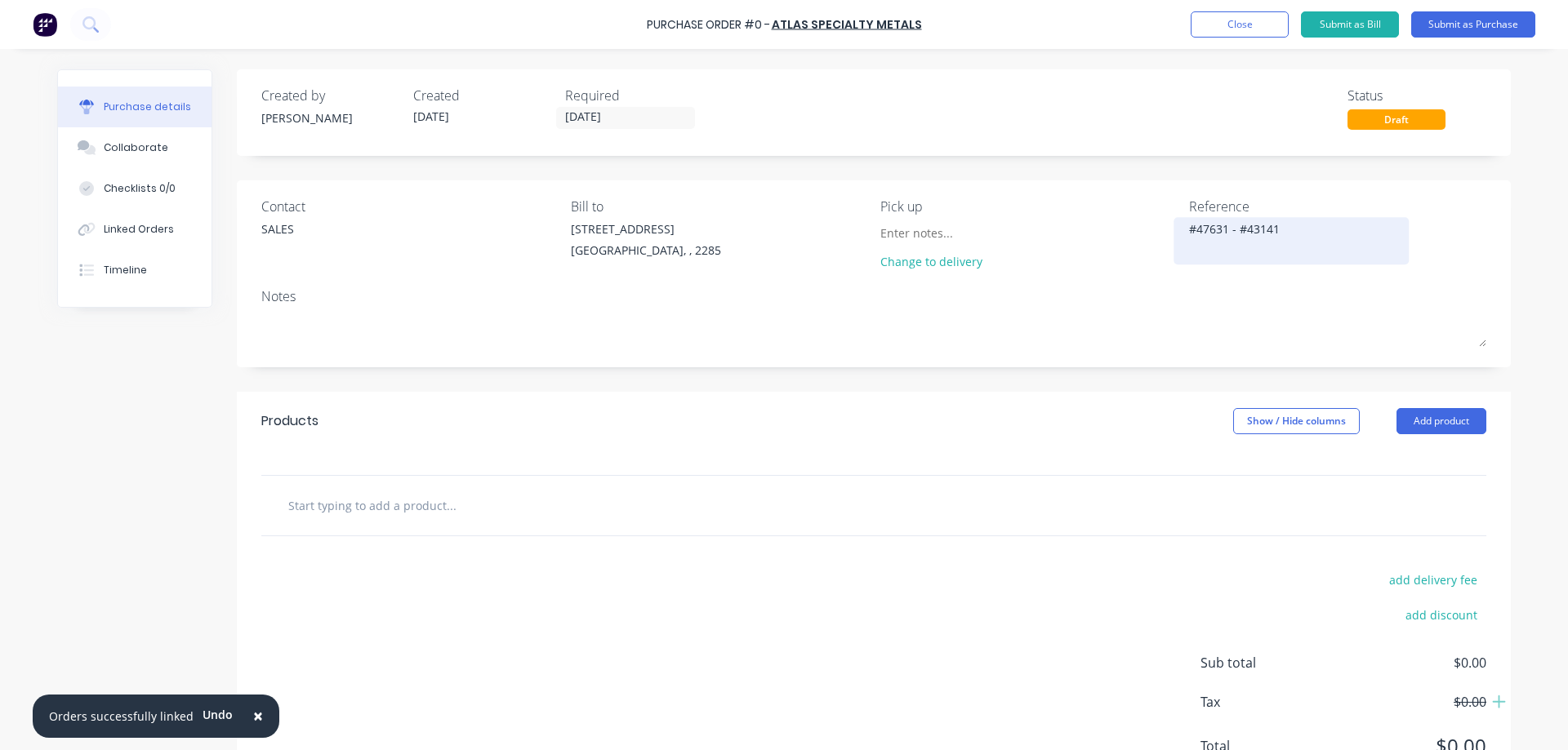
click at [1203, 231] on textarea "#47631 - #43141" at bounding box center [1291, 239] width 204 height 37
drag, startPoint x: 1299, startPoint y: 231, endPoint x: 1145, endPoint y: 242, distance: 154.4
click at [1145, 242] on div "Contact SALES Bill to [STREET_ADDRESS] [GEOGRAPHIC_DATA], , 2285 Pick up Change…" at bounding box center [874, 237] width 1225 height 82
type textarea "x"
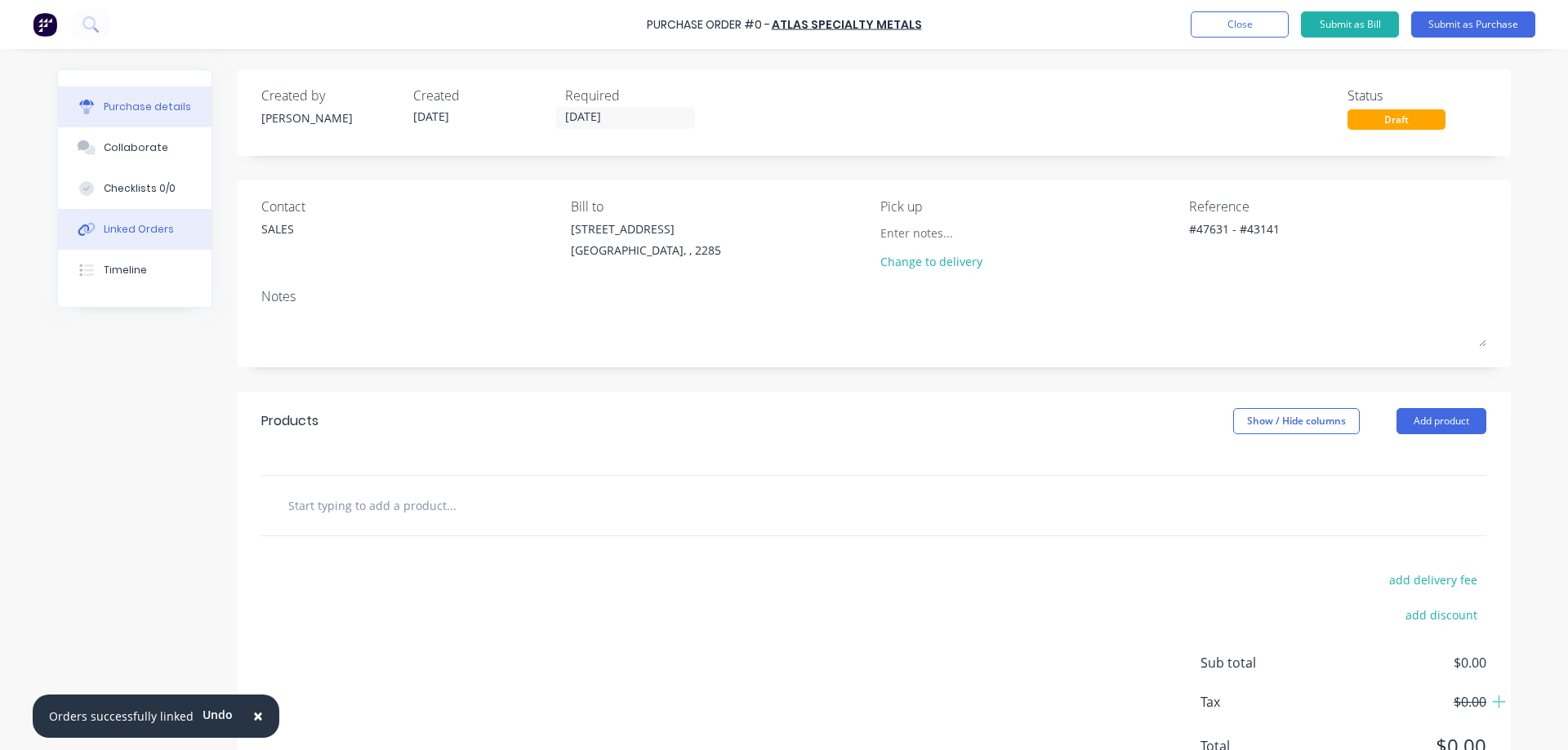
click at [123, 213] on button "Linked Orders" at bounding box center [134, 230] width 153 height 41
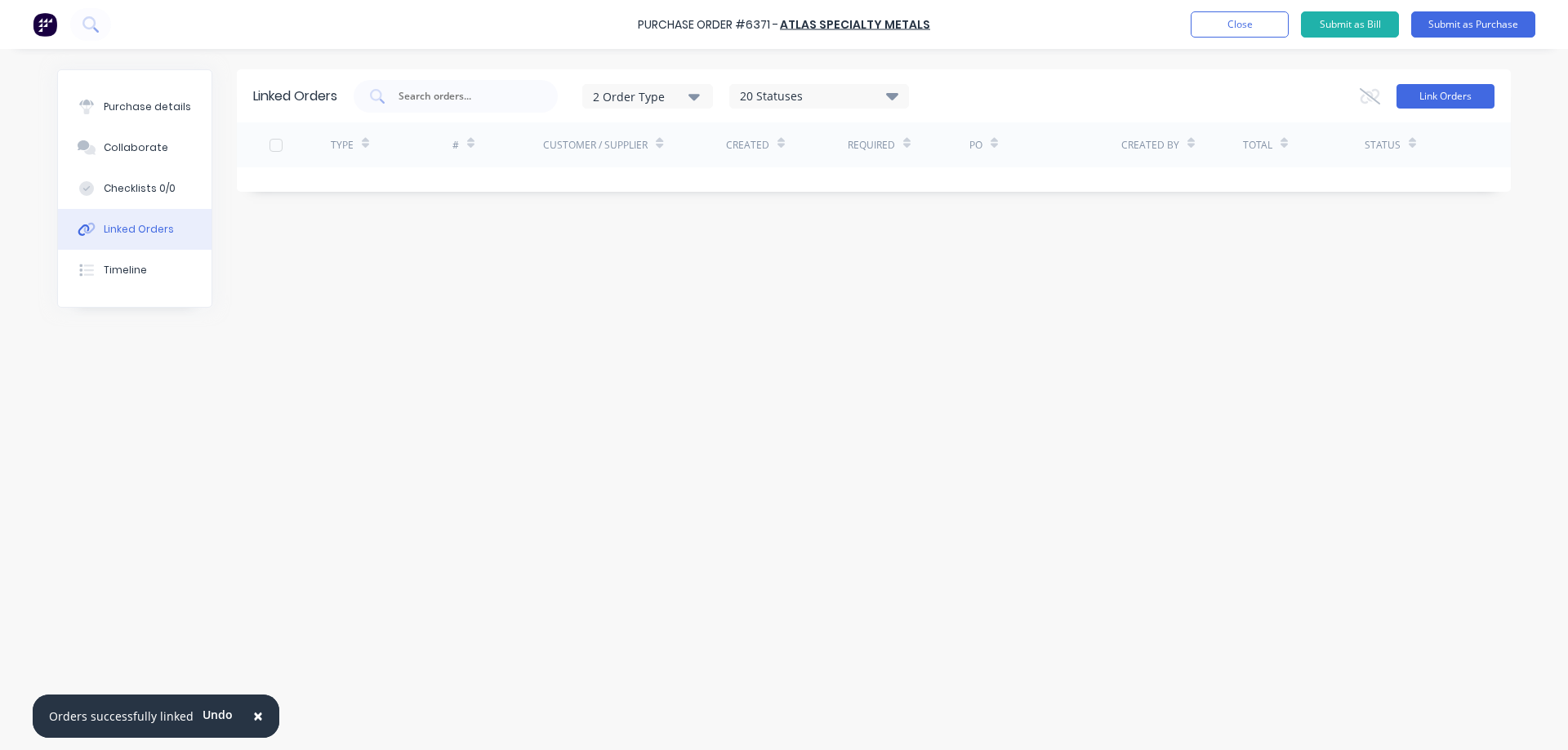
click at [1445, 96] on button "Link Orders" at bounding box center [1445, 96] width 98 height 25
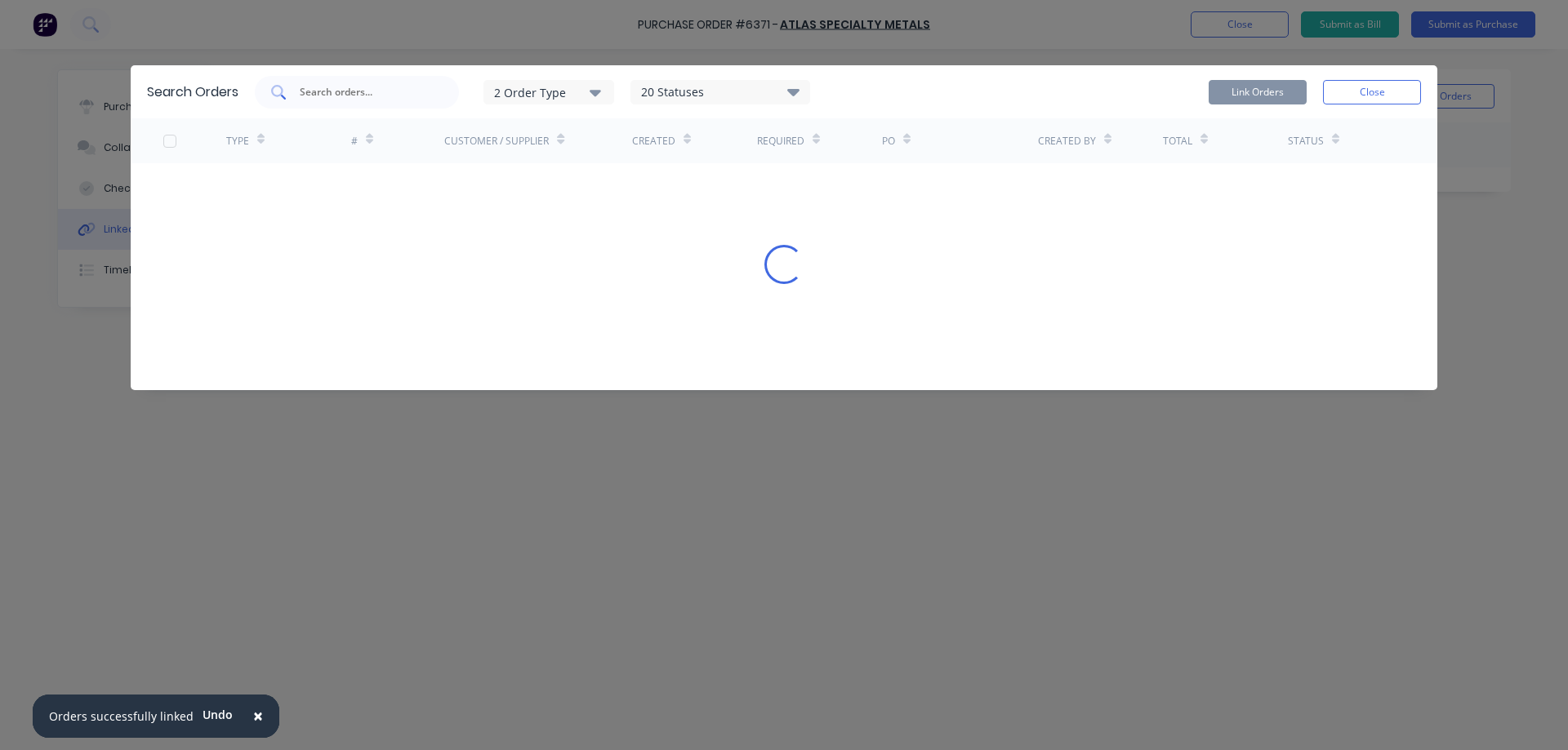
click at [348, 89] on input "text" at bounding box center [366, 92] width 136 height 16
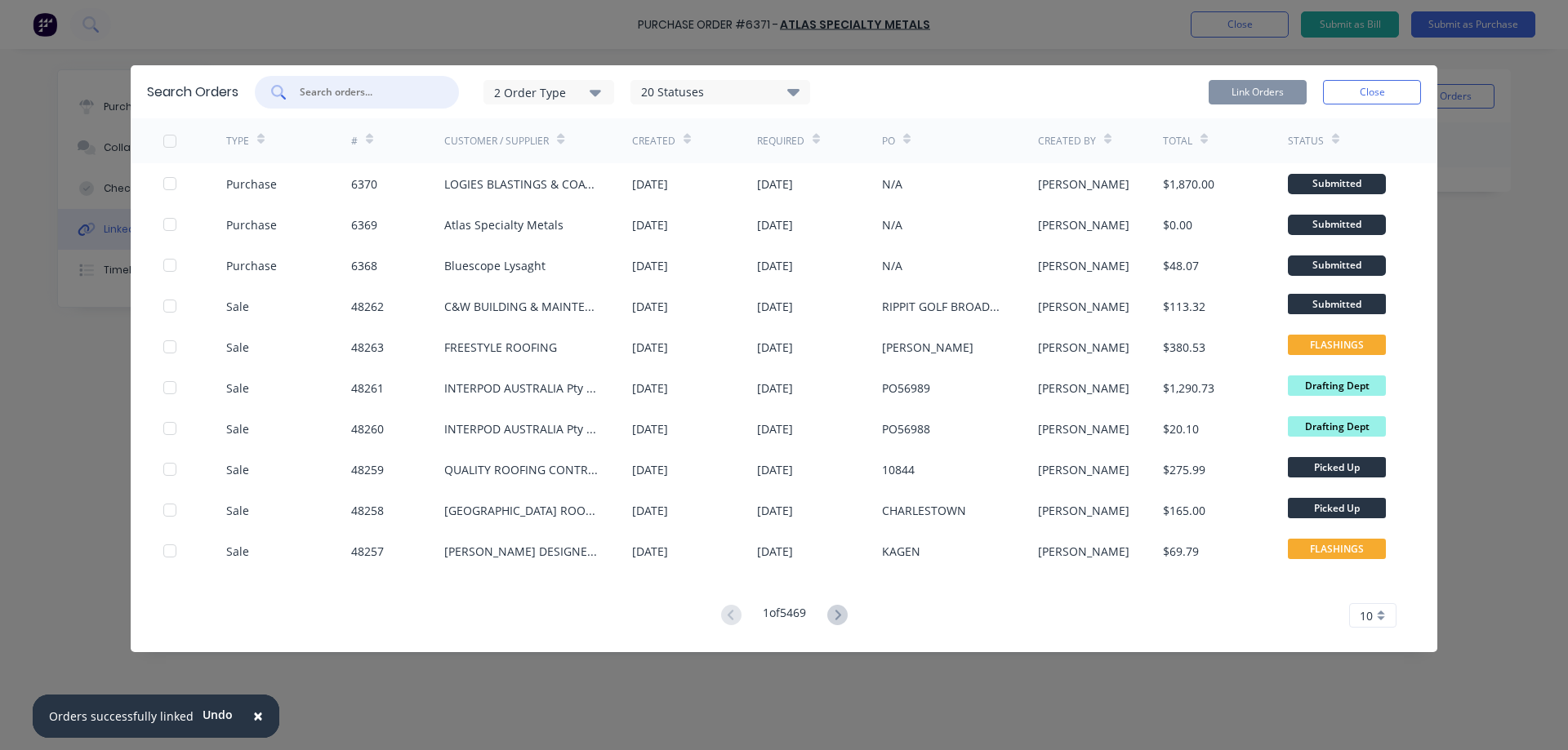
paste input "#47631 - #43141"
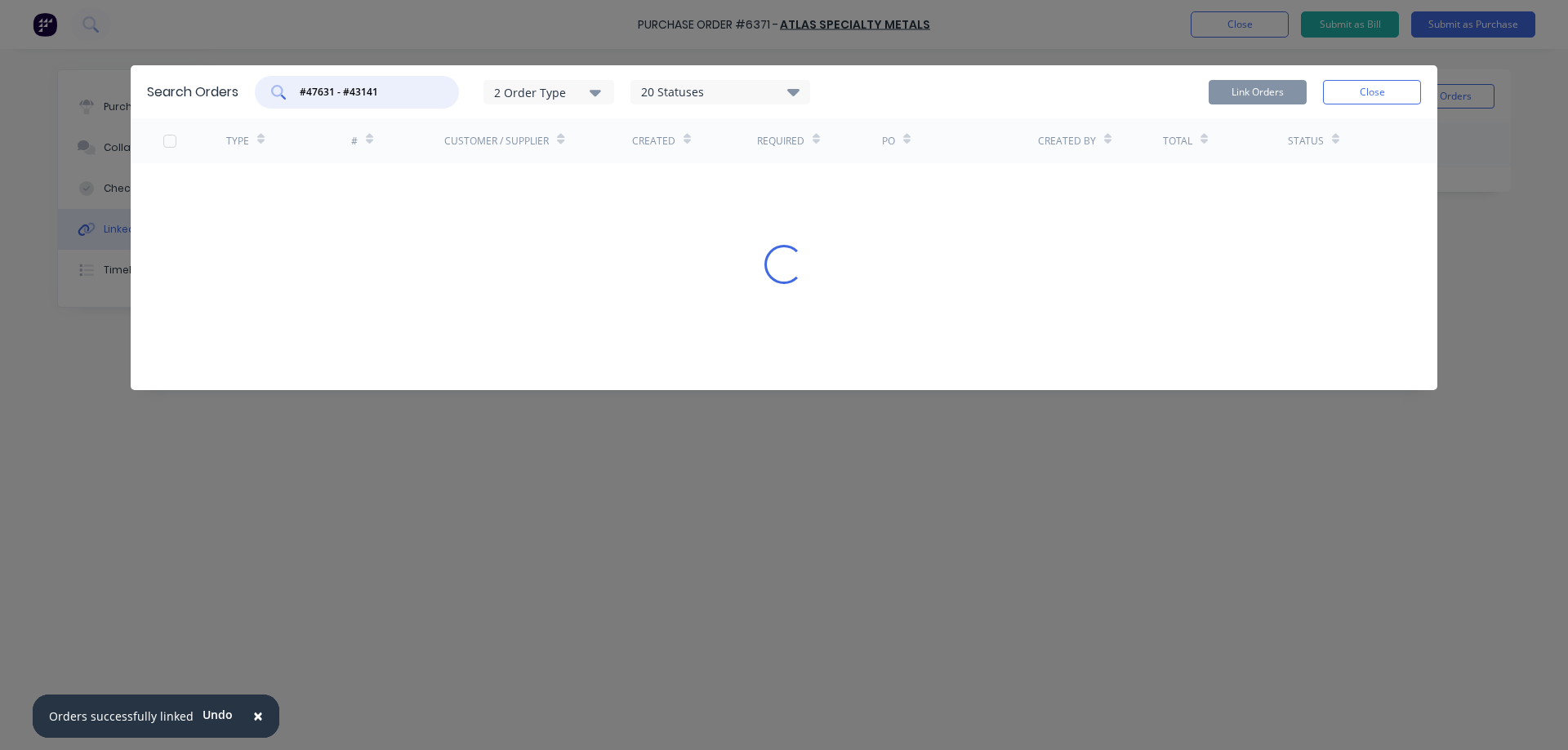
drag, startPoint x: 399, startPoint y: 91, endPoint x: 337, endPoint y: 113, distance: 65.8
click at [337, 113] on div "Search Orders #47631 - #43141 2 Order Type 20 Statuses Sales Order Status All A…" at bounding box center [784, 91] width 1307 height 53
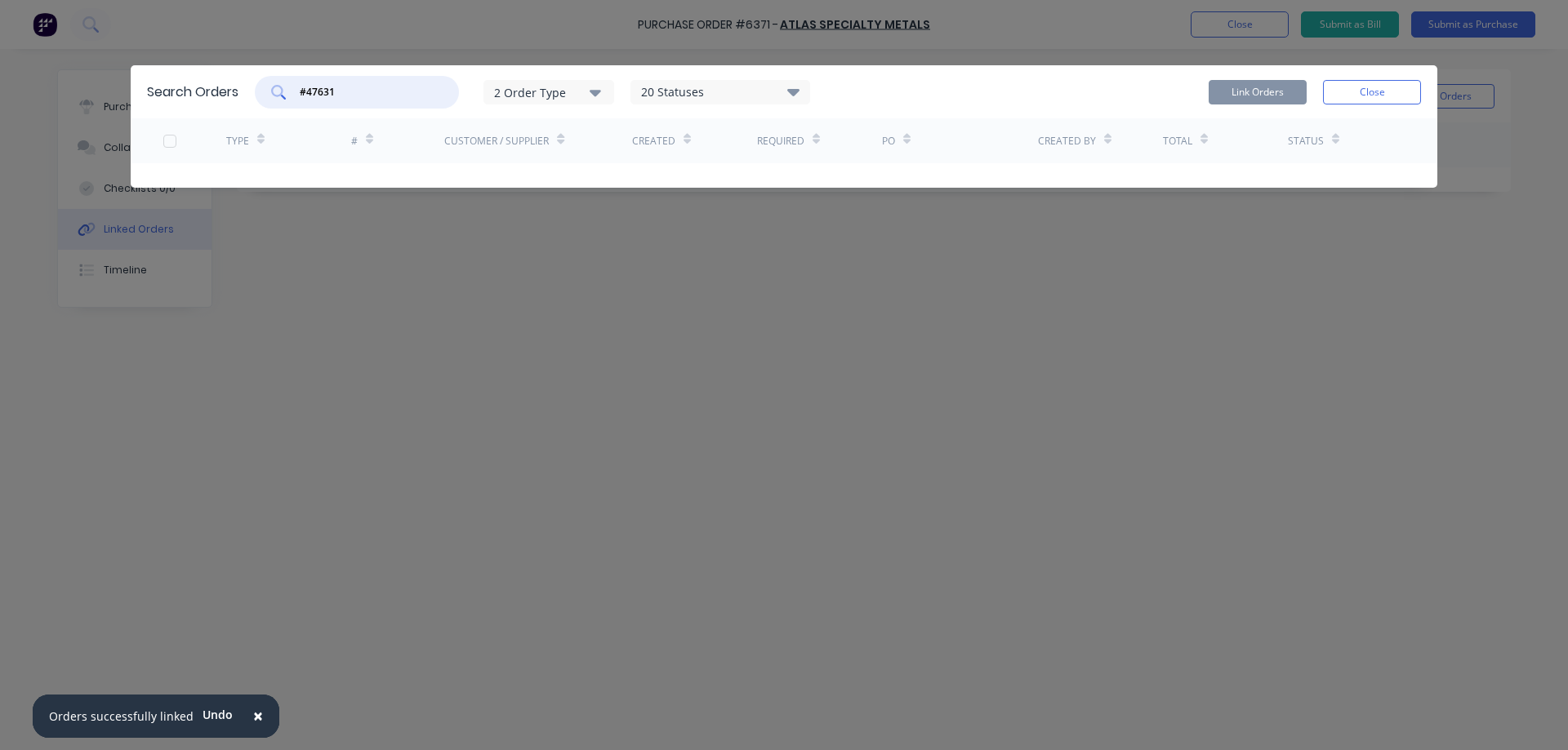
drag, startPoint x: 311, startPoint y: 91, endPoint x: 180, endPoint y: 117, distance: 133.6
click at [248, 106] on div "Search Orders #47631 2 Order Type 20 Statuses Sales Order Status All Archived D…" at bounding box center [784, 91] width 1307 height 53
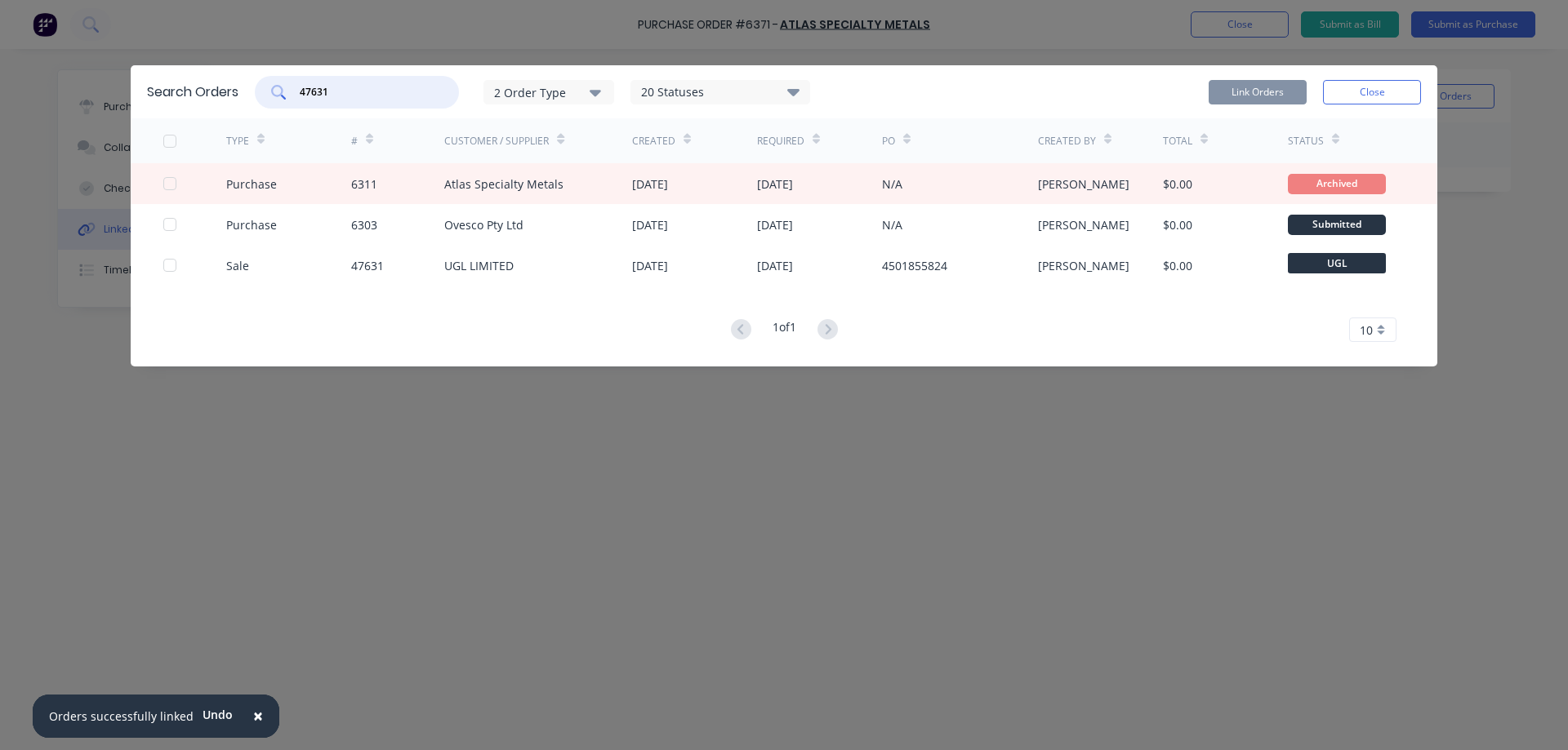
type input "47631"
click at [356, 97] on input "47631" at bounding box center [366, 92] width 136 height 16
click at [366, 93] on input "47631" at bounding box center [366, 92] width 136 height 16
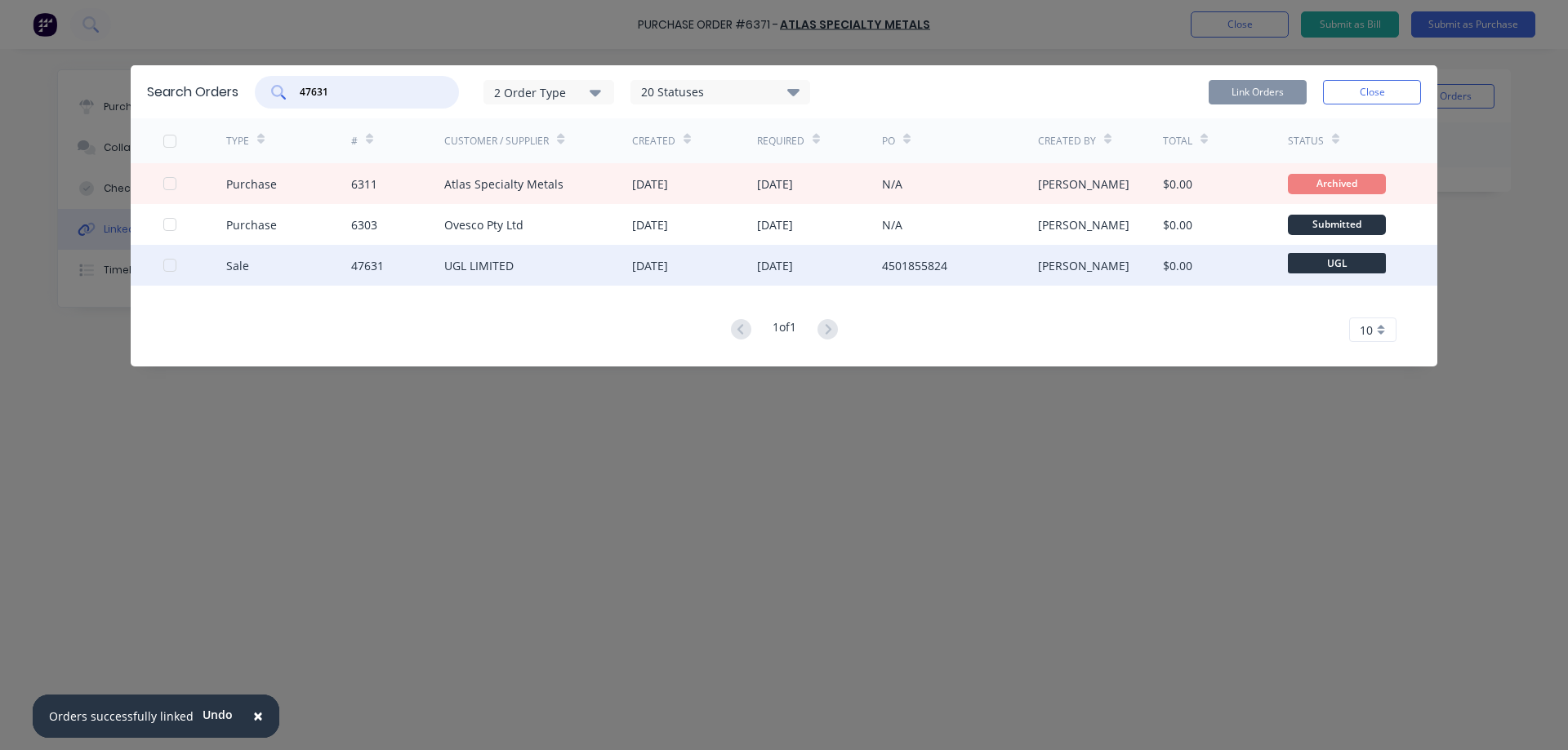
click at [168, 267] on div at bounding box center [170, 265] width 33 height 33
click at [1248, 100] on button "Link Orders" at bounding box center [1258, 92] width 98 height 25
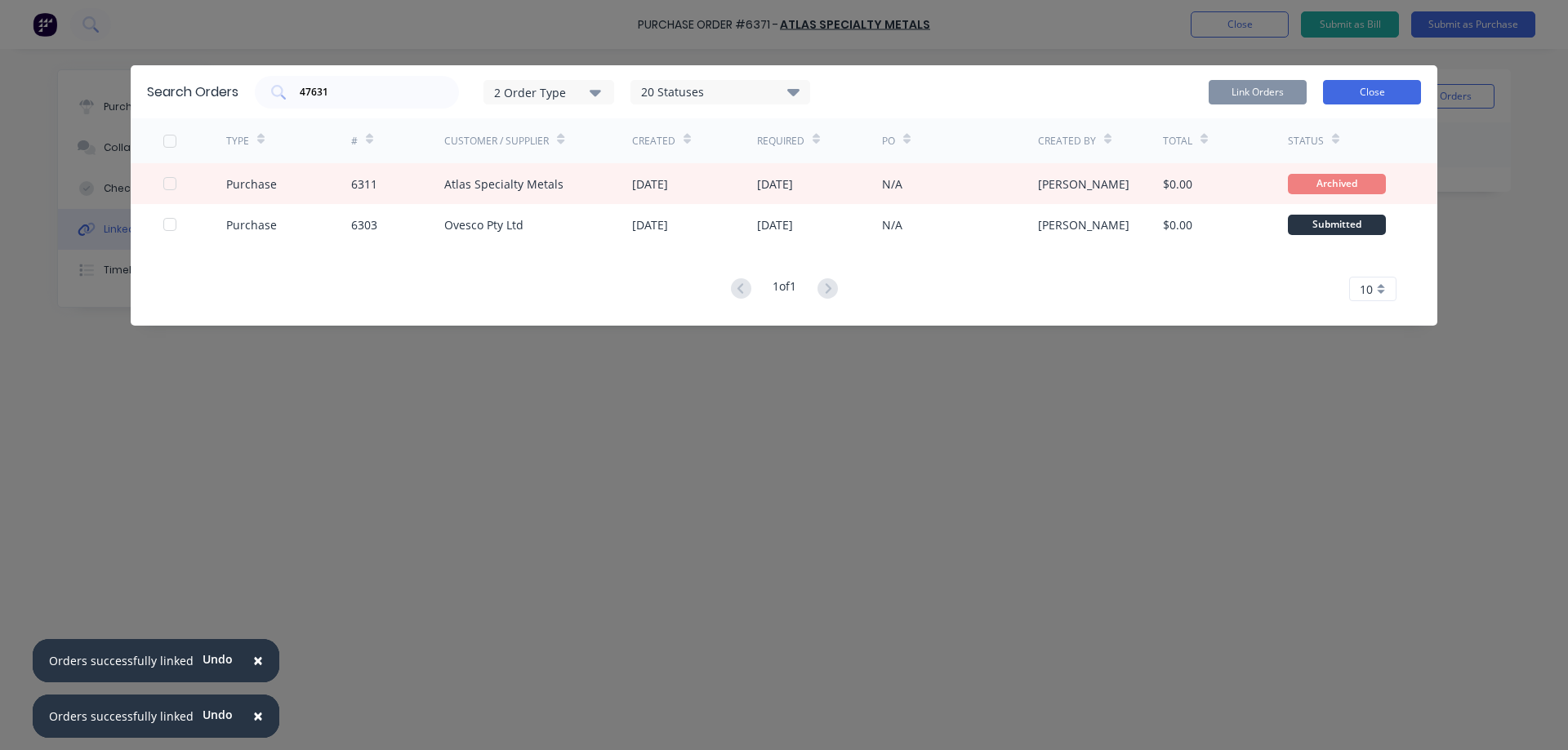
click at [1381, 84] on button "Close" at bounding box center [1372, 92] width 98 height 25
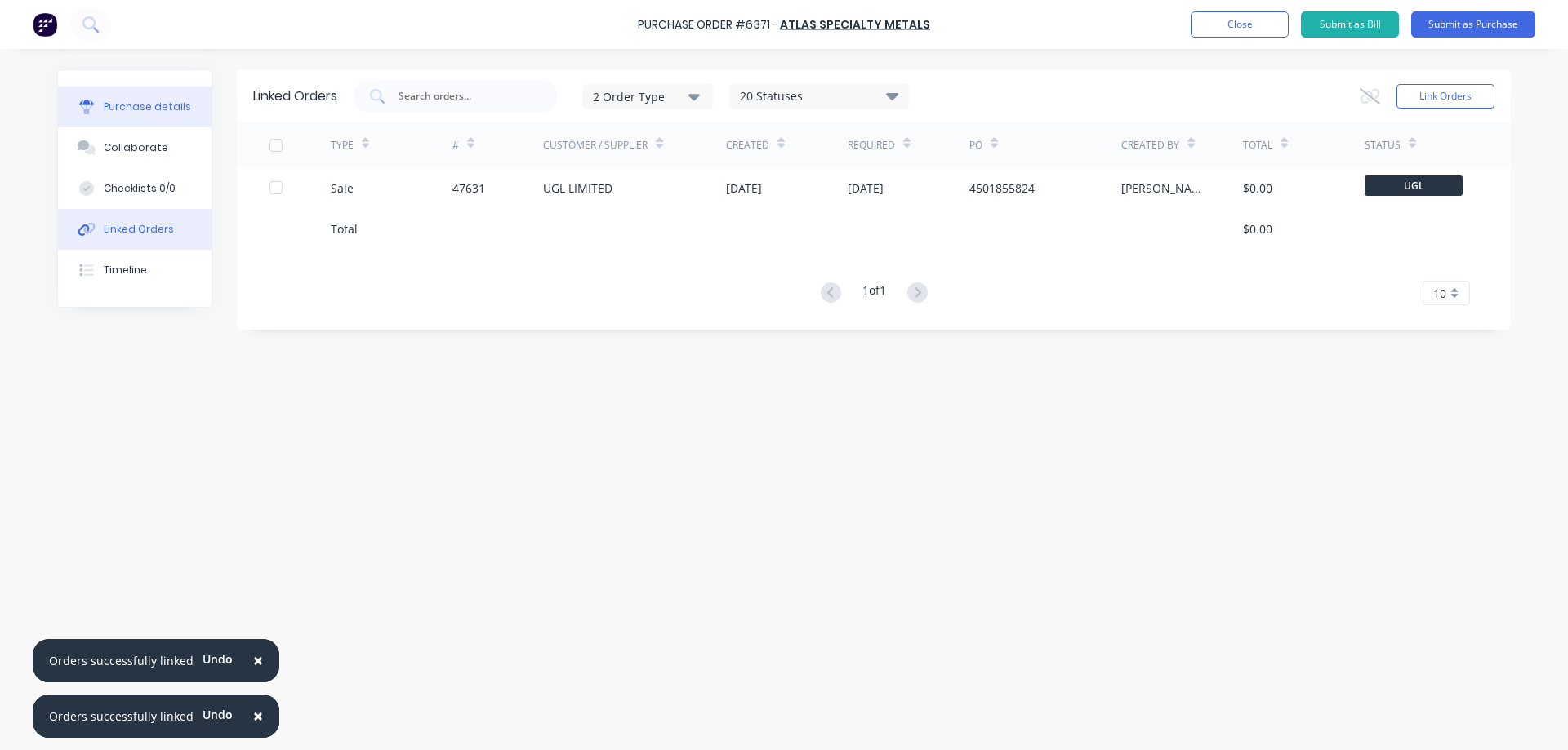
click at [143, 116] on button "Purchase details" at bounding box center [134, 107] width 153 height 41
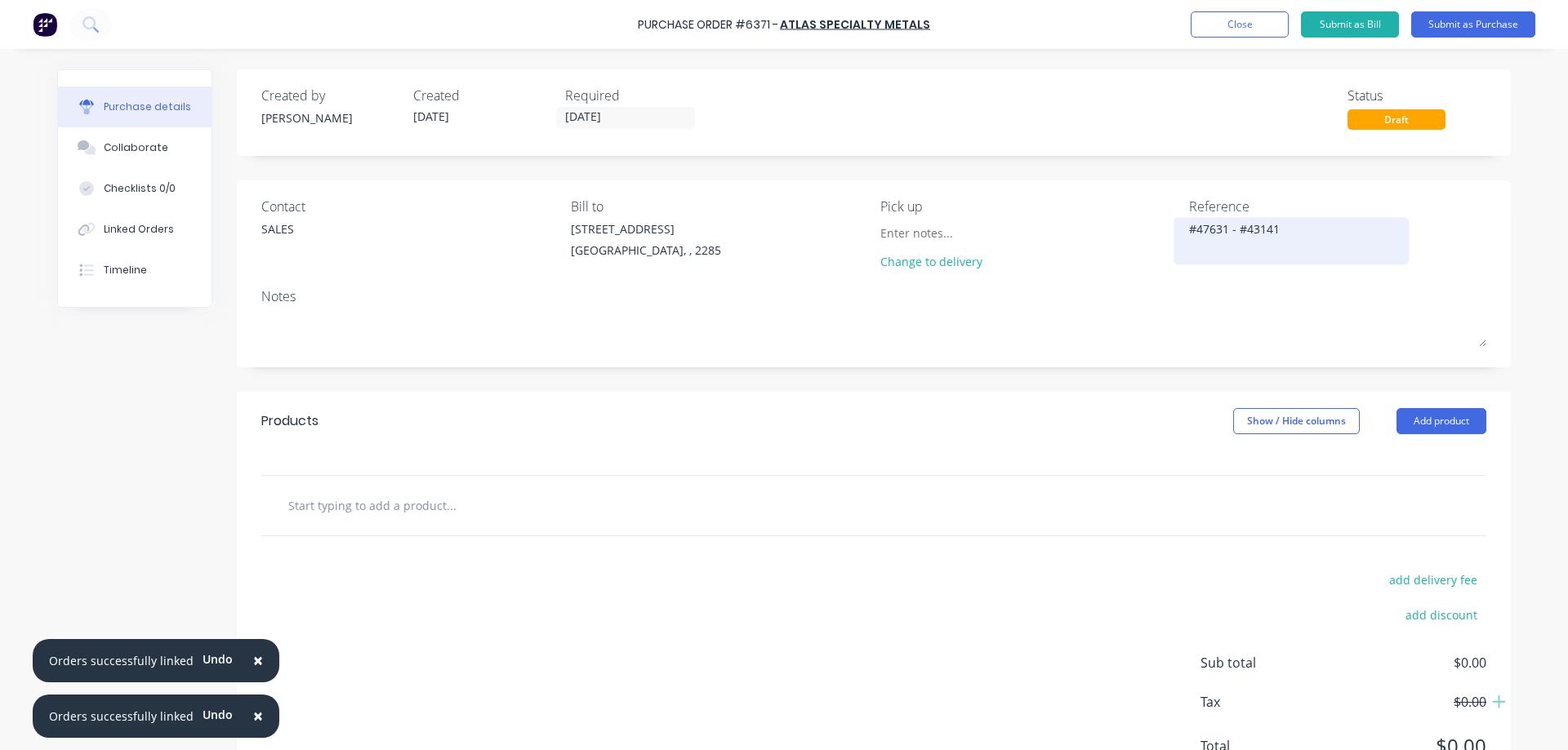
click at [1252, 226] on textarea "#47631 - #43141" at bounding box center [1291, 239] width 204 height 37
type textarea "x"
click at [136, 233] on div "Linked Orders" at bounding box center [138, 230] width 70 height 15
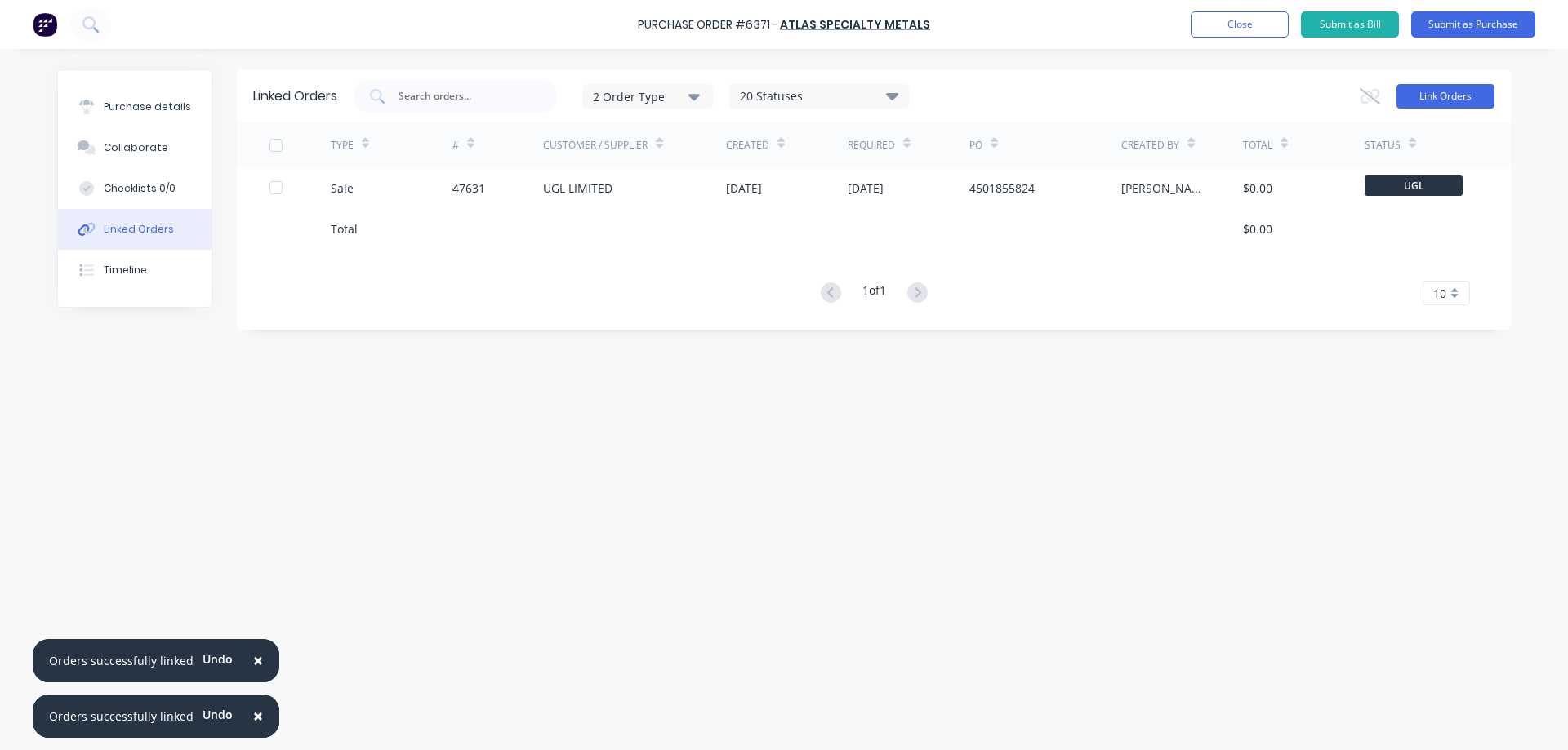
click at [1464, 96] on button "Link Orders" at bounding box center [1445, 96] width 98 height 25
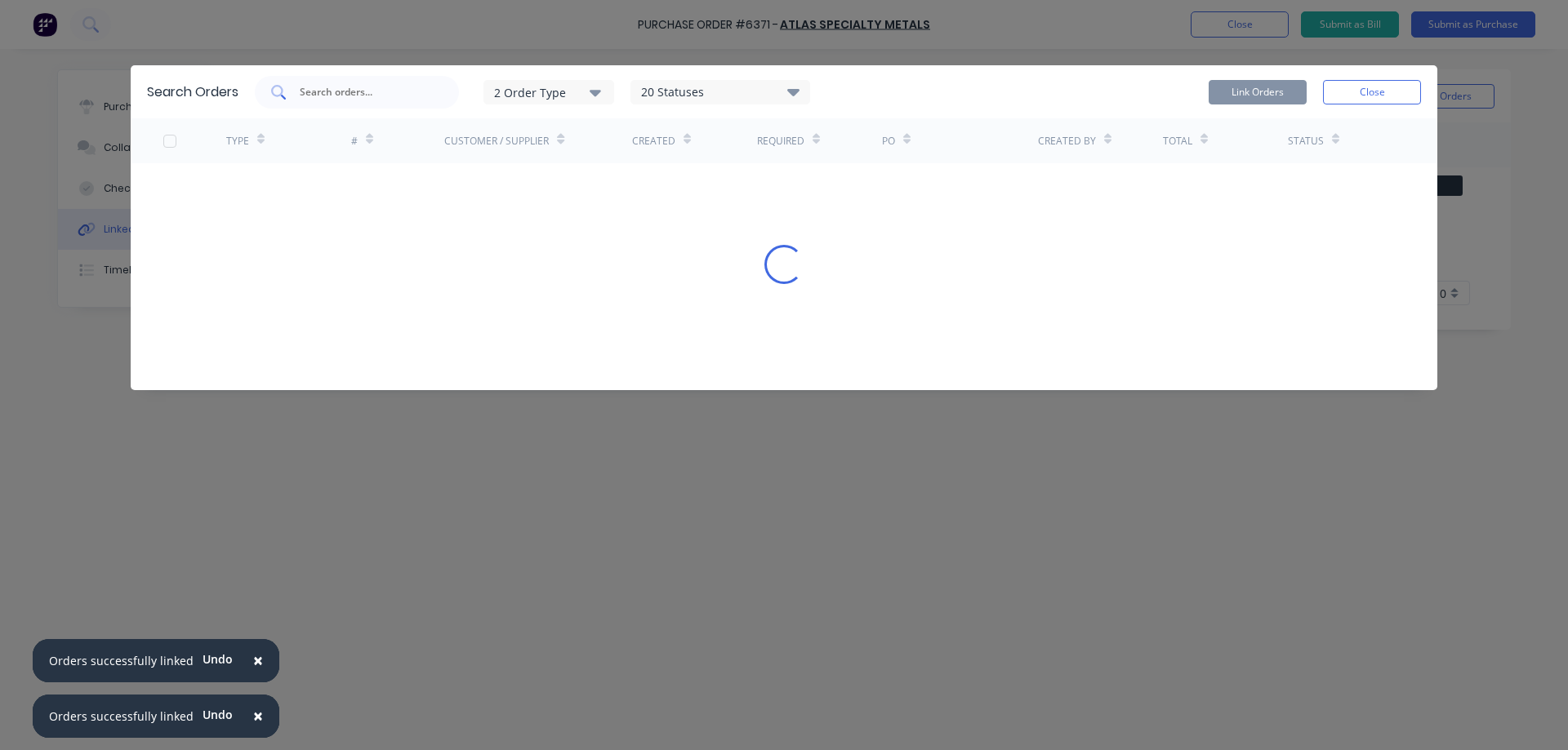
click at [371, 92] on input "text" at bounding box center [366, 92] width 136 height 16
paste input "43141"
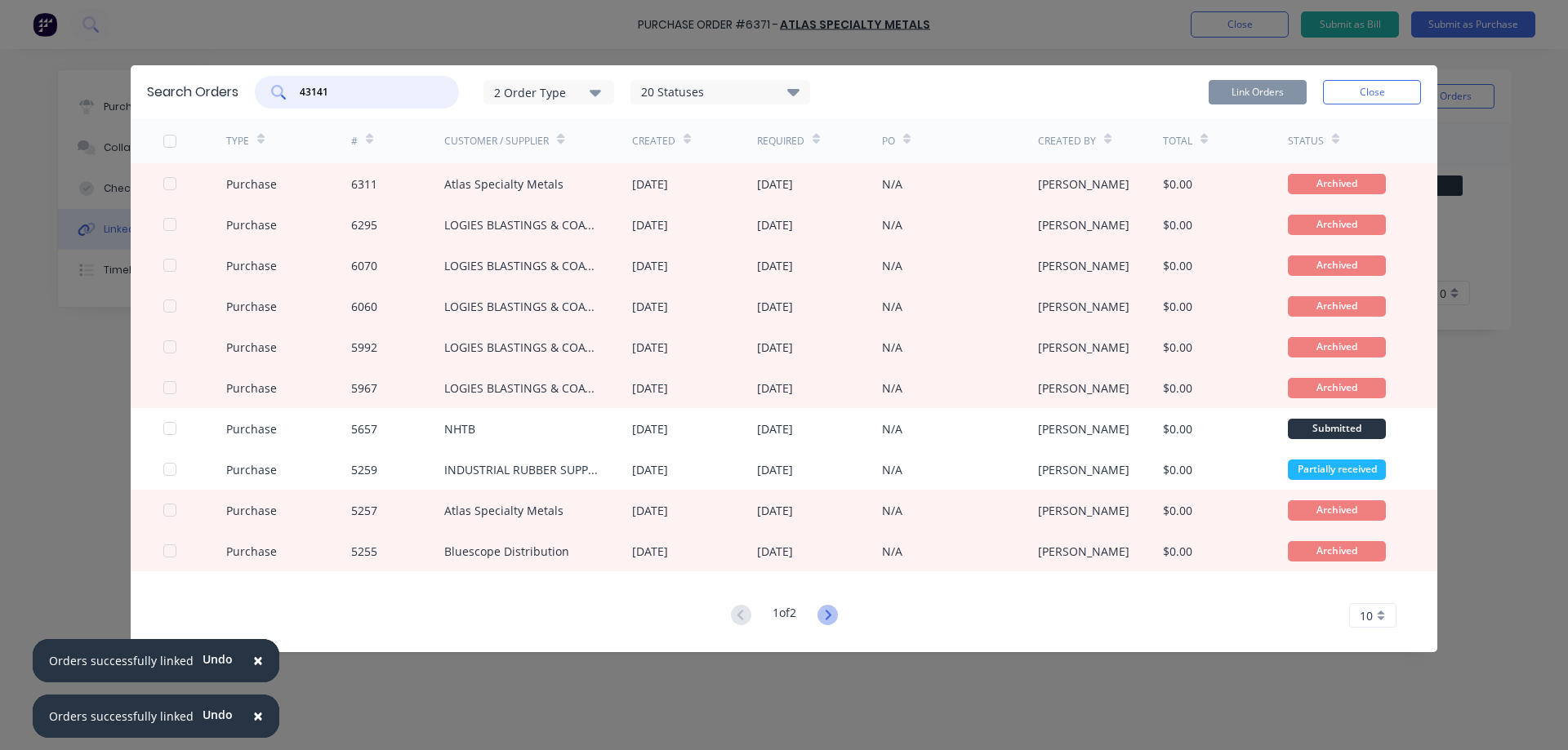
type input "43141"
click at [834, 617] on icon at bounding box center [828, 615] width 21 height 21
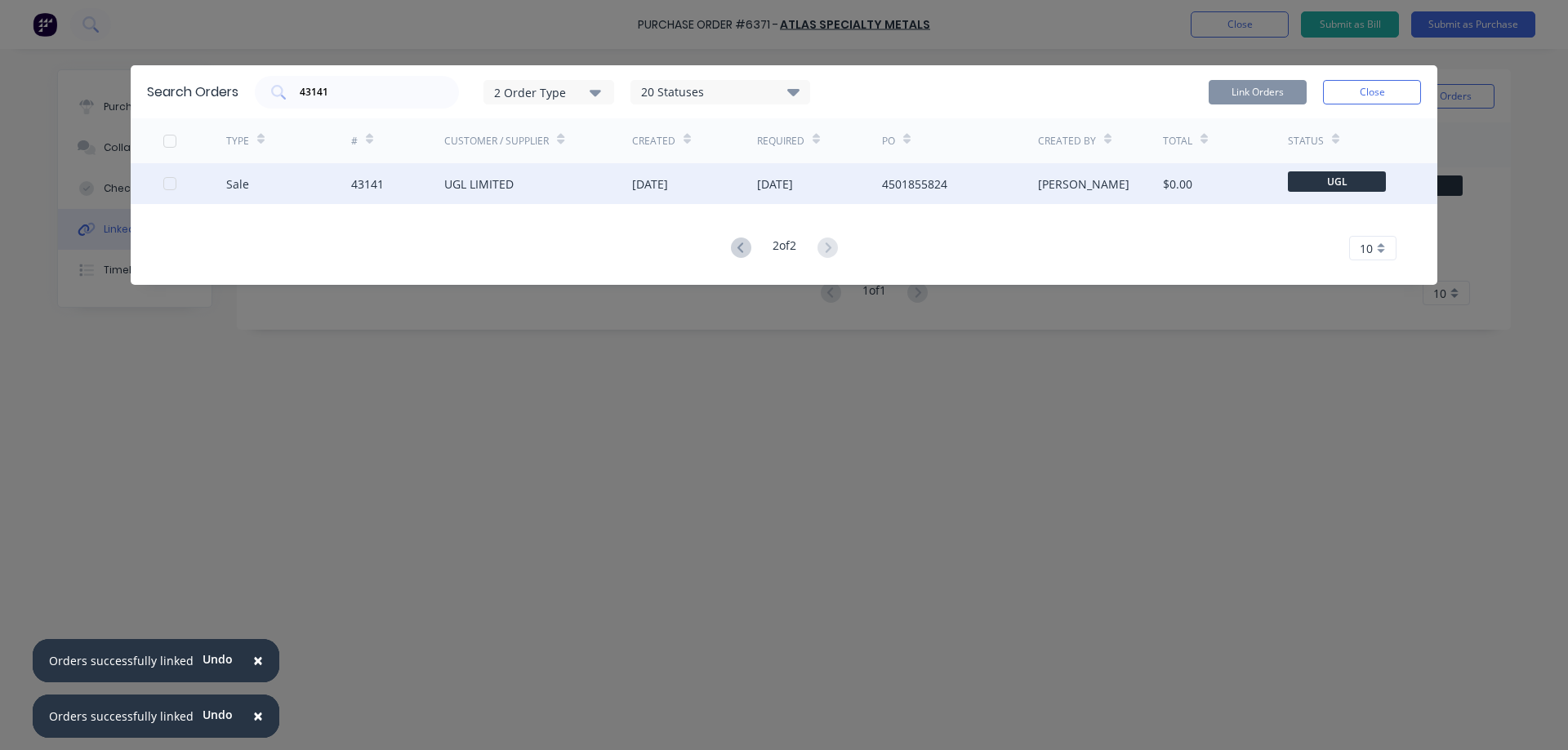
click at [168, 185] on div at bounding box center [170, 184] width 33 height 33
click at [1258, 95] on button "Link Orders" at bounding box center [1258, 92] width 98 height 25
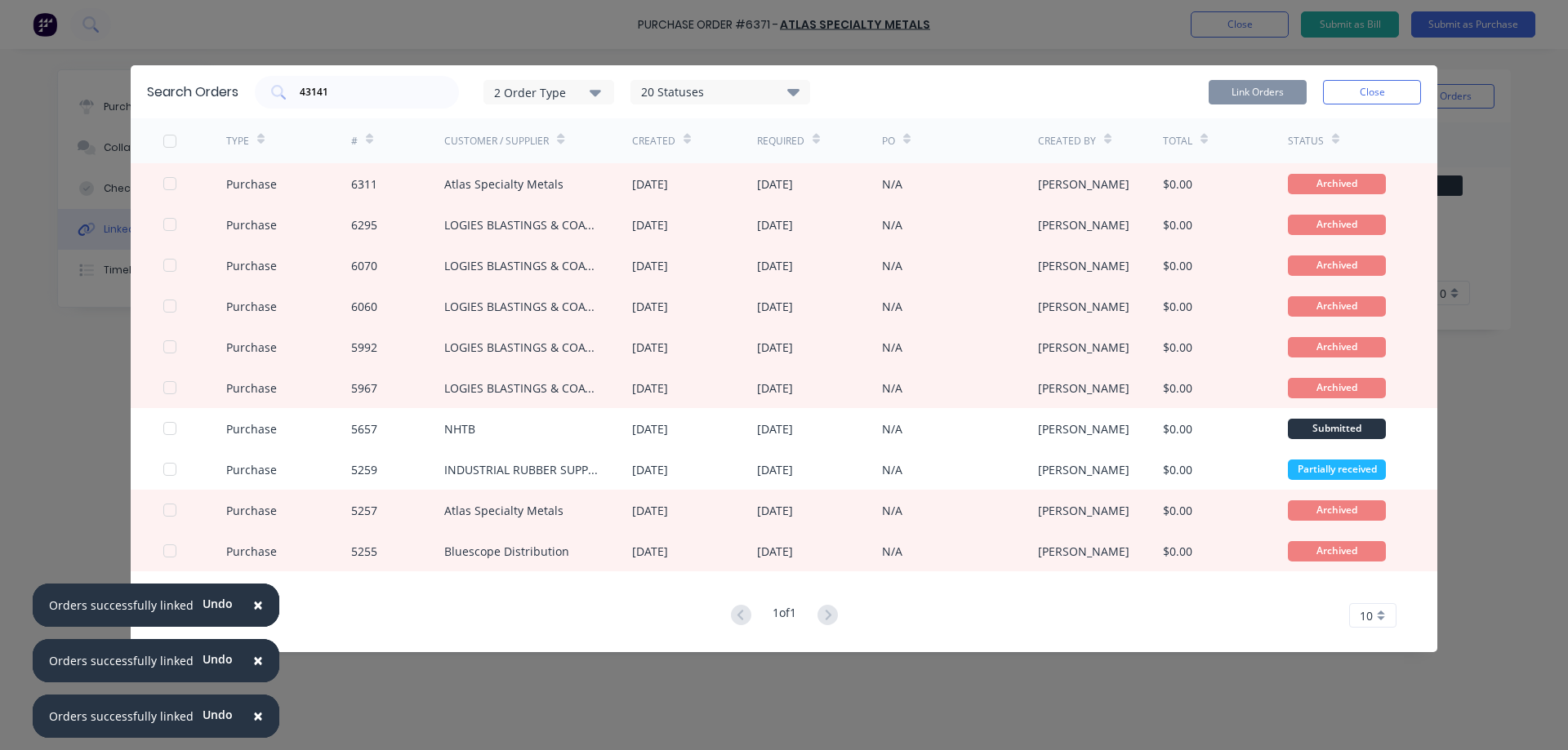
click at [253, 716] on span "×" at bounding box center [258, 716] width 10 height 23
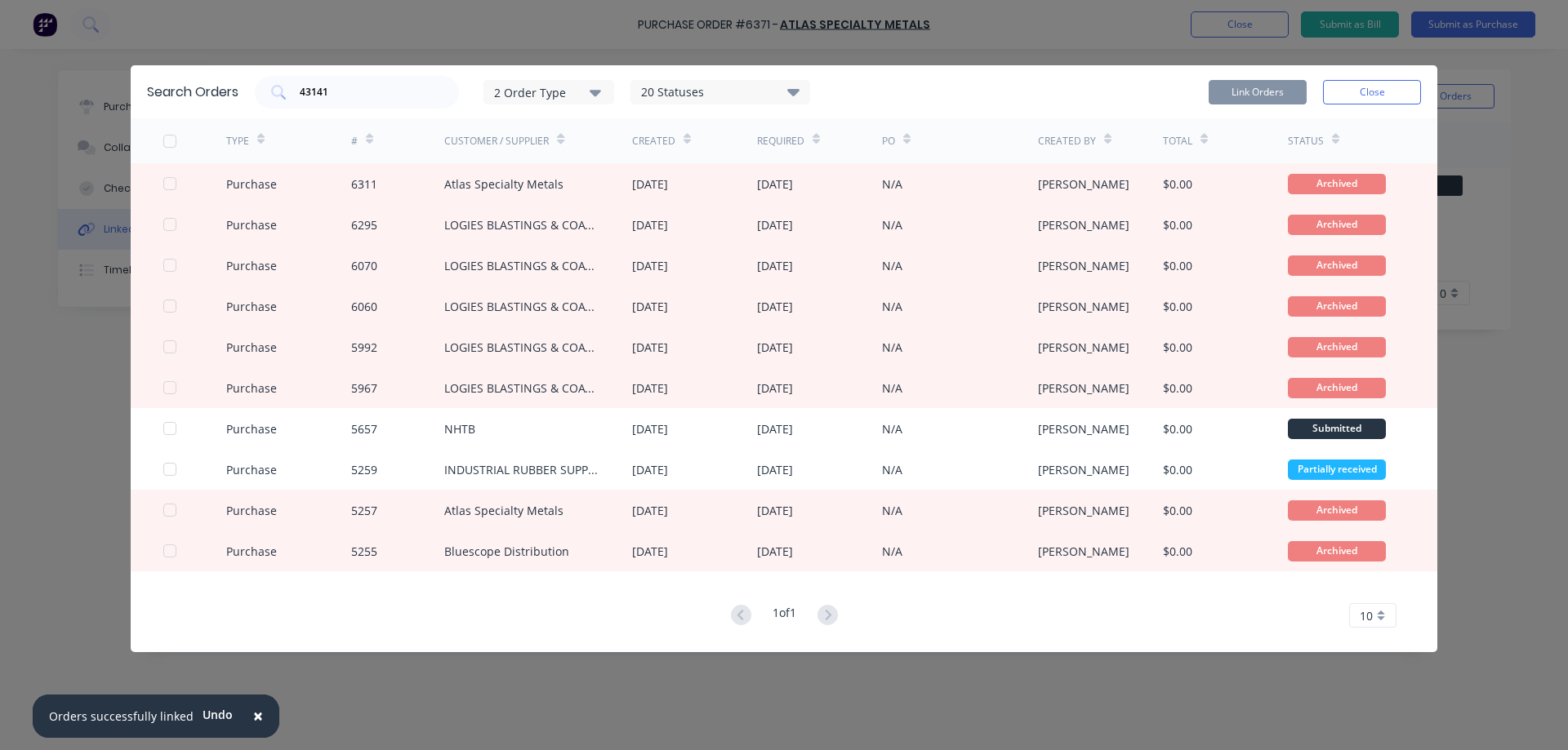
click at [253, 716] on span "×" at bounding box center [258, 716] width 10 height 23
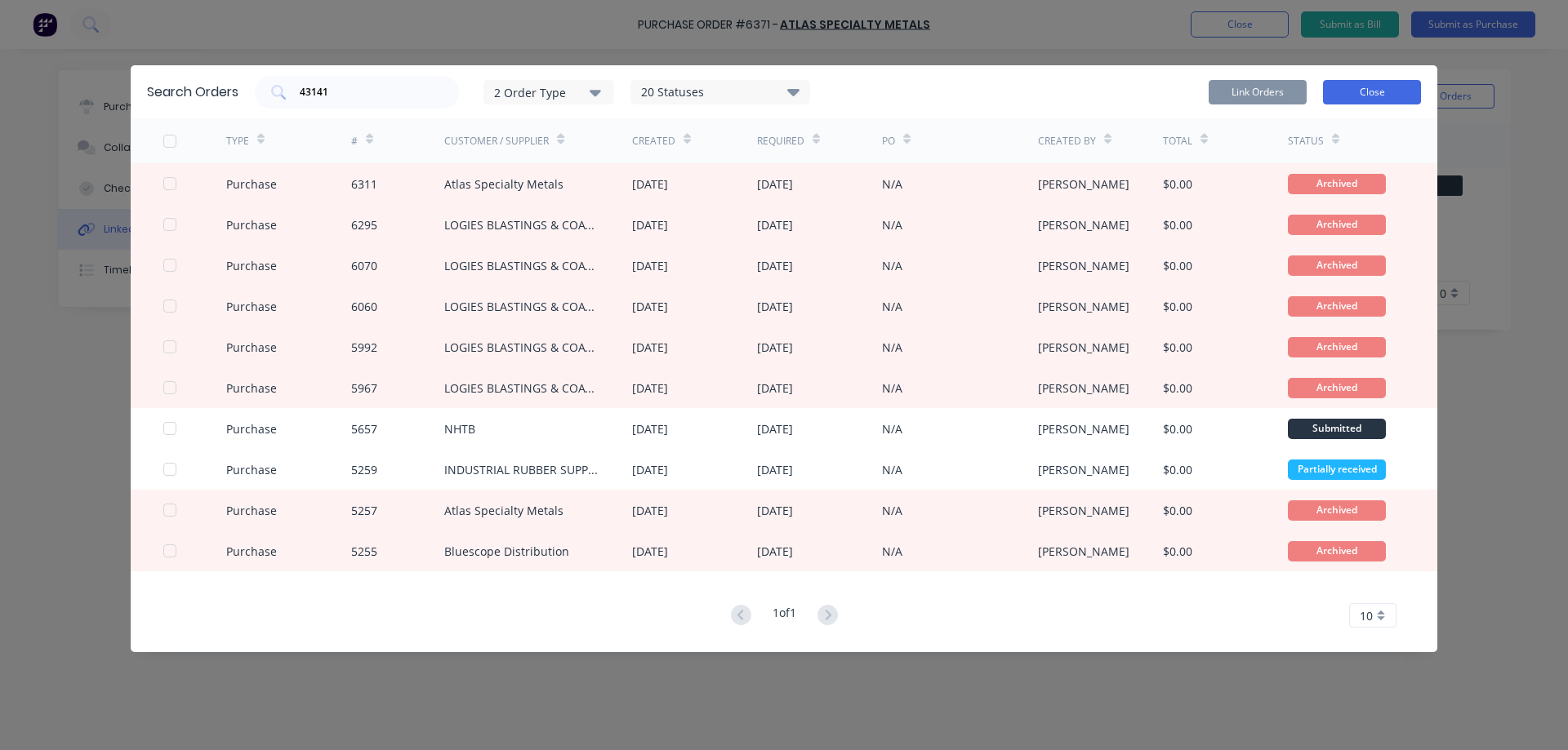
click at [1385, 86] on button "Close" at bounding box center [1372, 92] width 98 height 25
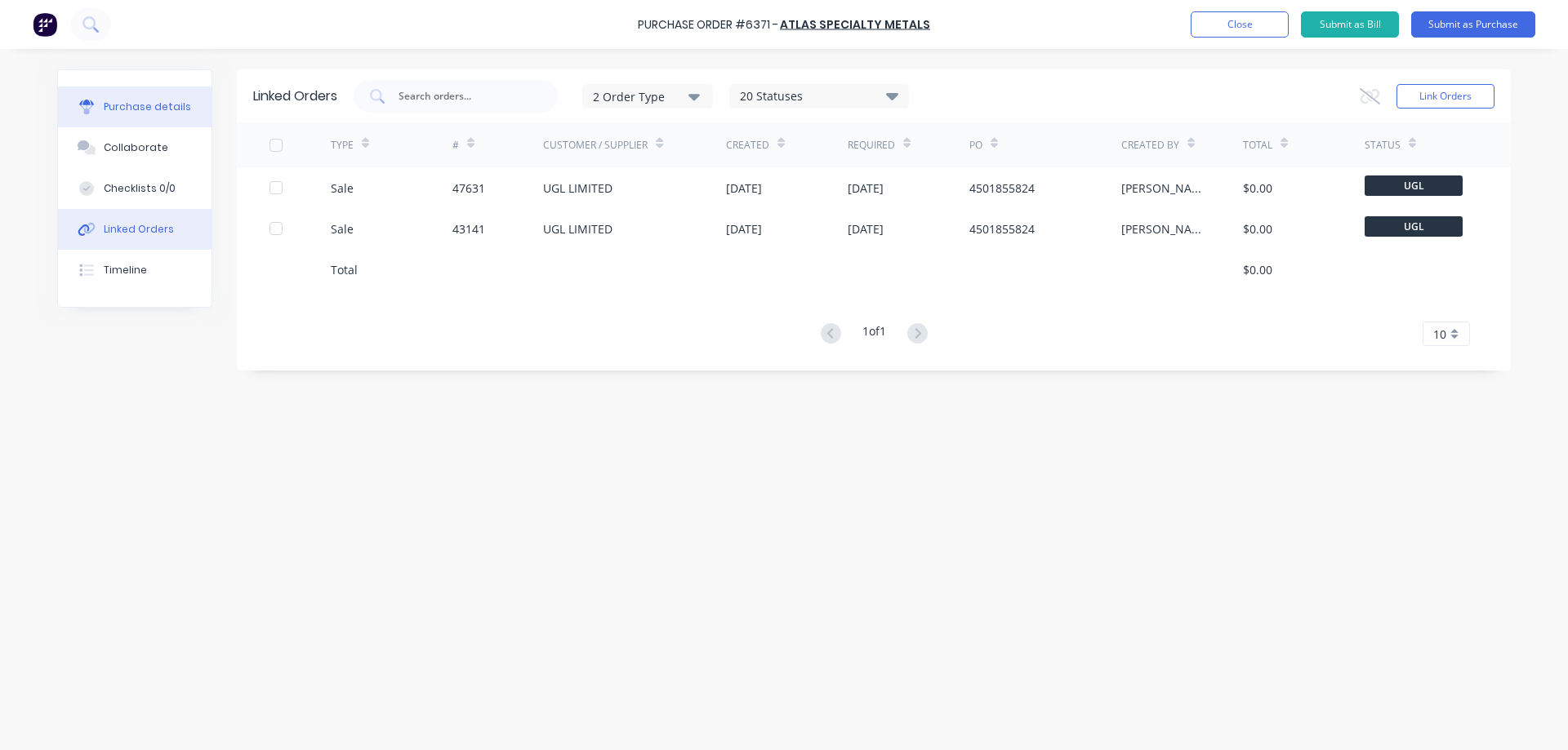
click at [135, 109] on div "Purchase details" at bounding box center [147, 107] width 87 height 15
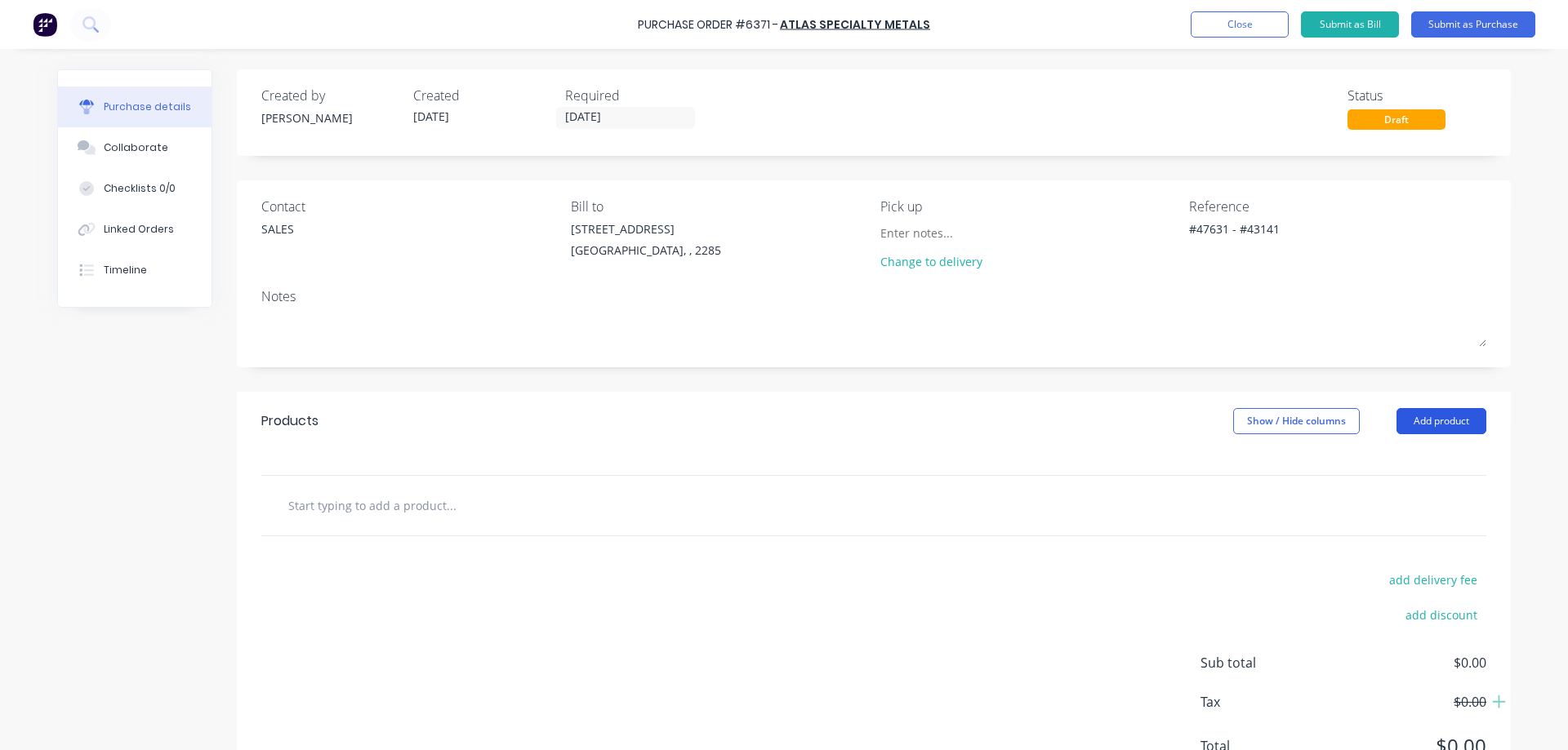
click at [1462, 424] on button "Add product" at bounding box center [1441, 422] width 90 height 26
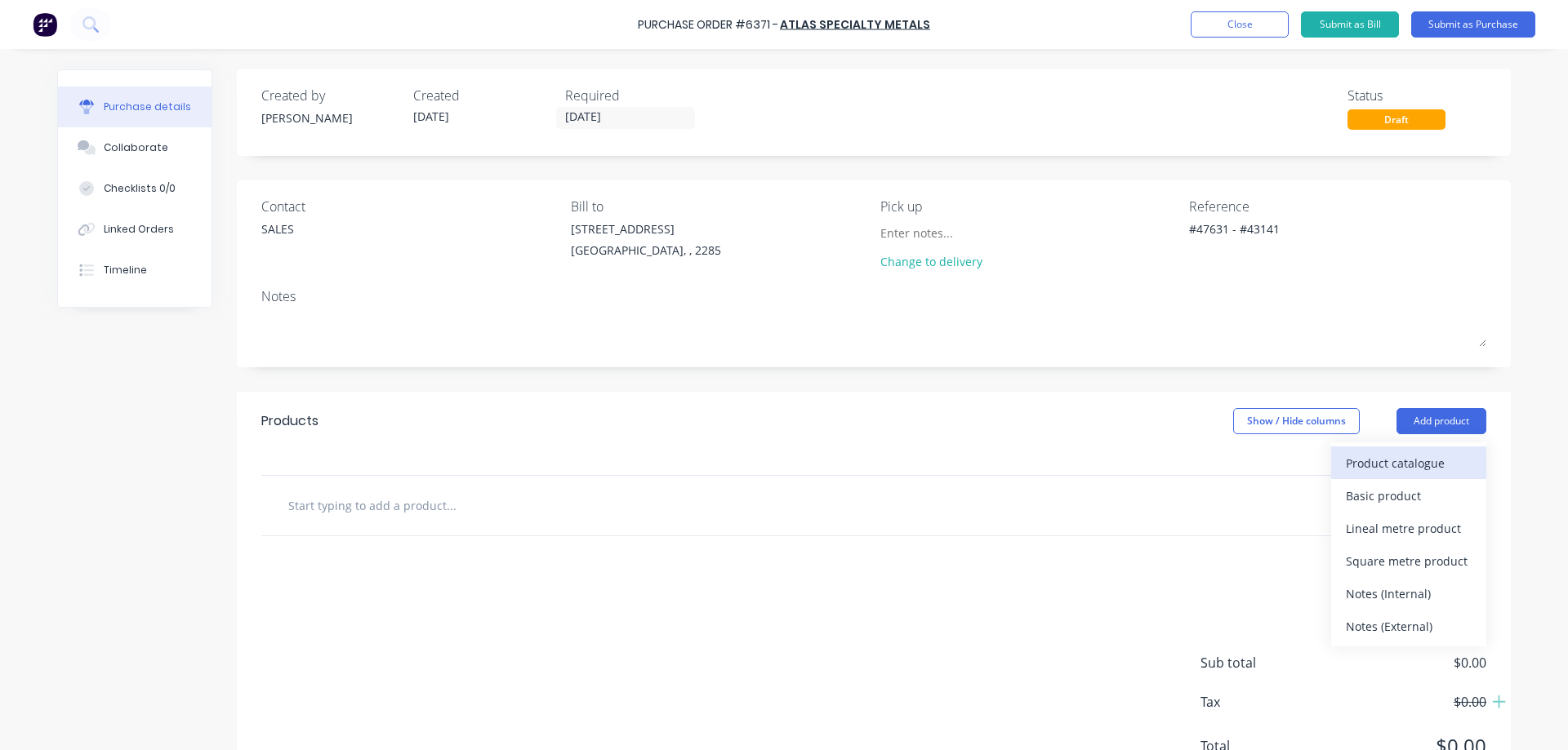
click at [1404, 457] on div "Product catalogue" at bounding box center [1408, 463] width 126 height 24
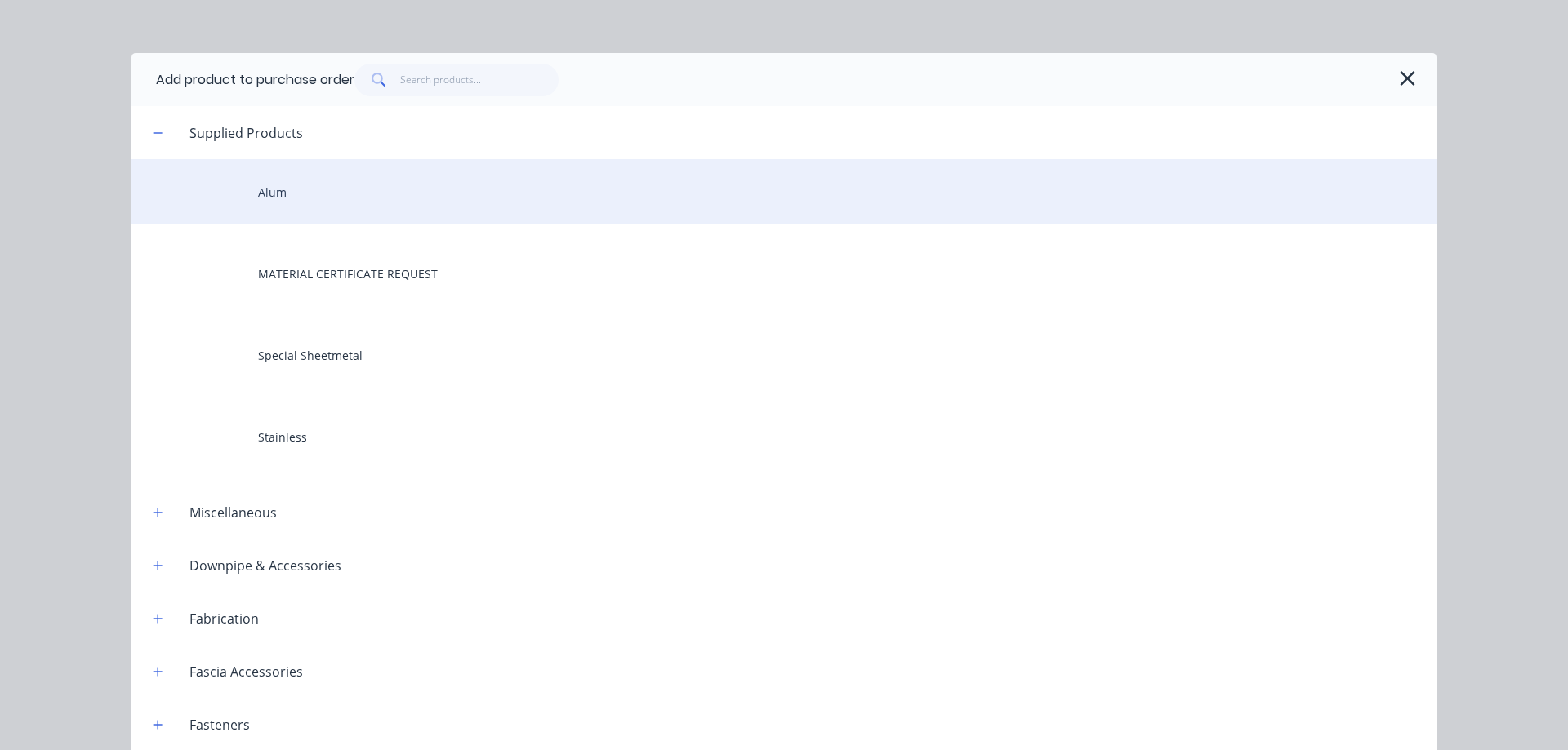
click at [389, 212] on div "Alum" at bounding box center [784, 191] width 1305 height 65
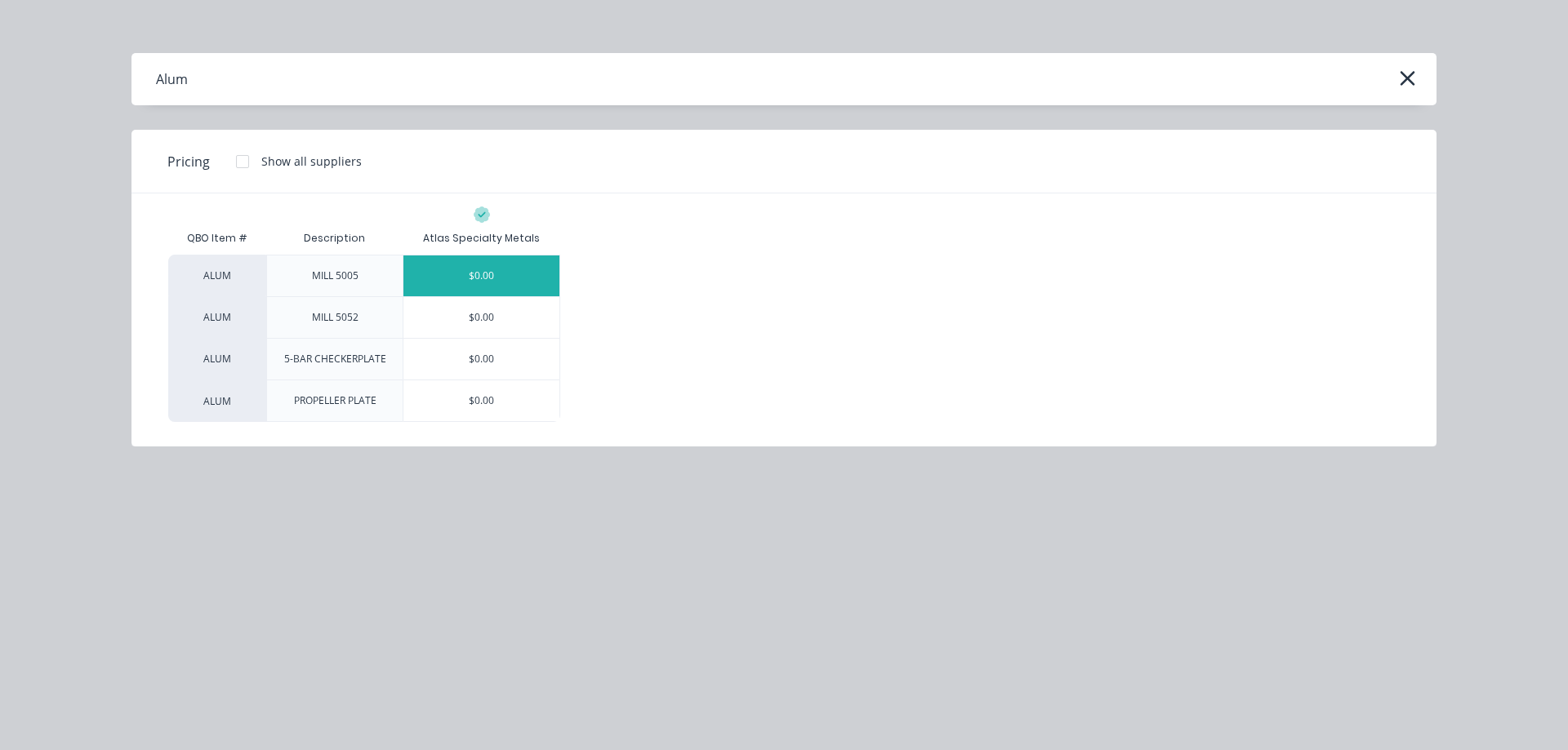
click at [464, 277] on div "$0.00" at bounding box center [481, 276] width 156 height 41
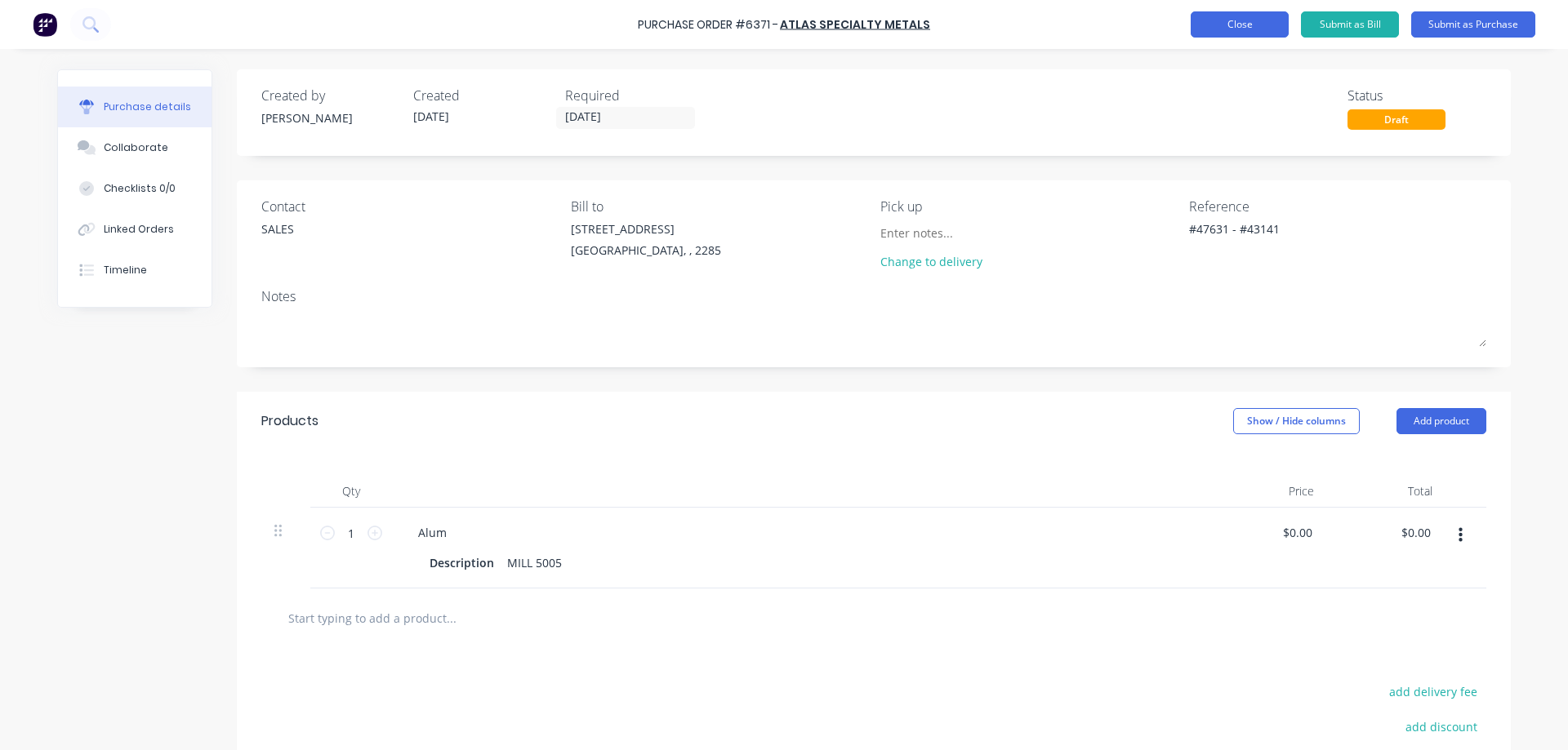
click at [1248, 26] on button "Close" at bounding box center [1239, 25] width 98 height 26
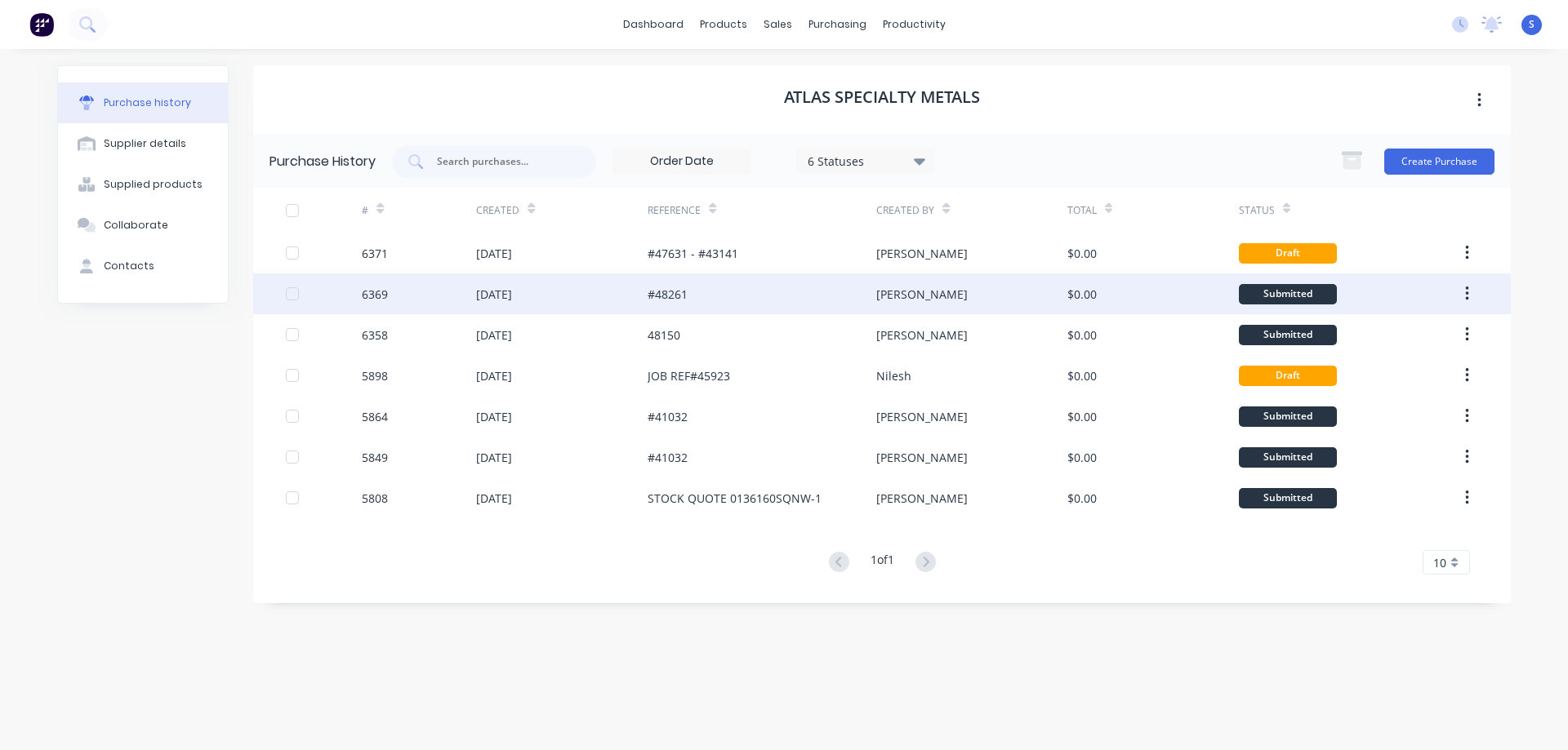
click at [809, 287] on div "#48261" at bounding box center [762, 294] width 229 height 41
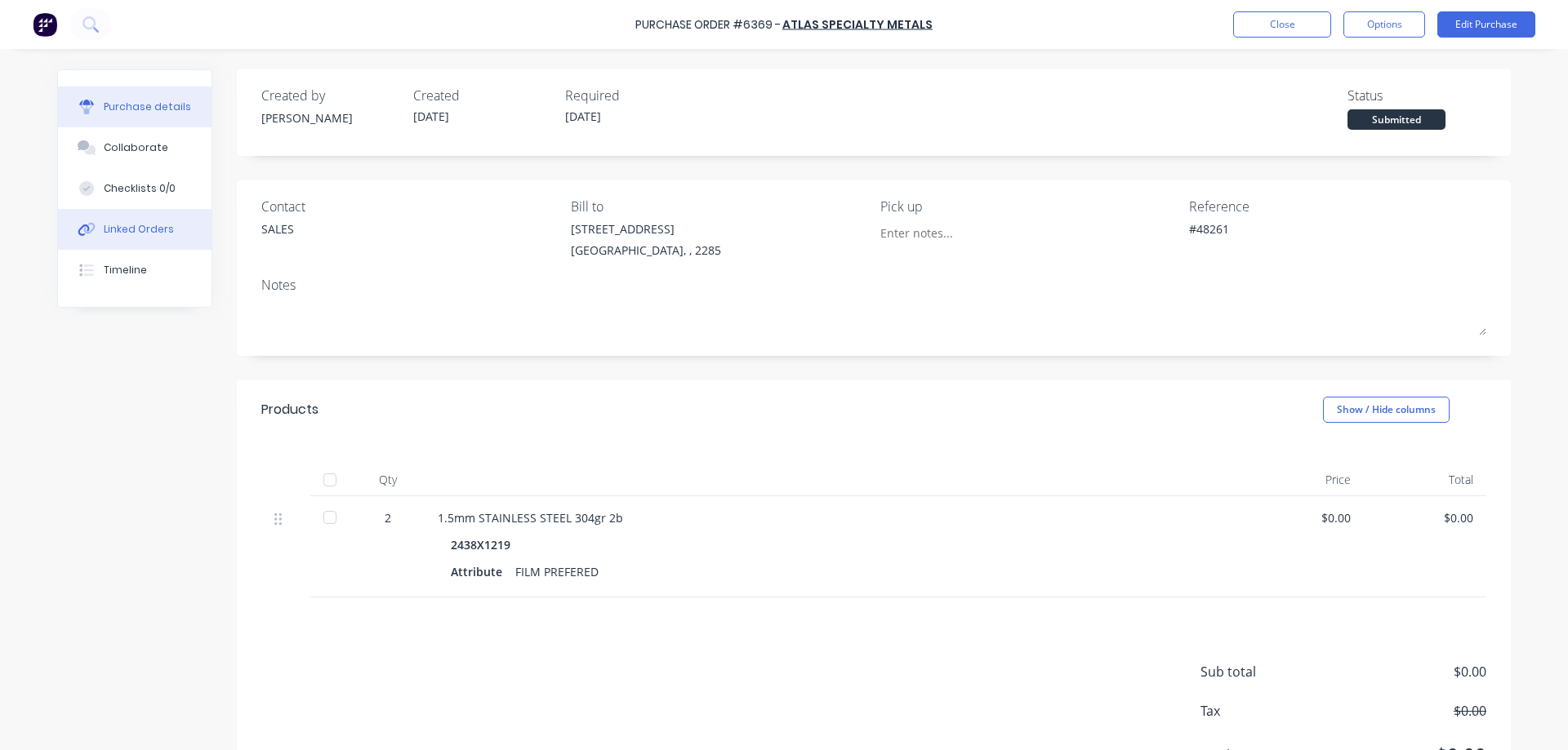
click at [115, 223] on div "Linked Orders" at bounding box center [138, 230] width 70 height 15
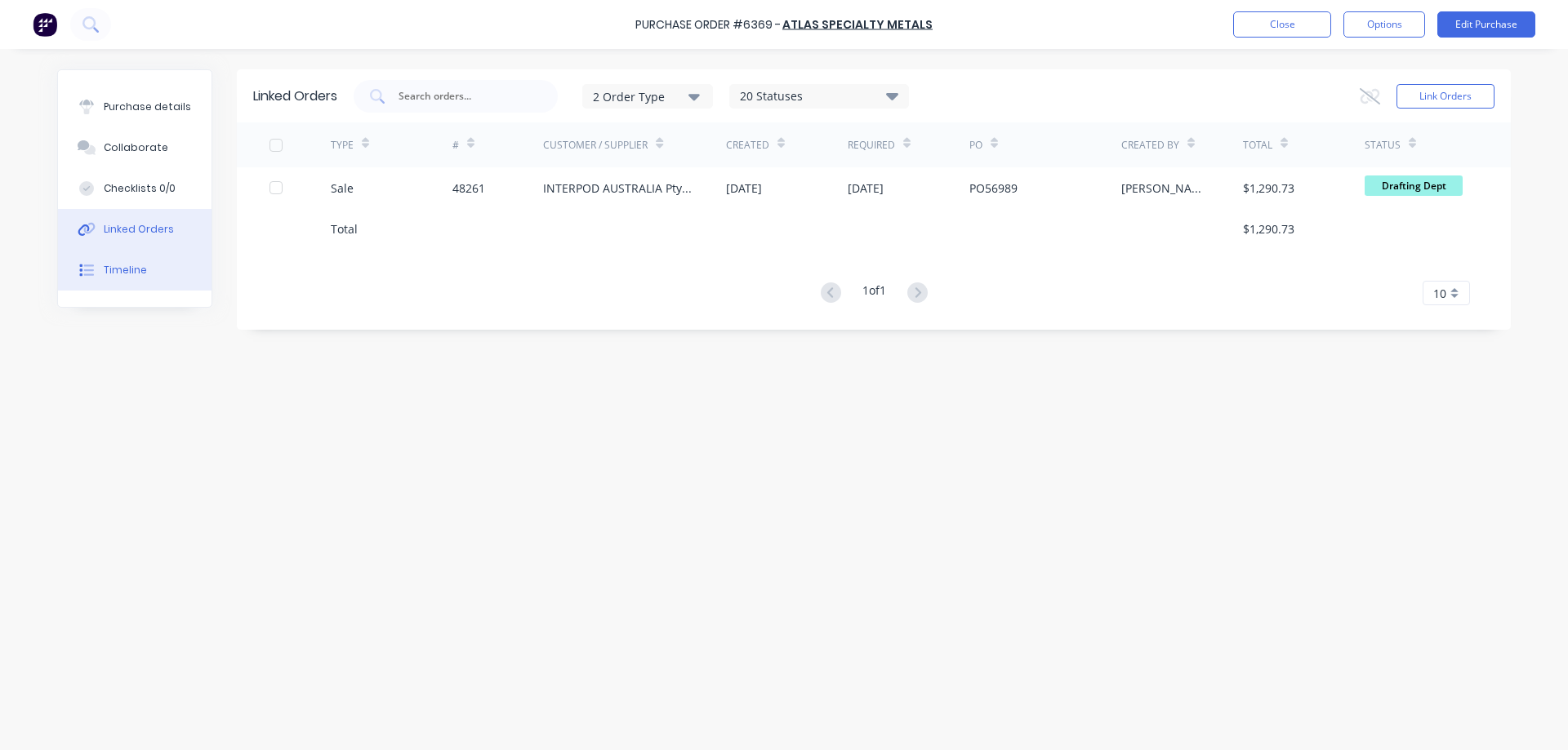
click at [118, 272] on div "Timeline" at bounding box center [125, 270] width 44 height 15
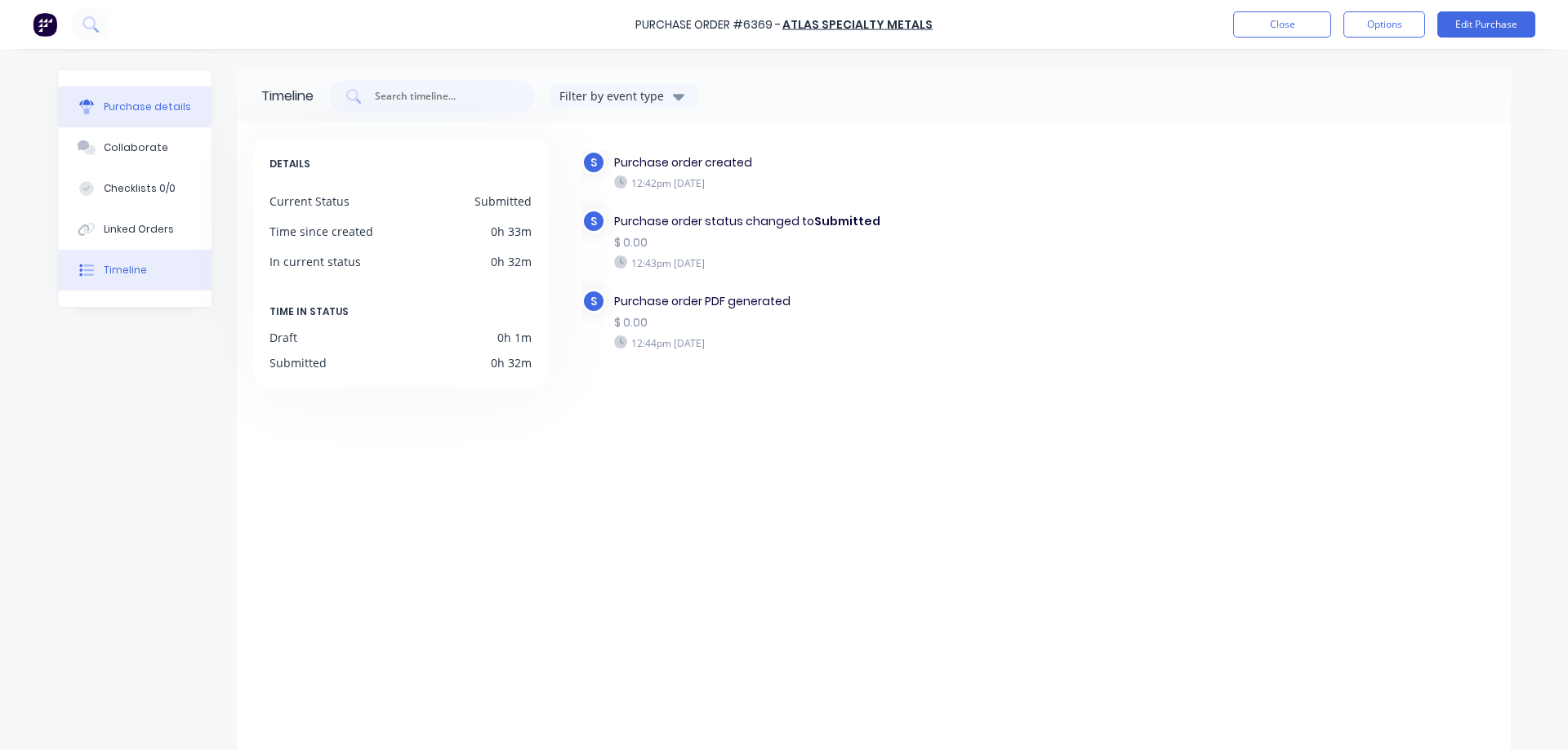
click at [110, 101] on div "Purchase details" at bounding box center [147, 107] width 87 height 15
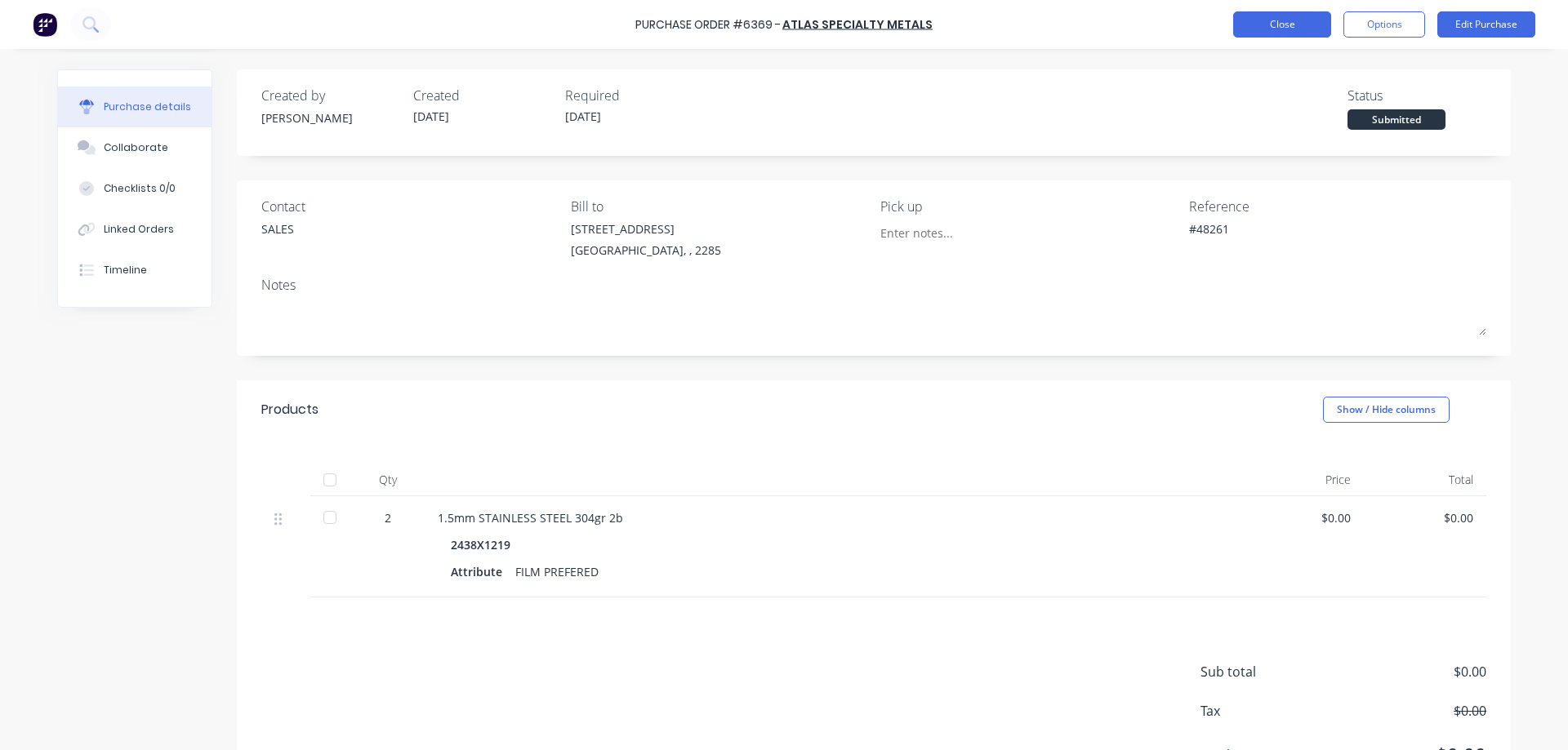
click at [1291, 21] on button "Close" at bounding box center [1282, 25] width 98 height 26
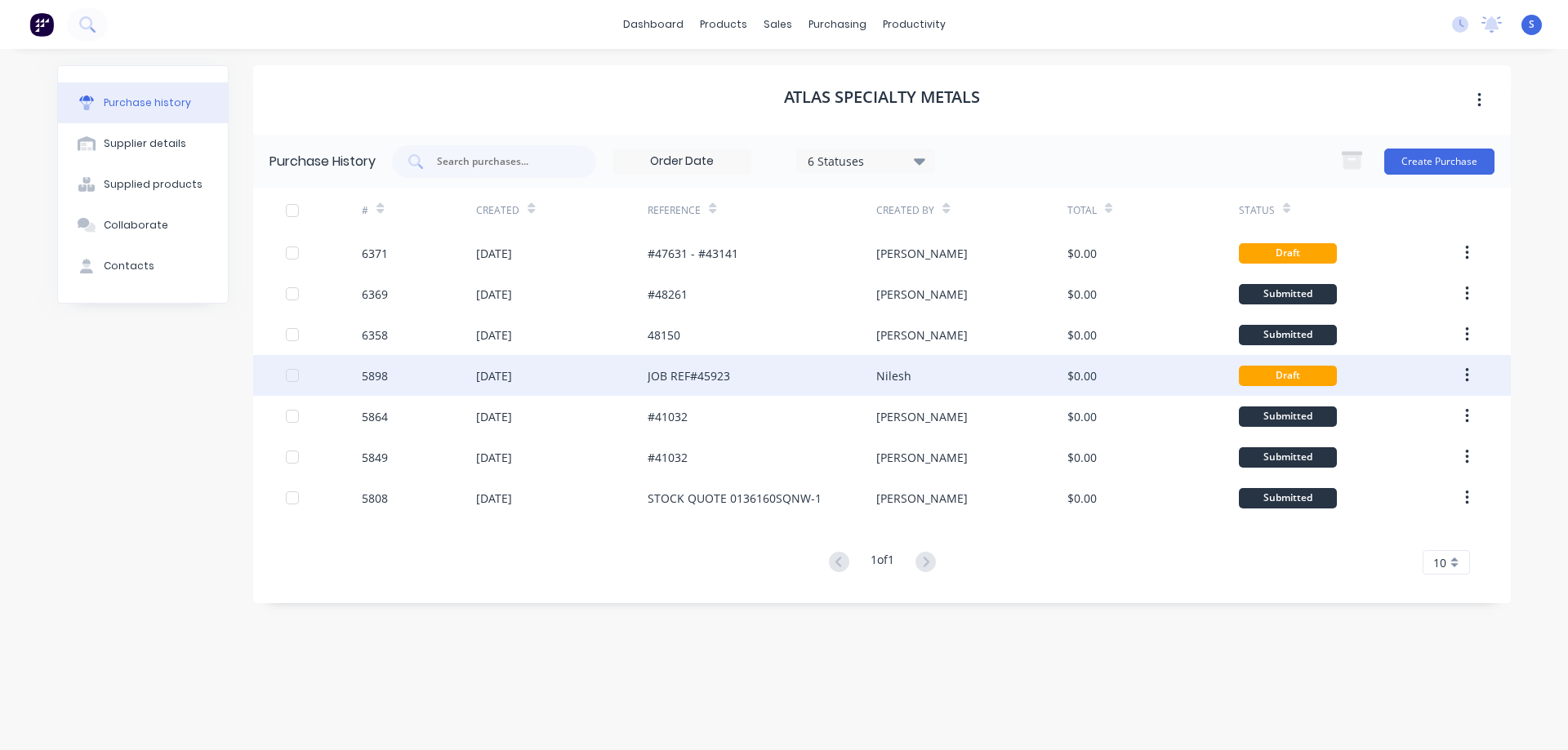
click at [960, 365] on div "Nilesh" at bounding box center [971, 375] width 190 height 41
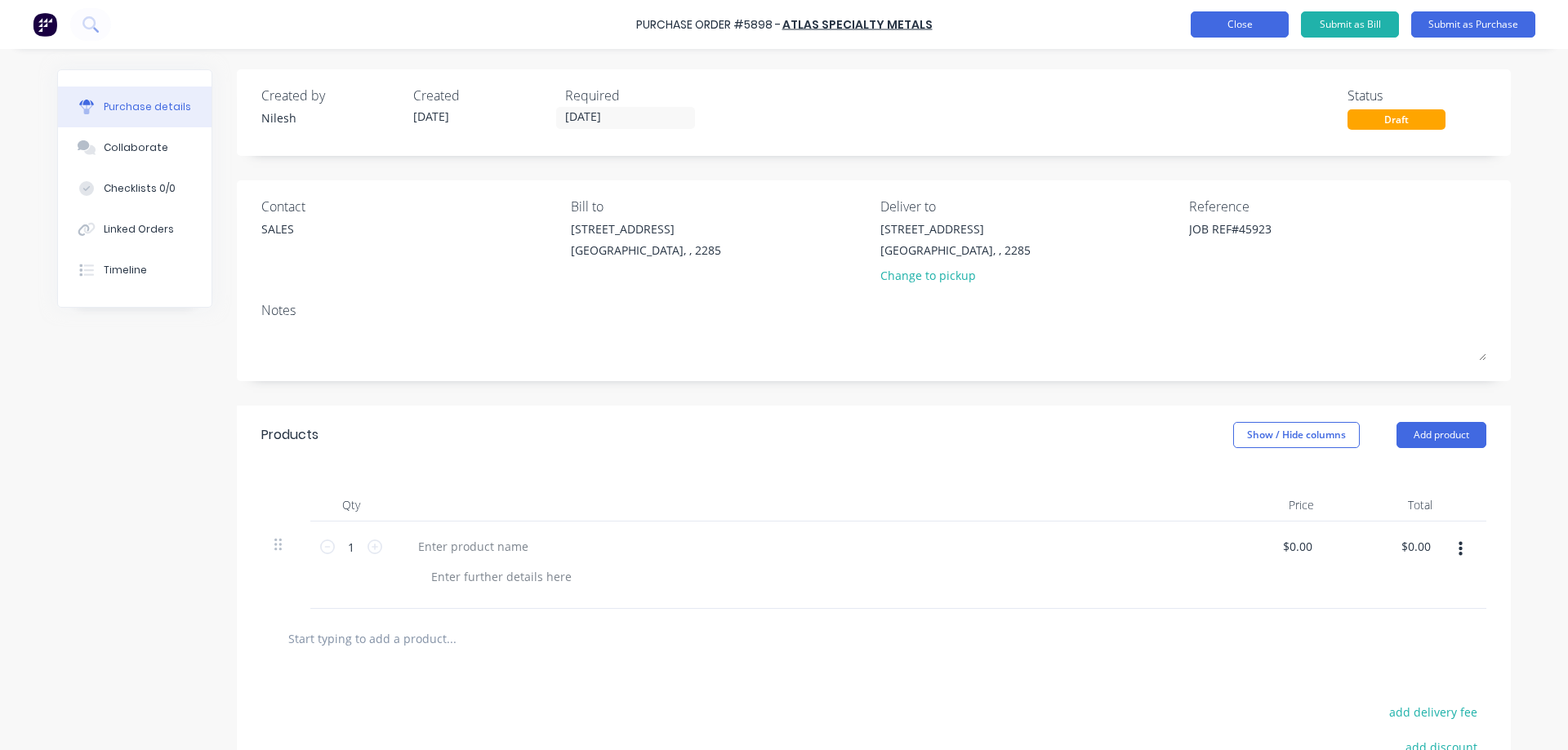
click at [1256, 26] on button "Close" at bounding box center [1239, 25] width 98 height 26
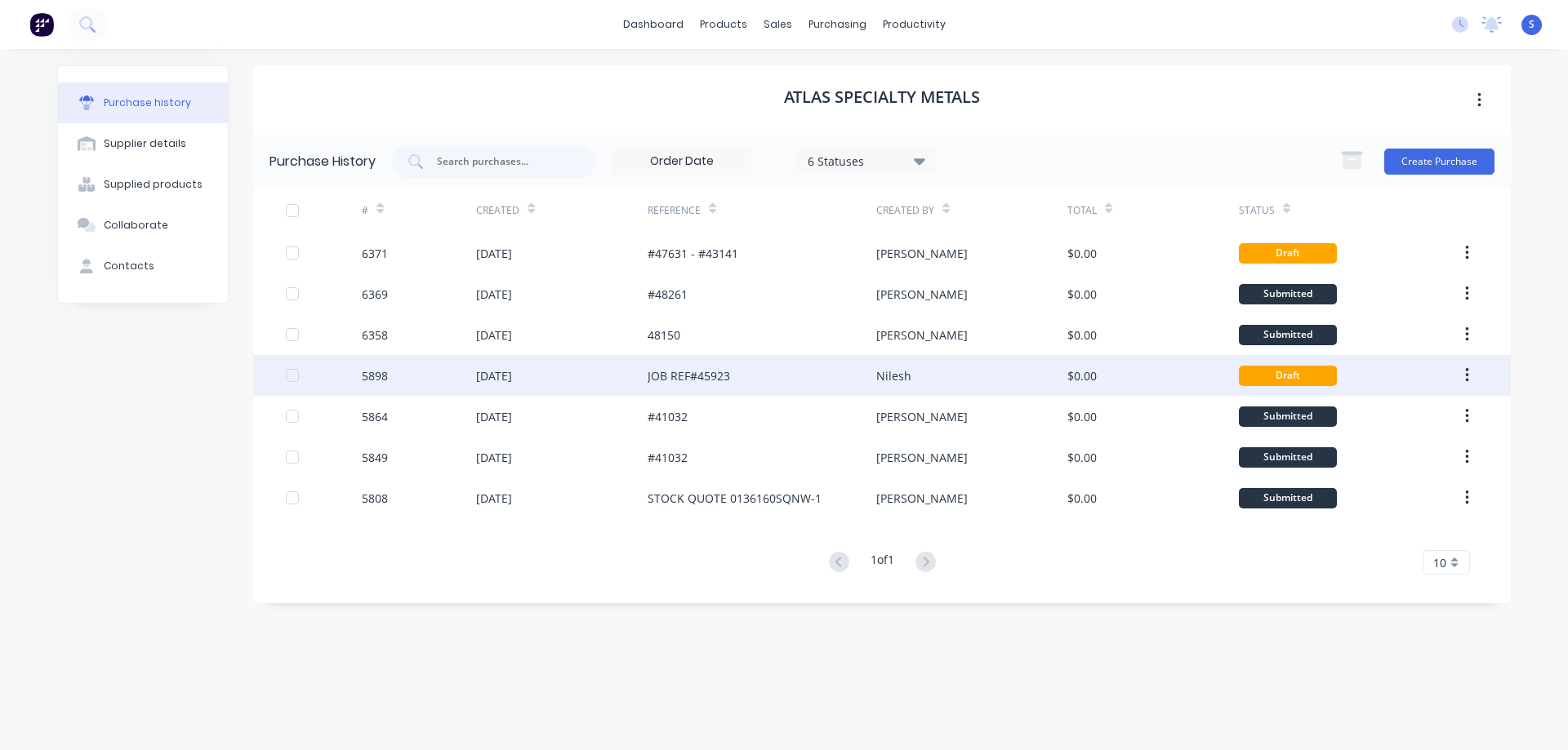
click at [996, 384] on div "Nilesh" at bounding box center [971, 375] width 190 height 41
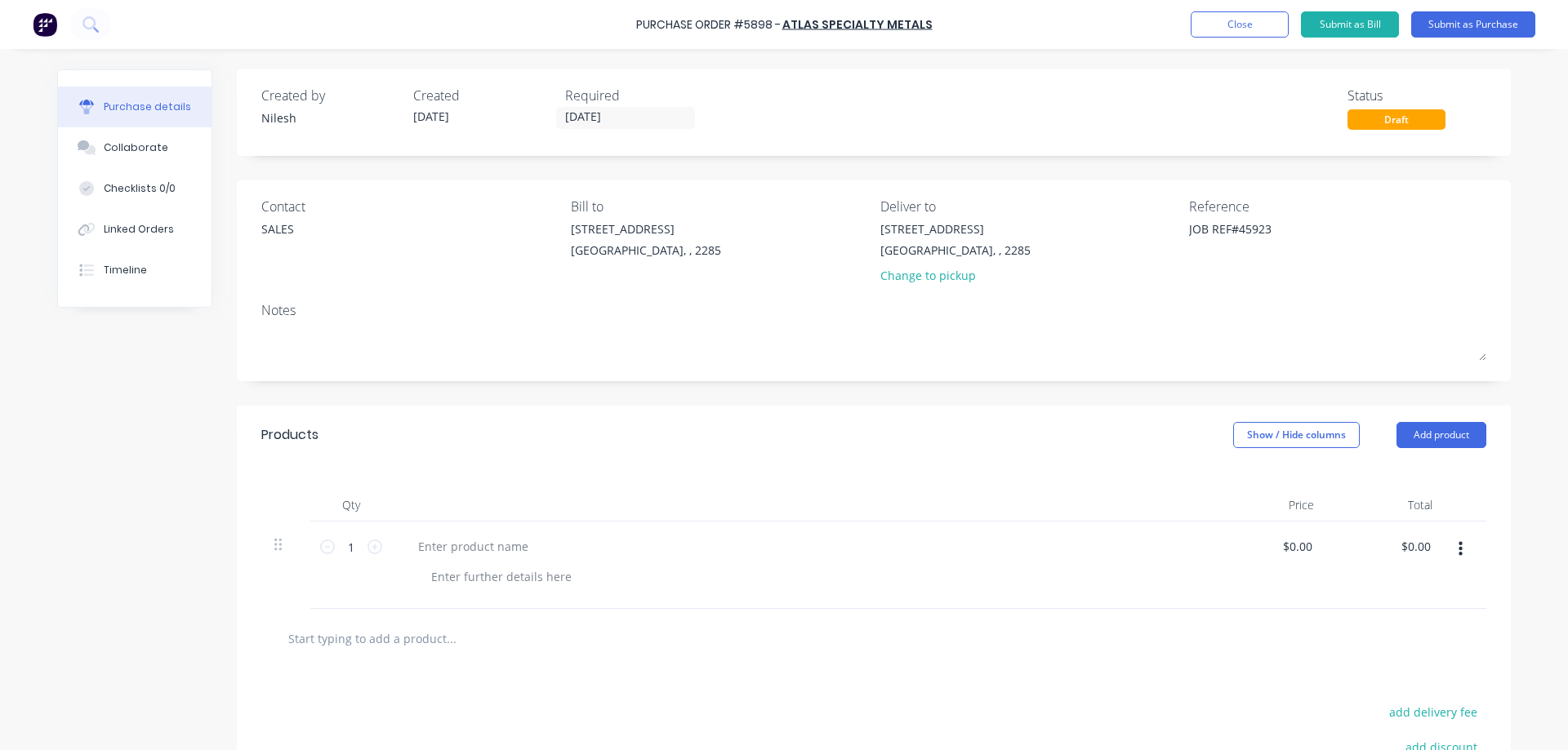
click at [1421, 117] on div "Draft" at bounding box center [1396, 119] width 98 height 21
click at [1255, 21] on button "Close" at bounding box center [1239, 25] width 98 height 26
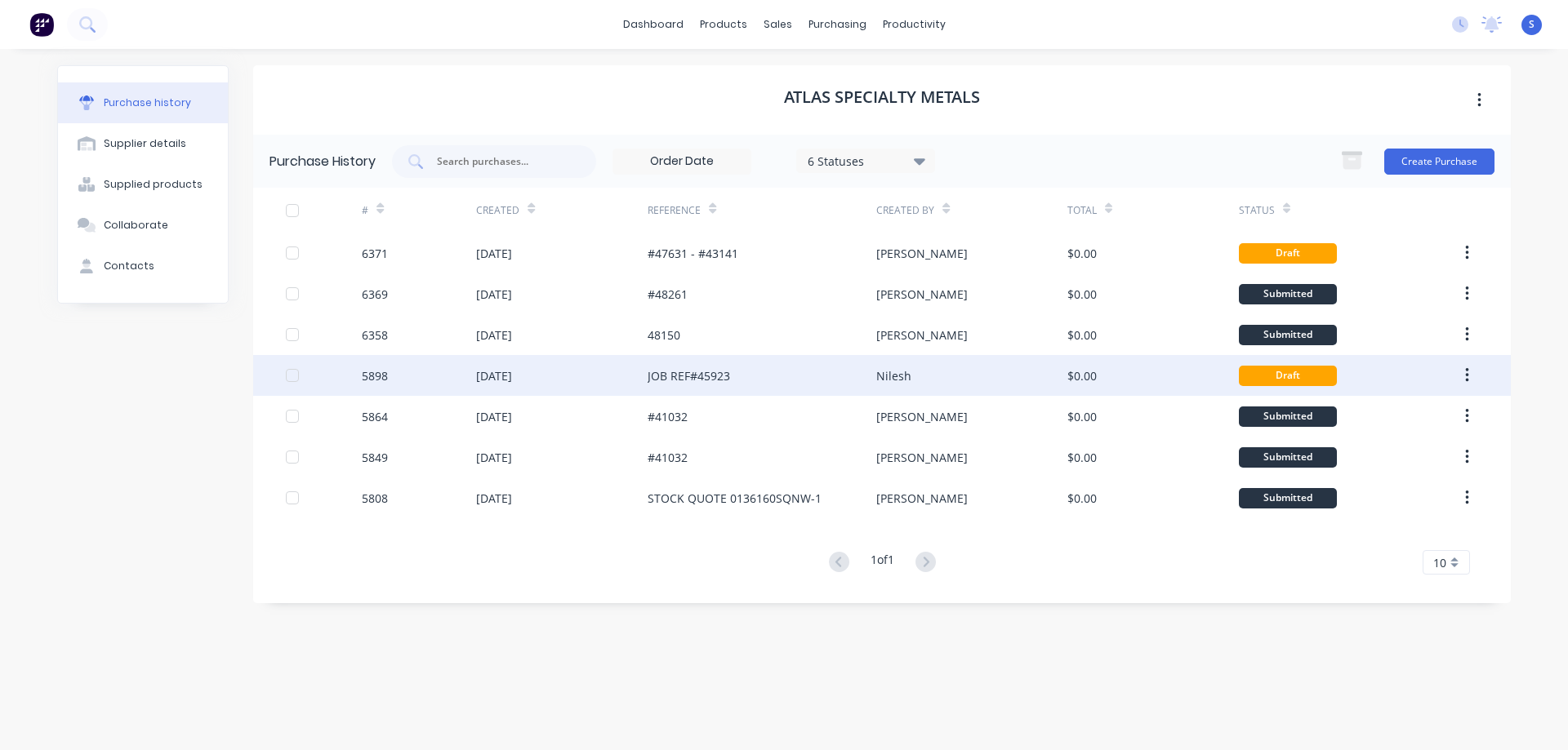
click at [1472, 375] on button "button" at bounding box center [1467, 375] width 39 height 30
click at [1406, 421] on div "Archive" at bounding box center [1408, 418] width 126 height 24
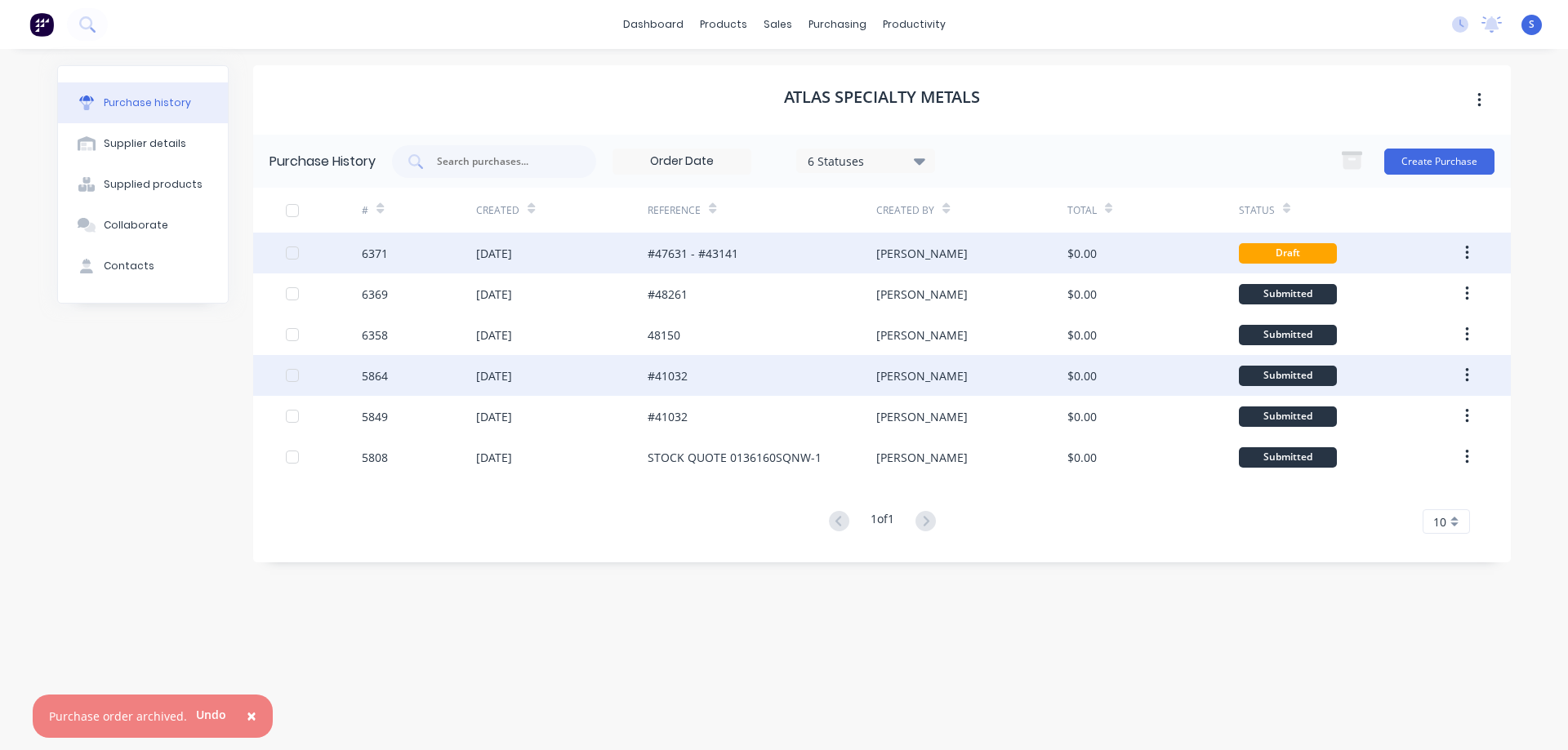
click at [1033, 249] on div "[PERSON_NAME]" at bounding box center [971, 254] width 190 height 41
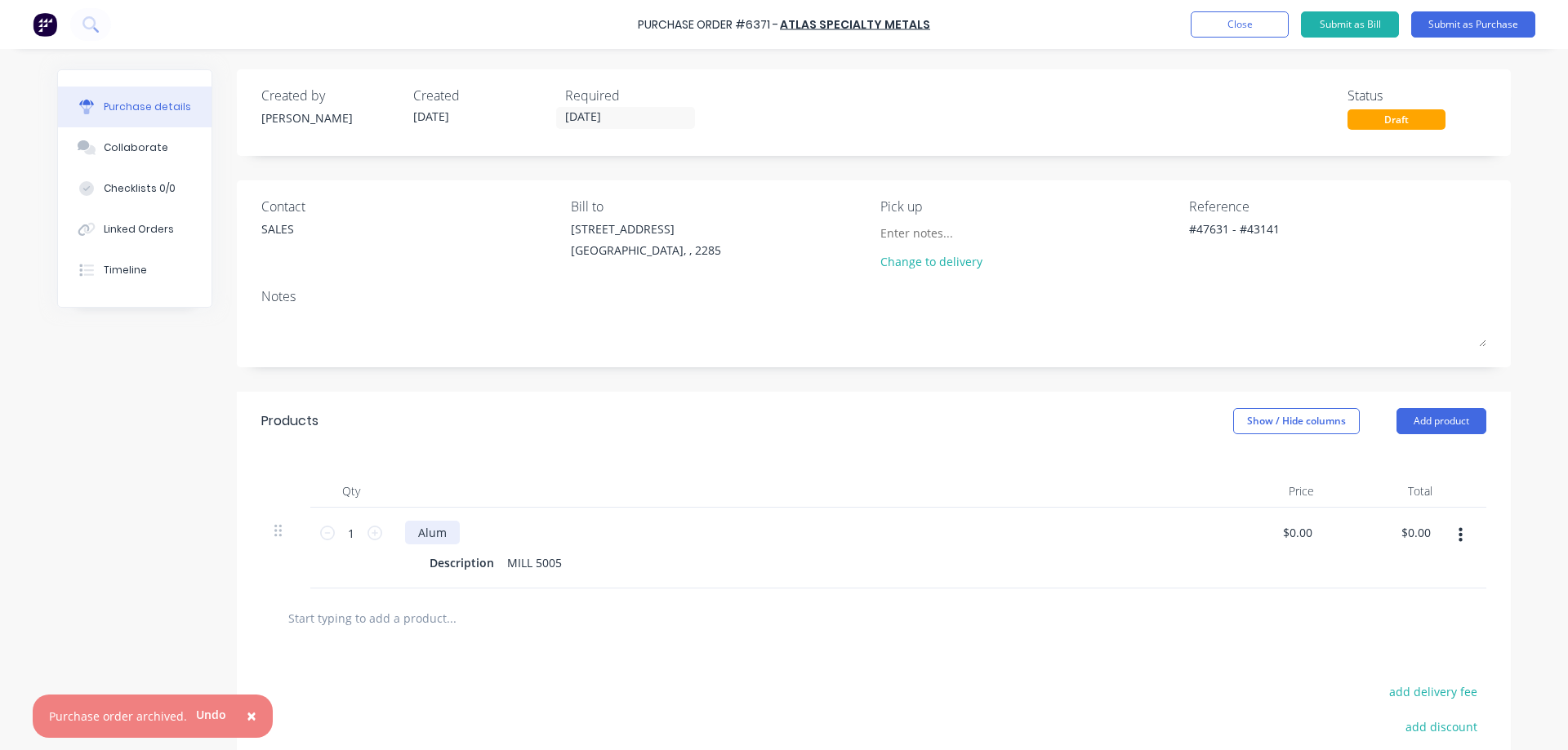
click at [423, 533] on div "Alum" at bounding box center [432, 533] width 54 height 24
type textarea "x"
click at [453, 562] on div "Description" at bounding box center [462, 562] width 77 height 24
type textarea "x"
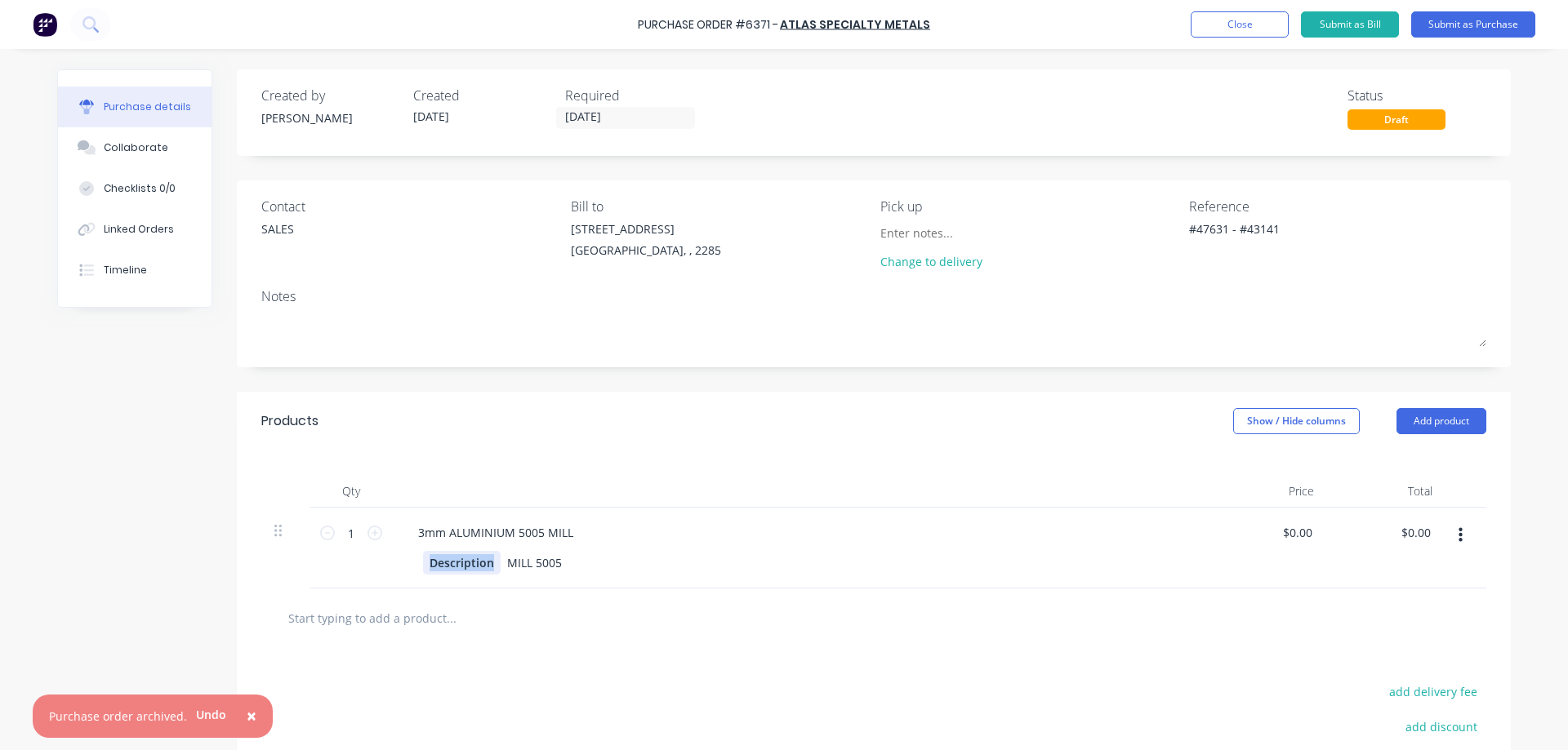
click at [453, 562] on div "Description" at bounding box center [462, 562] width 77 height 24
click at [528, 570] on div "MILL 5005" at bounding box center [530, 562] width 68 height 24
type textarea "x"
click at [528, 570] on div "MILL 5005" at bounding box center [530, 562] width 68 height 24
click at [247, 720] on span "×" at bounding box center [252, 716] width 10 height 23
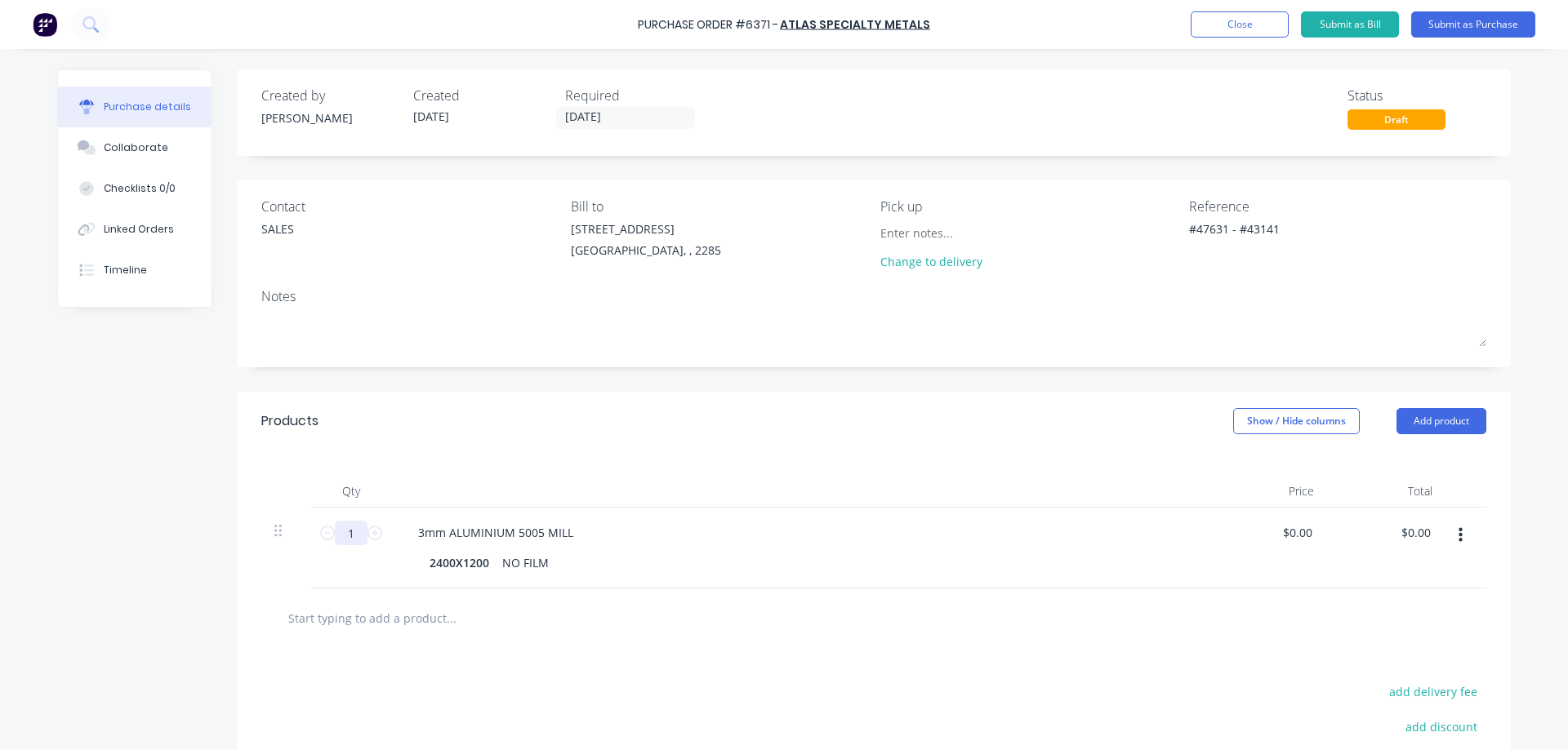
click at [343, 532] on input "1" at bounding box center [352, 533] width 33 height 25
type textarea "x"
type input "9"
type textarea "x"
type input "9"
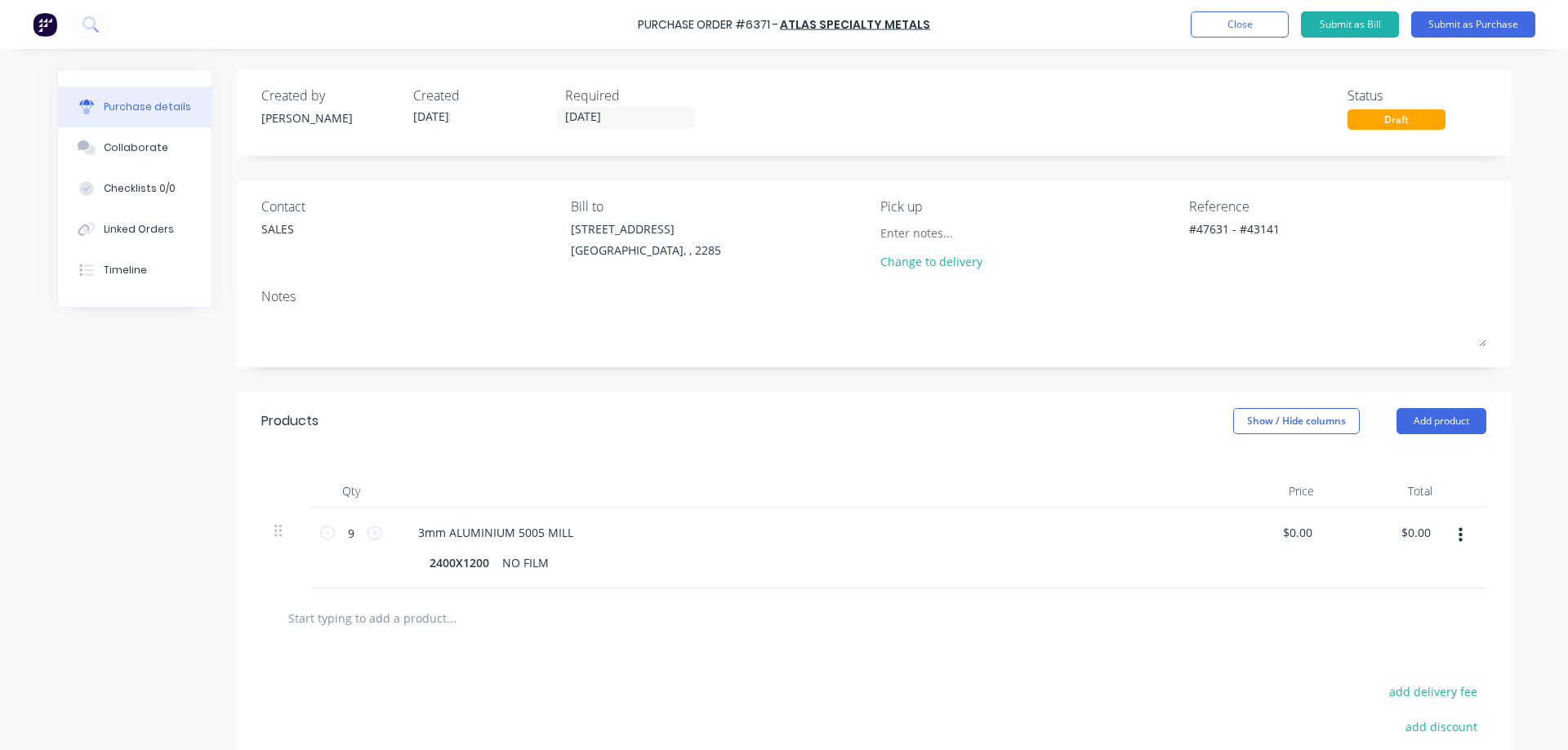
click at [121, 419] on div "Created by [PERSON_NAME] Created [DATE] Required [DATE] Status Draft Contact SA…" at bounding box center [783, 492] width 1454 height 847
click at [1437, 25] on button "Submit as Purchase" at bounding box center [1473, 25] width 124 height 26
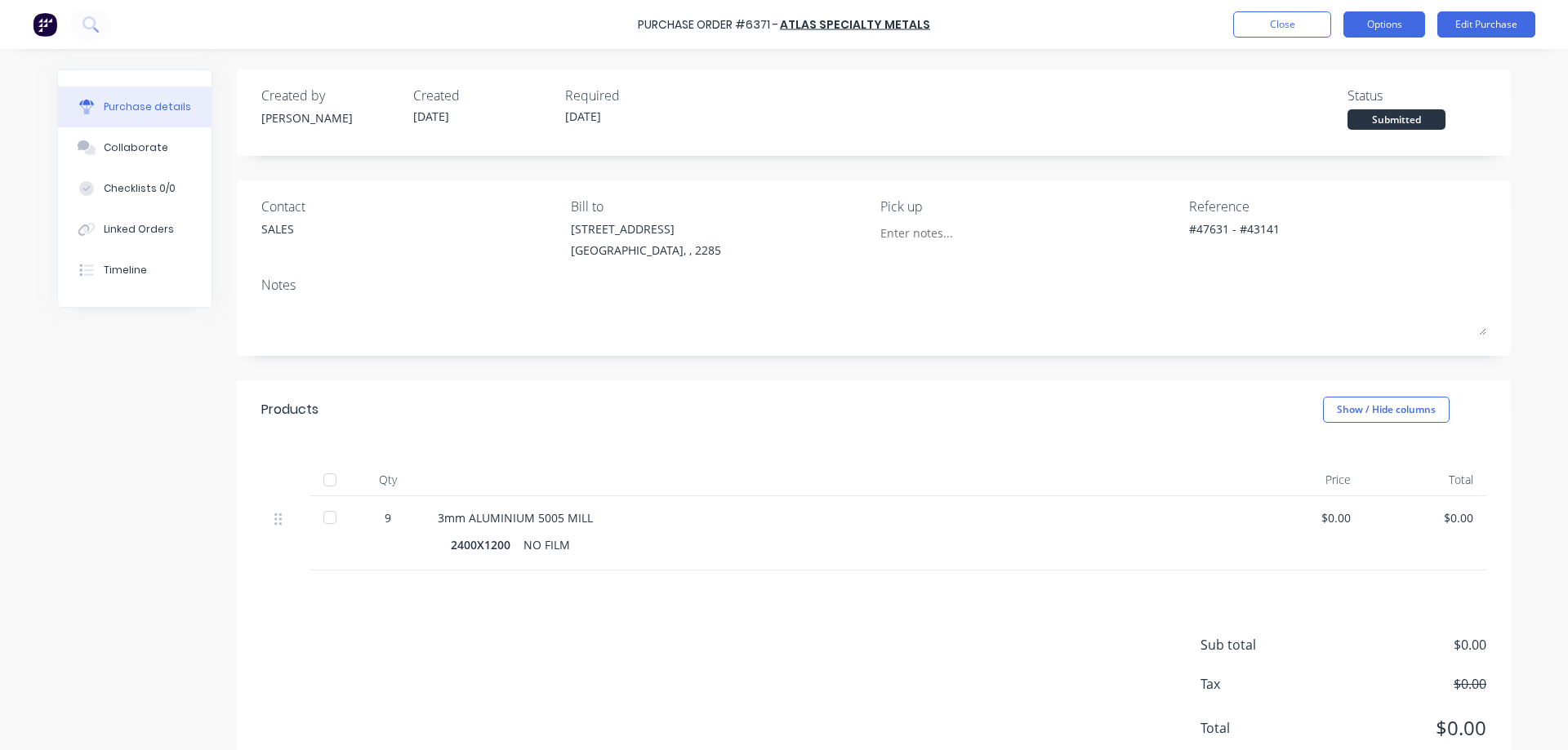
click at [1401, 29] on button "Options" at bounding box center [1384, 25] width 82 height 26
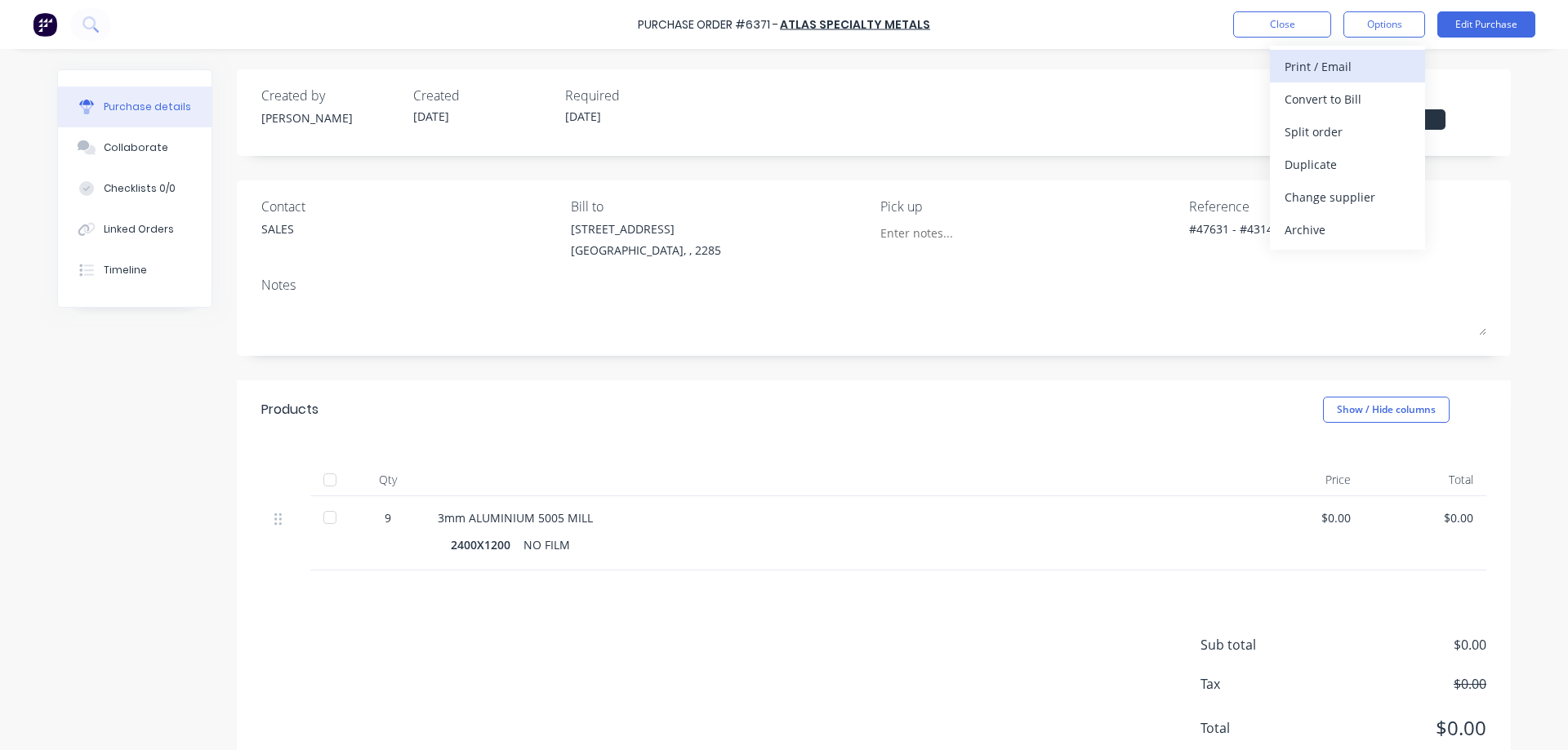
click at [1330, 75] on div "Print / Email" at bounding box center [1347, 66] width 126 height 24
click at [1343, 128] on div "Without pricing" at bounding box center [1347, 132] width 126 height 24
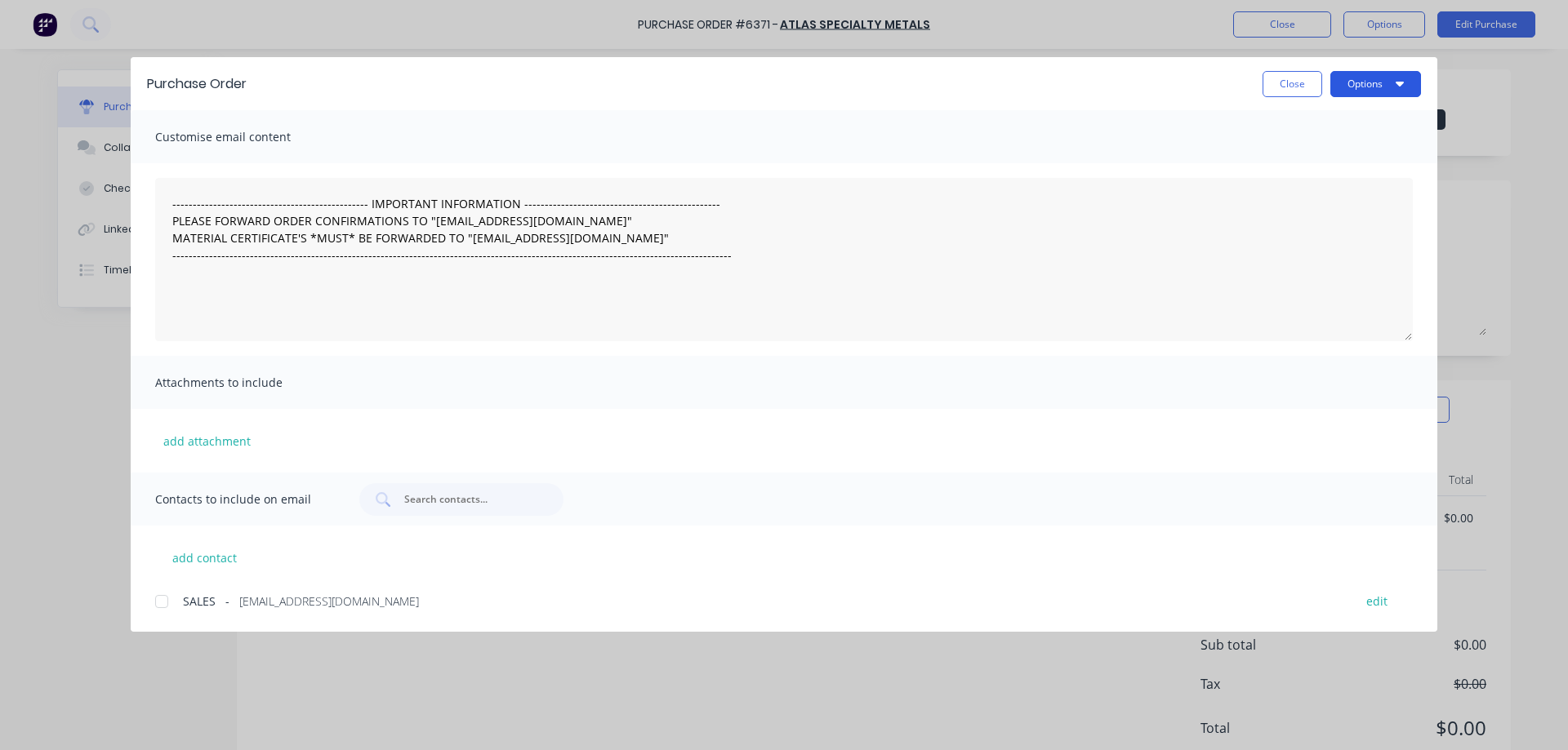
click at [1355, 87] on button "Options" at bounding box center [1376, 84] width 91 height 26
click at [1311, 149] on div "Print" at bounding box center [1343, 158] width 126 height 24
click at [1290, 79] on button "Close" at bounding box center [1292, 84] width 59 height 26
type textarea "x"
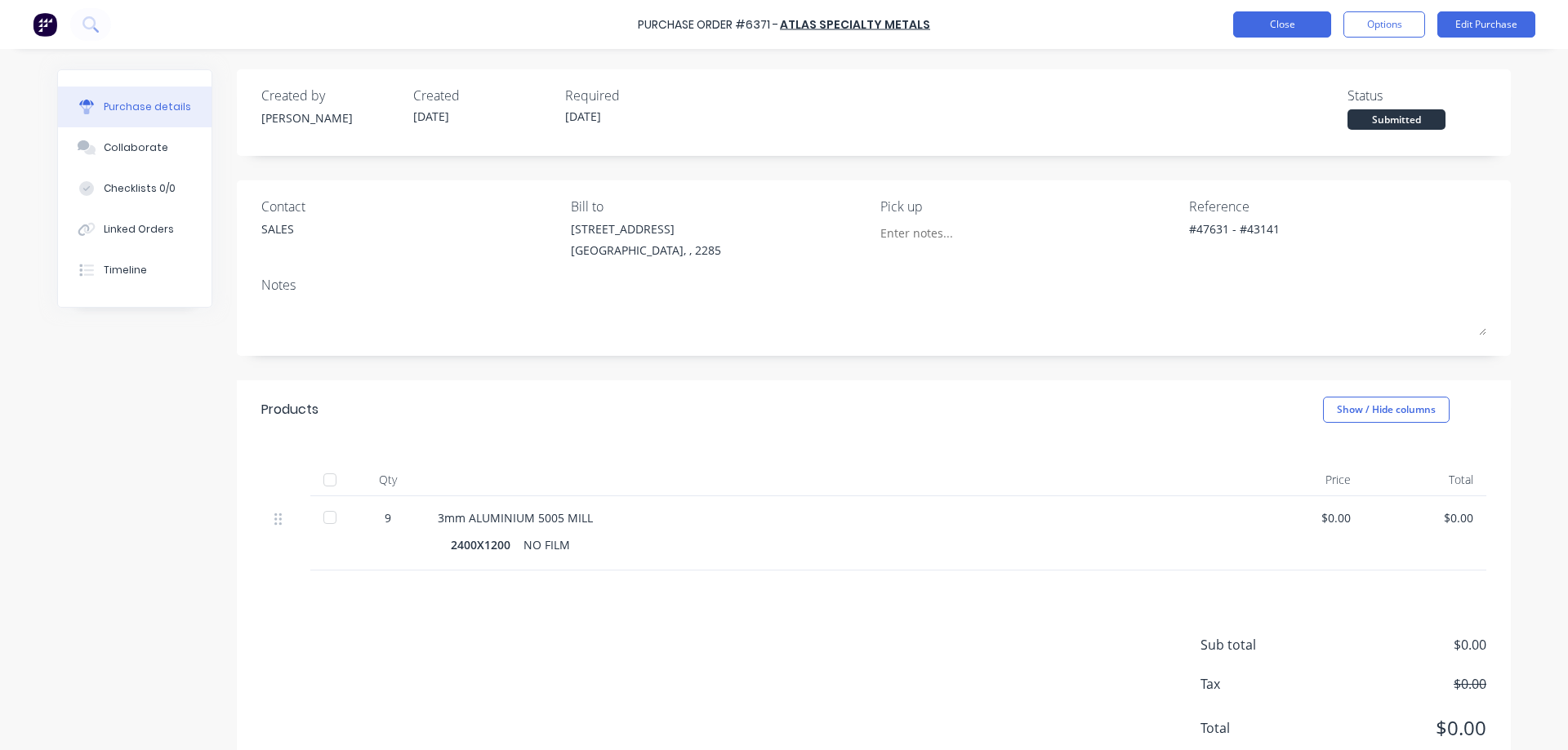
click at [1306, 28] on button "Close" at bounding box center [1282, 25] width 98 height 26
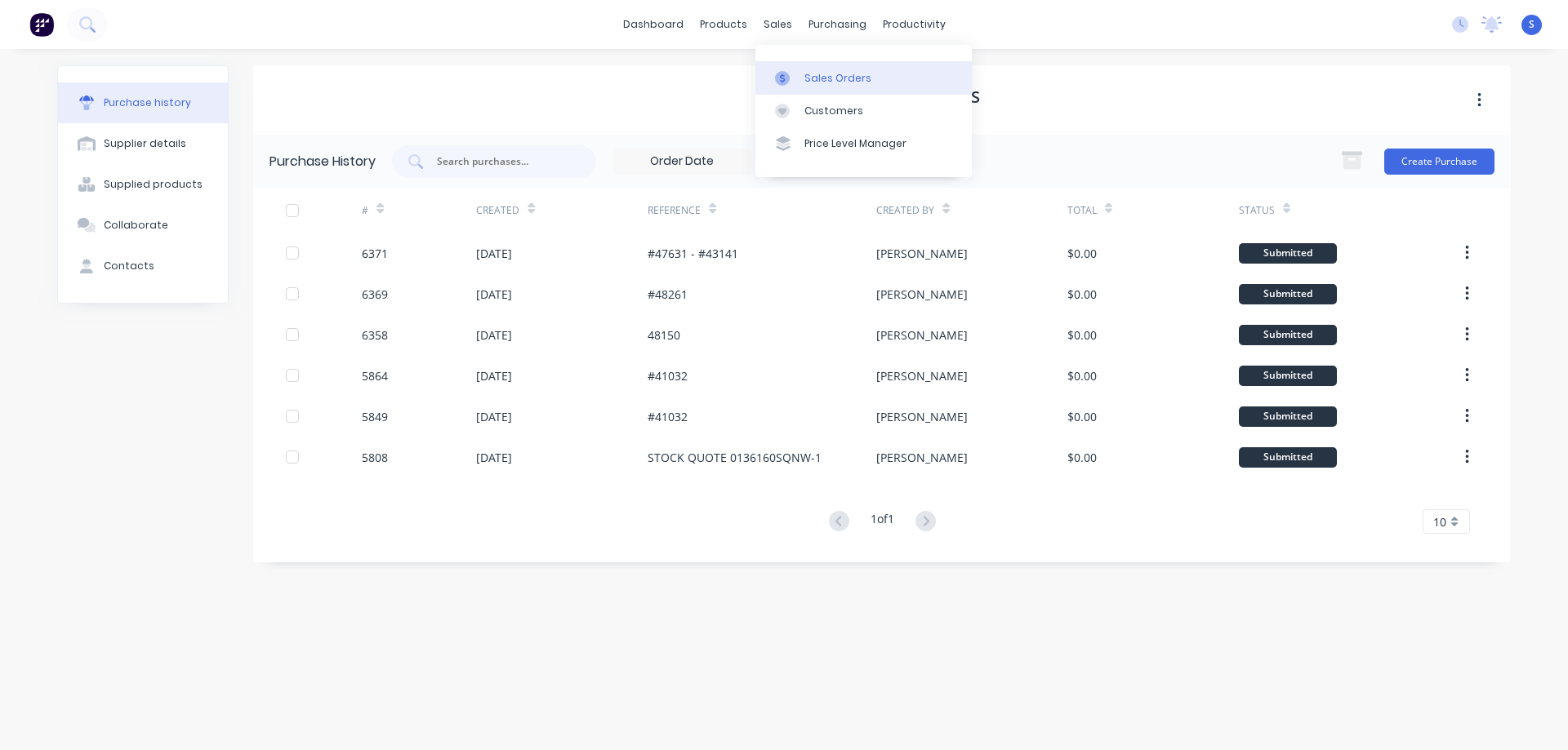
click at [821, 69] on link "Sales Orders" at bounding box center [863, 77] width 217 height 33
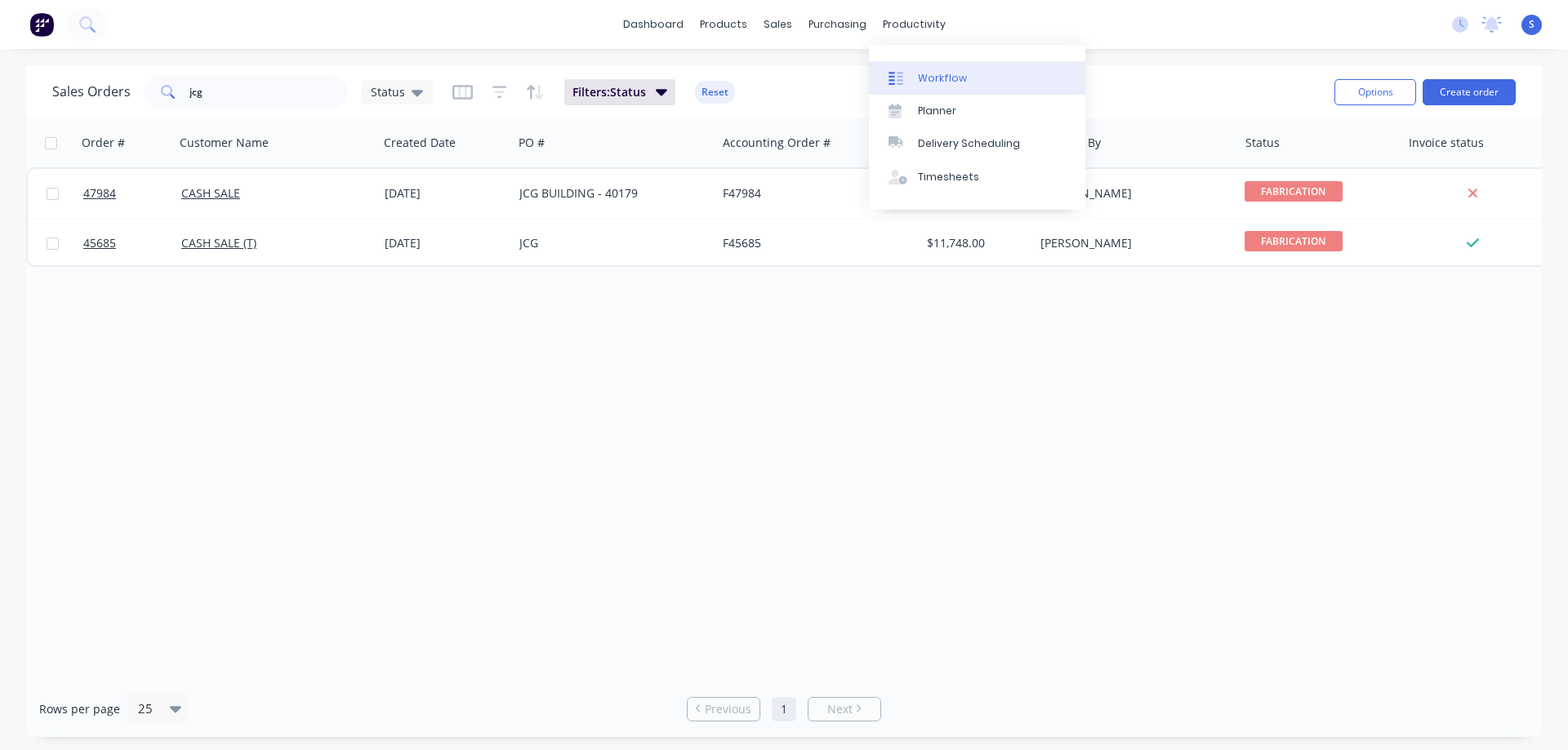
click at [945, 89] on link "Workflow" at bounding box center [977, 77] width 217 height 33
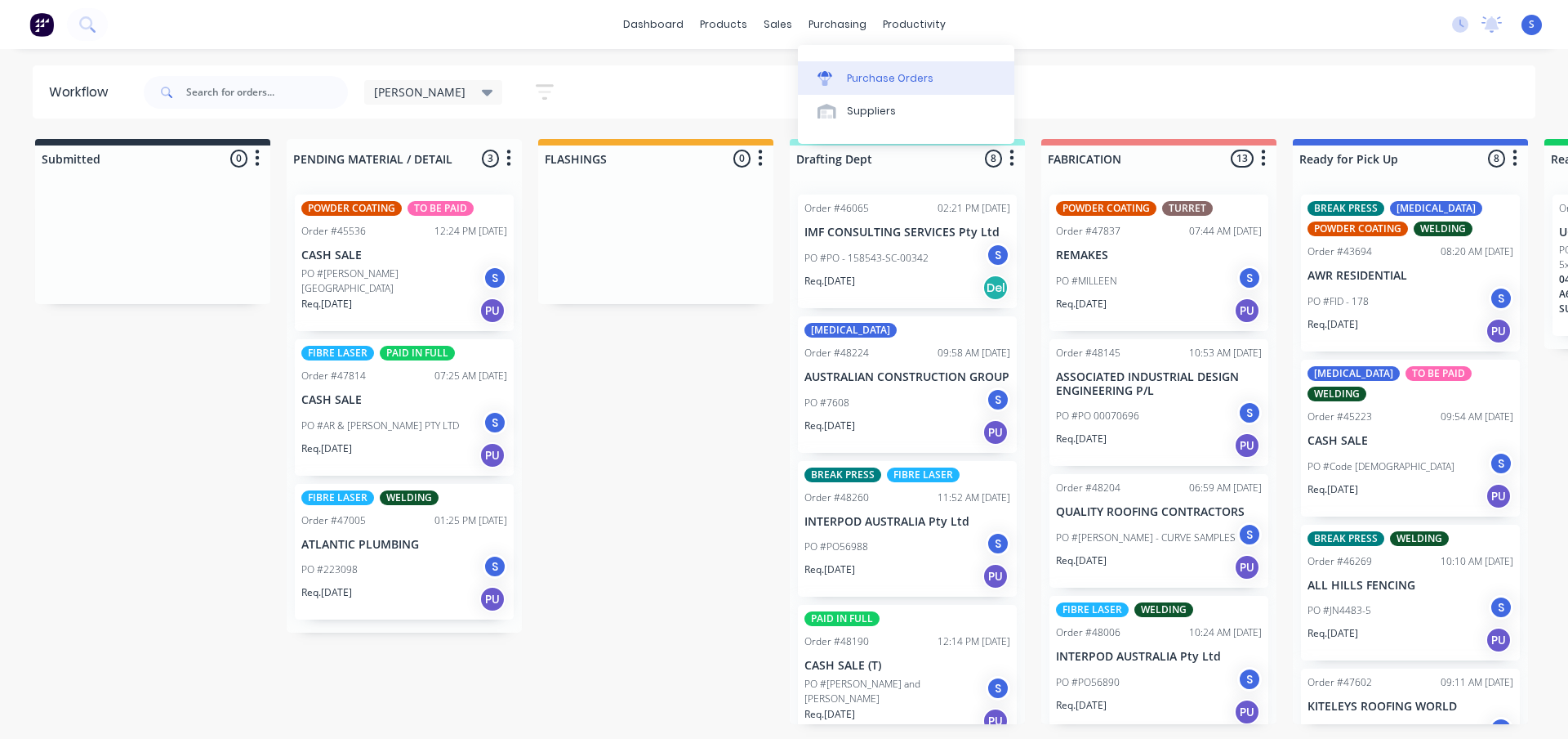
click at [867, 88] on link "Purchase Orders" at bounding box center [906, 77] width 217 height 33
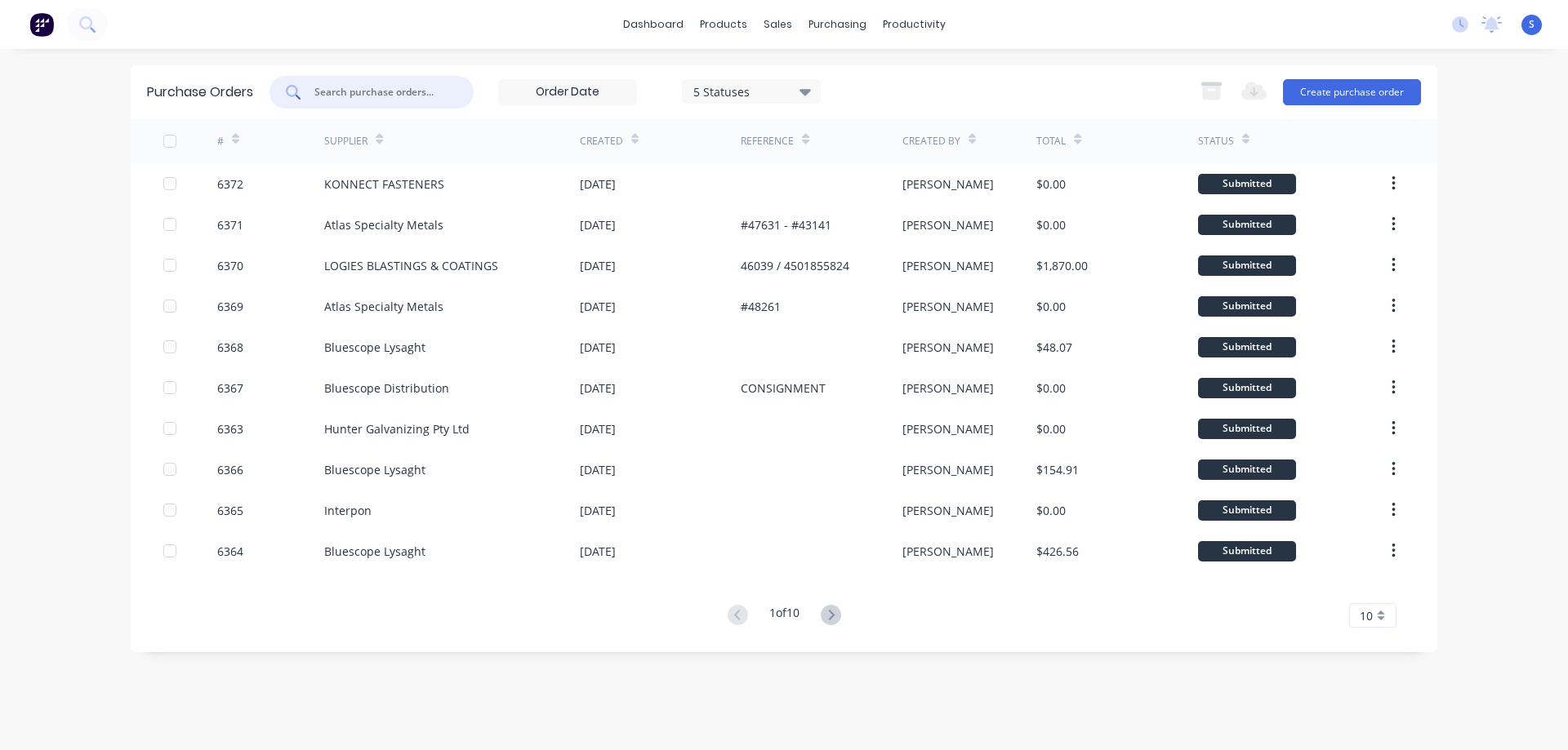
click at [319, 91] on input "text" at bounding box center [380, 92] width 136 height 16
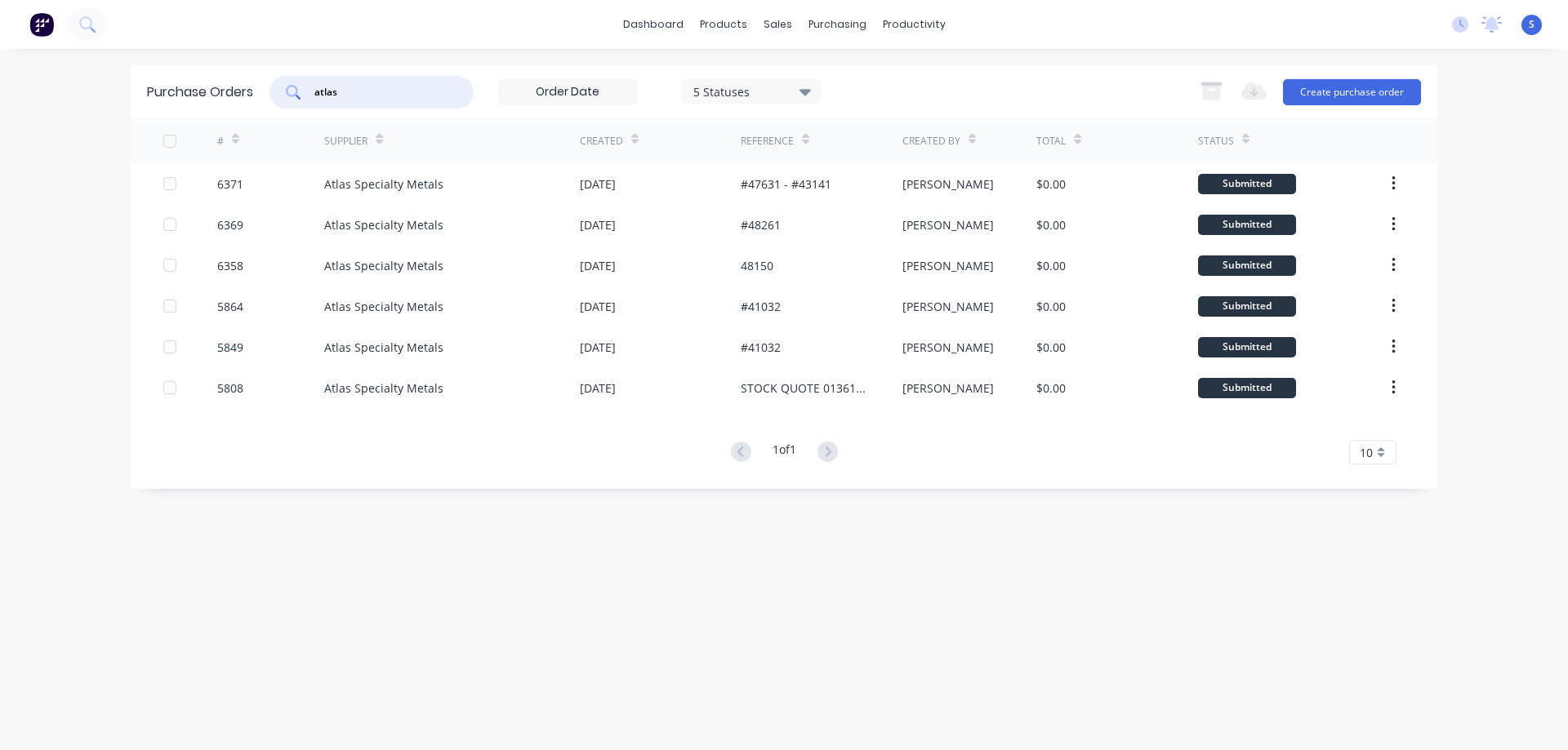
type input "atlas"
click at [800, 92] on div "5 Statuses" at bounding box center [752, 91] width 117 height 17
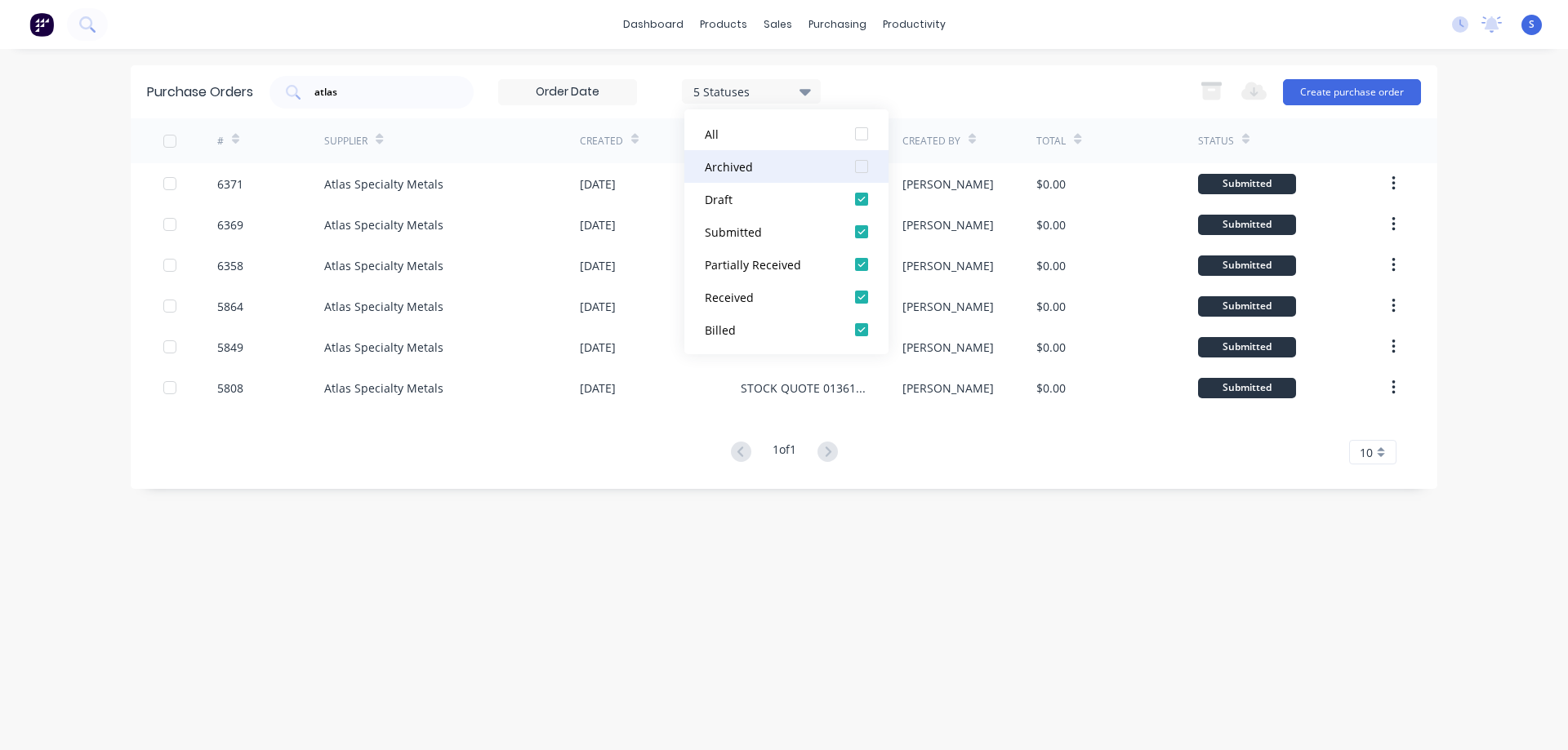
click at [862, 166] on div at bounding box center [861, 166] width 33 height 33
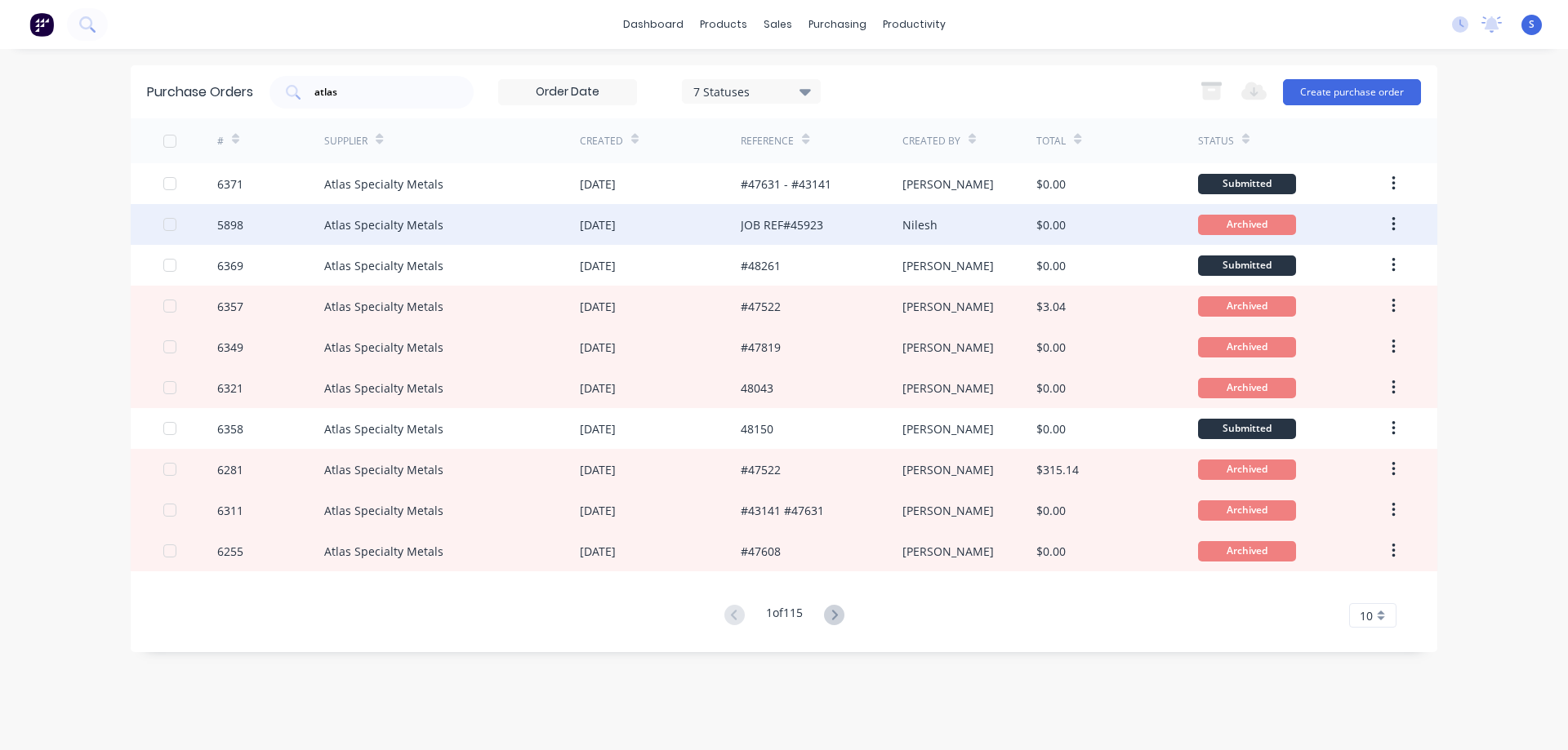
click at [395, 219] on div "Atlas Specialty Metals" at bounding box center [384, 225] width 119 height 17
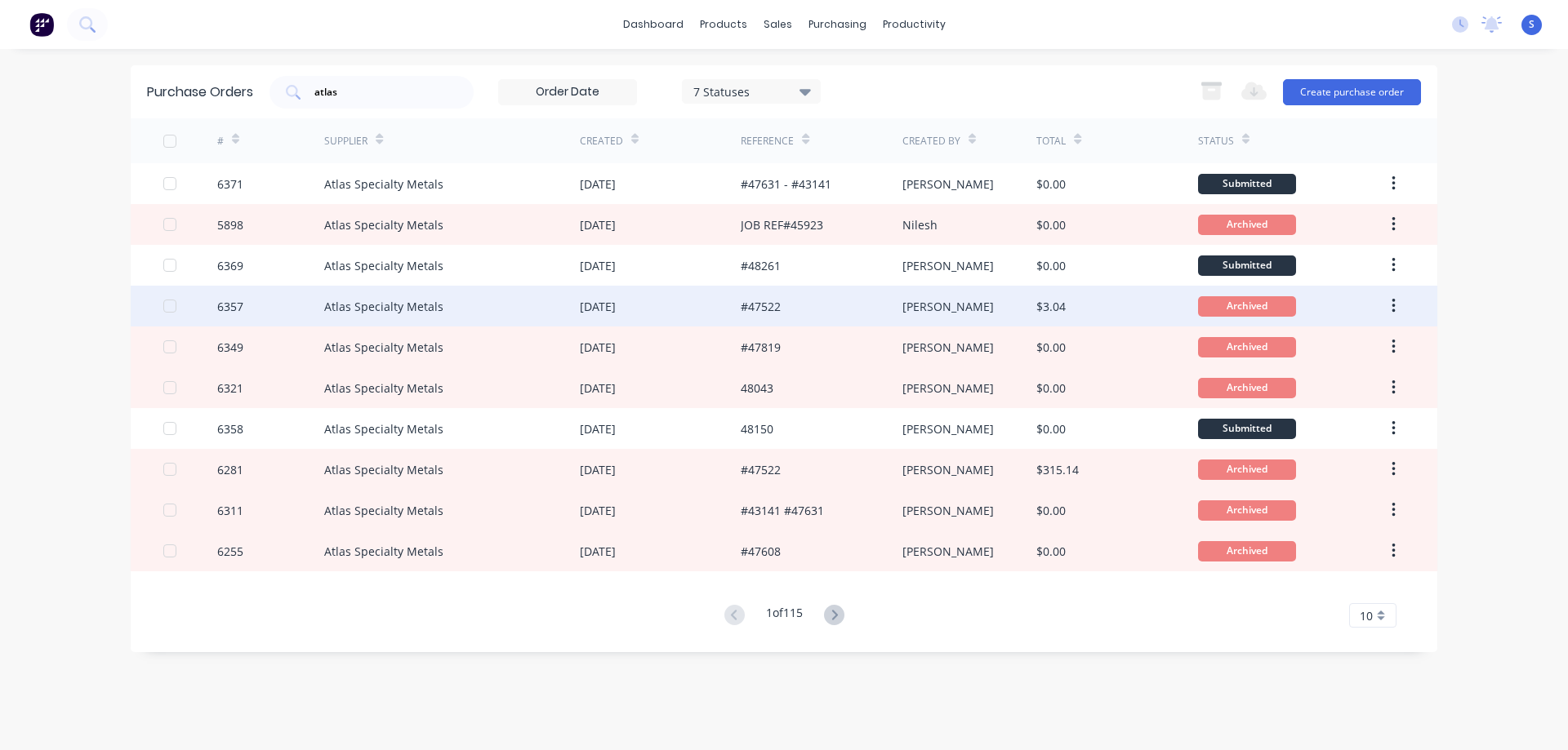
click at [405, 319] on div "Atlas Specialty Metals" at bounding box center [452, 306] width 255 height 41
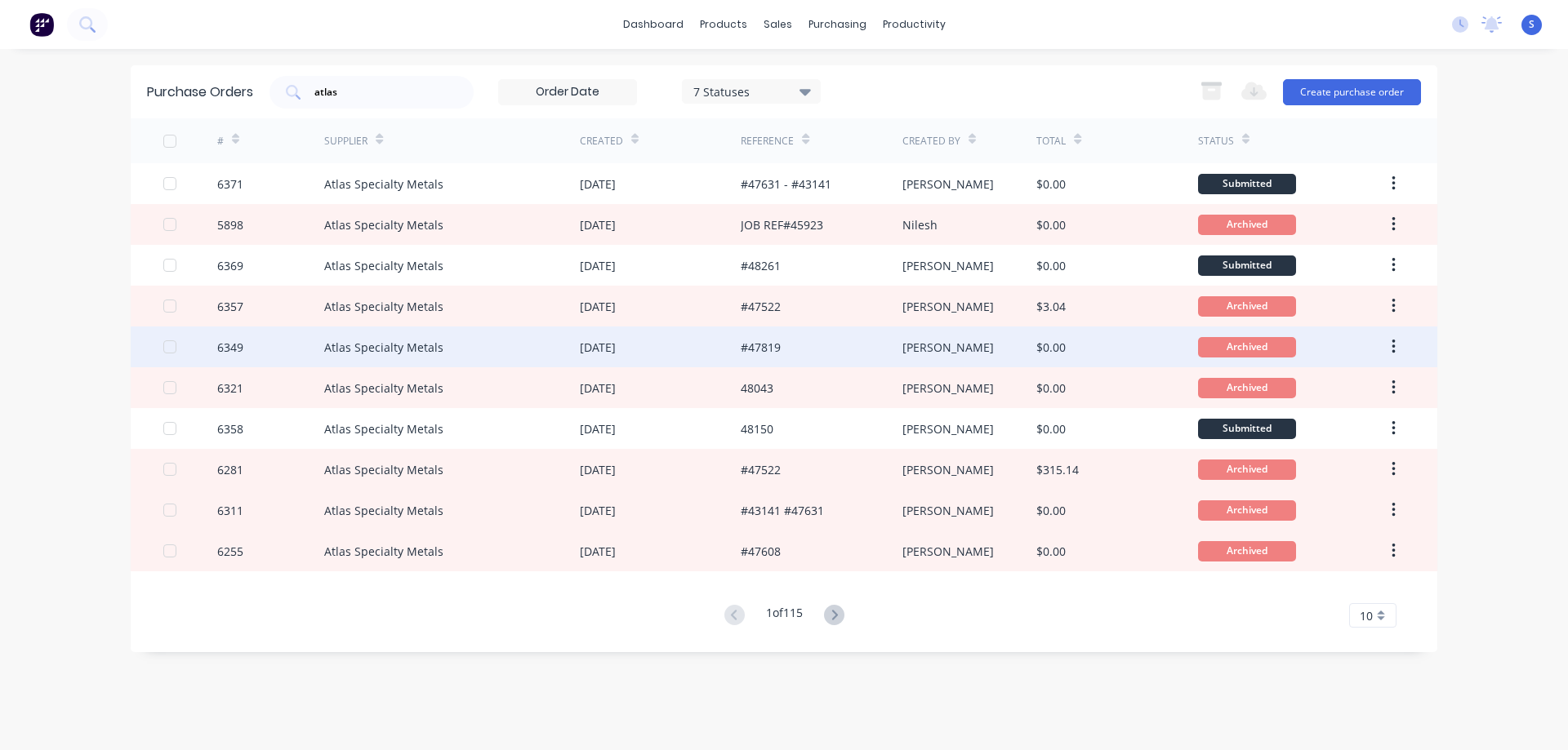
click at [314, 357] on div "6349" at bounding box center [271, 347] width 108 height 41
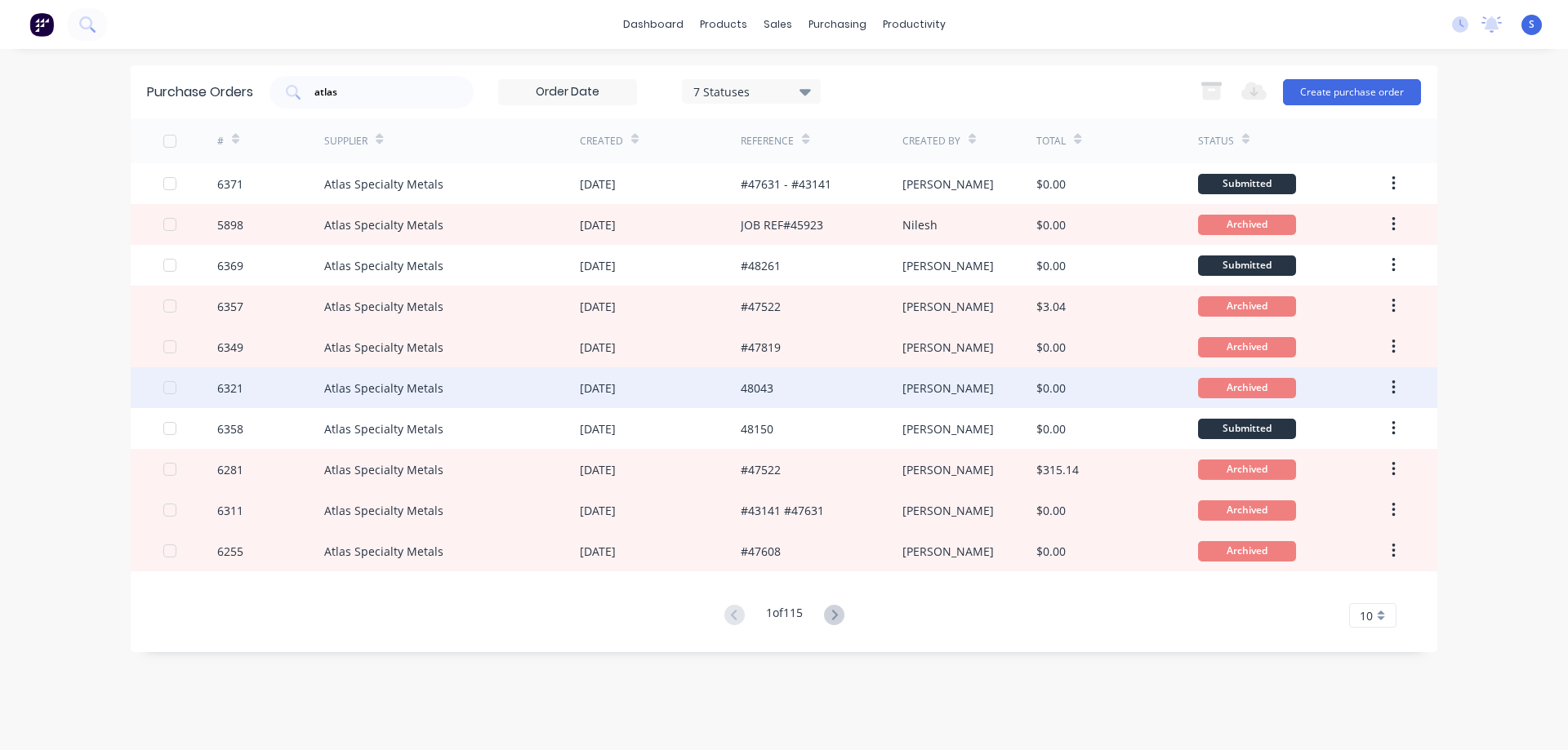
click at [385, 388] on div "Atlas Specialty Metals" at bounding box center [384, 388] width 119 height 17
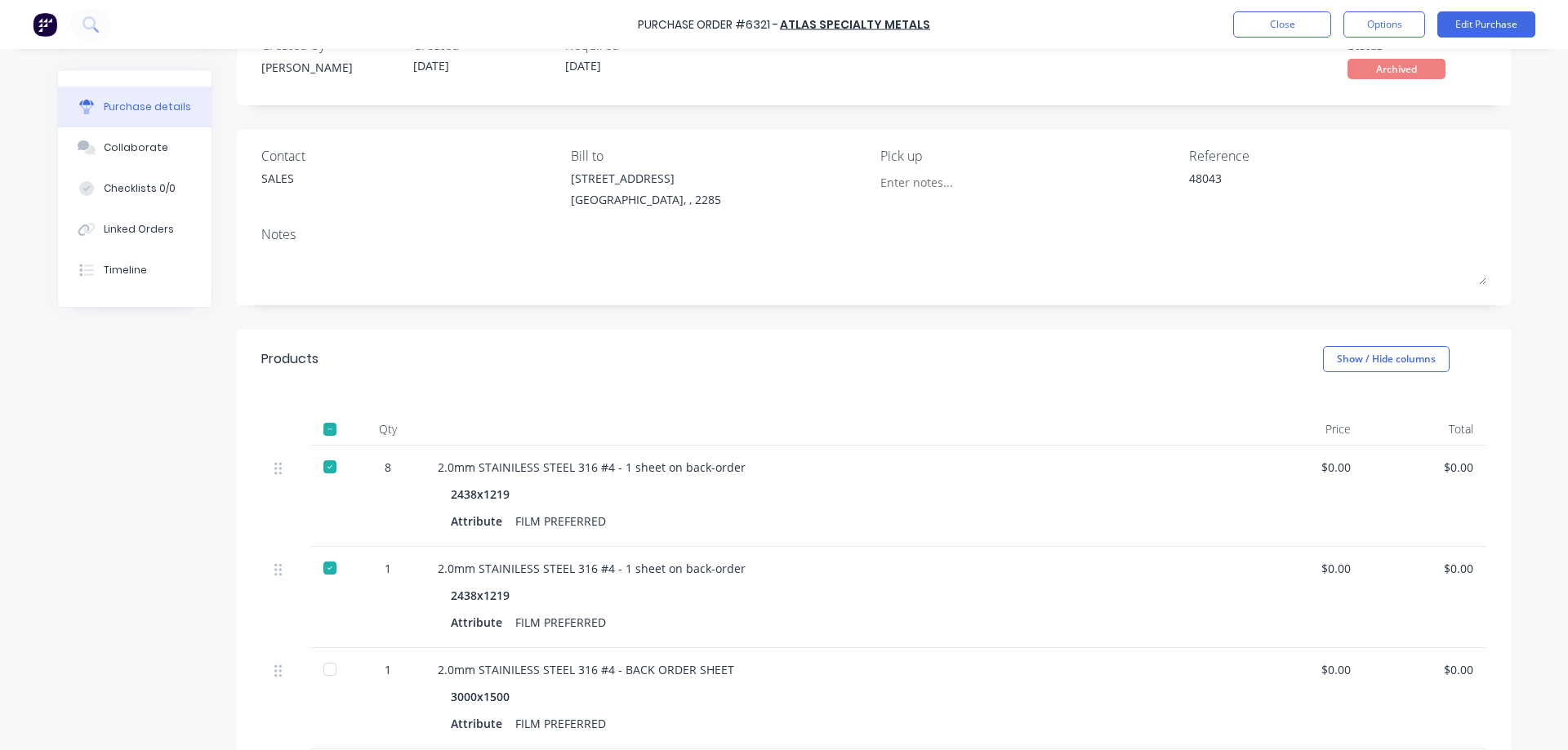
scroll to position [245, 0]
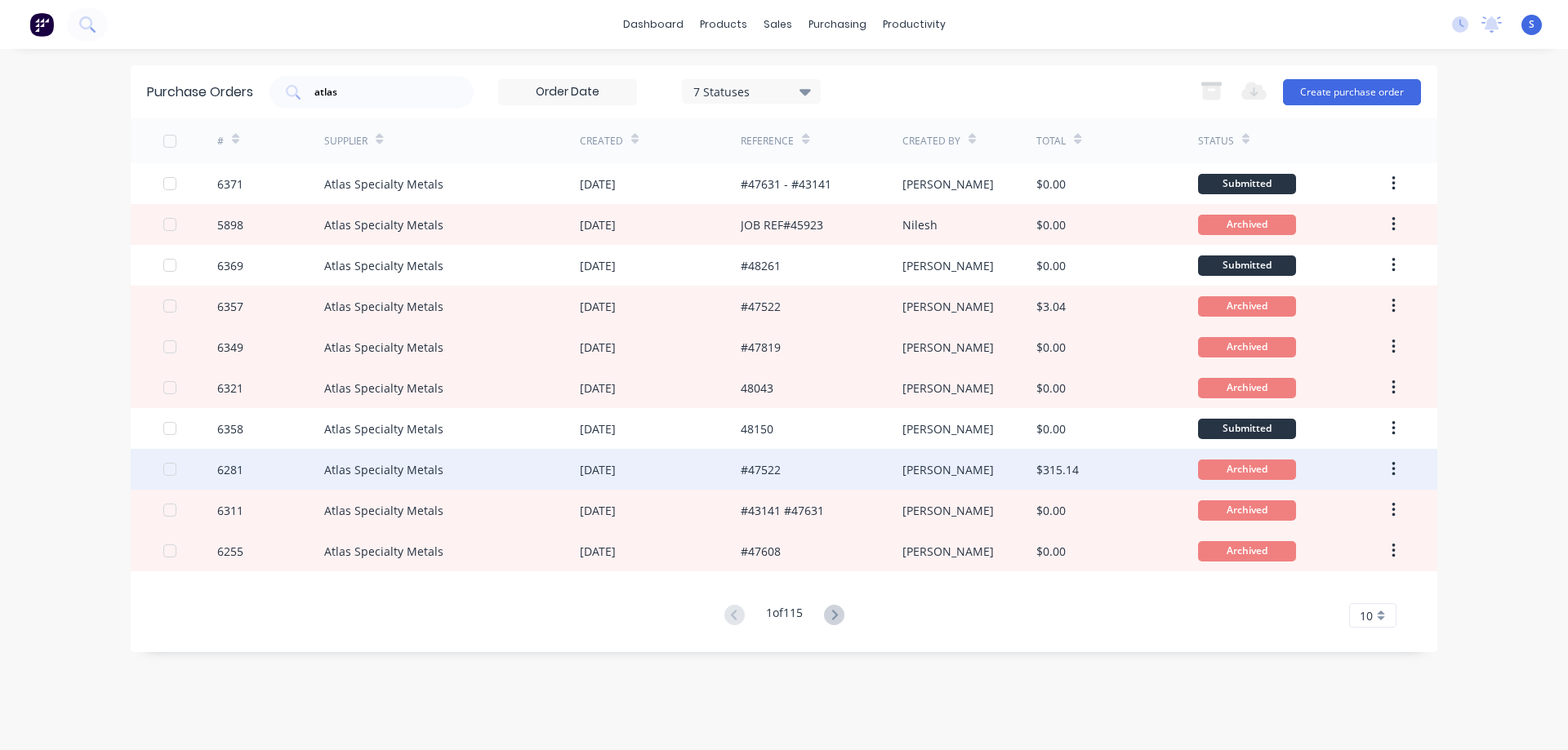
click at [434, 486] on div "Atlas Specialty Metals" at bounding box center [452, 469] width 255 height 41
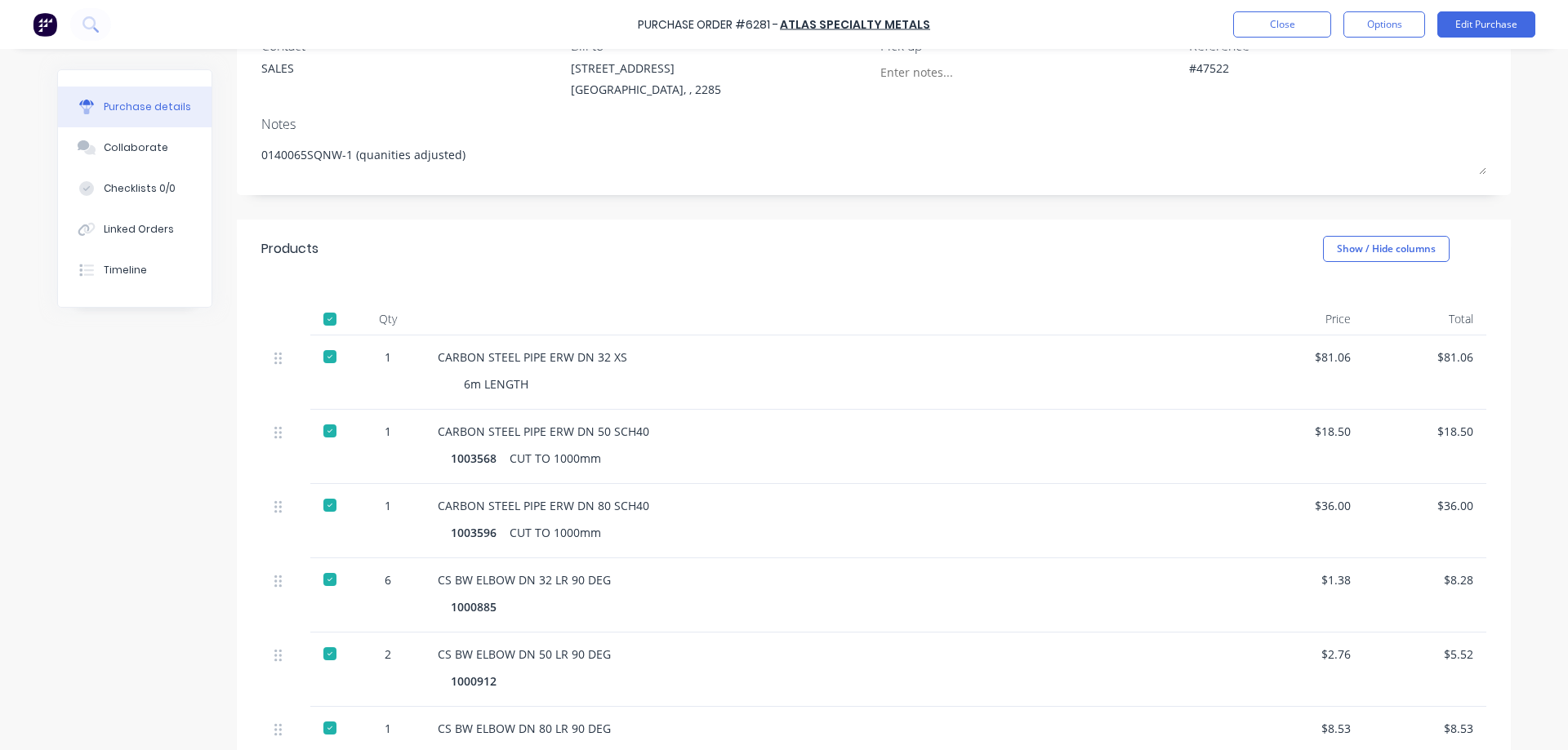
scroll to position [245, 0]
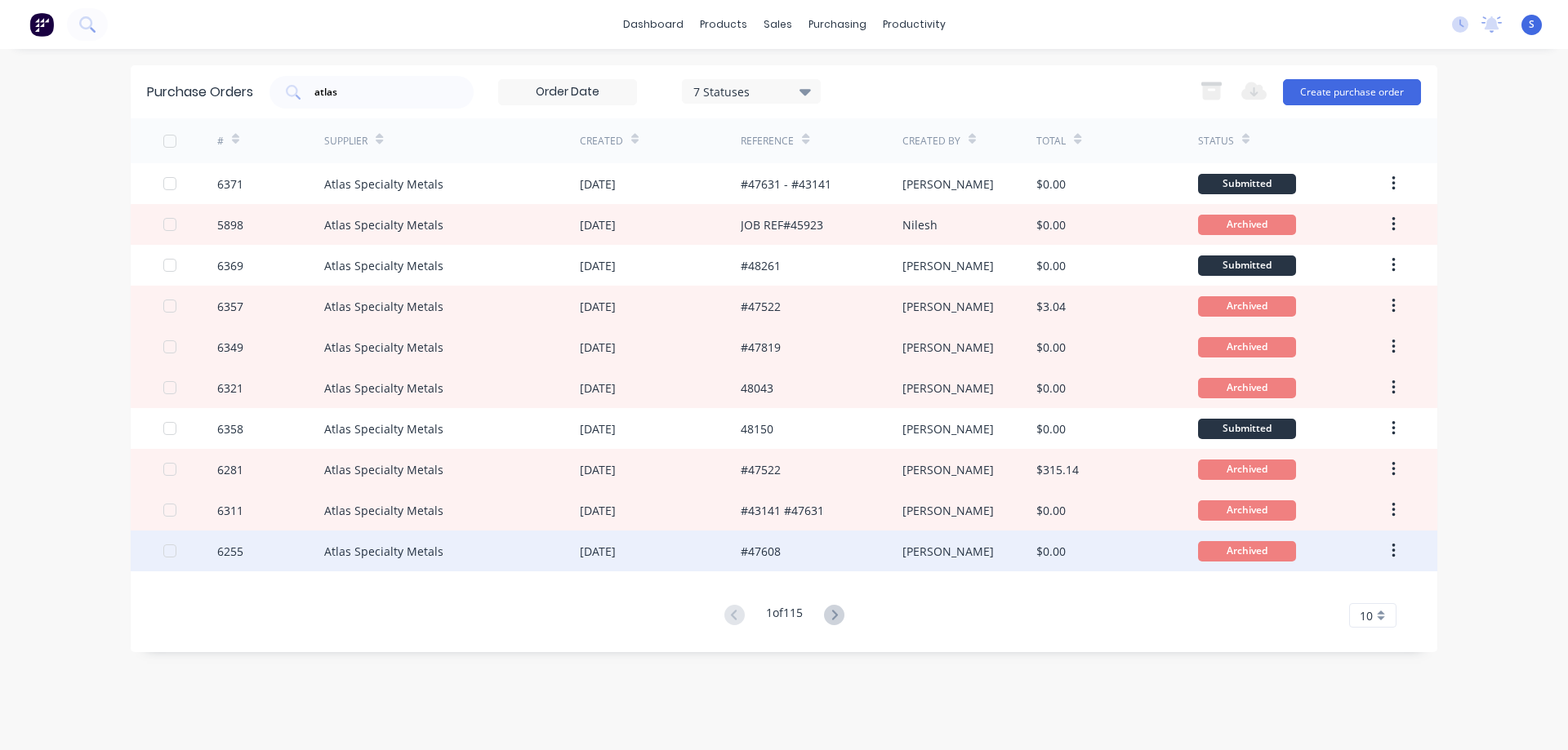
click at [492, 548] on div "Atlas Specialty Metals" at bounding box center [452, 552] width 255 height 41
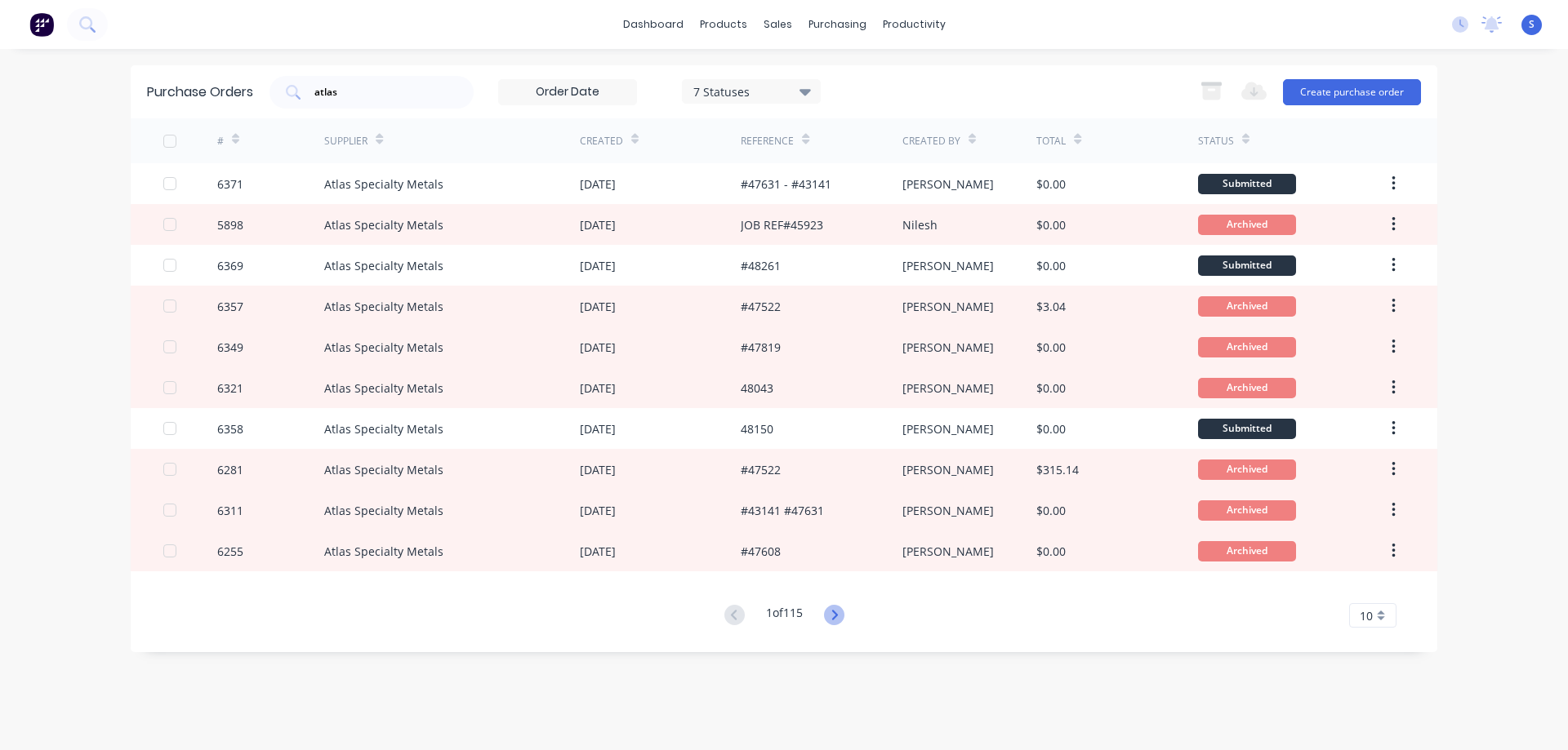
click at [838, 617] on icon at bounding box center [834, 615] width 6 height 10
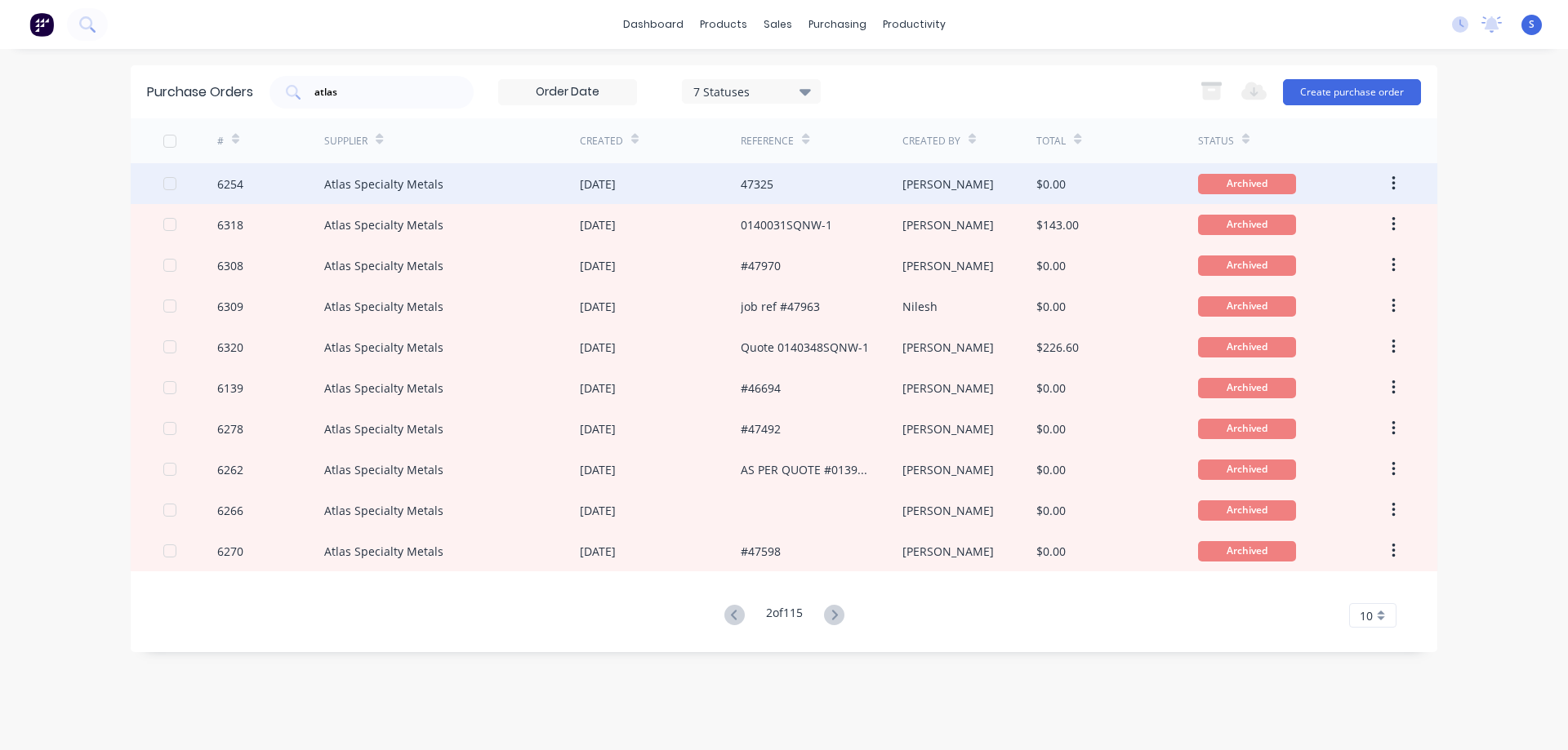
click at [411, 181] on div "Atlas Specialty Metals" at bounding box center [384, 184] width 119 height 17
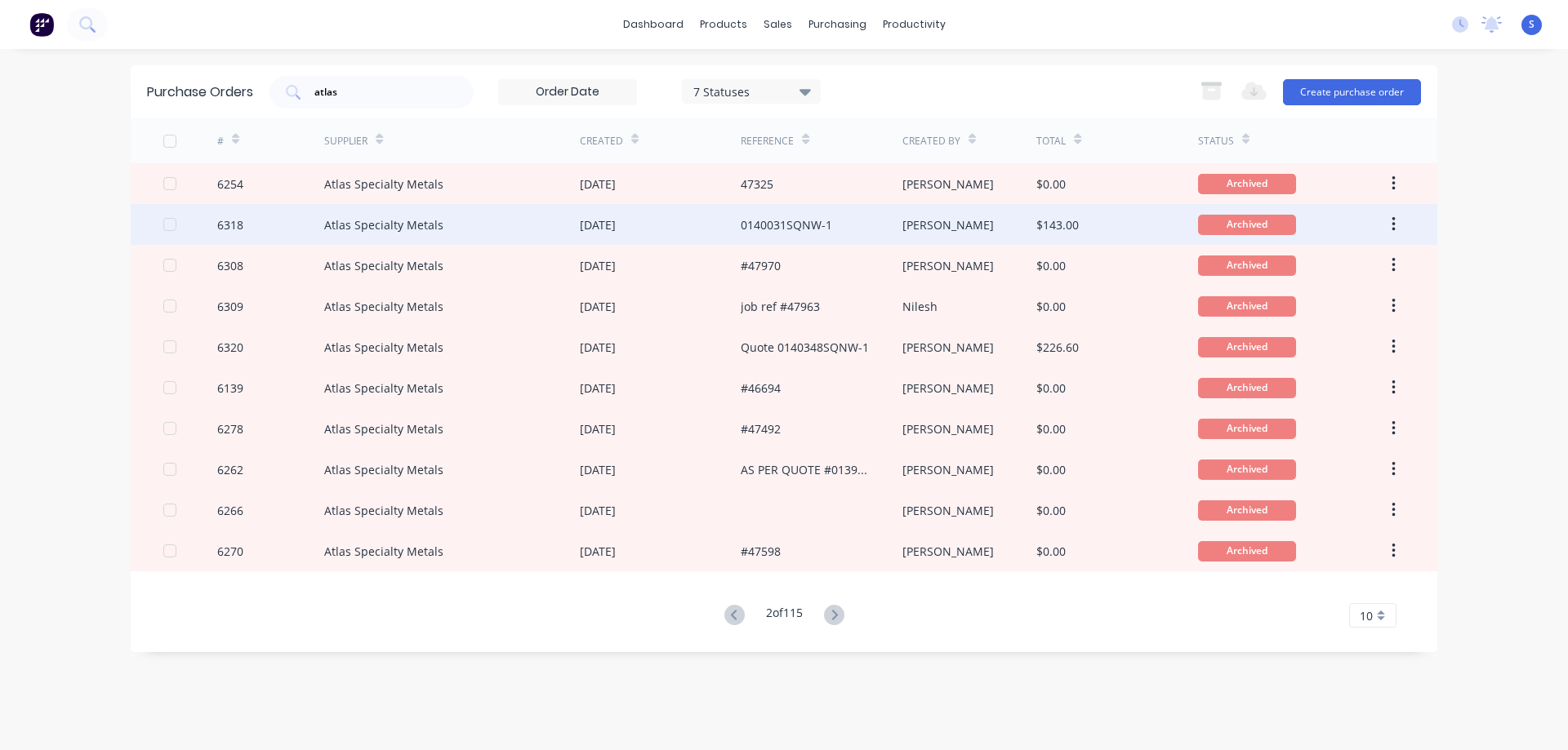
click at [515, 224] on div "Atlas Specialty Metals" at bounding box center [452, 225] width 255 height 41
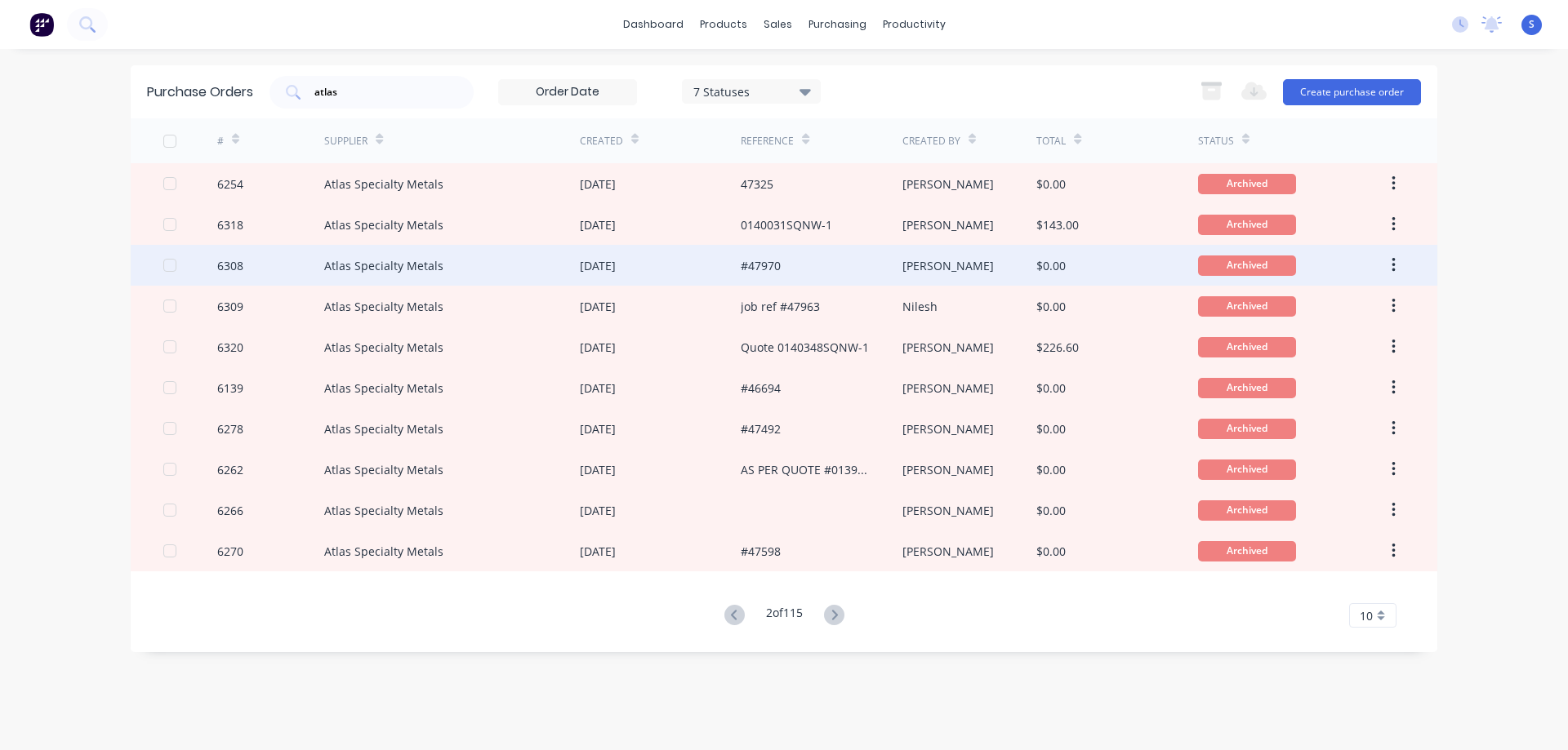
click at [537, 281] on div "Atlas Specialty Metals" at bounding box center [452, 266] width 255 height 41
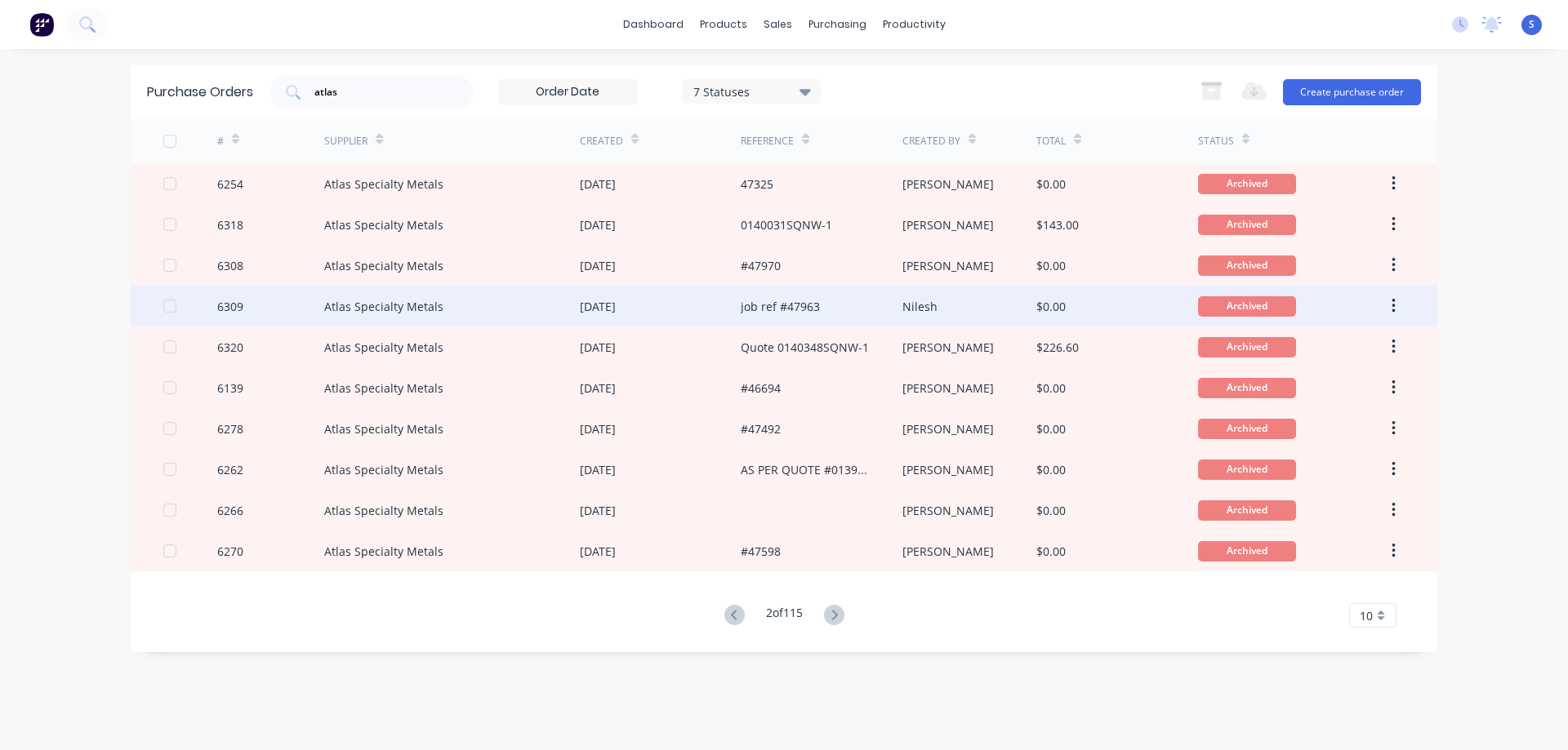
click at [515, 303] on div "Atlas Specialty Metals" at bounding box center [452, 306] width 255 height 41
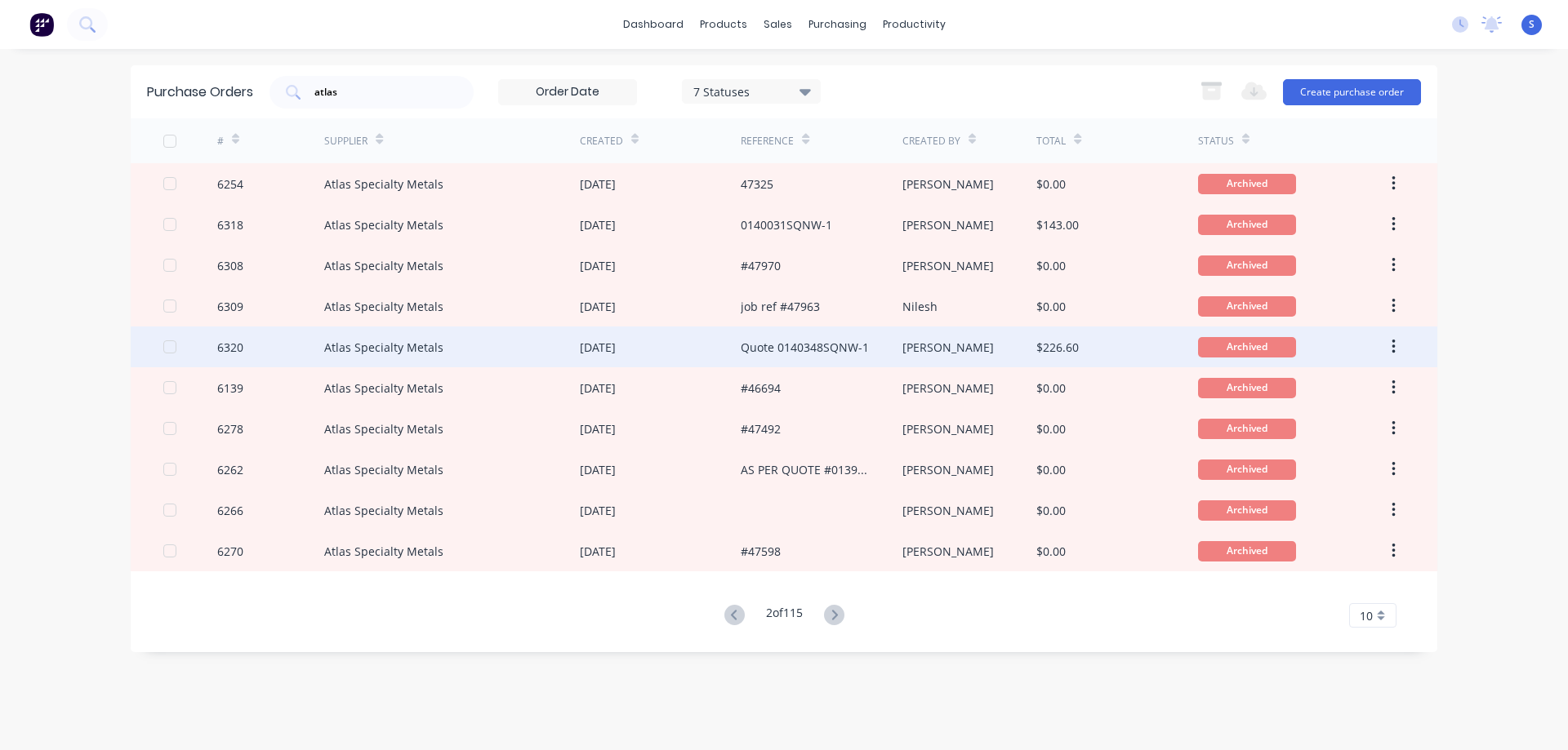
click at [508, 350] on div "Atlas Specialty Metals" at bounding box center [452, 347] width 255 height 41
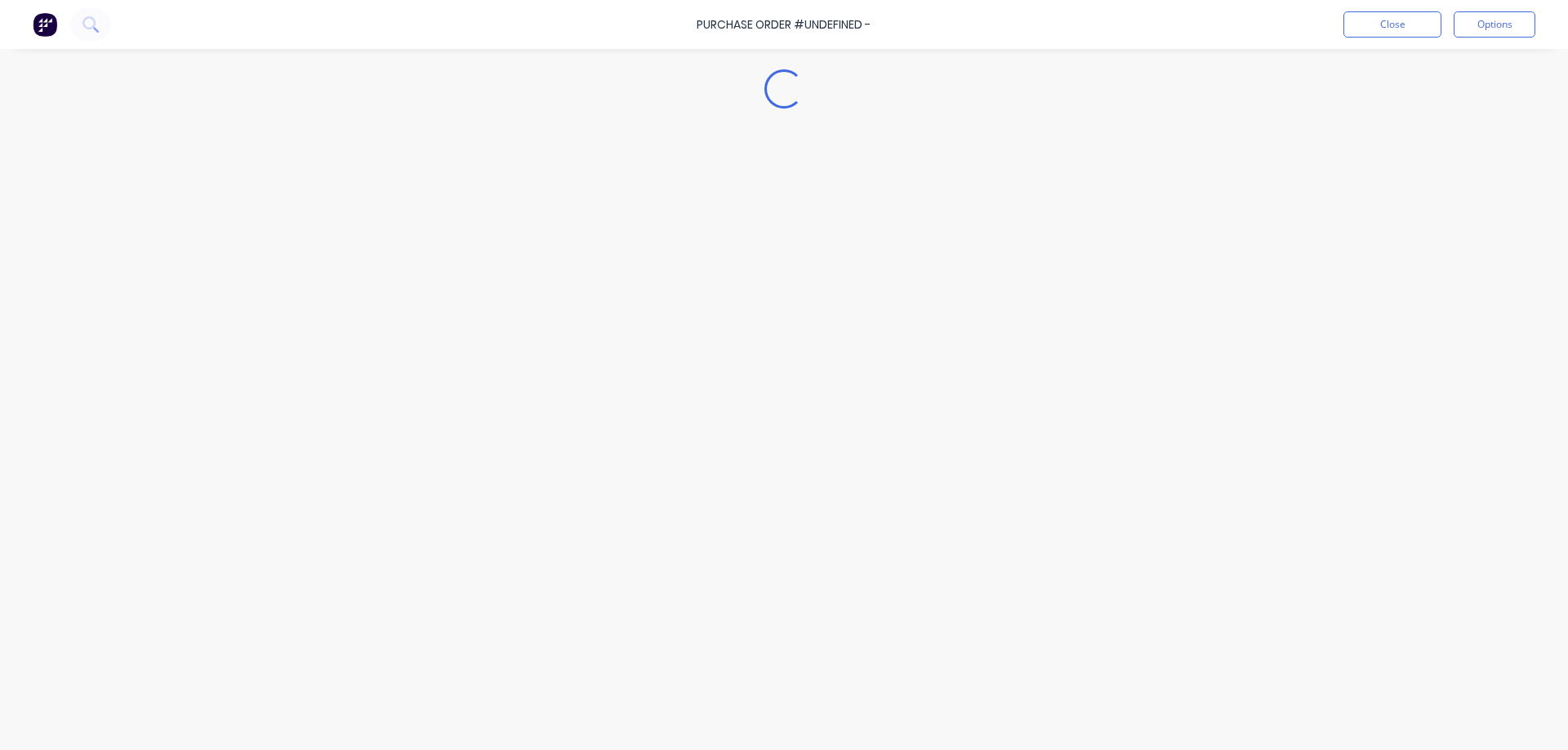
type textarea "x"
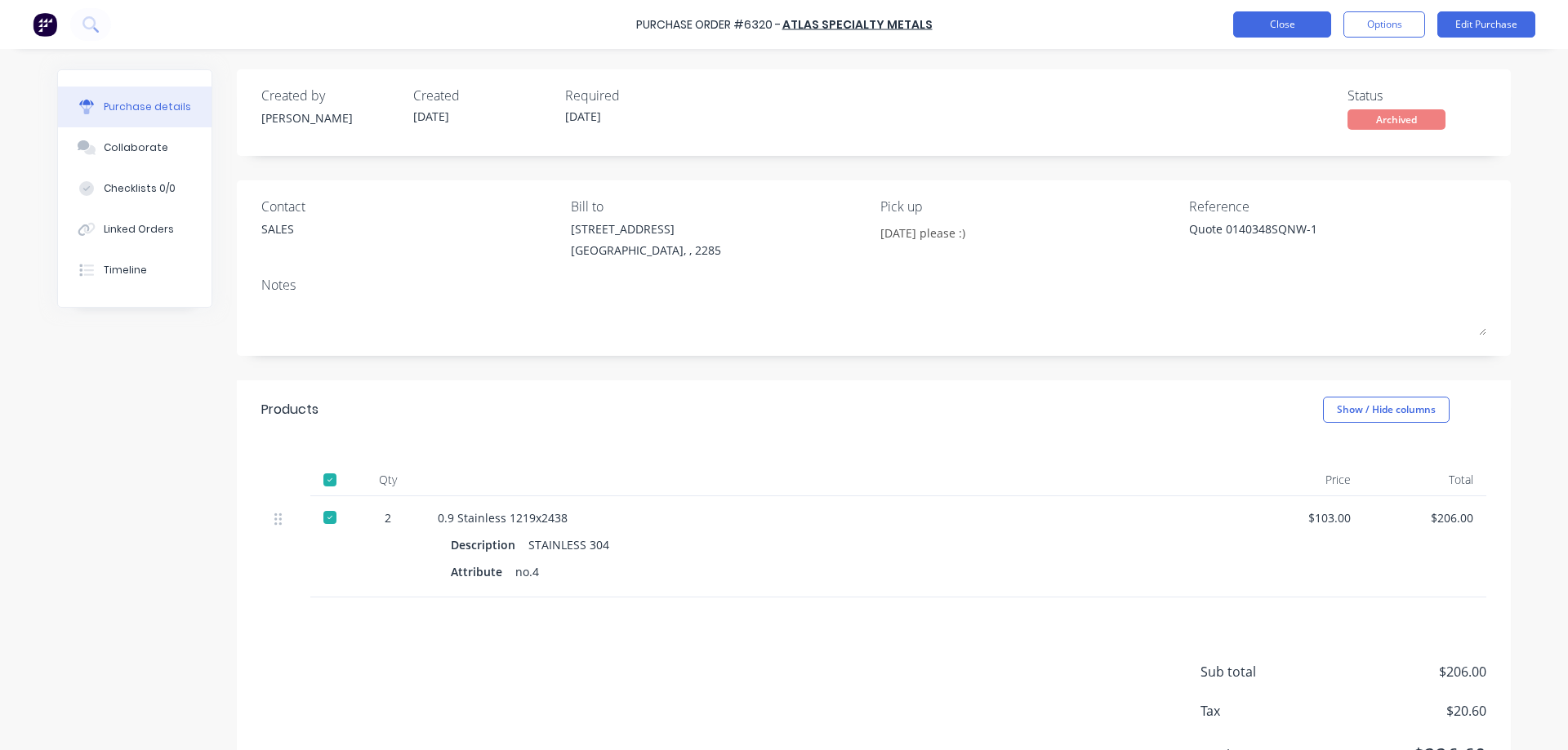
click at [1280, 26] on button "Close" at bounding box center [1282, 25] width 98 height 26
